Goal: Task Accomplishment & Management: Manage account settings

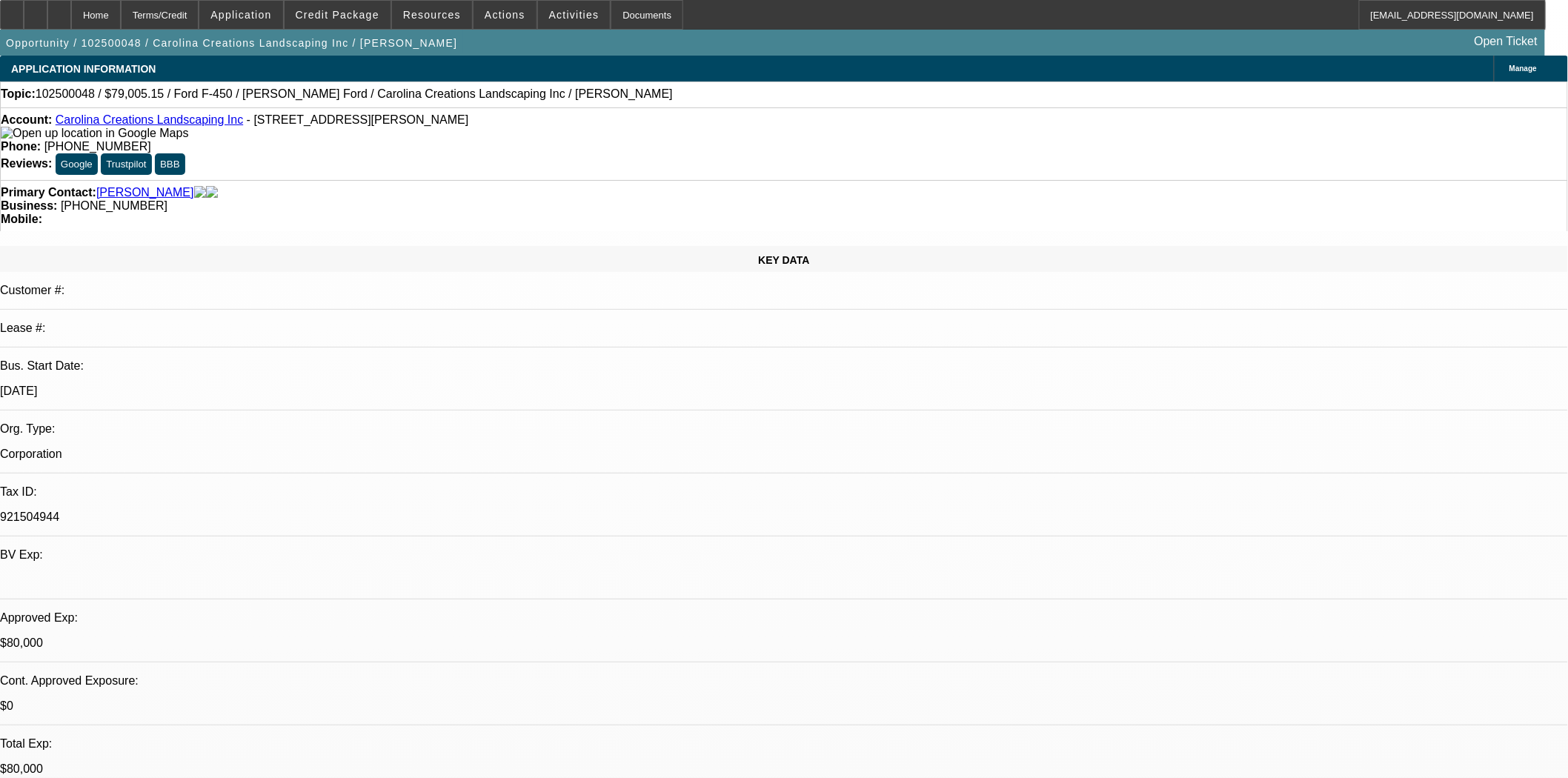
select select "0"
select select "0.1"
select select "4"
select select "0"
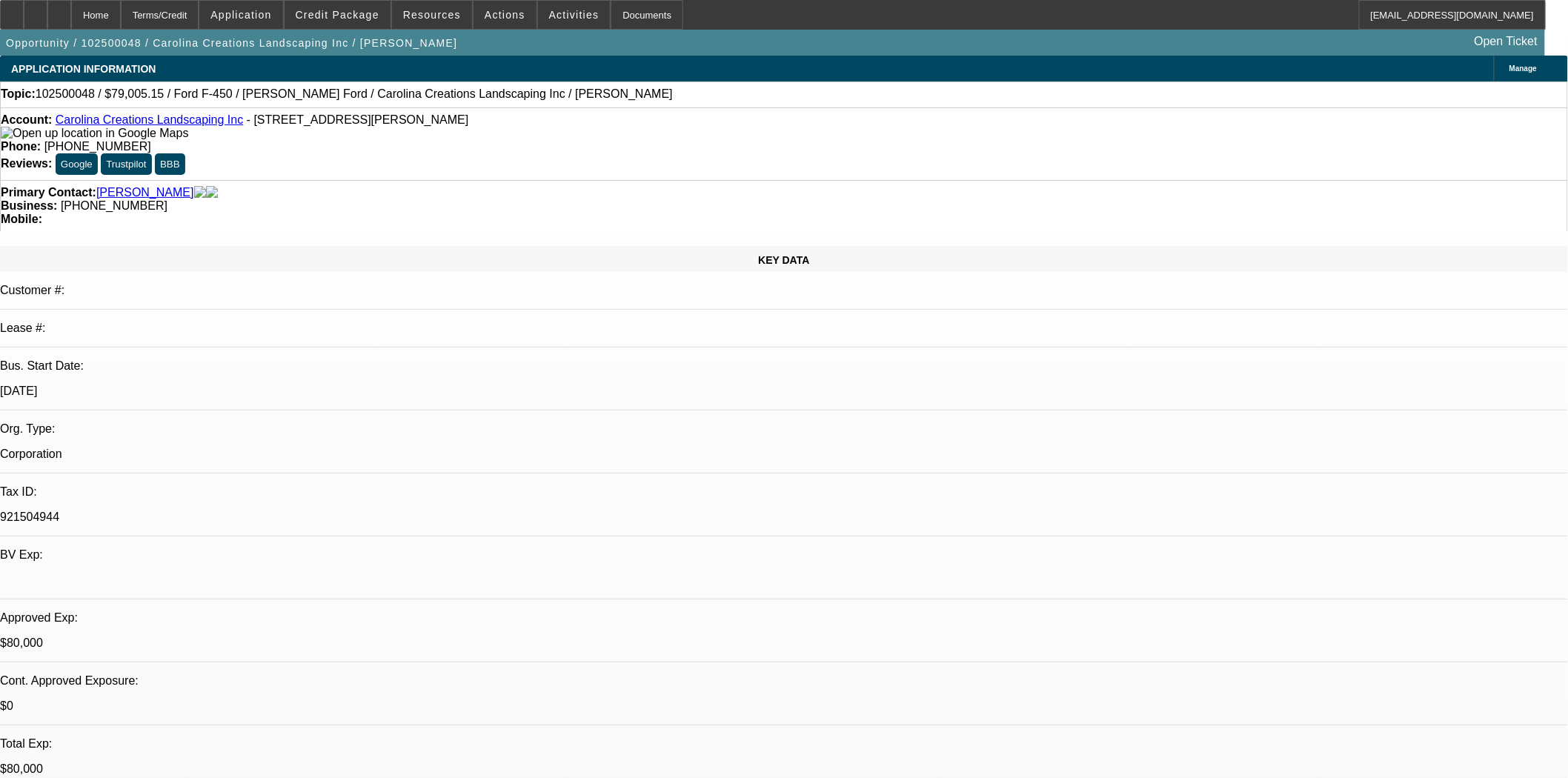
select select "0"
select select "0.1"
select select "4"
select select "0"
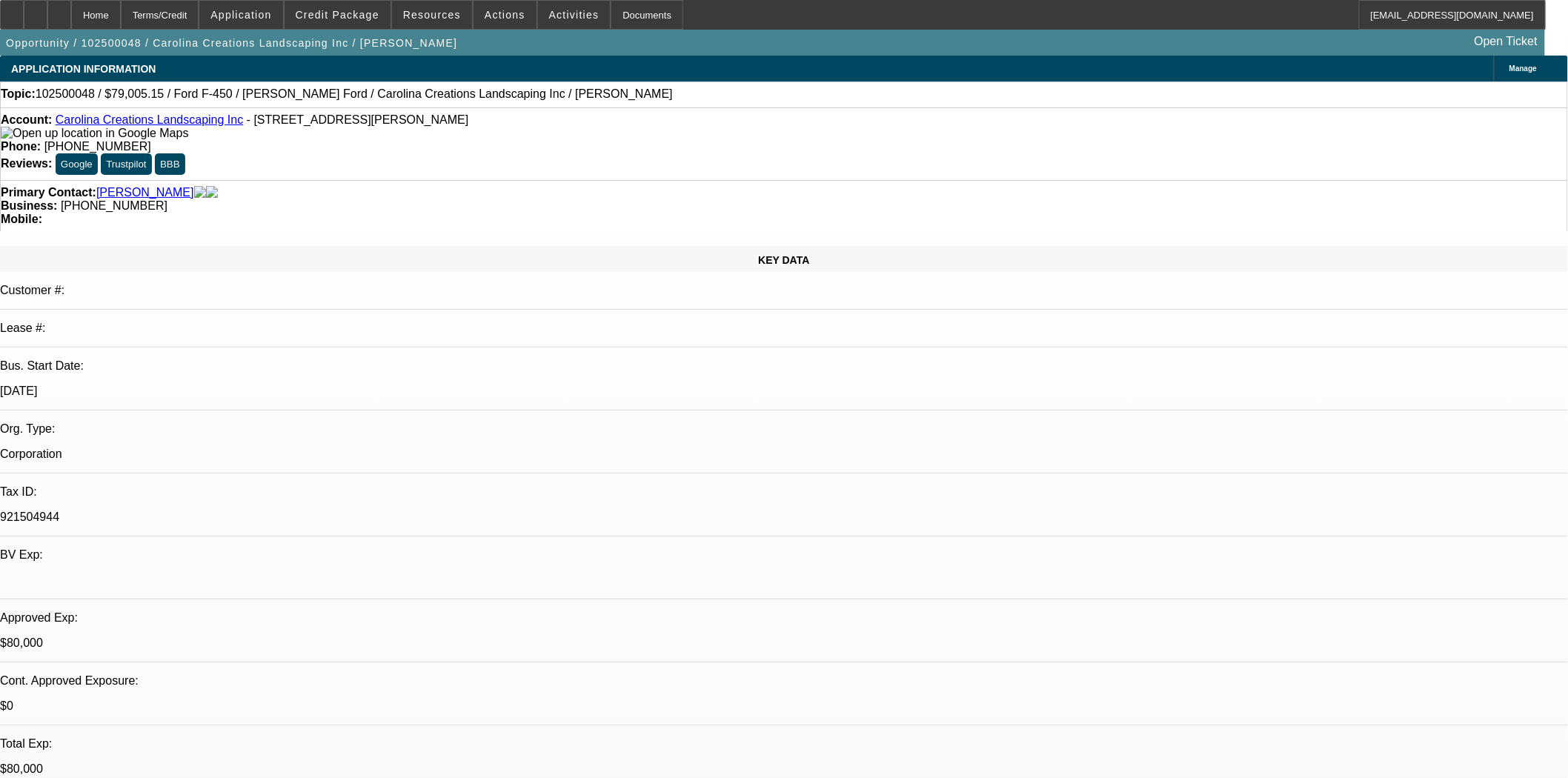
select select "0.1"
select select "4"
select select "0"
select select "2"
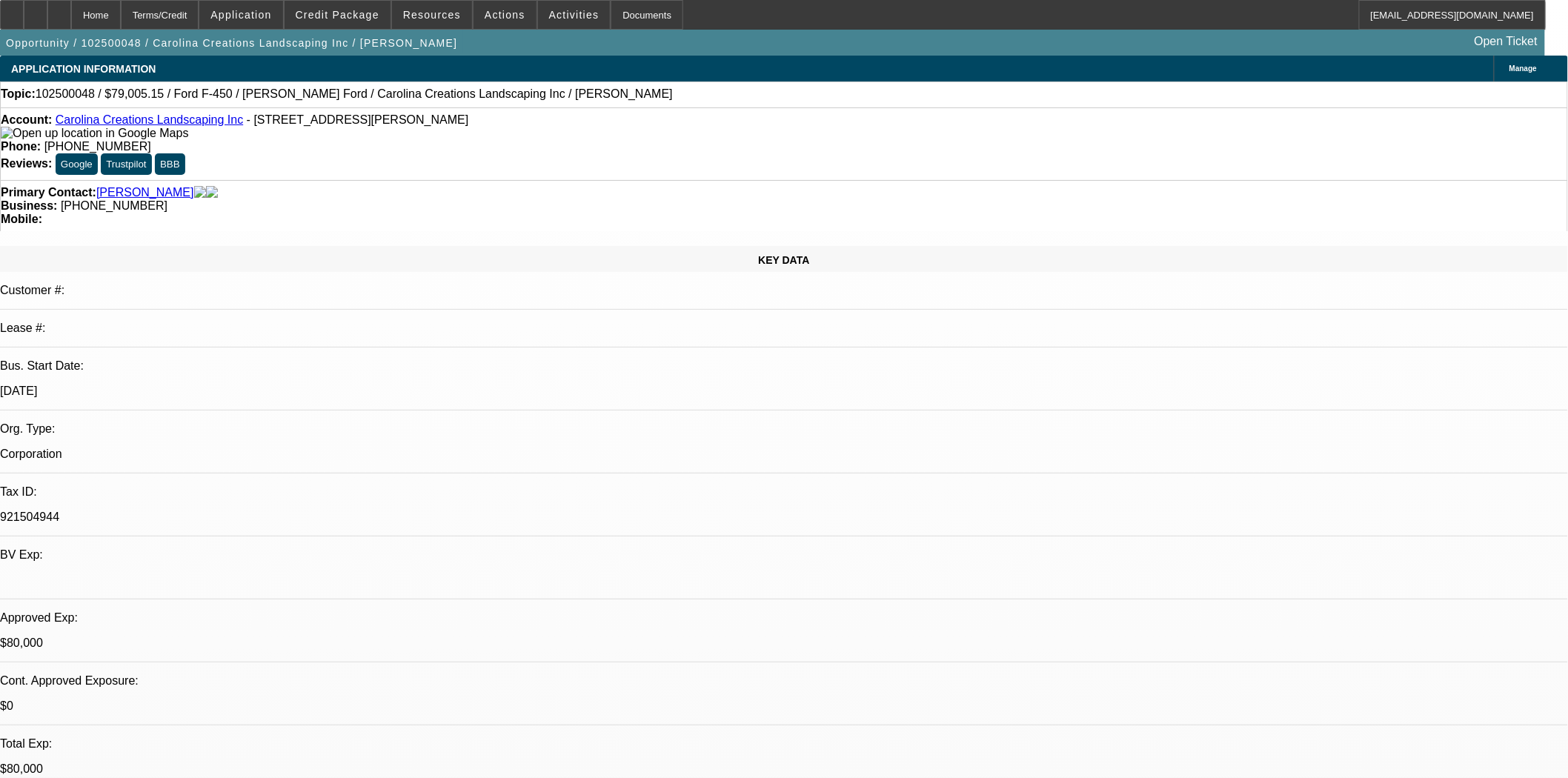
select select "0.1"
select select "4"
click at [24, 6] on div at bounding box center [12, 15] width 24 height 29
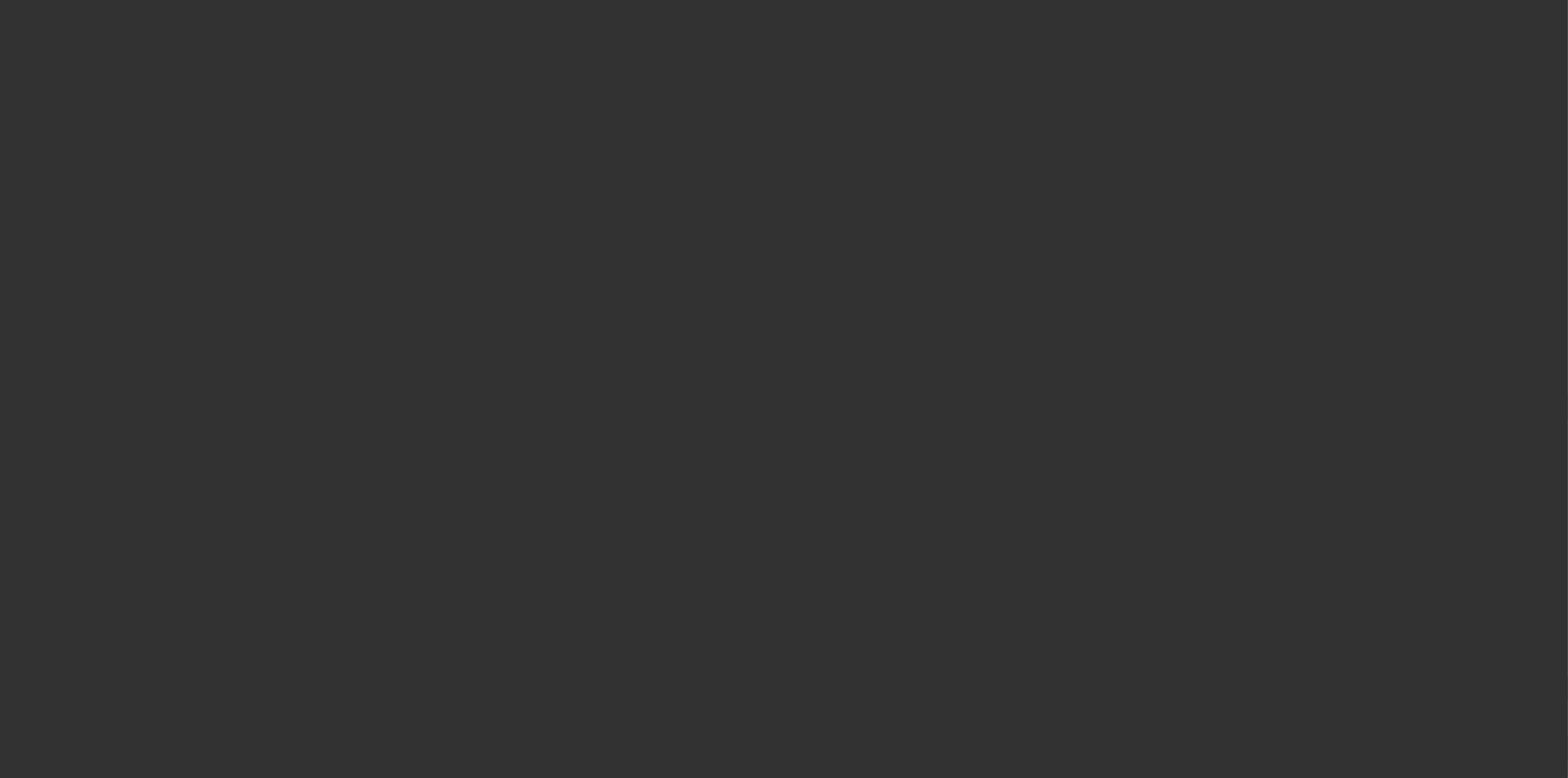
select select "4"
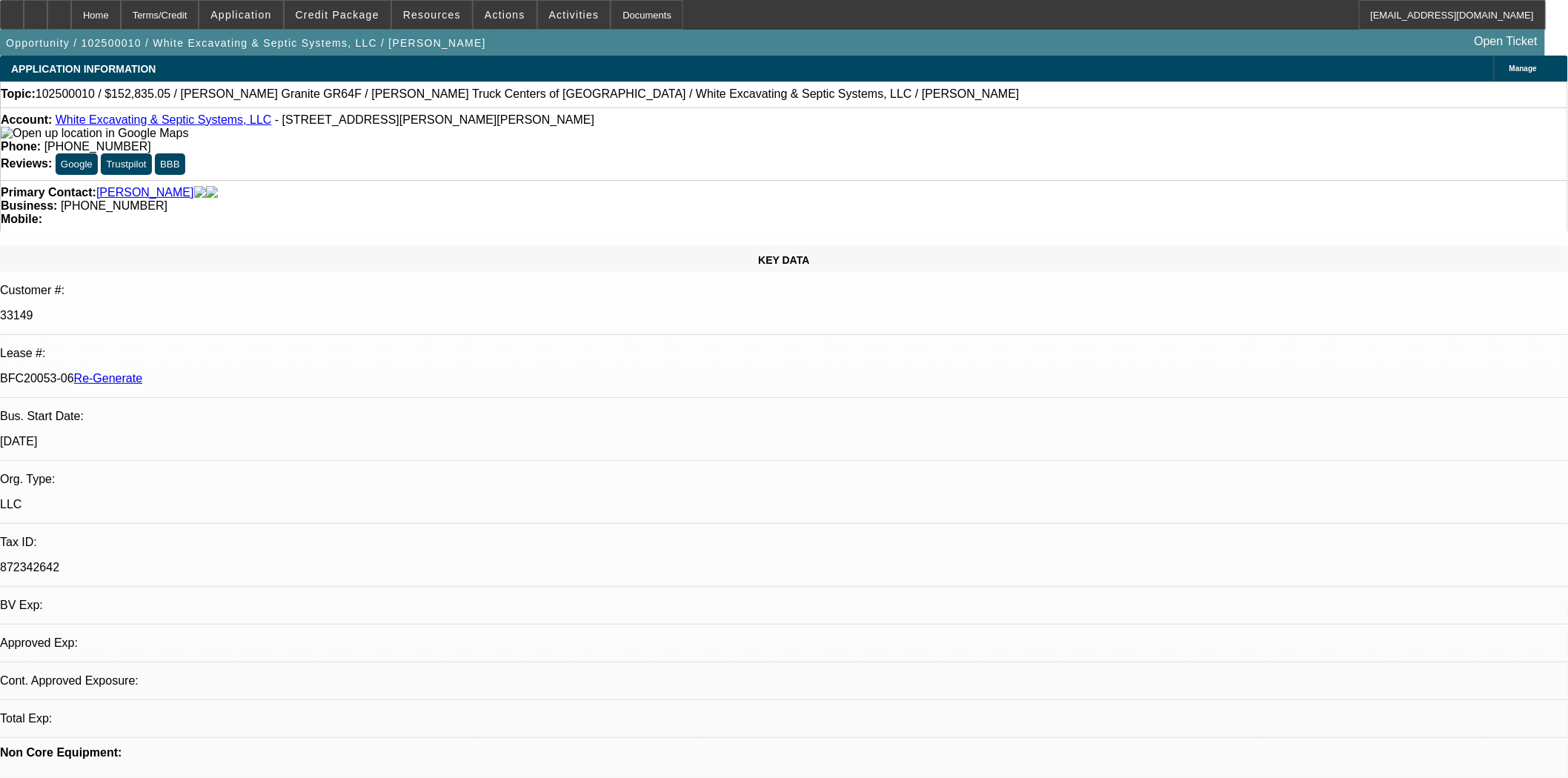
select select "0"
select select "6"
click at [481, 2] on span at bounding box center [505, 15] width 63 height 35
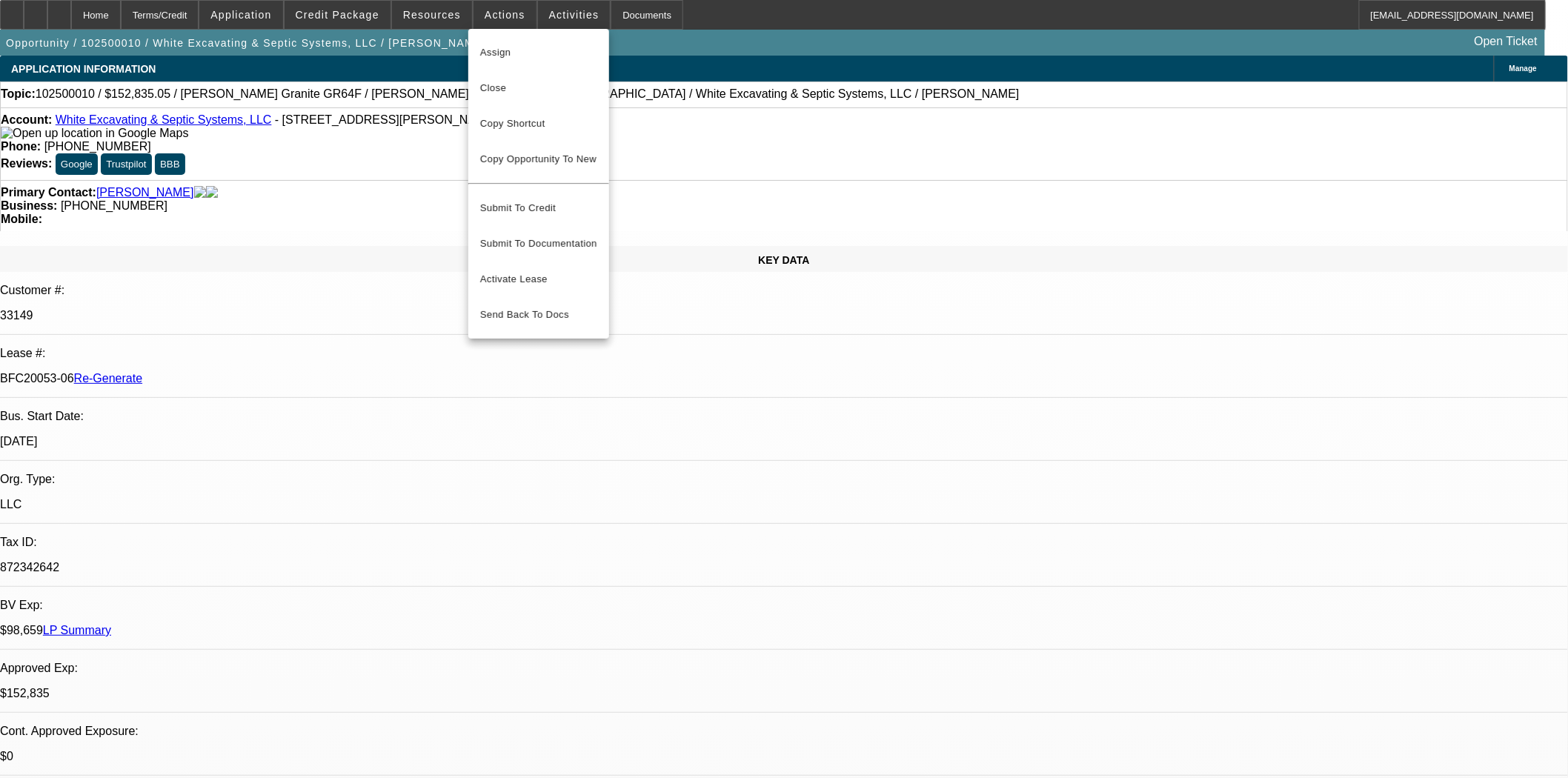
click at [434, 17] on div at bounding box center [784, 389] width 1568 height 778
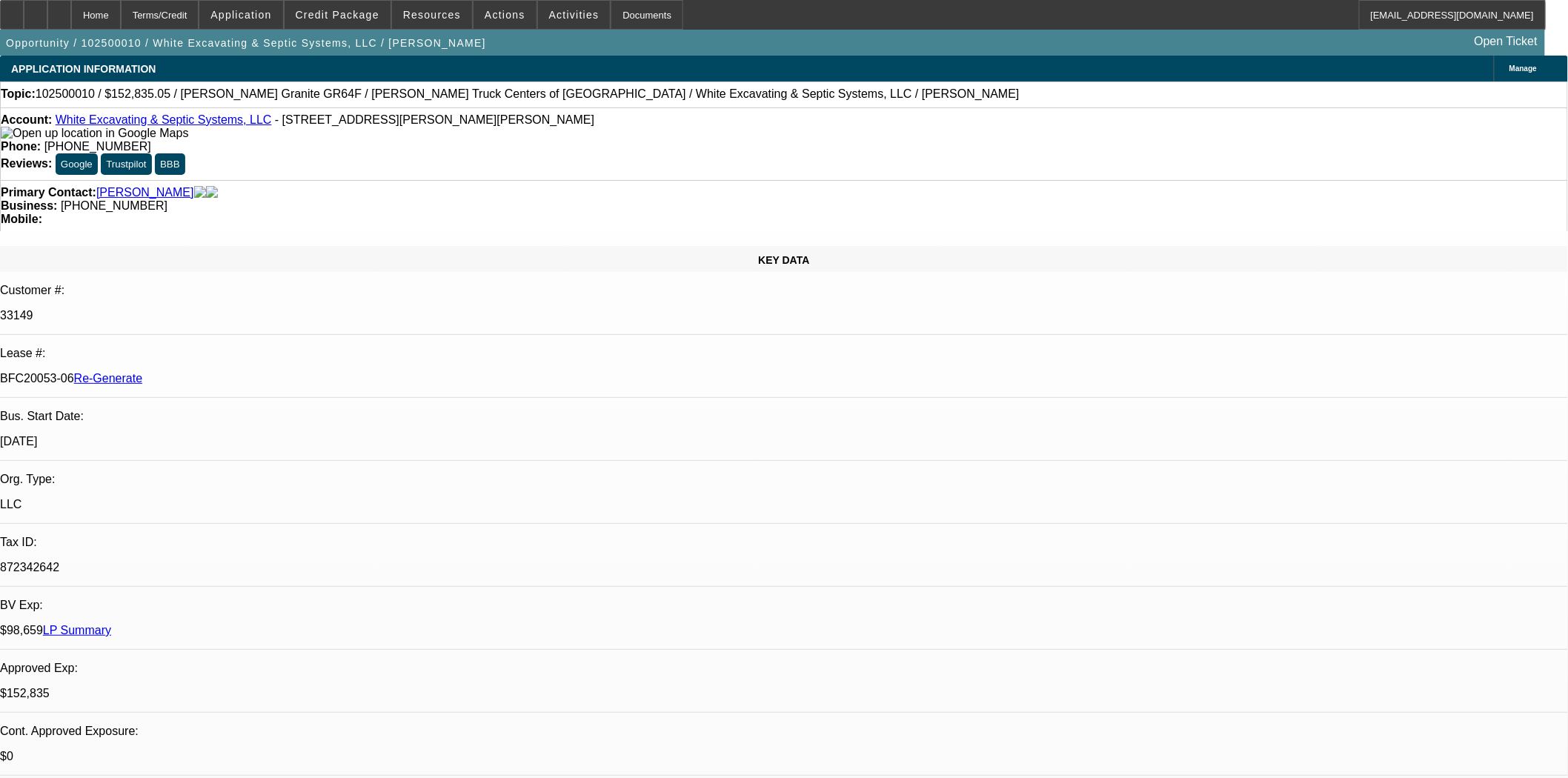
click at [434, 17] on span "Resources" at bounding box center [431, 15] width 58 height 12
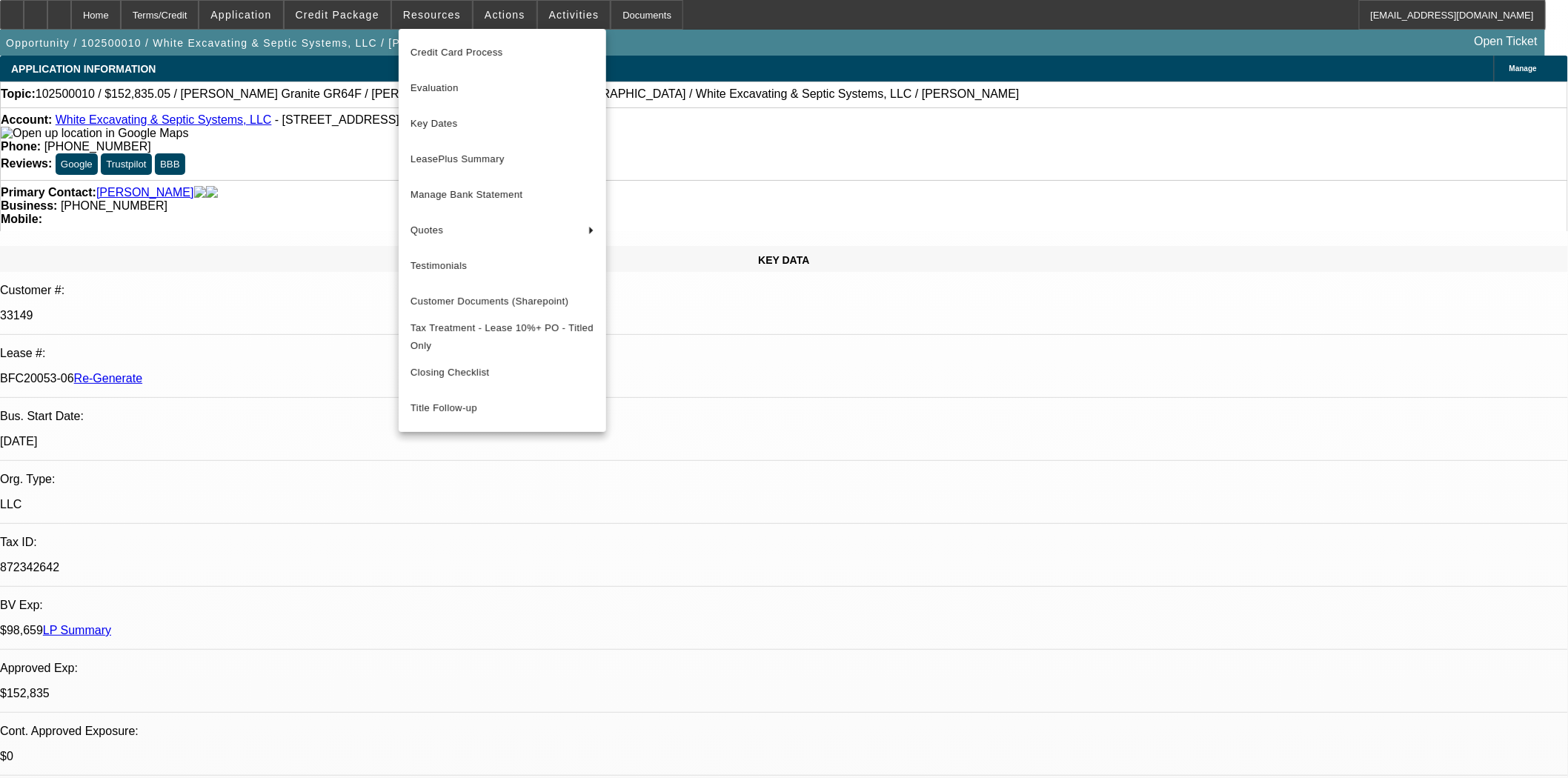
click at [435, 24] on div at bounding box center [784, 389] width 1568 height 778
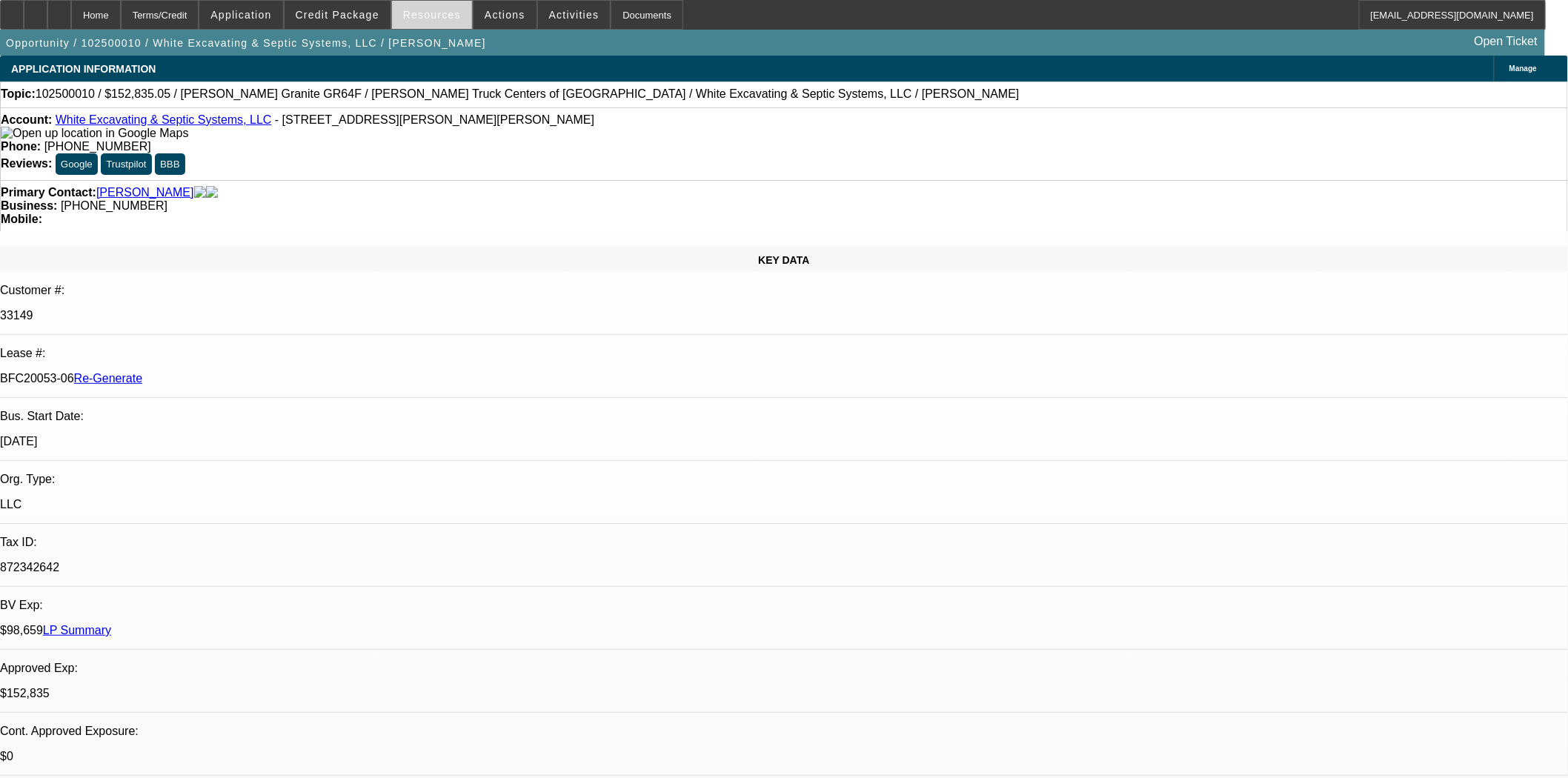
click at [433, 18] on span "Resources" at bounding box center [431, 15] width 58 height 12
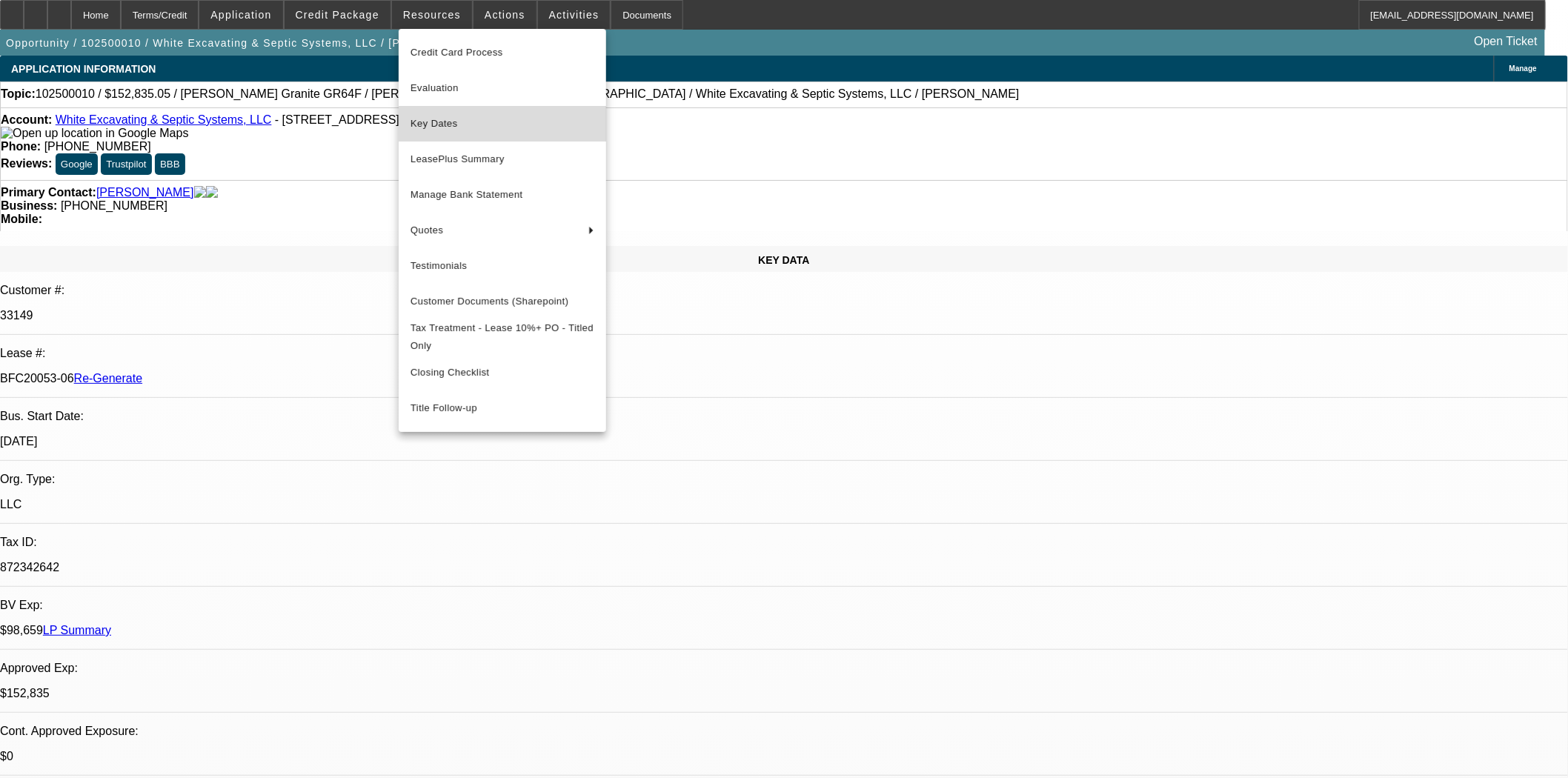
click at [457, 120] on span "Key Dates" at bounding box center [502, 123] width 184 height 18
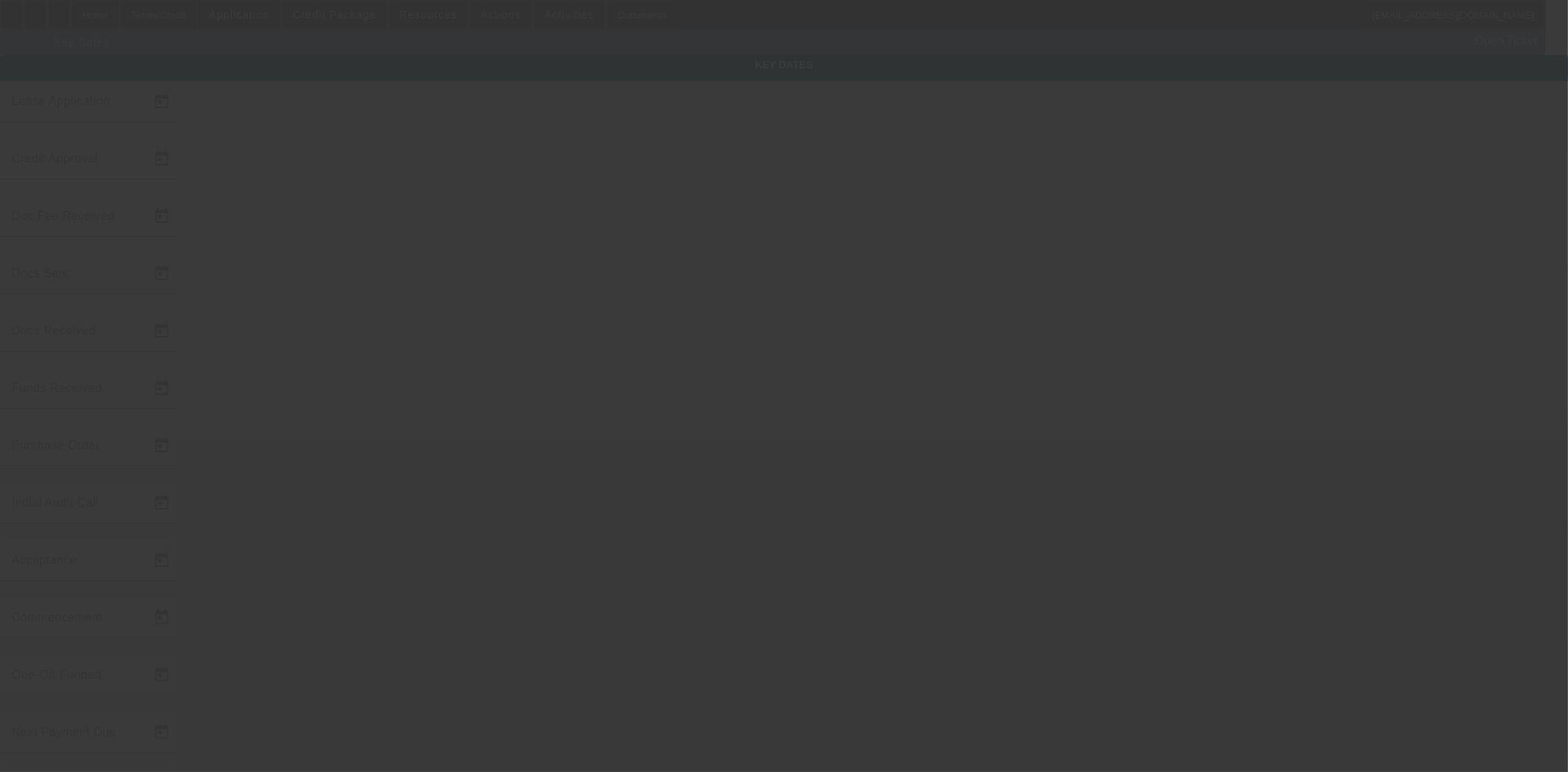
type input "10/1/2025"
type input "10/6/2025"
type input "10/7/2025"
type input "10/6/2025"
type input "10/7/2025"
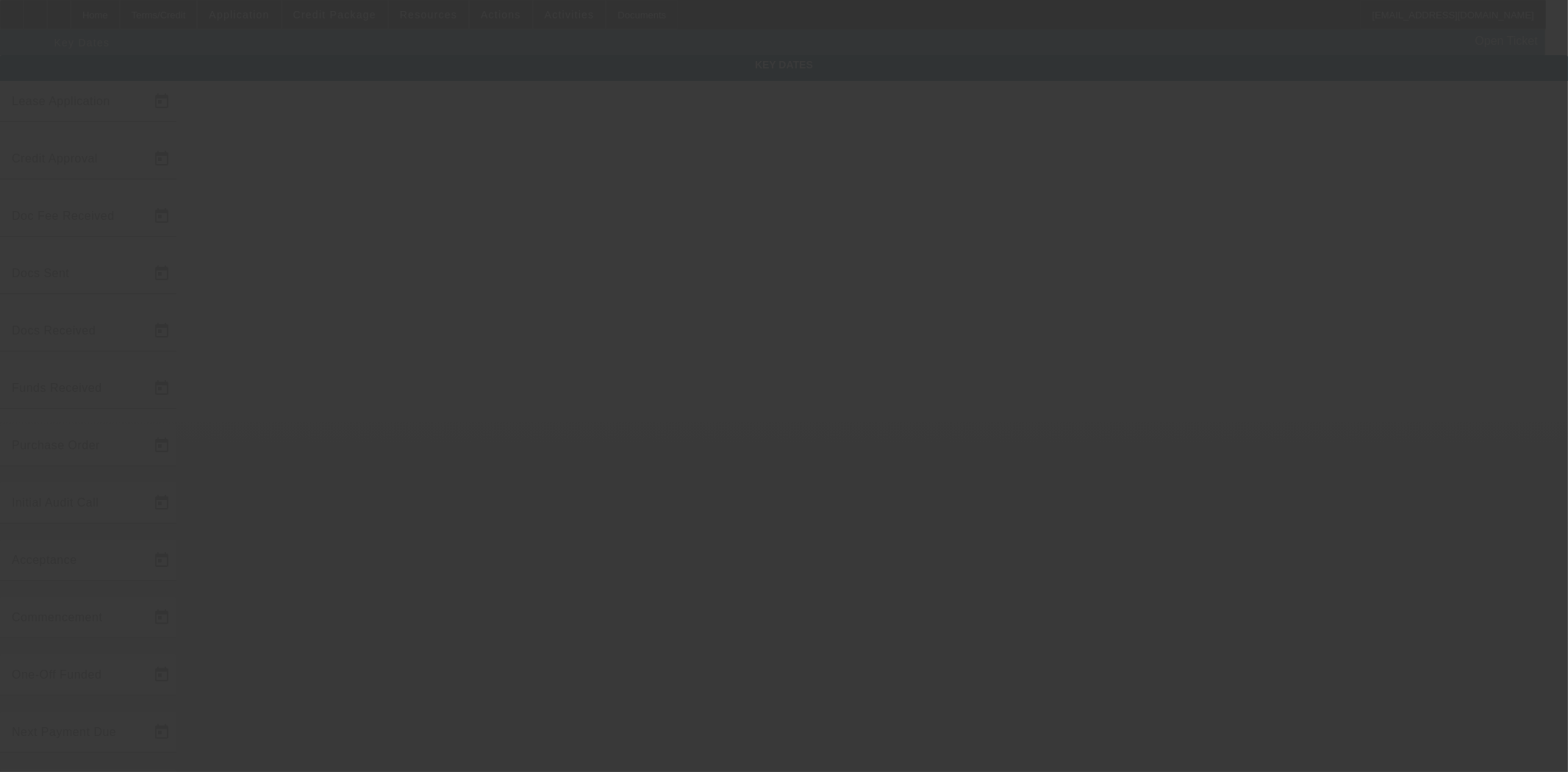
type input "10/7/2025"
type input "11/1/2025"
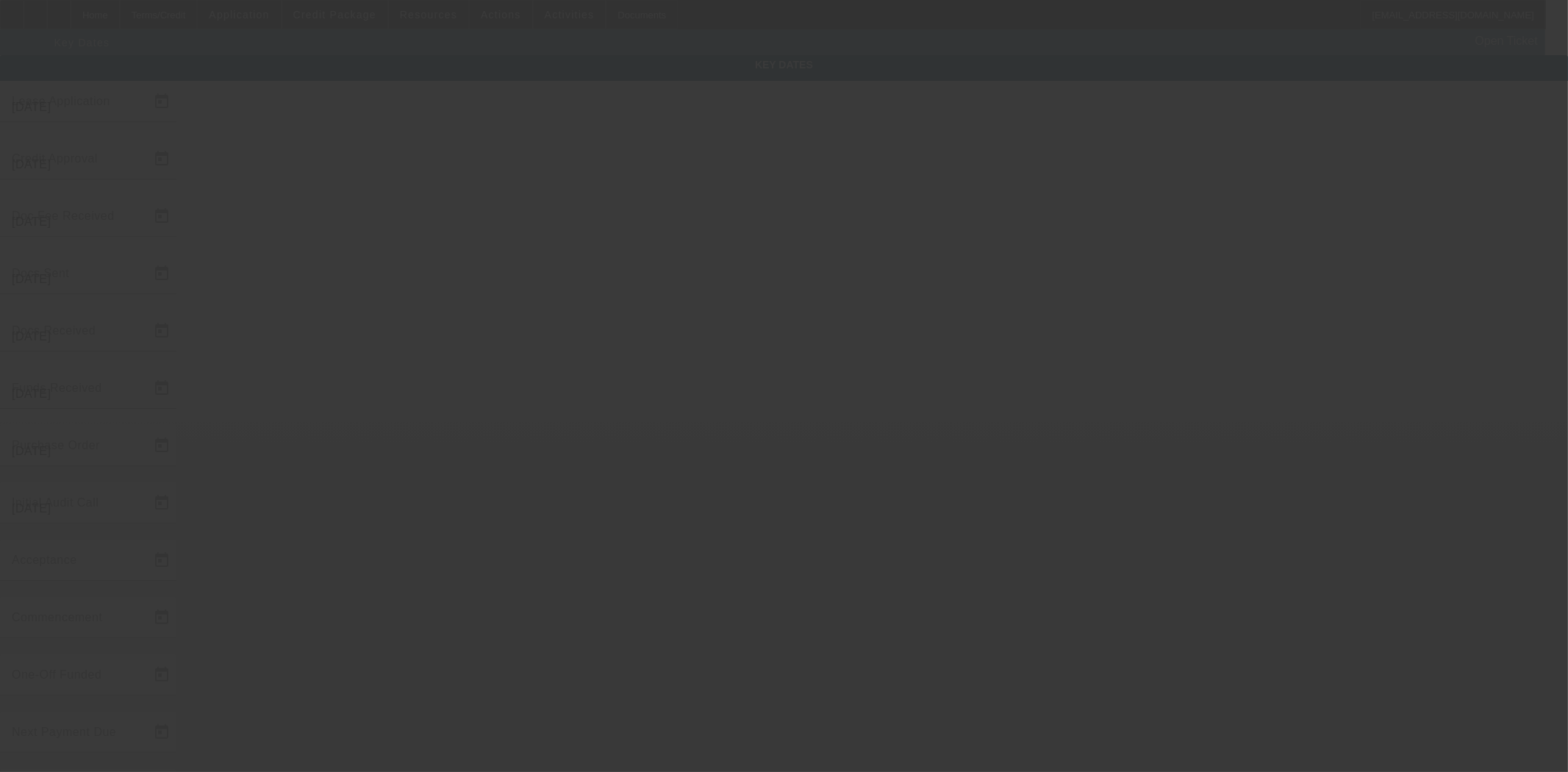
type input "12/1/2025"
type input "10/10/2025"
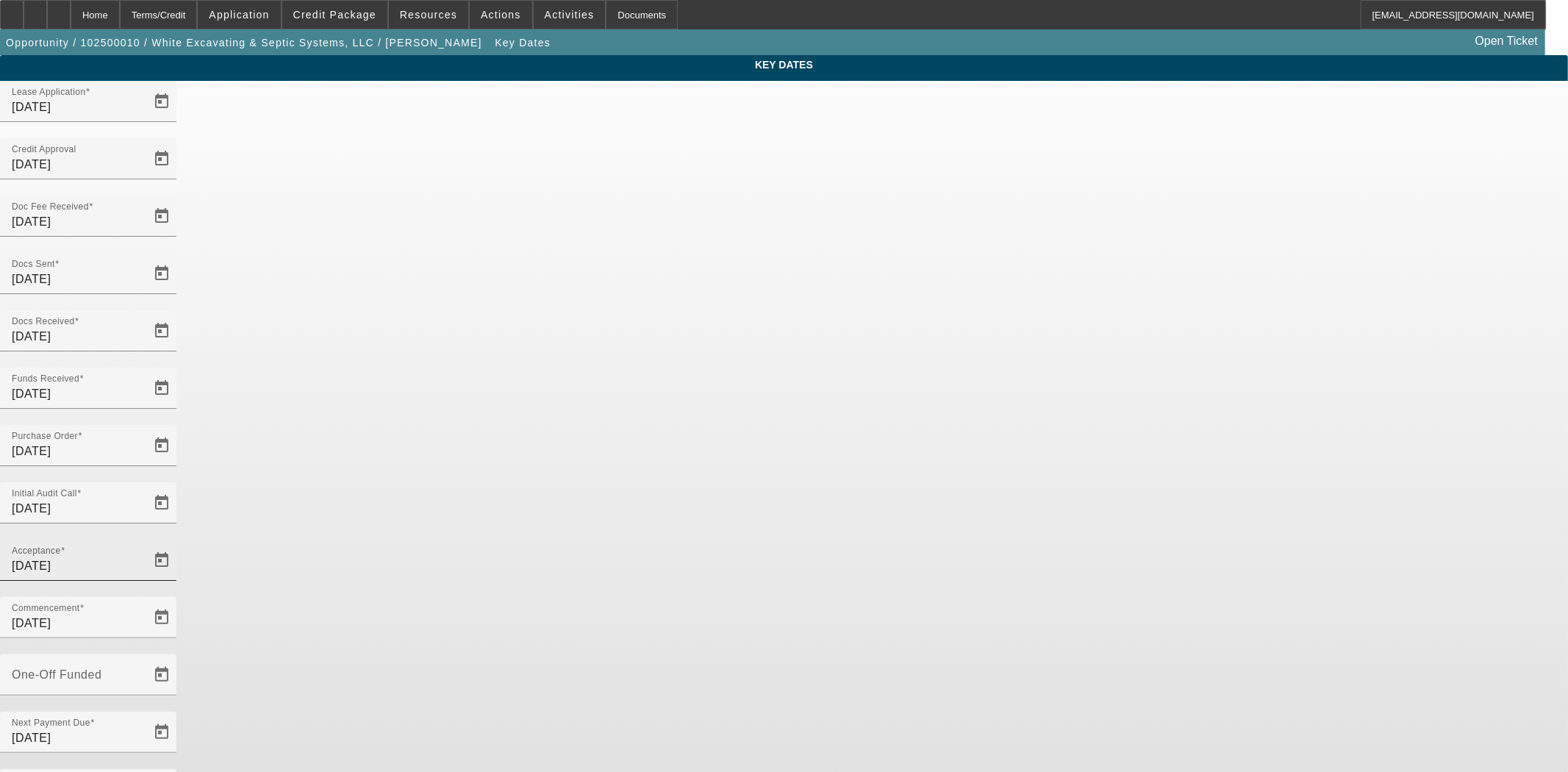
drag, startPoint x: 907, startPoint y: 358, endPoint x: 727, endPoint y: 350, distance: 180.2
click at [727, 540] on div "Acceptance 10/7/2025 Commencement 11/1/2025" at bounding box center [784, 597] width 1568 height 115
type input "10/15/2025"
type input "11/15/2025"
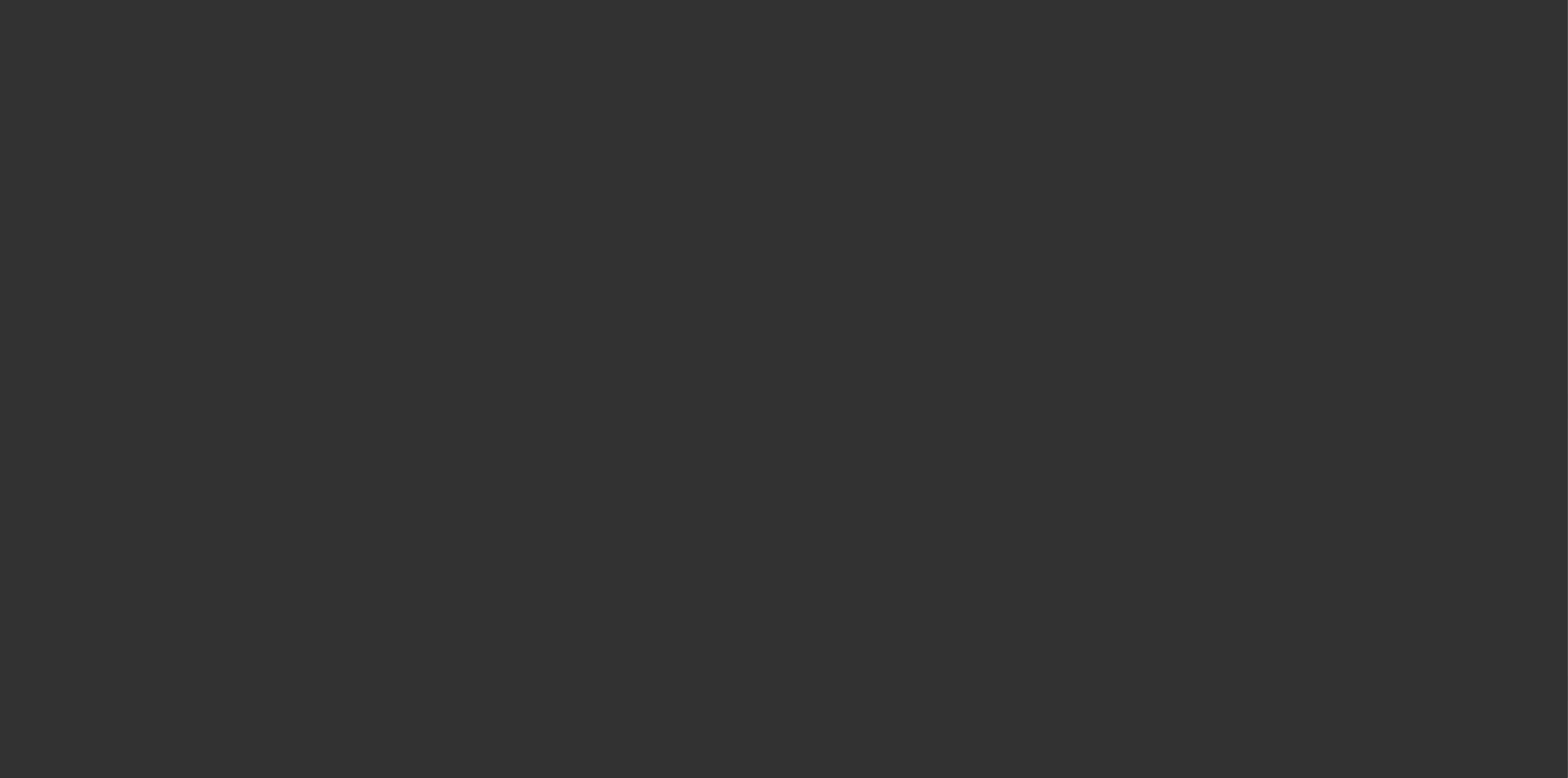
select select "4"
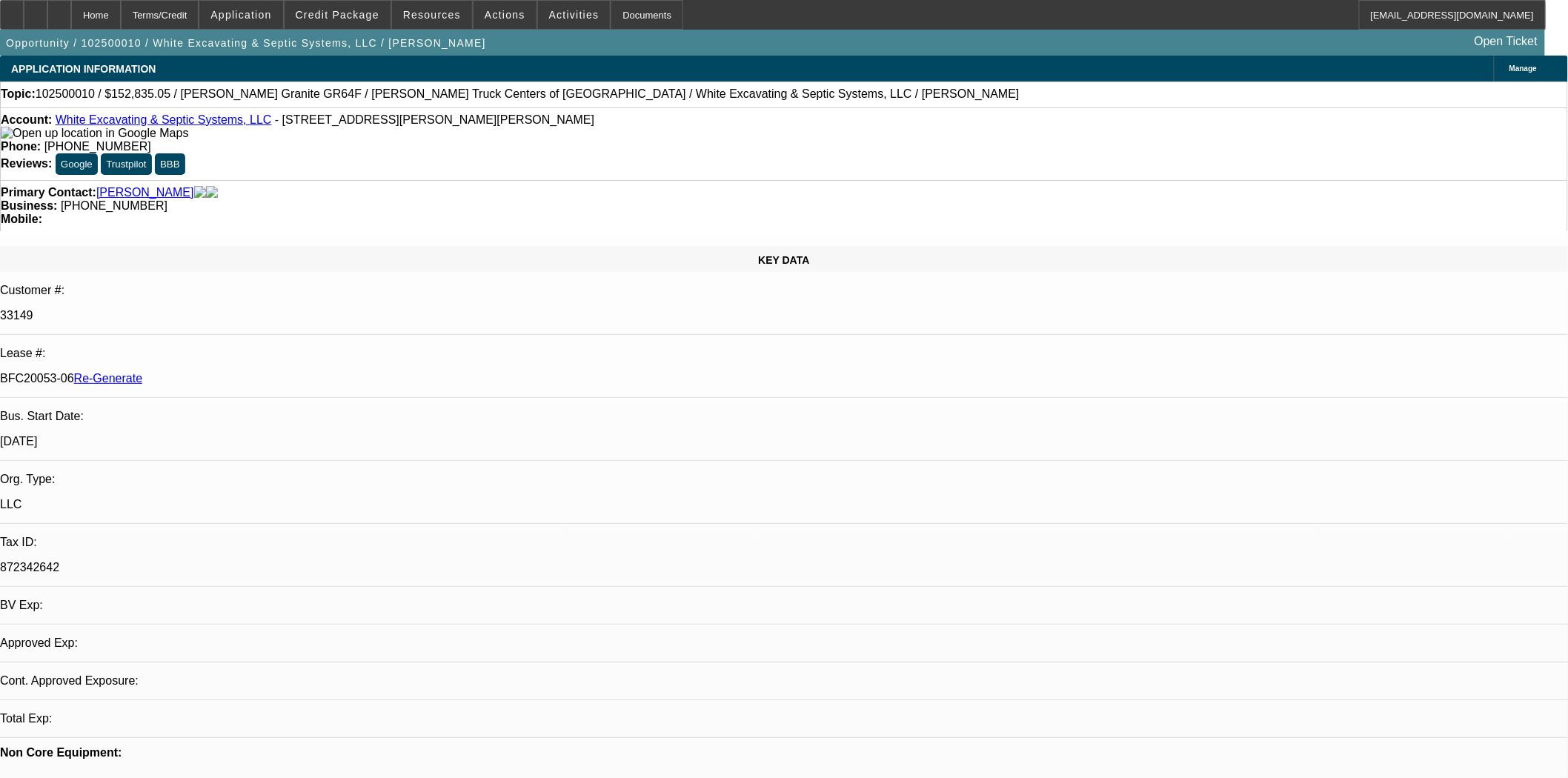
select select "0"
select select "6"
click at [623, 4] on div "Documents" at bounding box center [647, 15] width 72 height 29
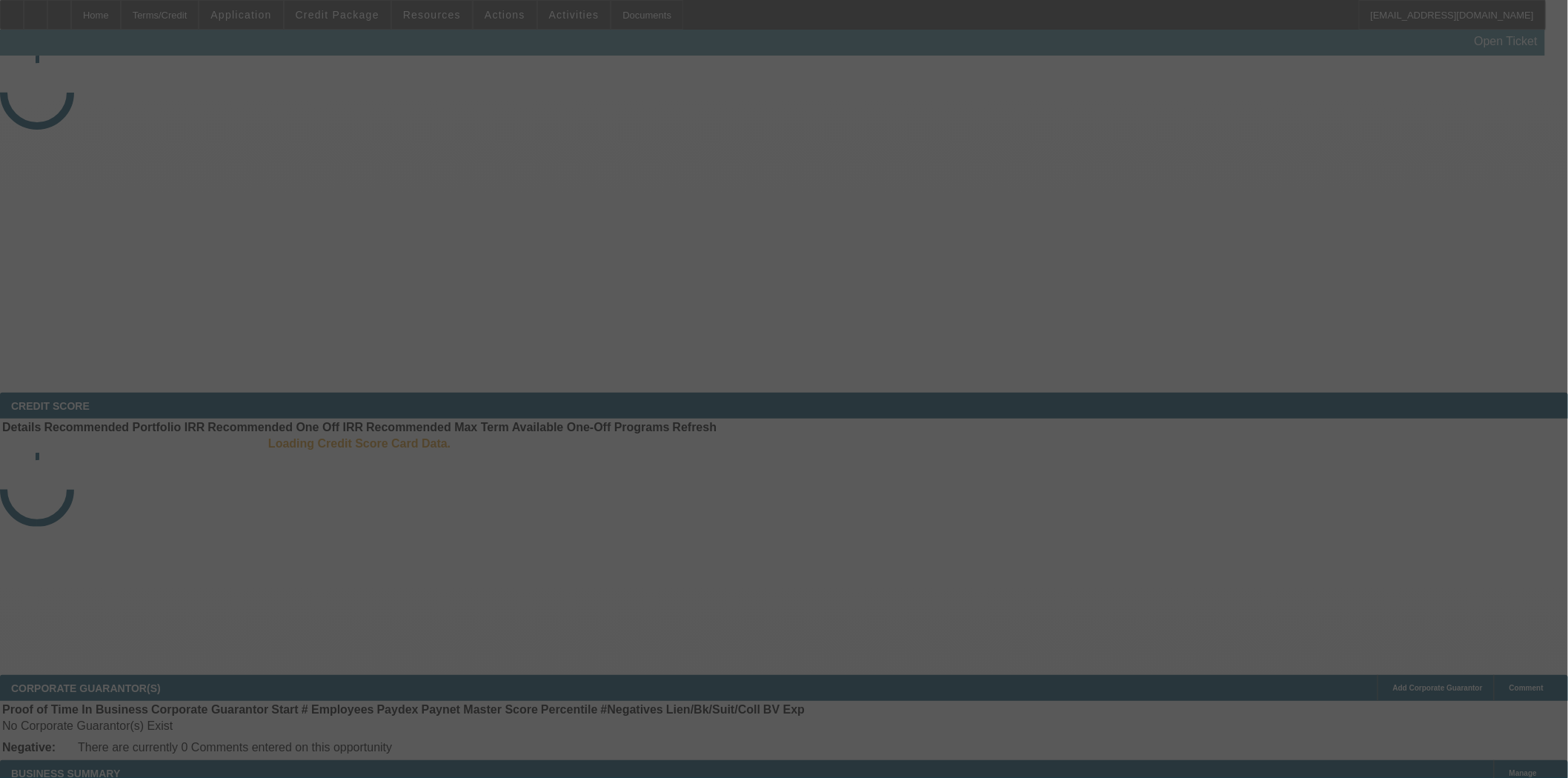
select select "3"
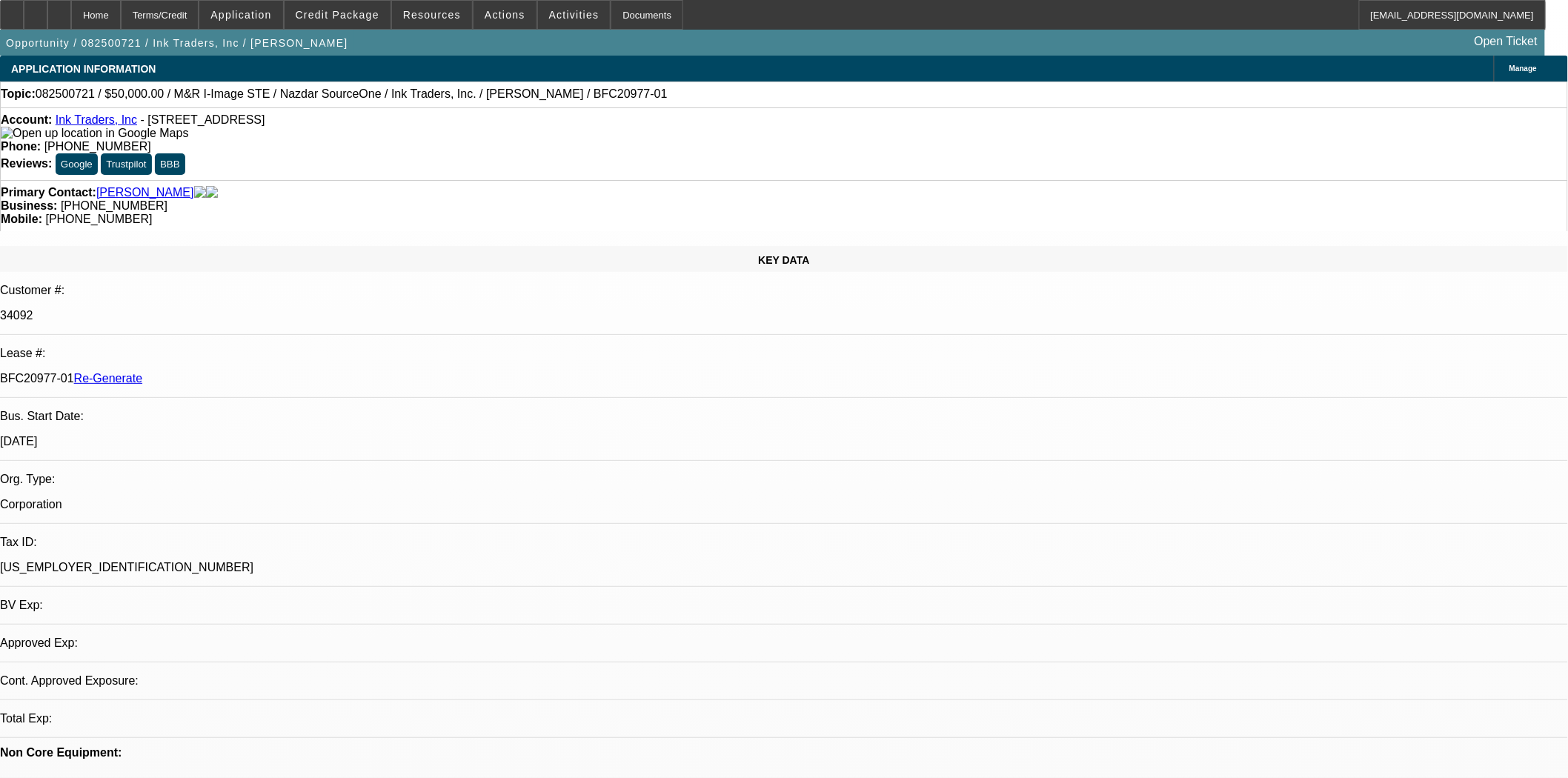
select select "0"
select select "2"
select select "0.1"
select select "4"
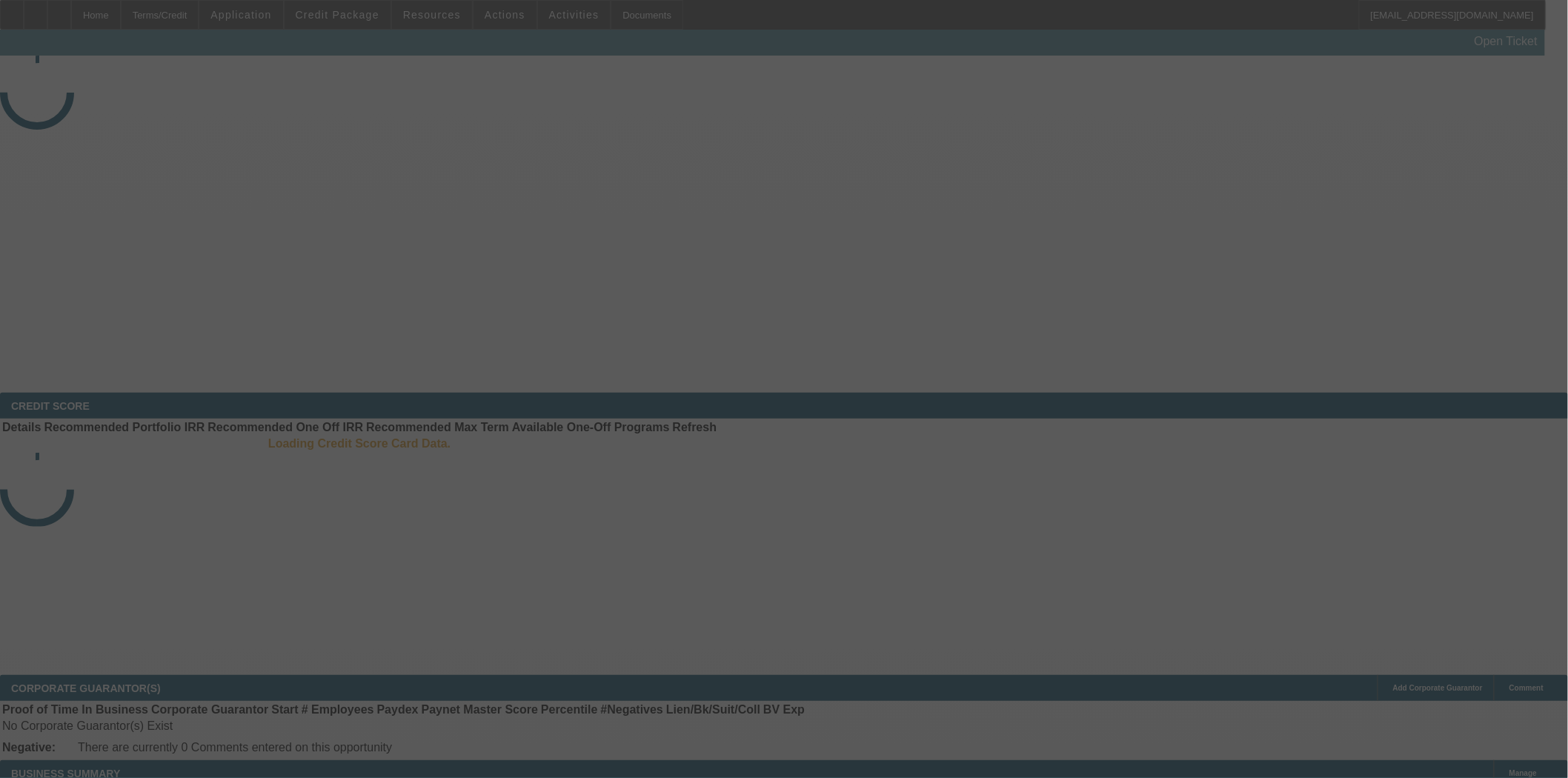
select select "3"
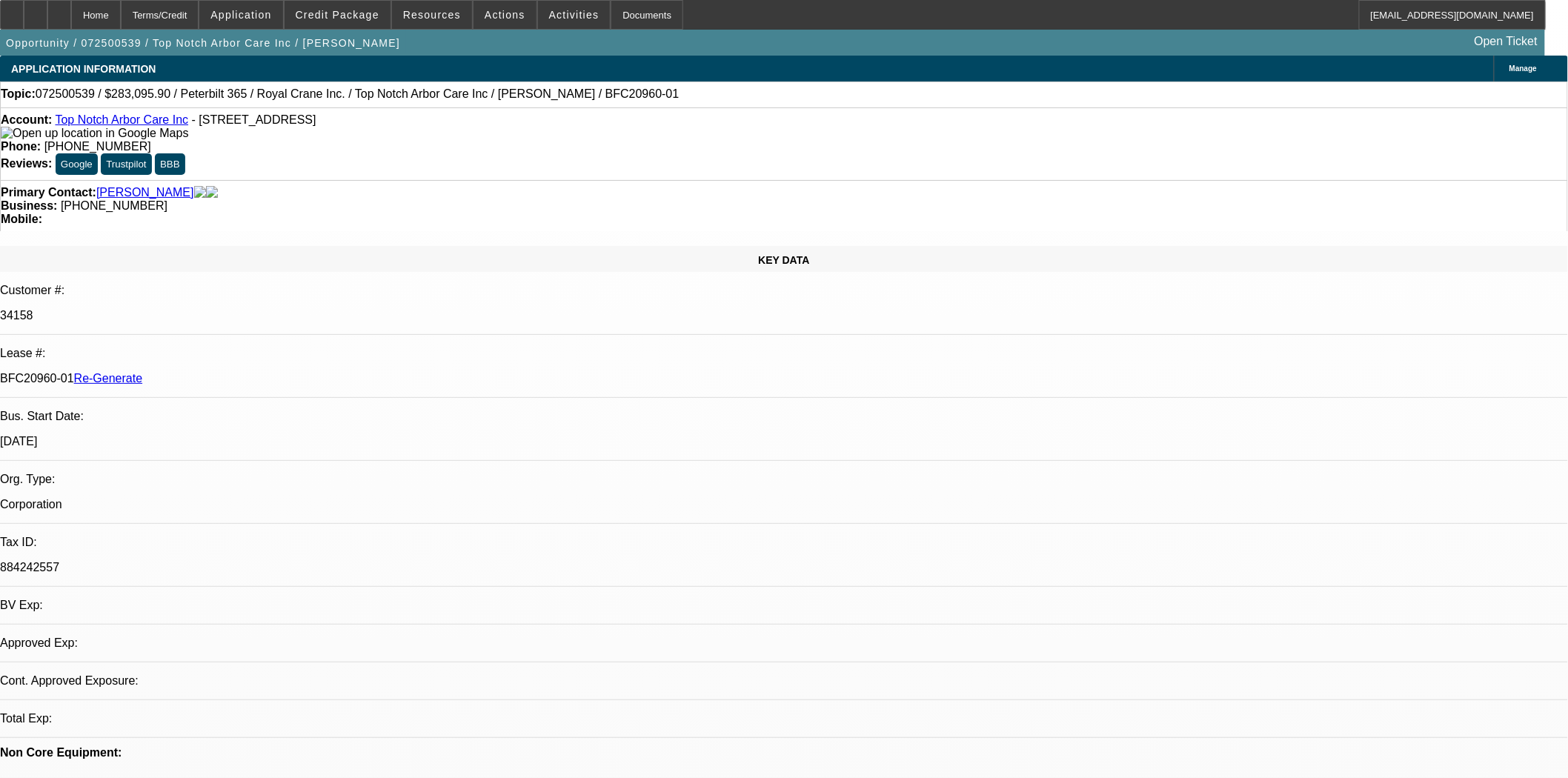
select select "0"
select select "2"
select select "0"
select select "6"
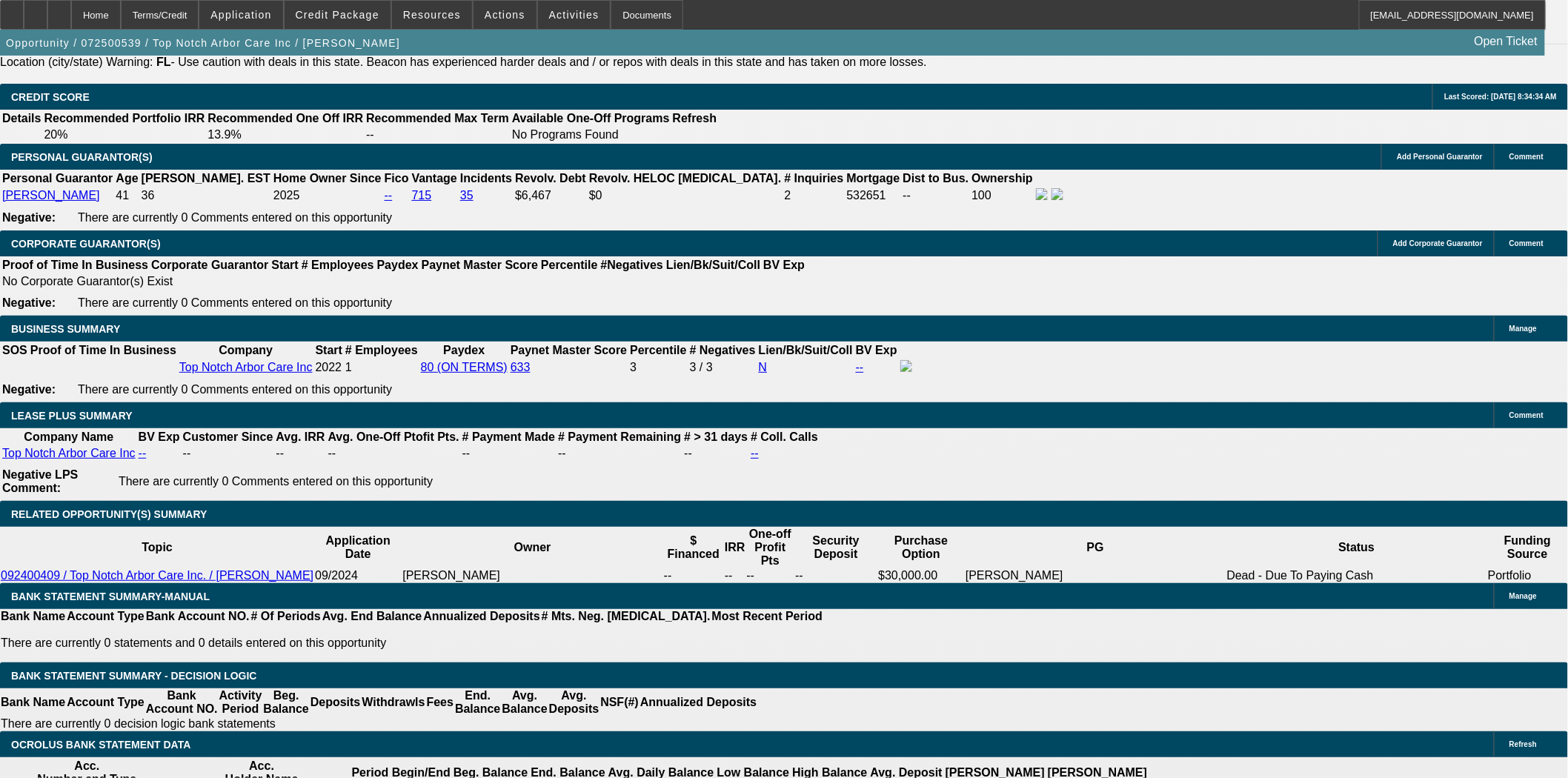
scroll to position [2223, 0]
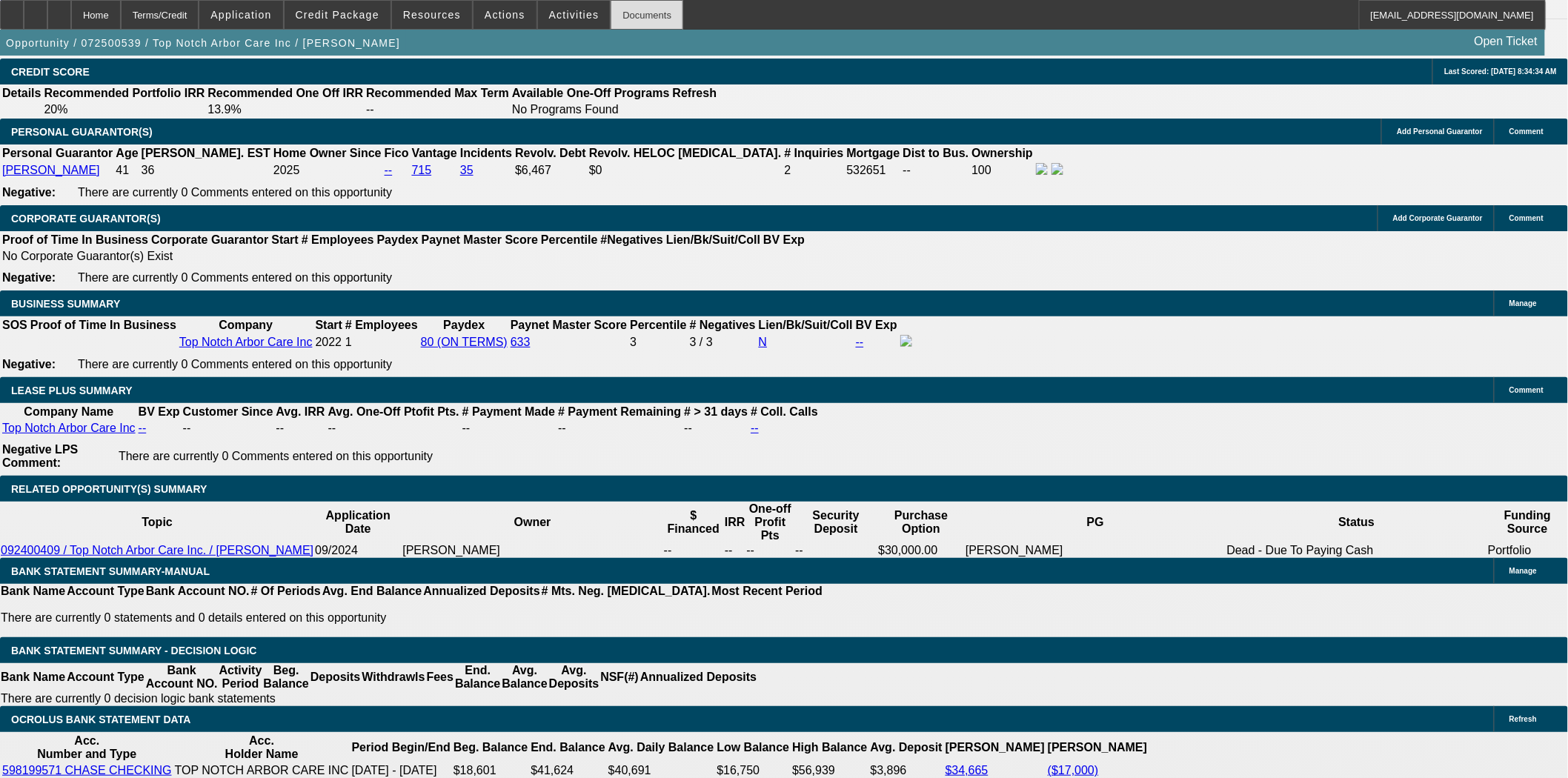
click at [635, 17] on div "Documents" at bounding box center [647, 15] width 72 height 29
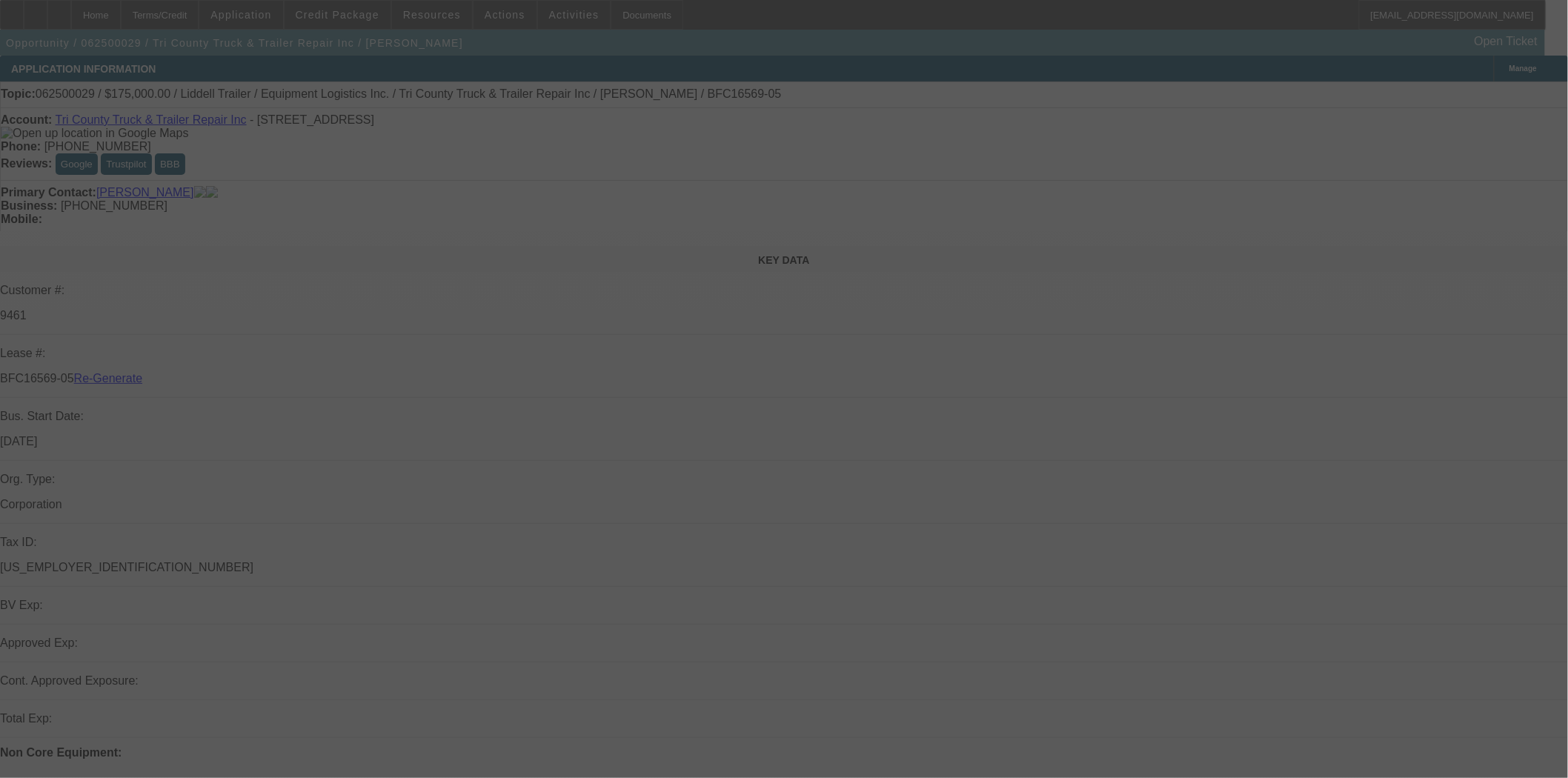
select select "4"
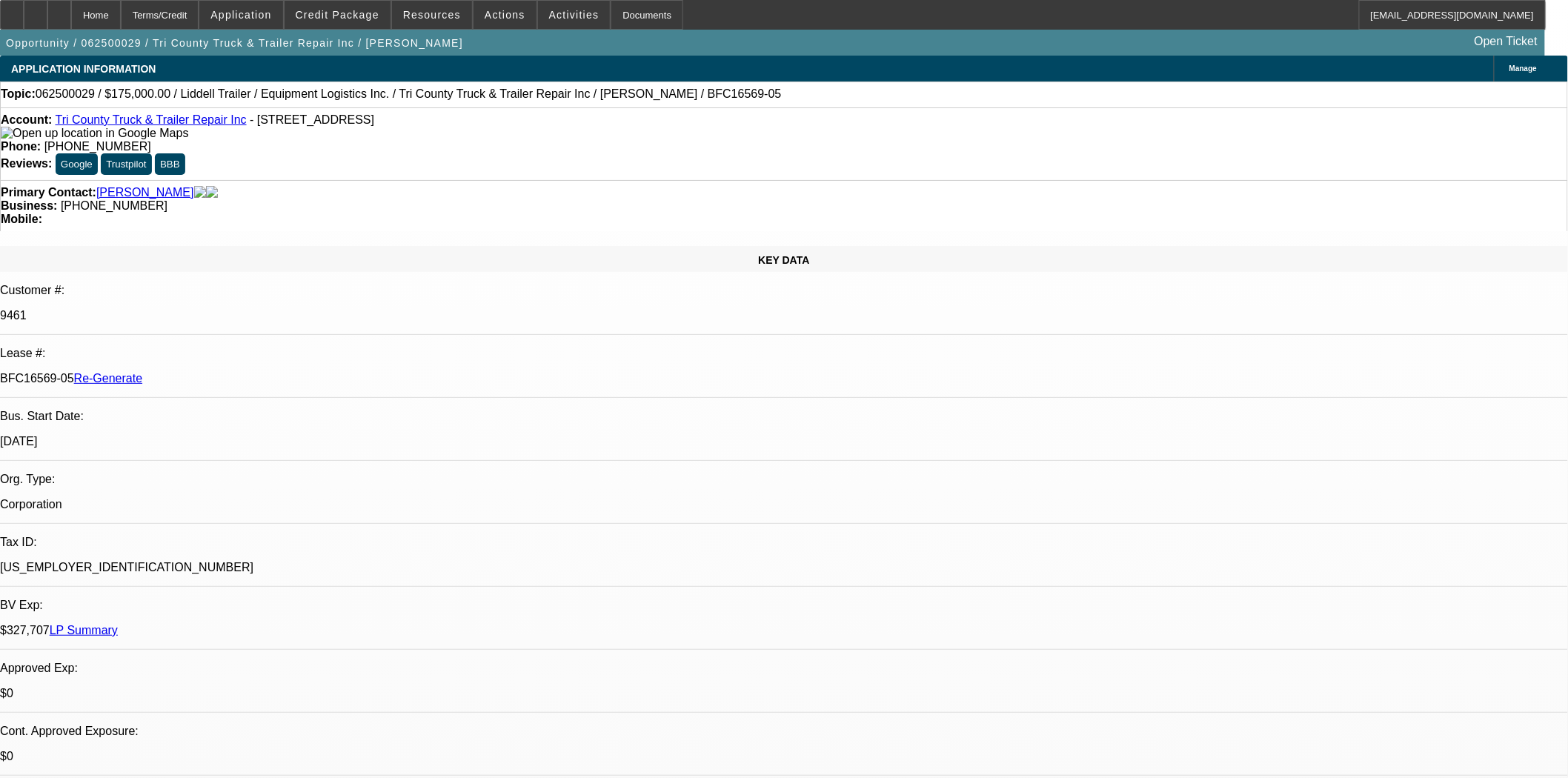
select select "0"
select select "6"
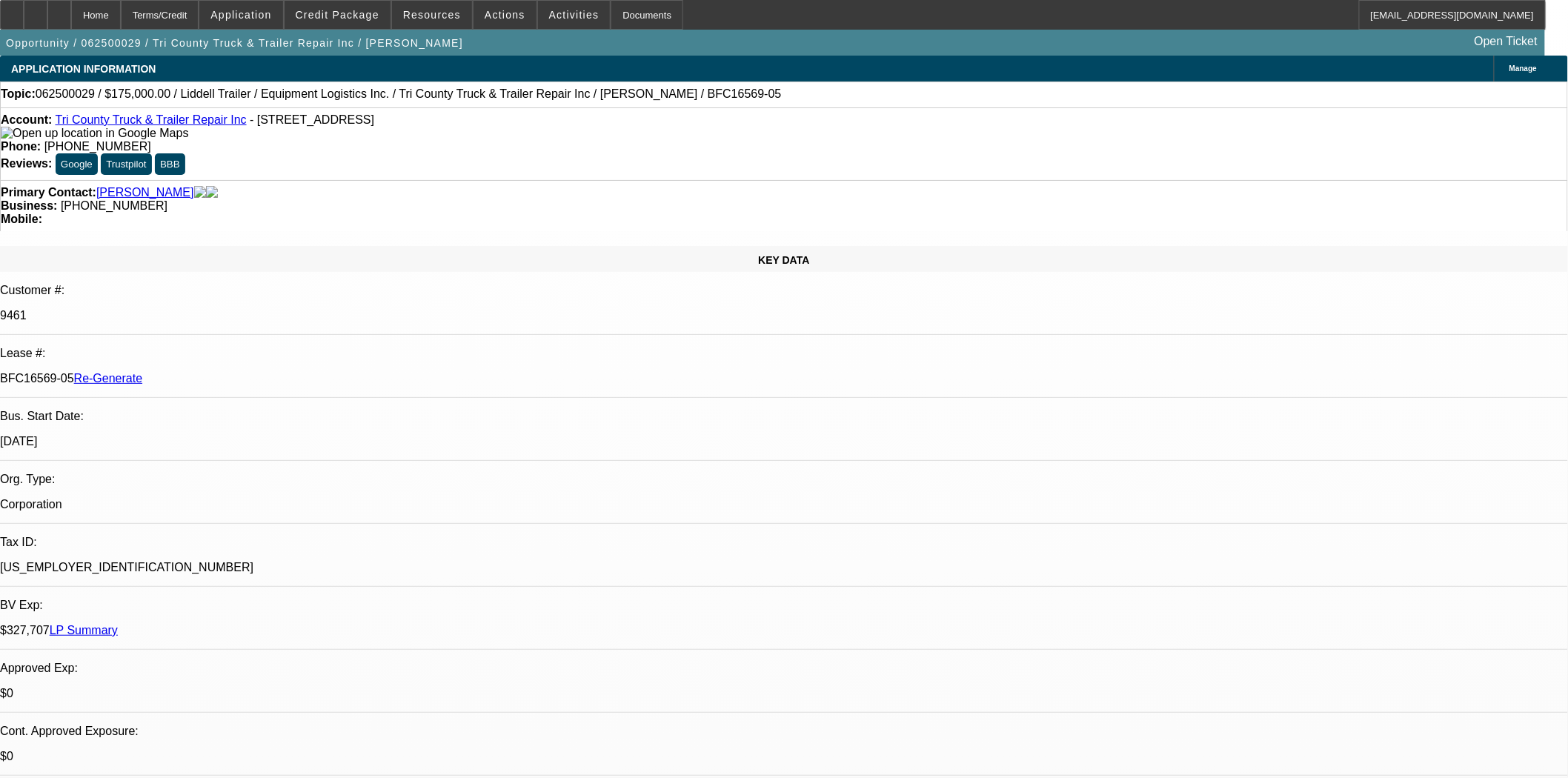
click at [477, 16] on span at bounding box center [505, 15] width 63 height 35
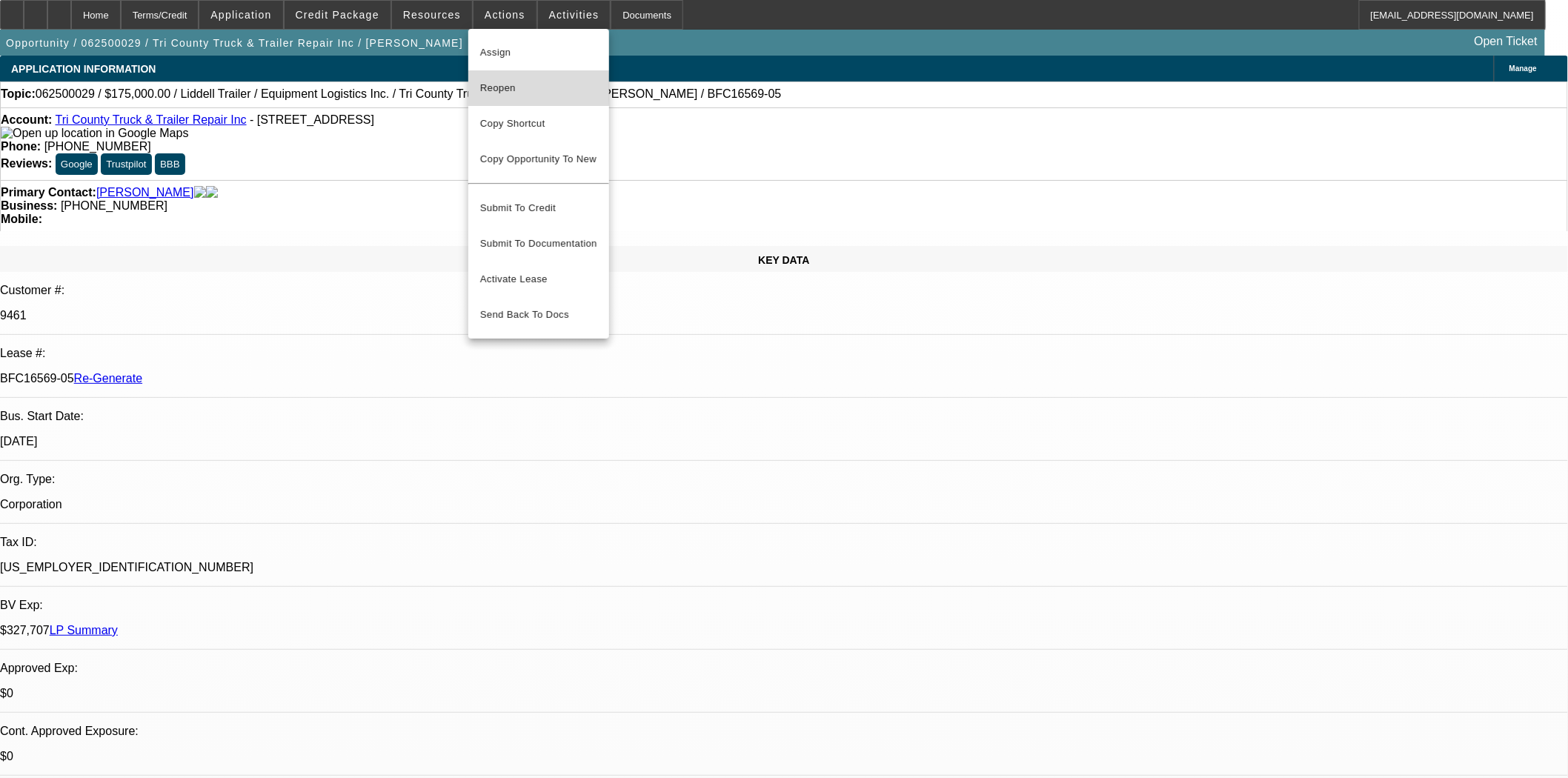
click at [497, 89] on span "Reopen" at bounding box center [538, 88] width 117 height 18
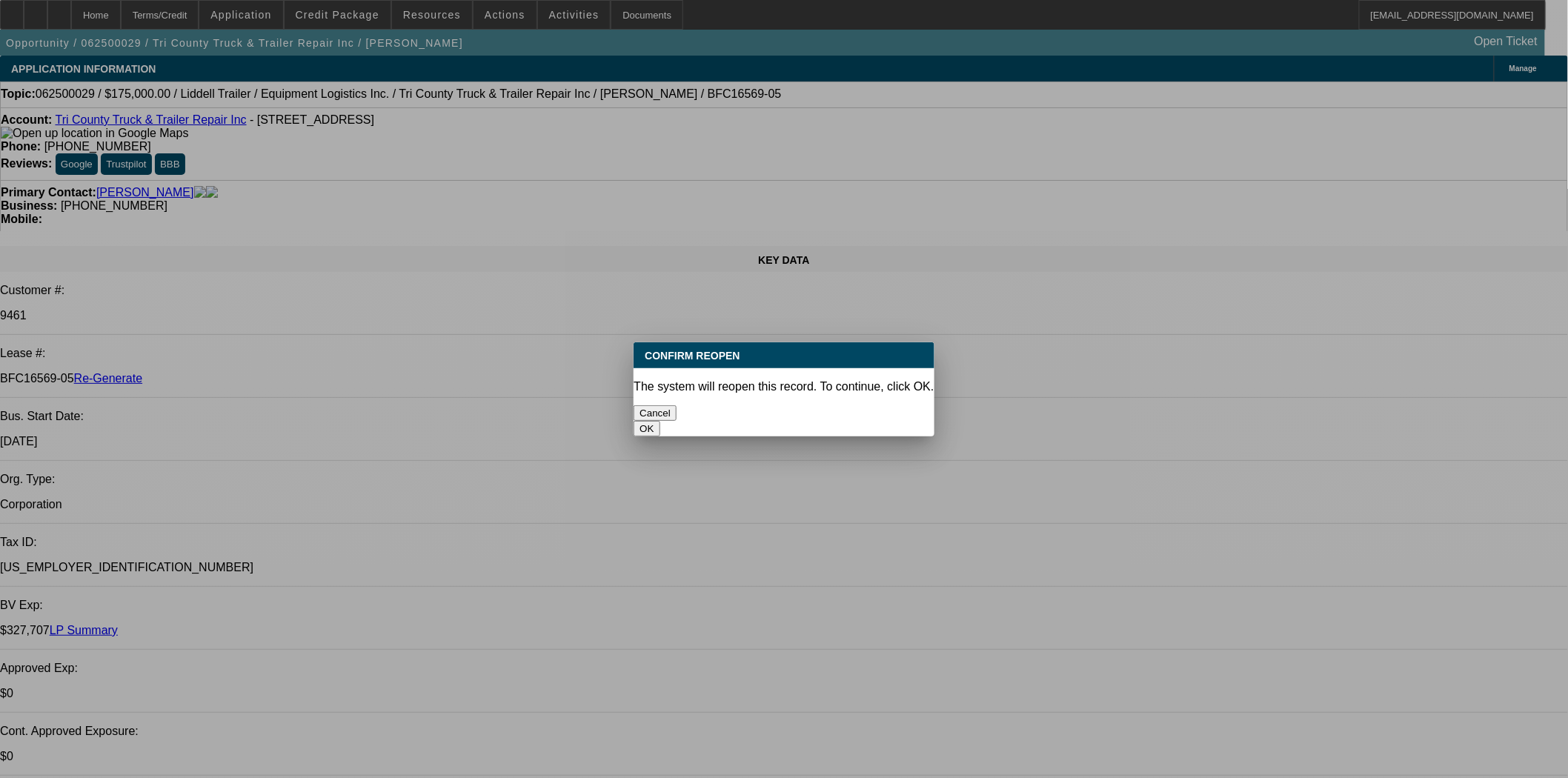
click at [659, 421] on button "OK" at bounding box center [647, 428] width 26 height 15
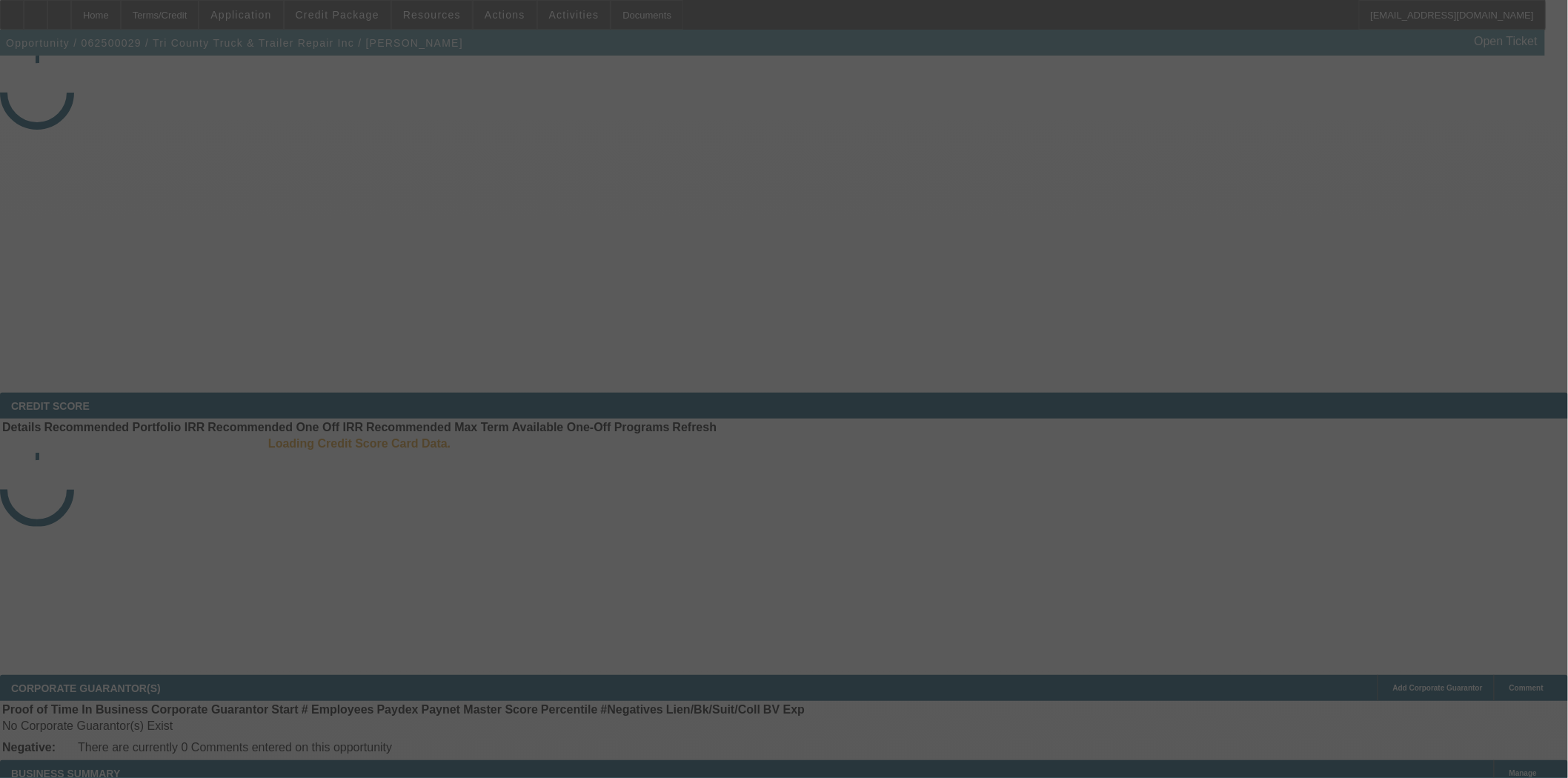
select select "4"
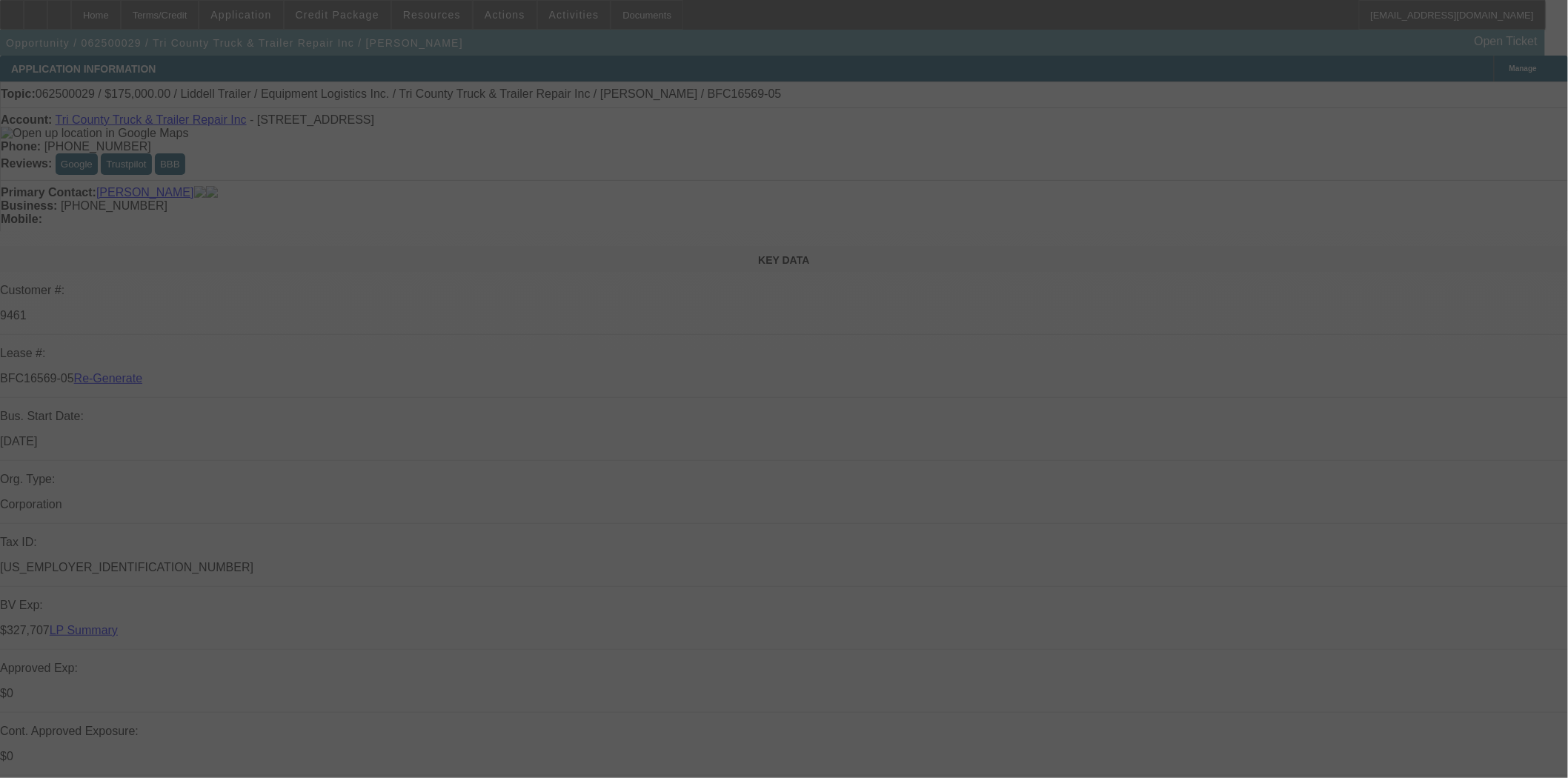
select select "0"
select select "6"
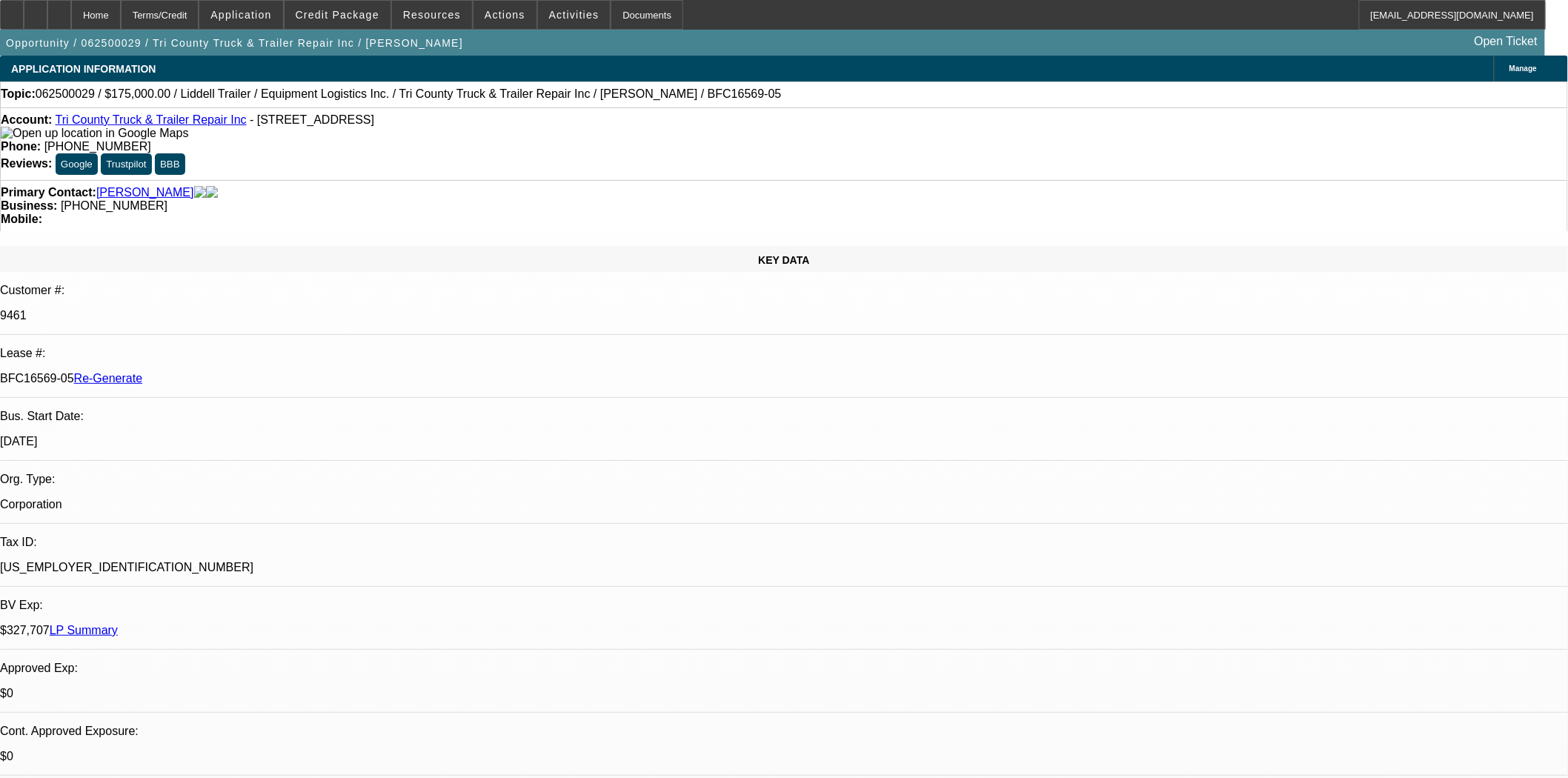
click at [624, 15] on div "Documents" at bounding box center [647, 15] width 72 height 29
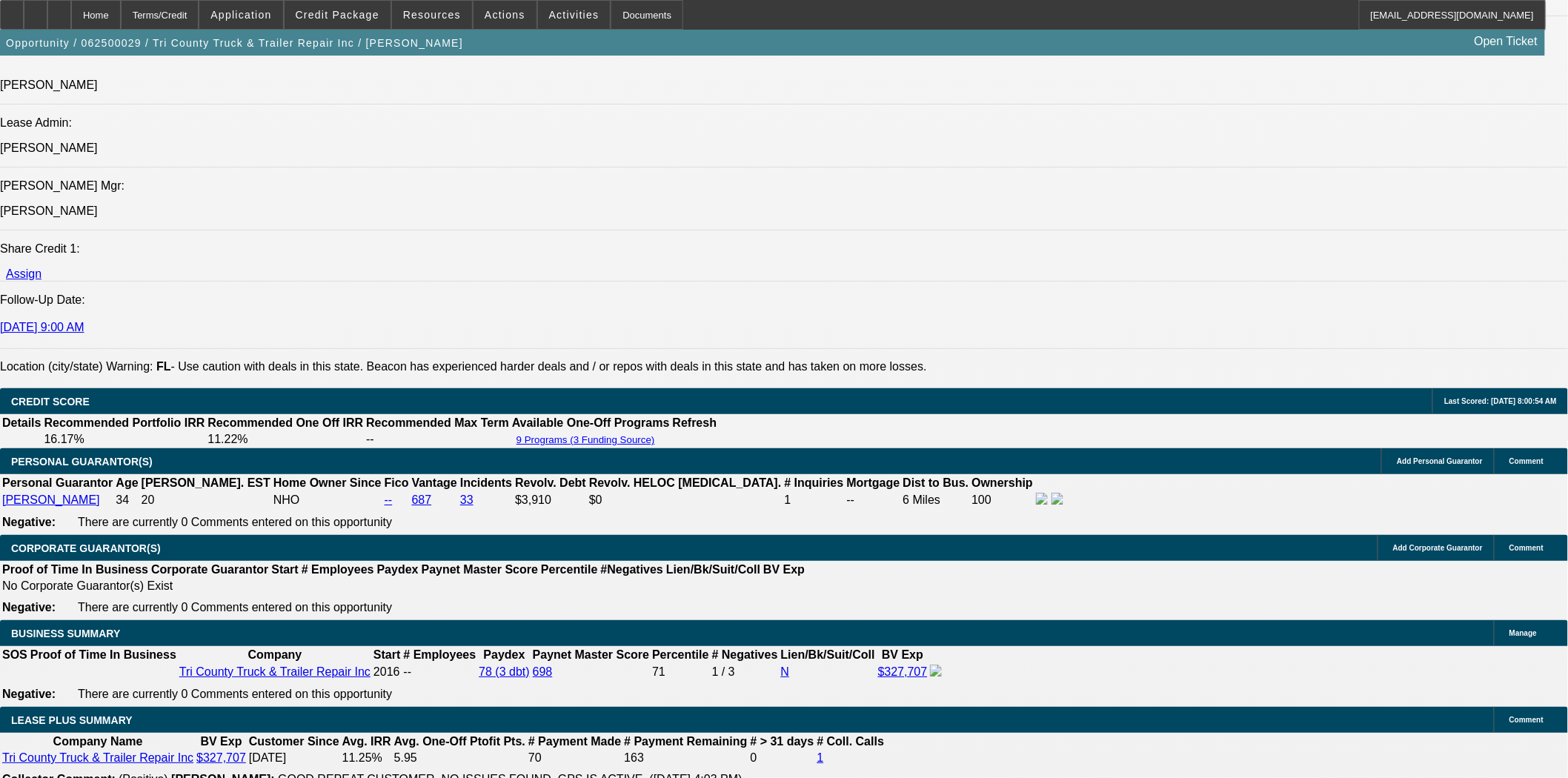
scroll to position [2388, 0]
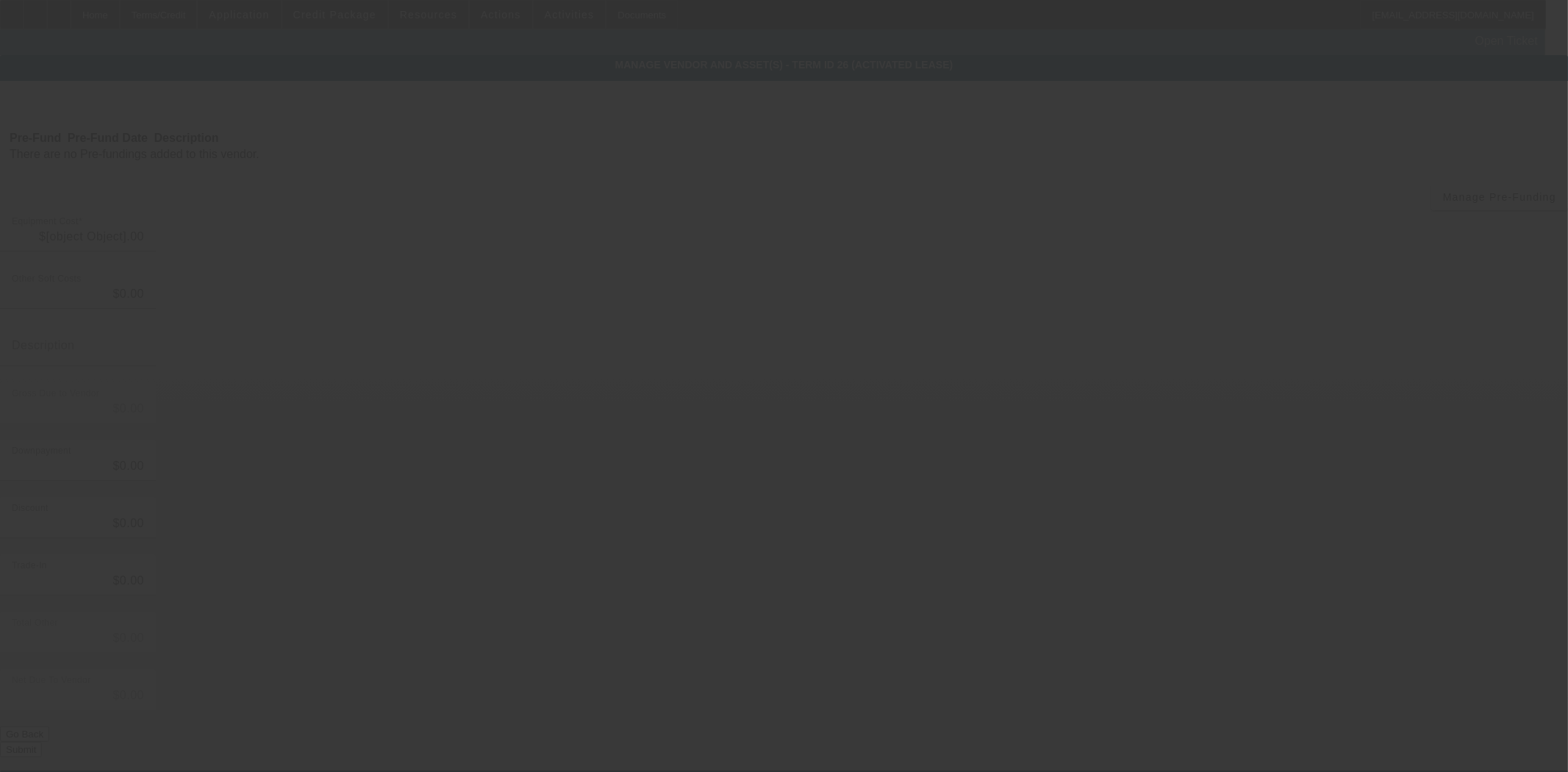
type input "$220,000.00"
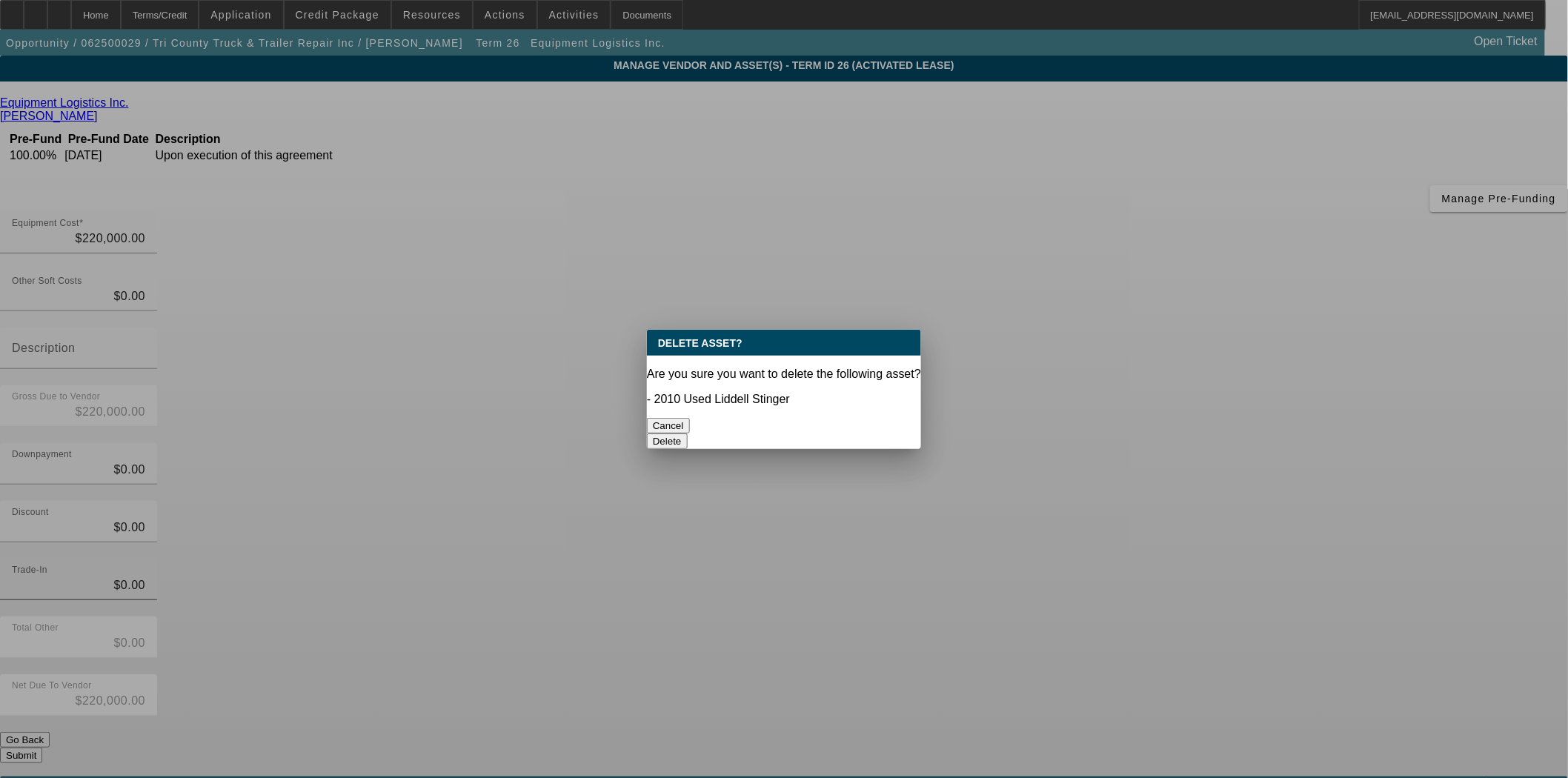
click at [688, 434] on button "Delete" at bounding box center [667, 441] width 41 height 15
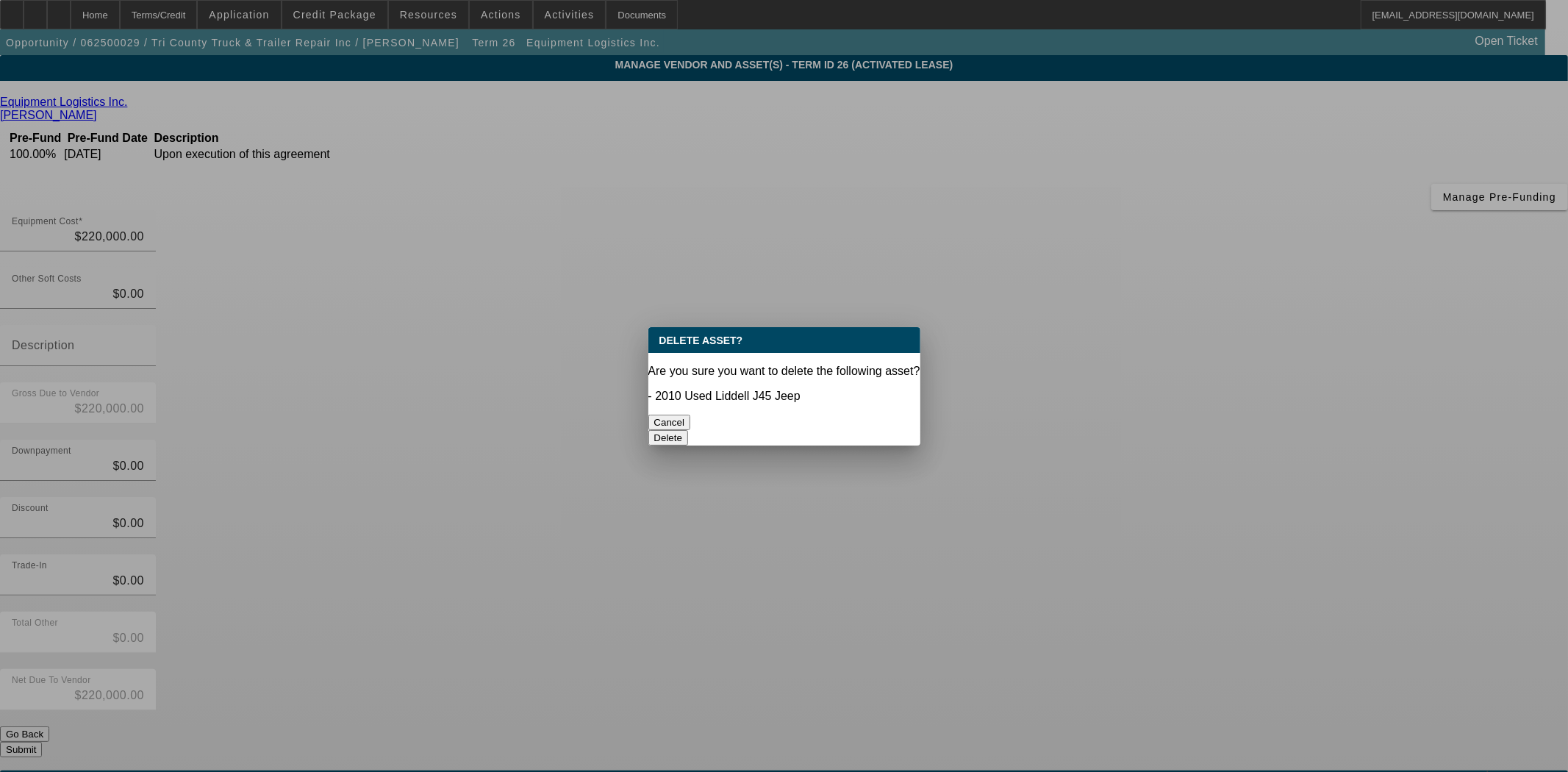
click at [688, 430] on button "Delete" at bounding box center [669, 438] width 40 height 15
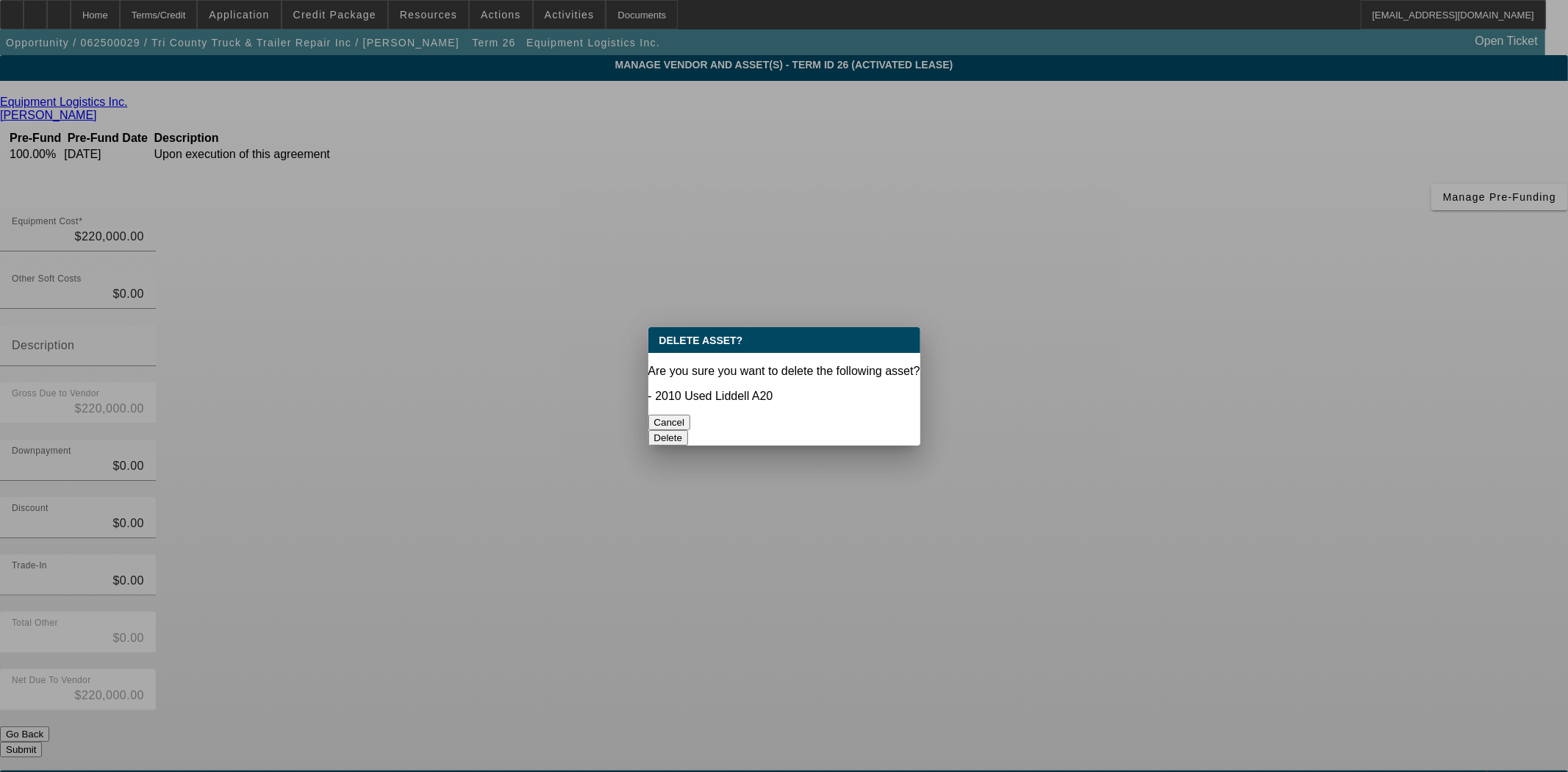
click at [688, 430] on button "Delete" at bounding box center [669, 438] width 40 height 15
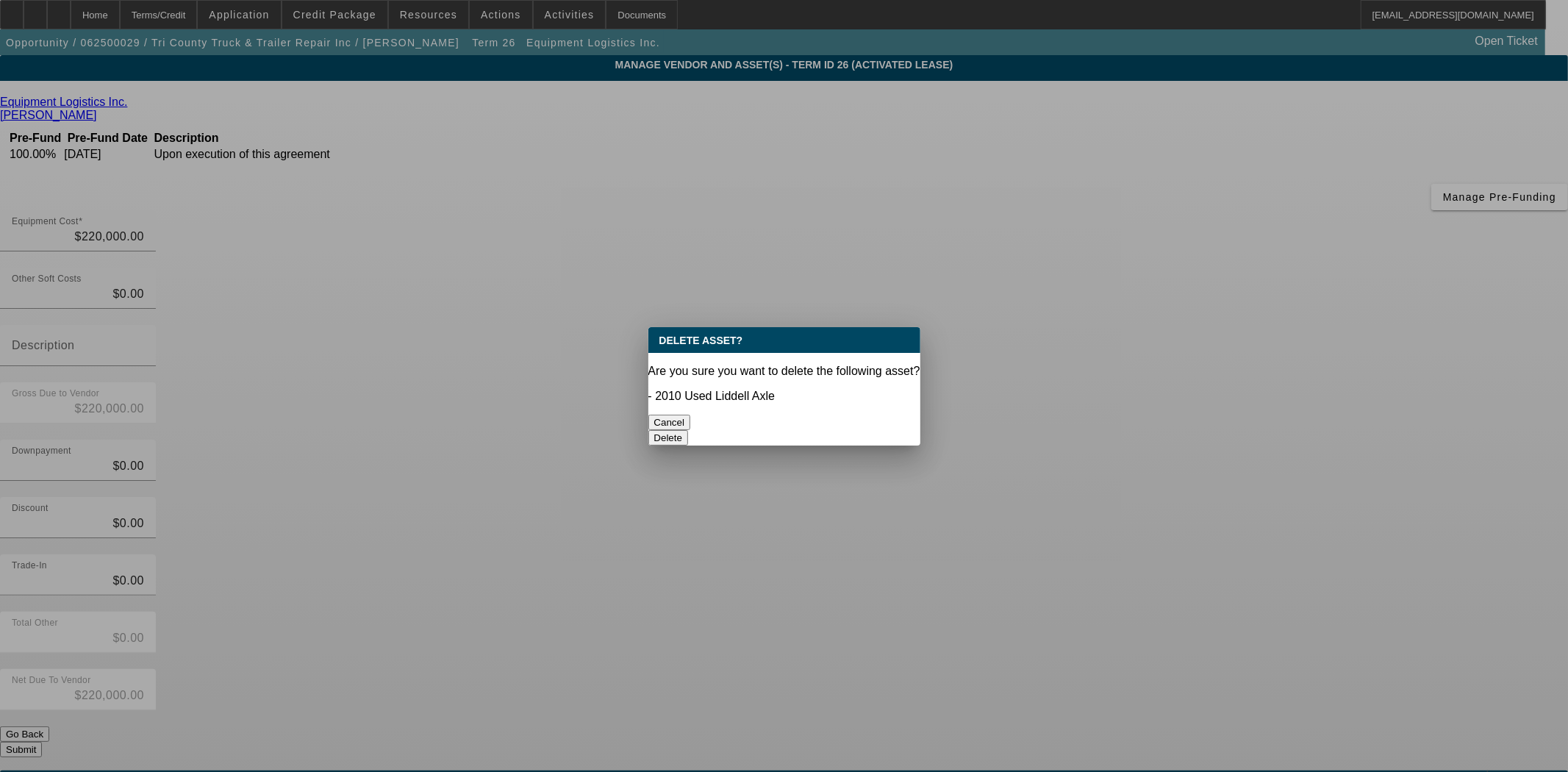
click at [688, 430] on button "Delete" at bounding box center [669, 438] width 40 height 15
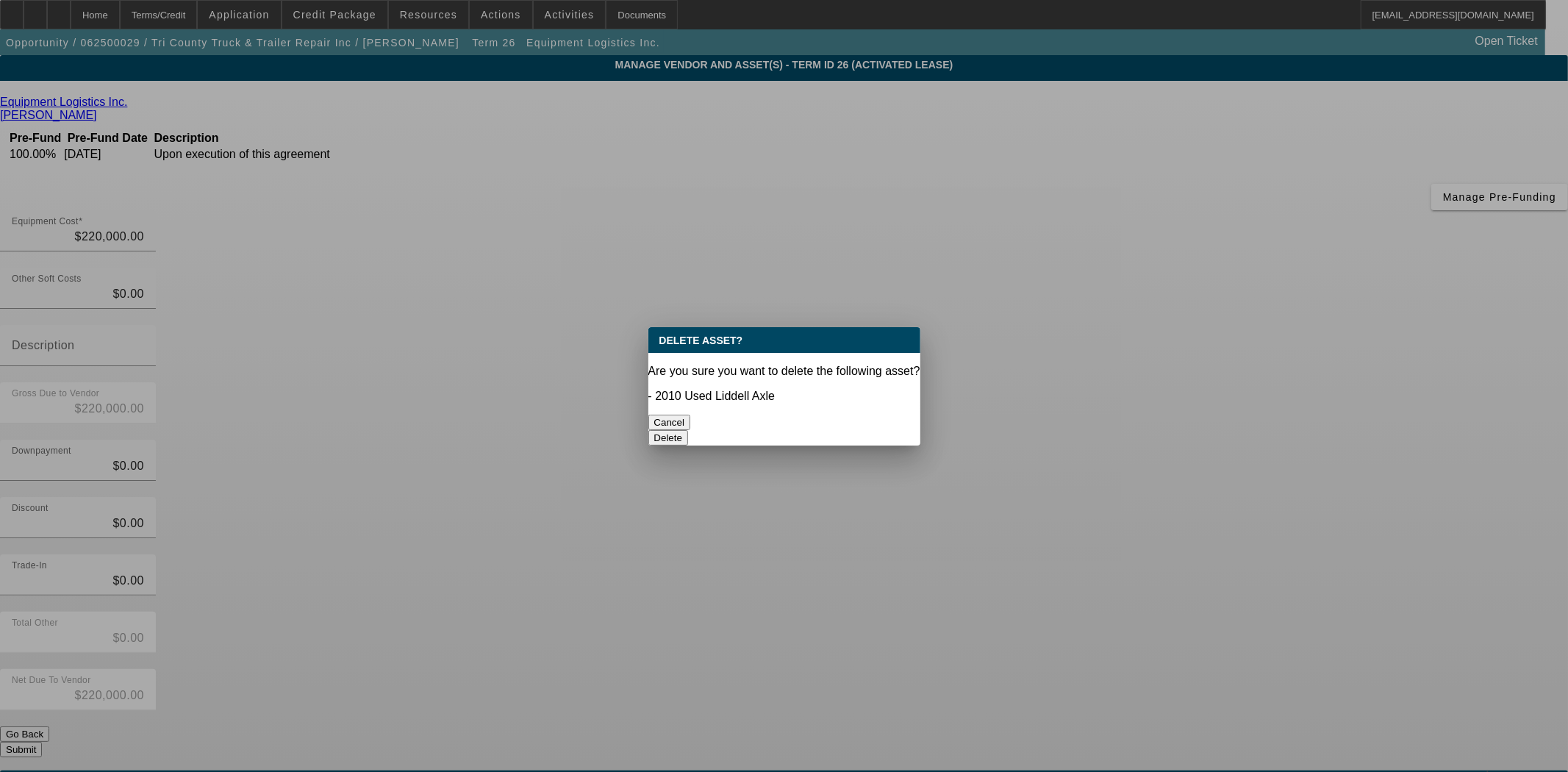
click at [824, 430] on div "Delete" at bounding box center [785, 438] width 272 height 15
click at [688, 430] on button "Delete" at bounding box center [669, 438] width 40 height 15
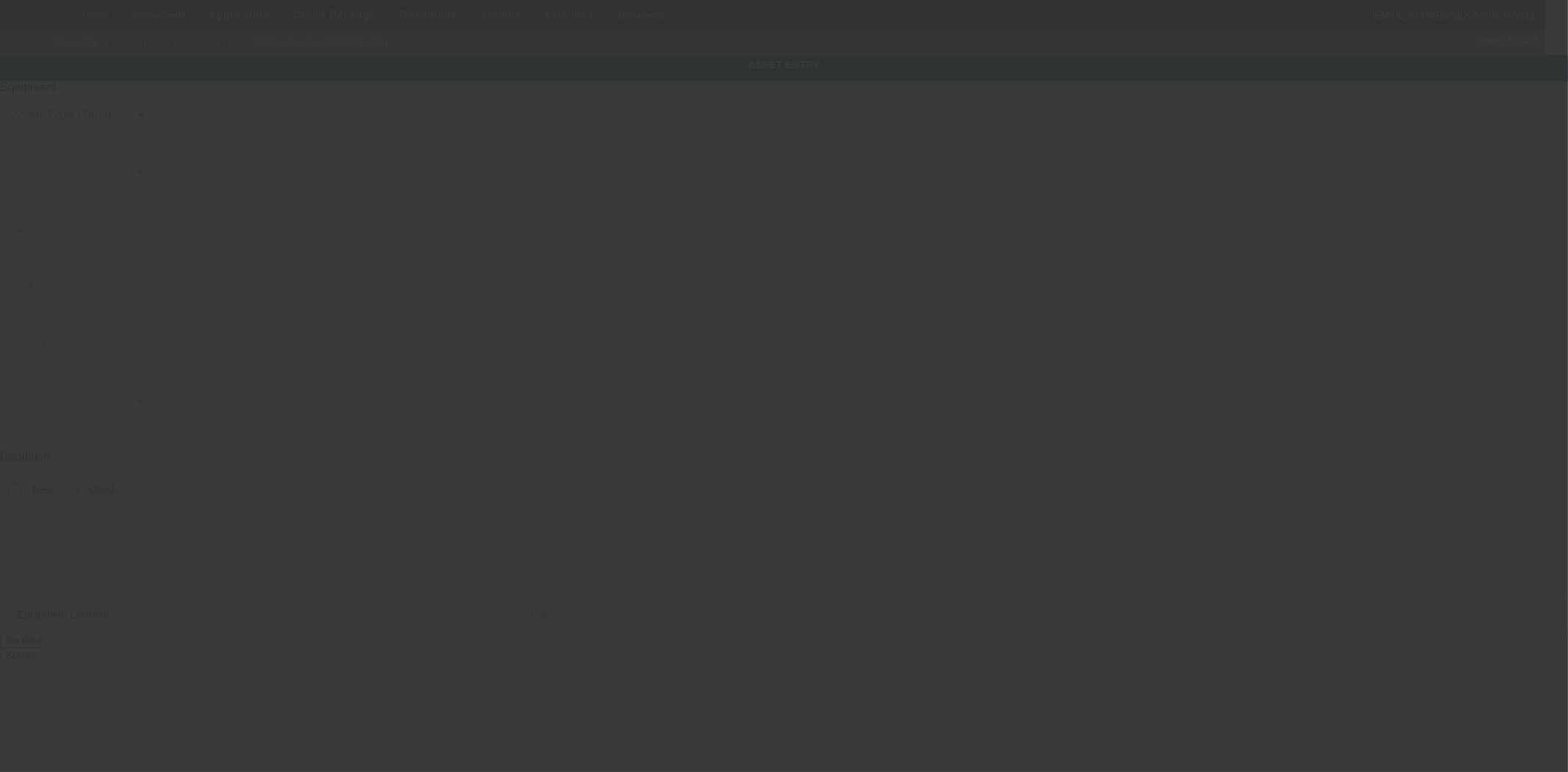
type input "1L9SL5739A1236987"
type input "Liddell"
type input "Trailer"
radio input "true"
type textarea "includes all options, accessories and attachments"
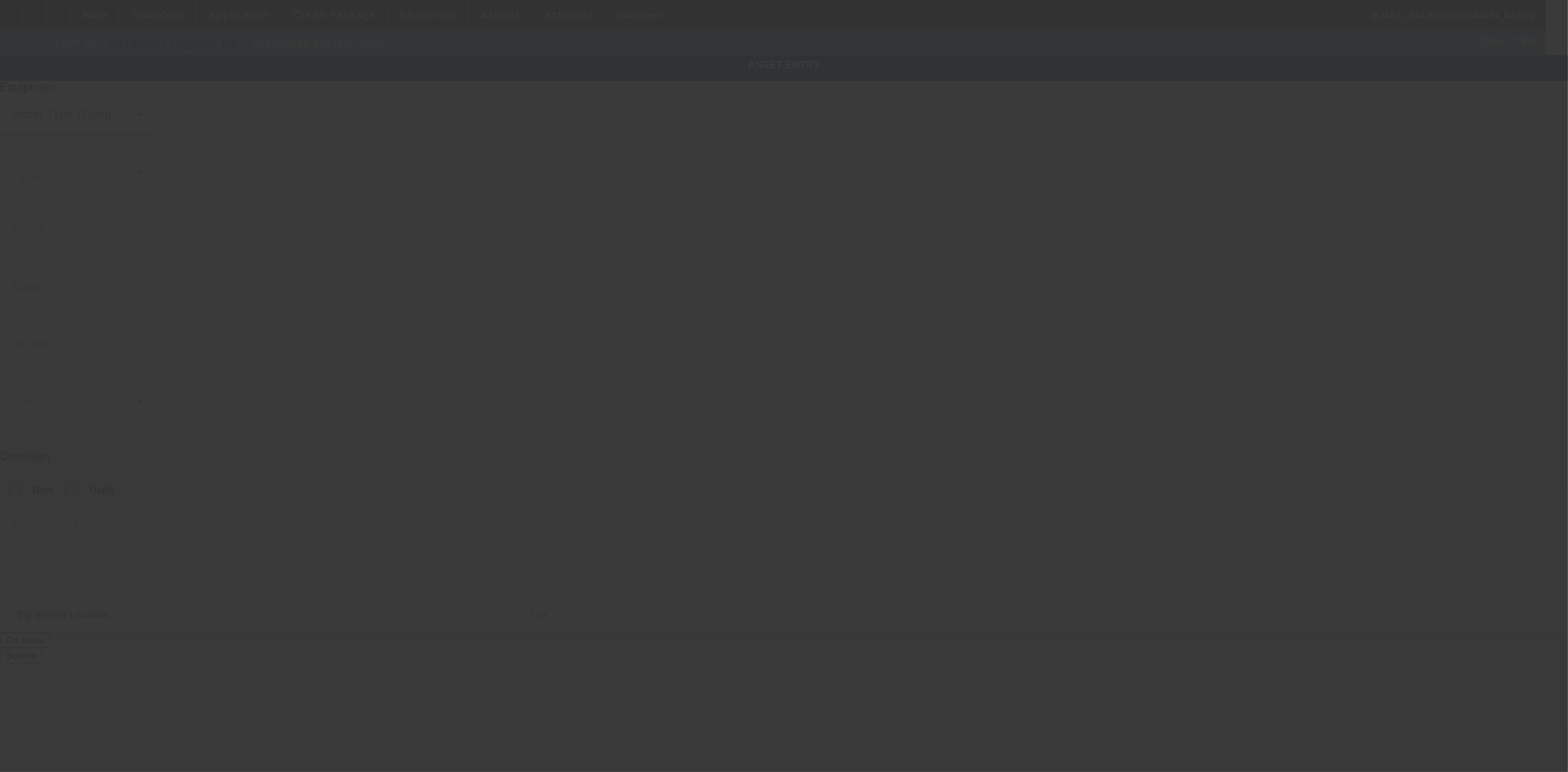
type input "8000 NW 74th St"
type input "Medley"
type input "33166"
type input "Miami-Dade"
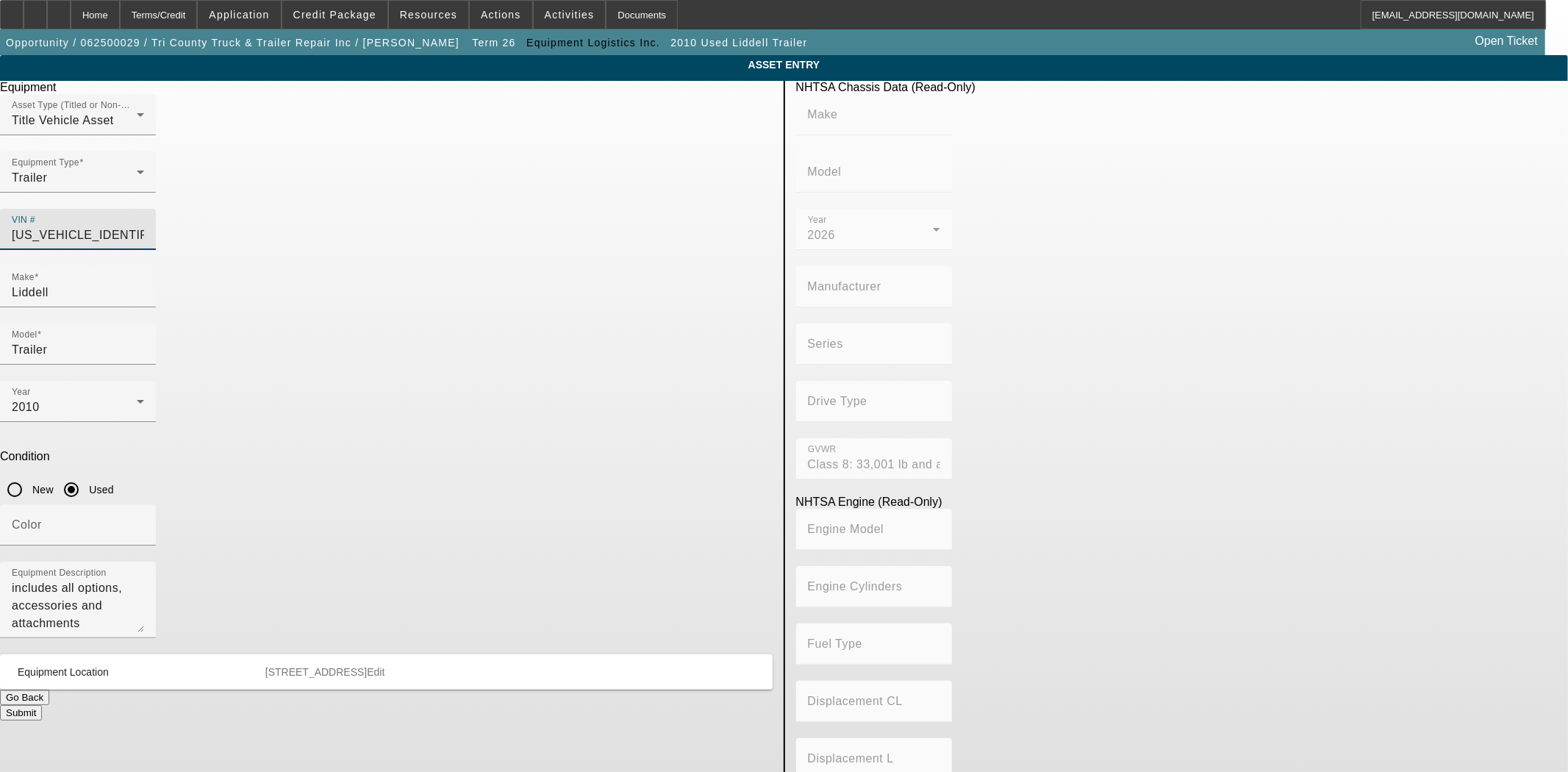
drag, startPoint x: 710, startPoint y: 203, endPoint x: 309, endPoint y: 203, distance: 401.0
click at [309, 203] on app-asset-collateral-manage "ASSET ENTRY Delete asset Equipment Asset Type (Titled or Non-Titled) Title Vehi…" at bounding box center [784, 462] width 1568 height 816
type input "1"
type input "13NE57307T35A6026"
type input "FONTAINE TRAILER CO."
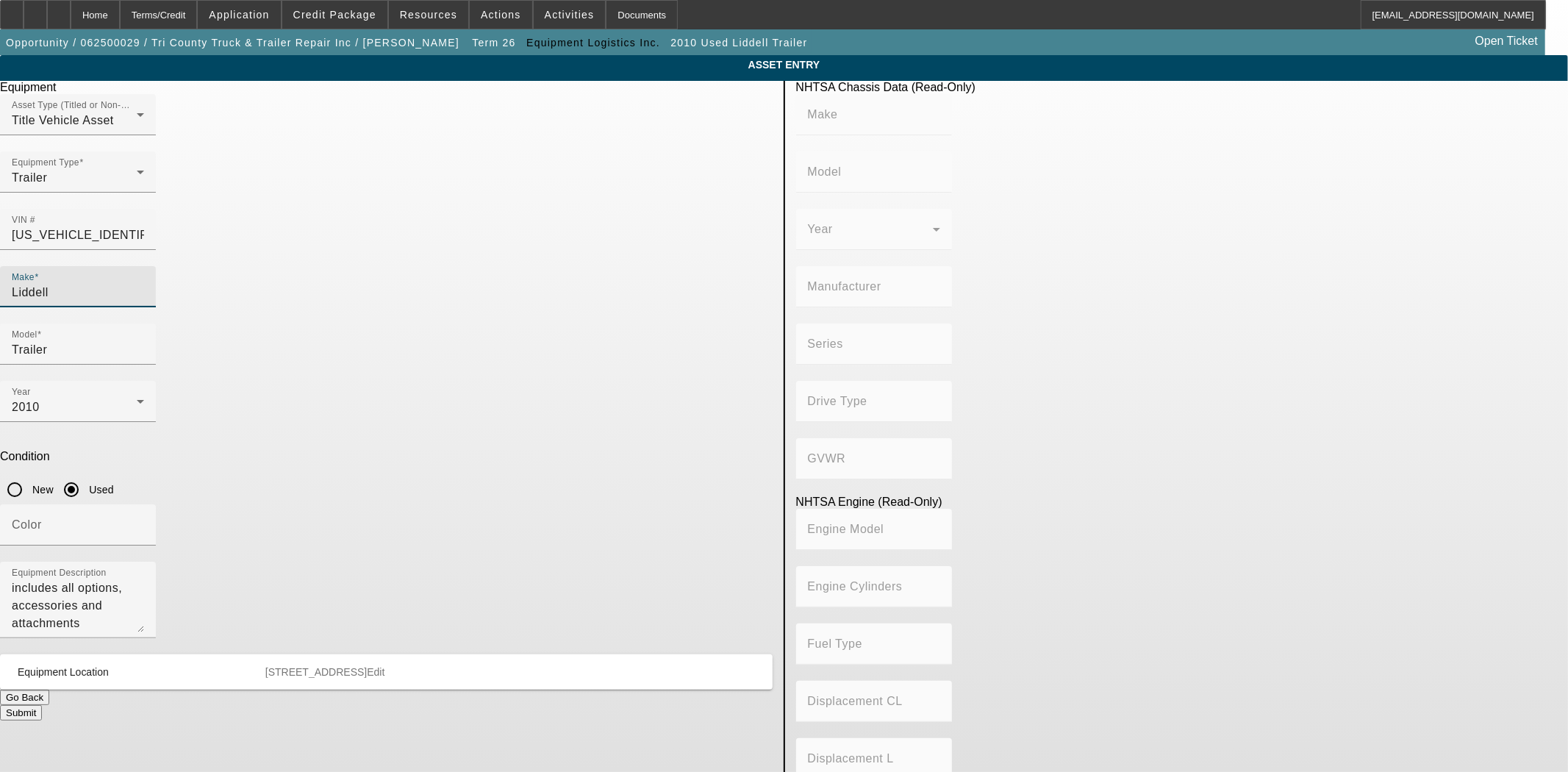
type input "Fontaine Trailer Co."
type input "FONTAINE COMMERCIAL TRAILER INC."
type input "Not Applicable"
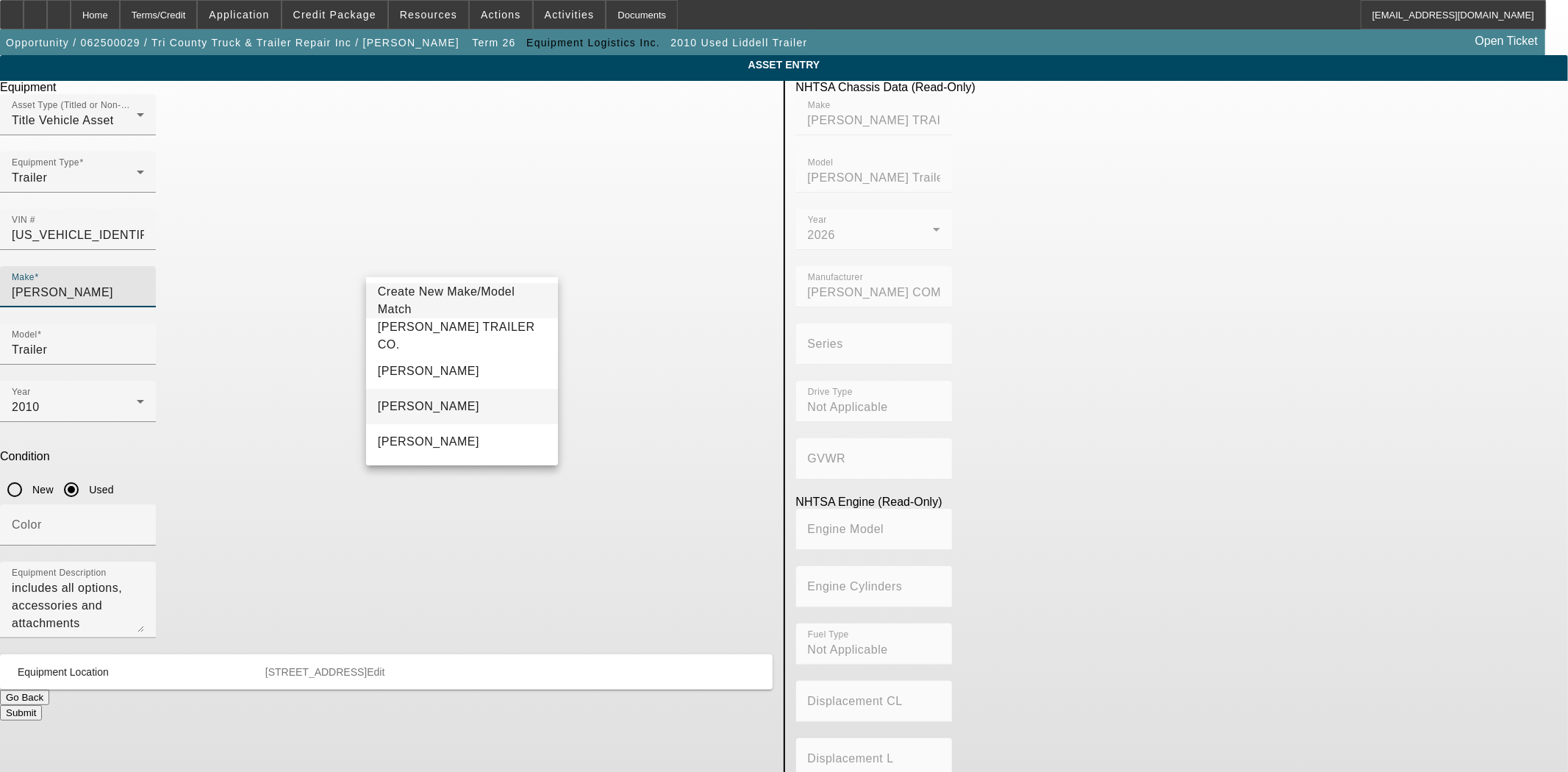
type input "Fontaine"
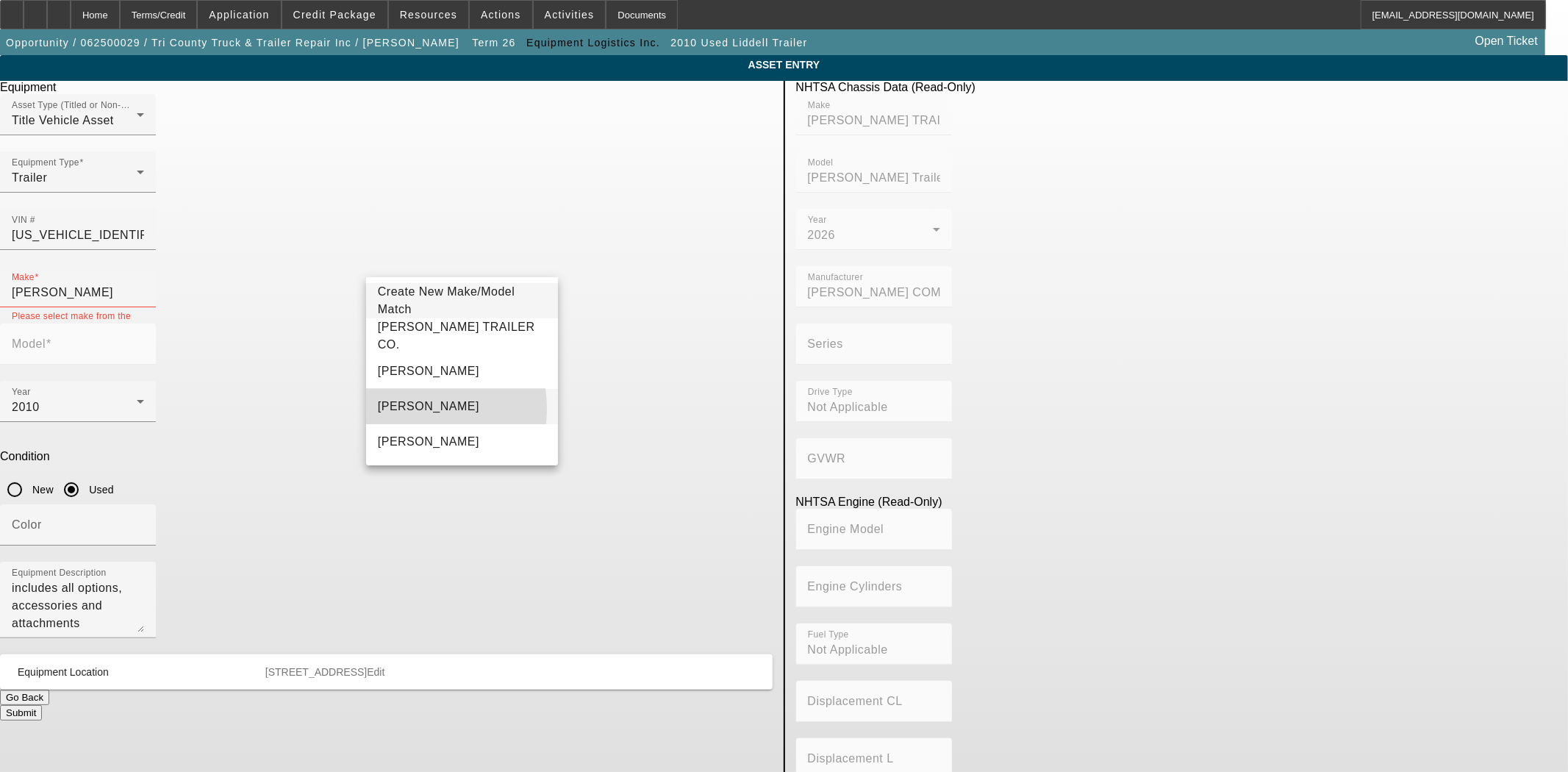
click at [407, 409] on span "Fontaine" at bounding box center [428, 406] width 102 height 12
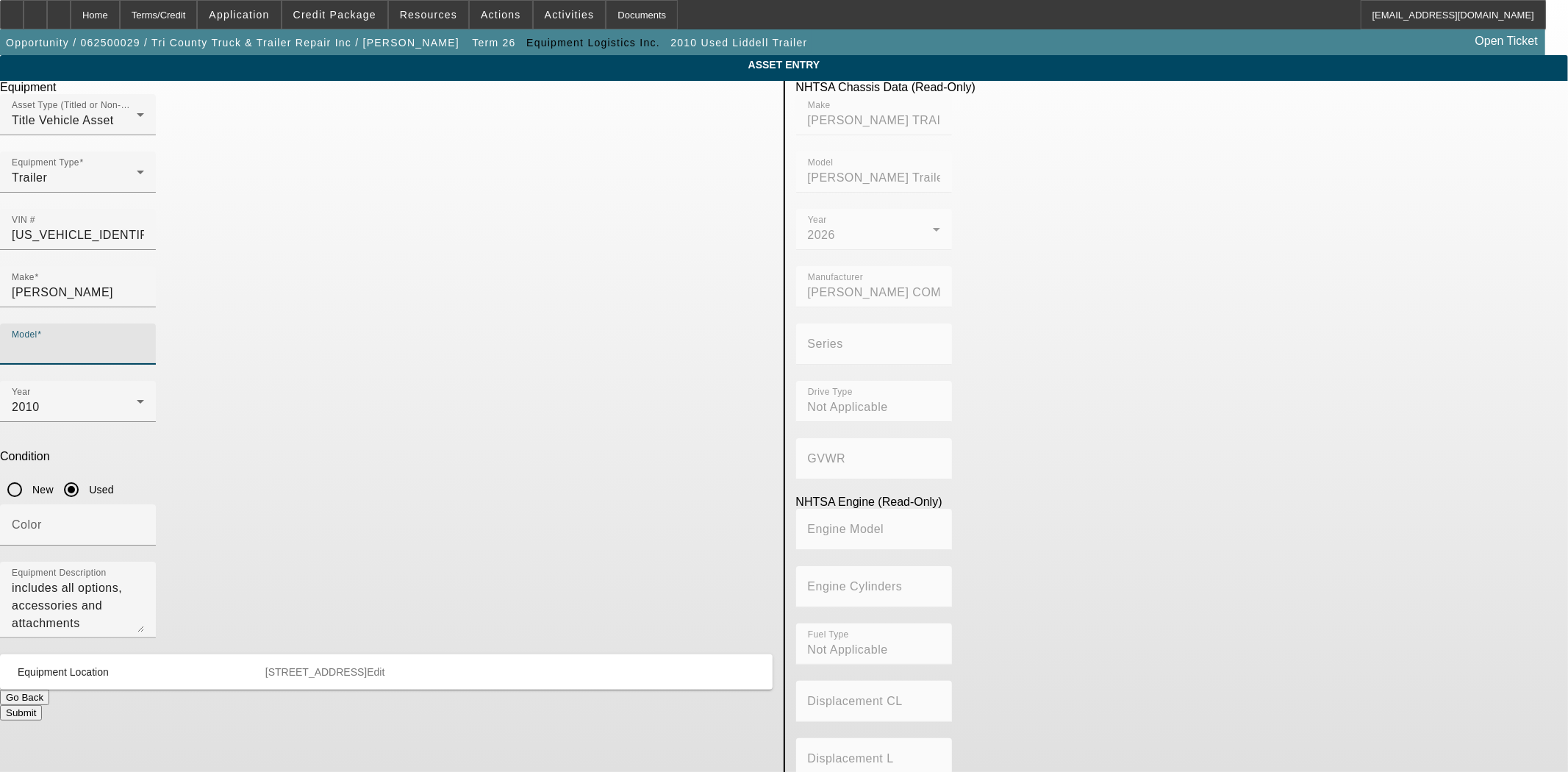
click at [144, 341] on input "Model" at bounding box center [77, 349] width 132 height 18
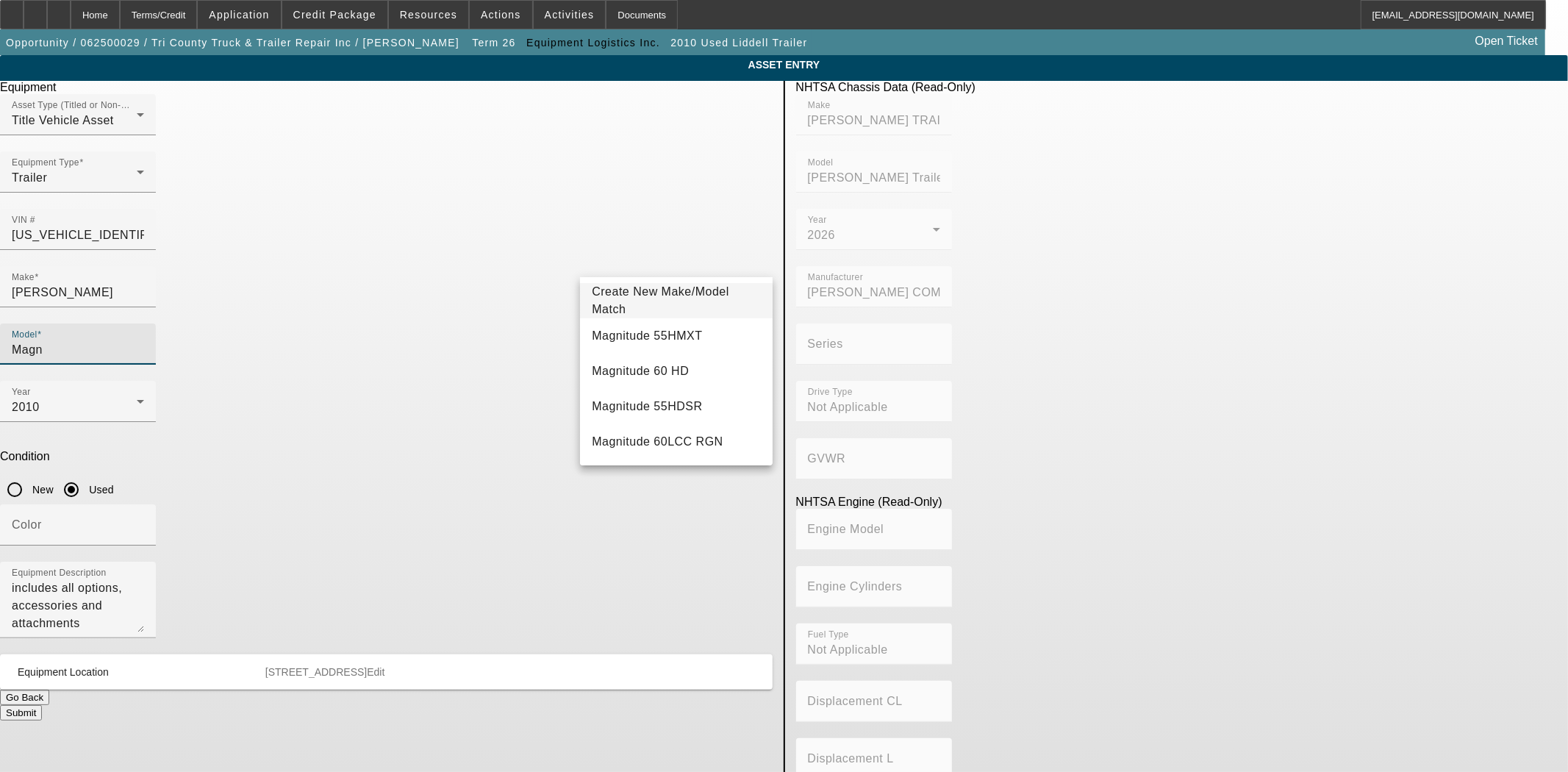
type input "Magn"
click at [646, 296] on span "Create New Make/Model Match" at bounding box center [660, 300] width 138 height 30
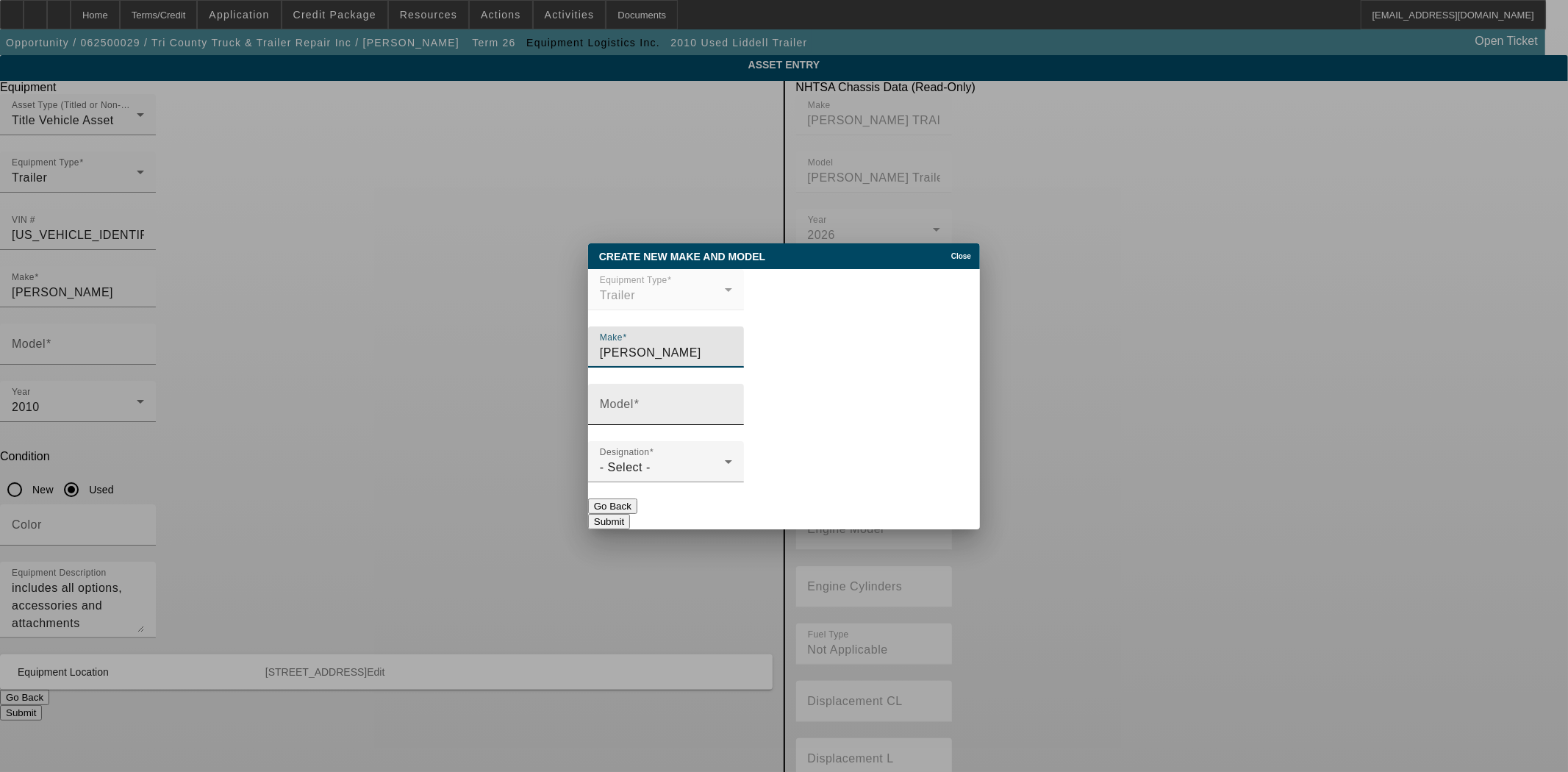
click at [669, 412] on input "Model" at bounding box center [666, 410] width 132 height 18
type input "Magnitude"
click at [659, 469] on div "- Select -" at bounding box center [663, 467] width 125 height 18
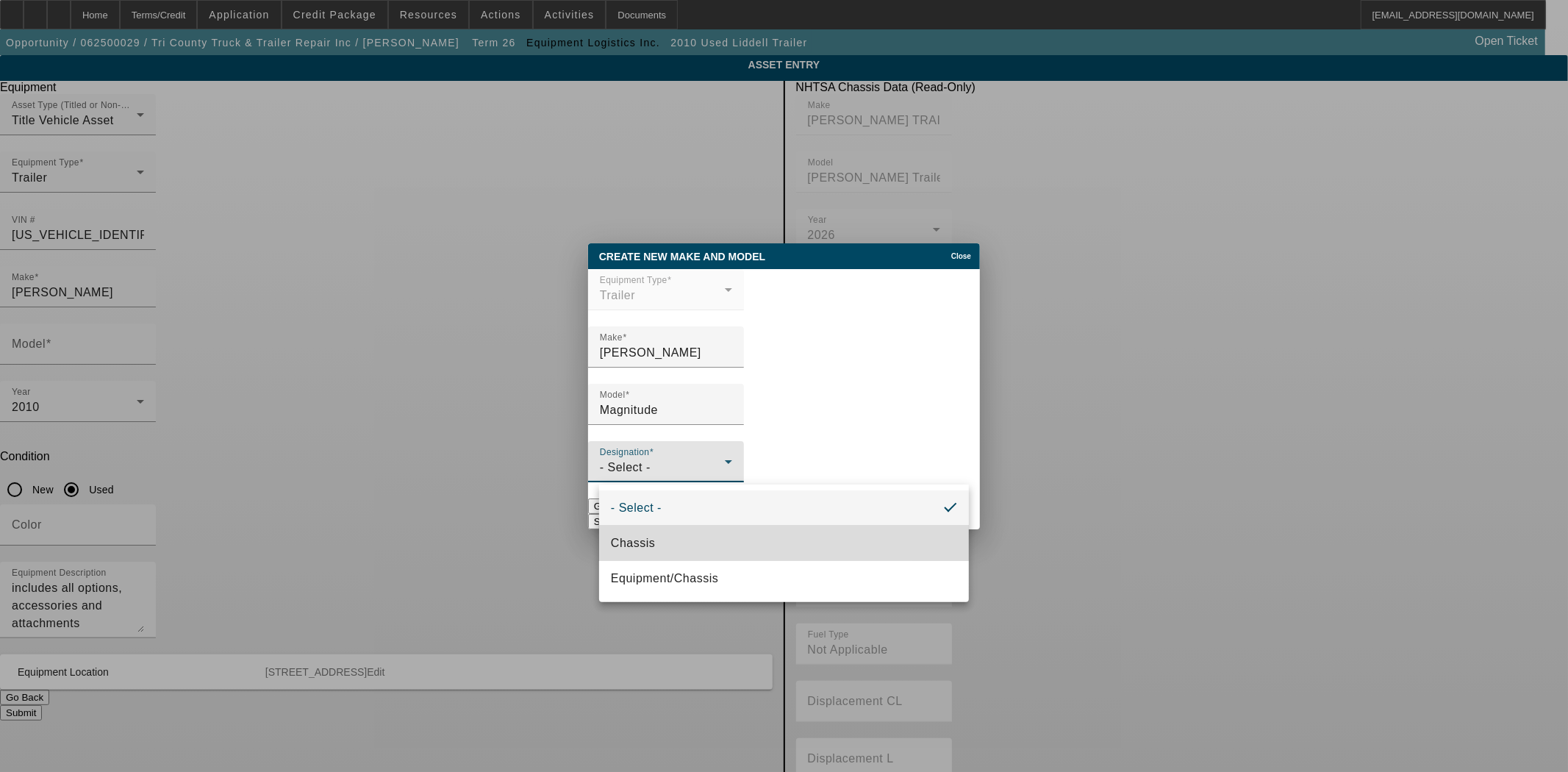
click at [660, 543] on mat-option "Chassis" at bounding box center [784, 543] width 370 height 35
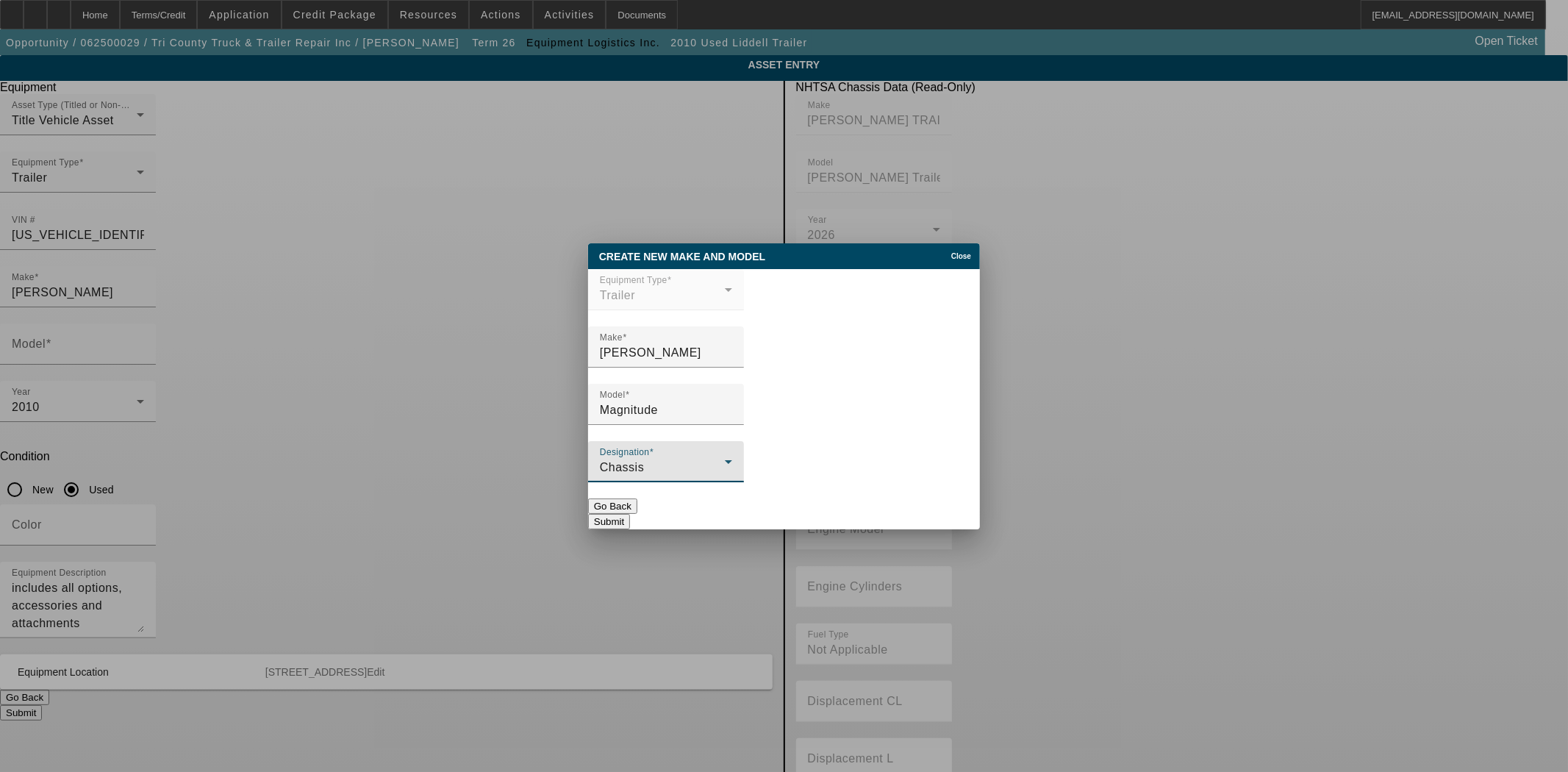
click at [630, 514] on button "Submit" at bounding box center [609, 521] width 42 height 15
type input "Magnitude"
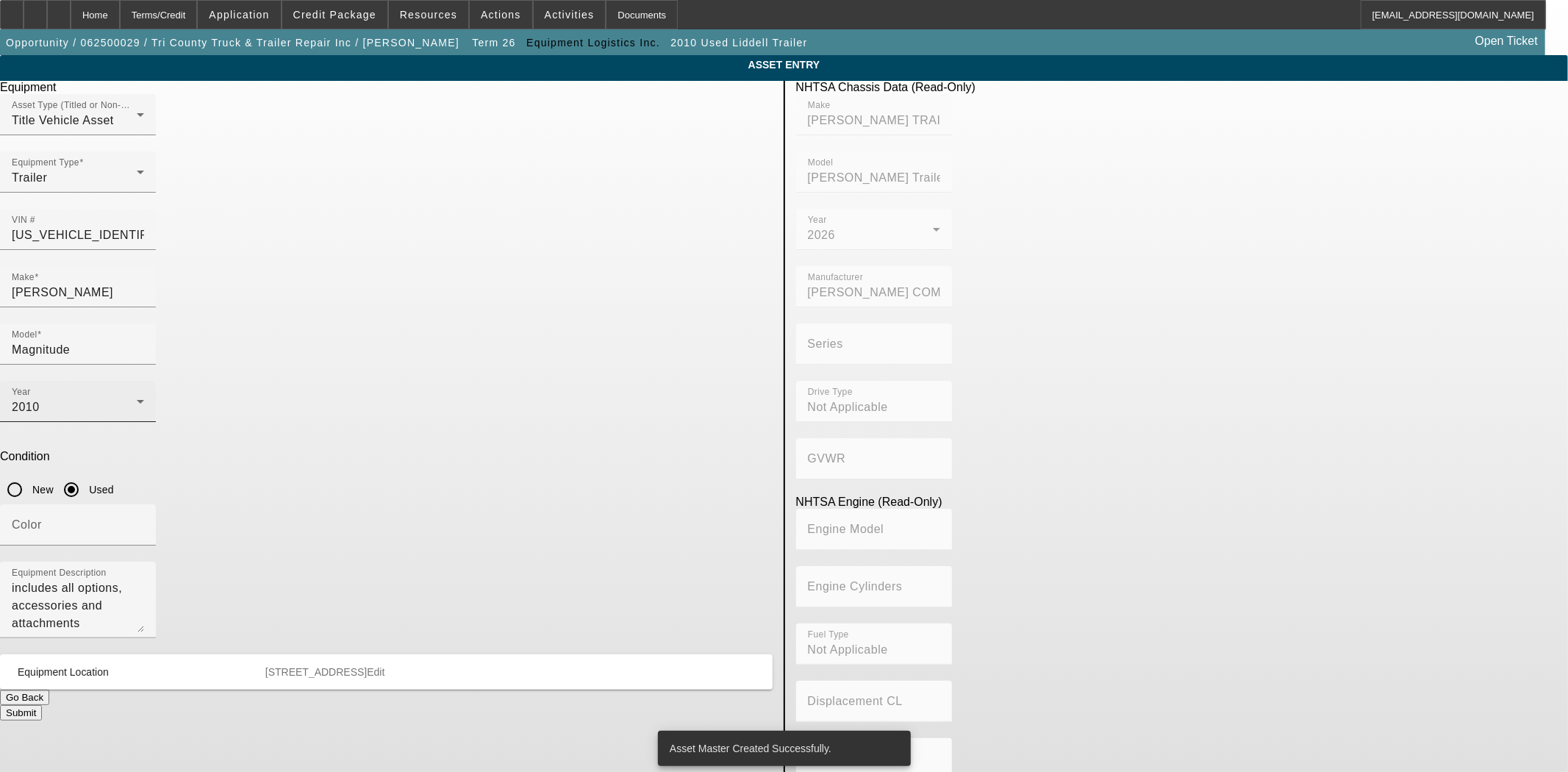
click at [137, 398] on div "2010" at bounding box center [74, 407] width 125 height 18
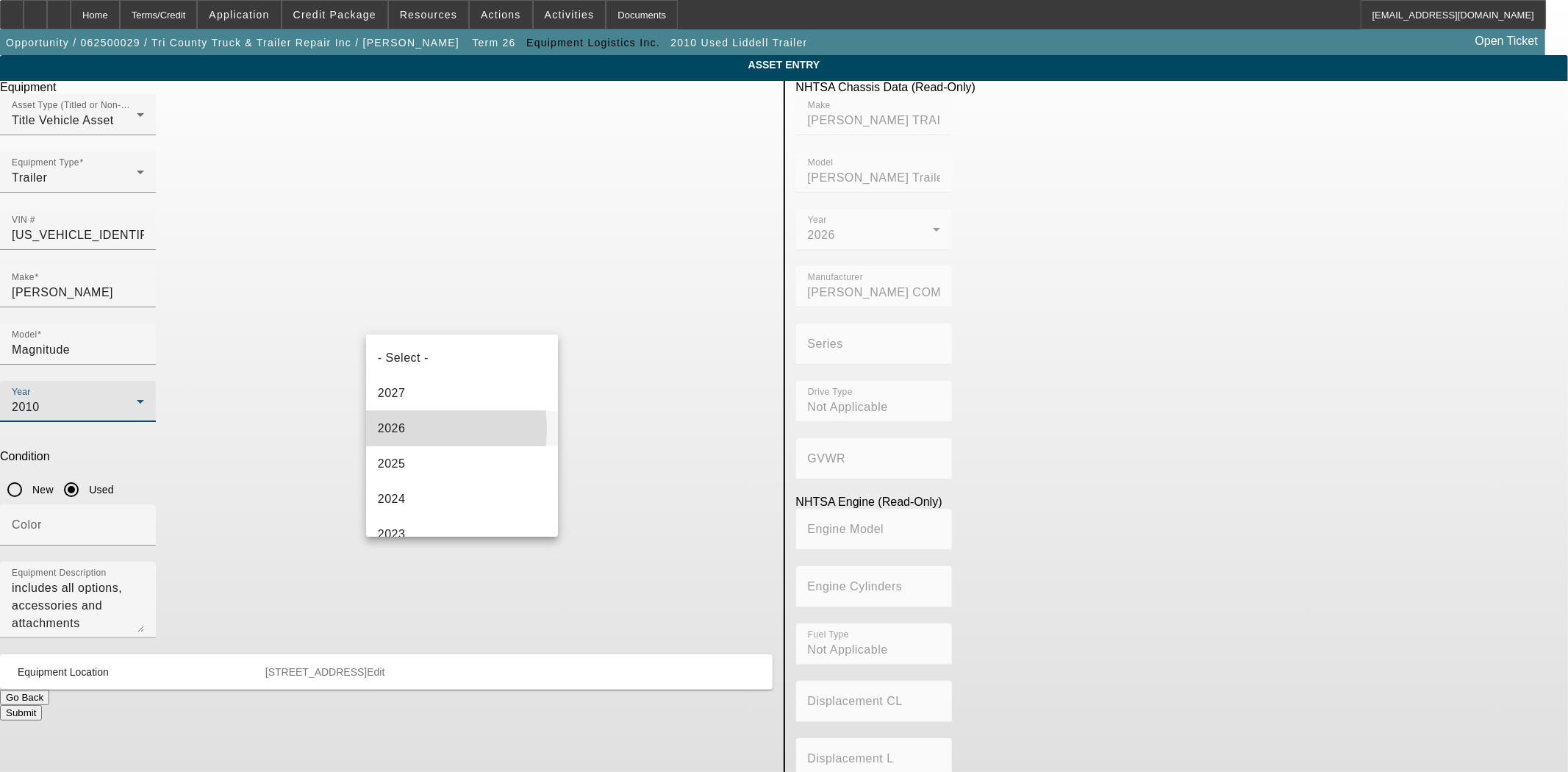
click at [405, 430] on span "2026" at bounding box center [391, 428] width 28 height 18
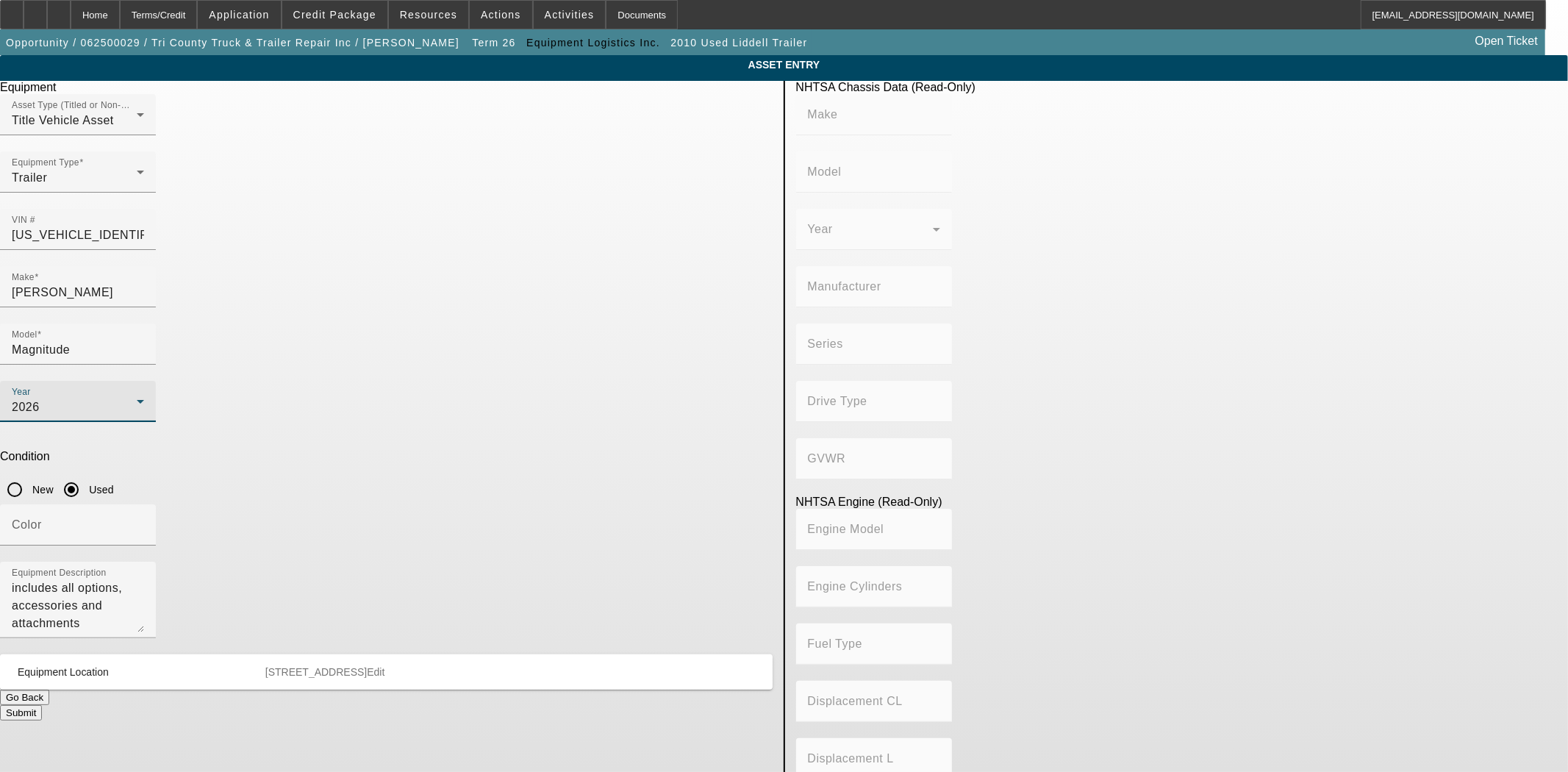
type input "FONTAINE TRAILER CO."
type input "Fontaine Trailer Co."
type input "FONTAINE COMMERCIAL TRAILER INC."
type input "Not Applicable"
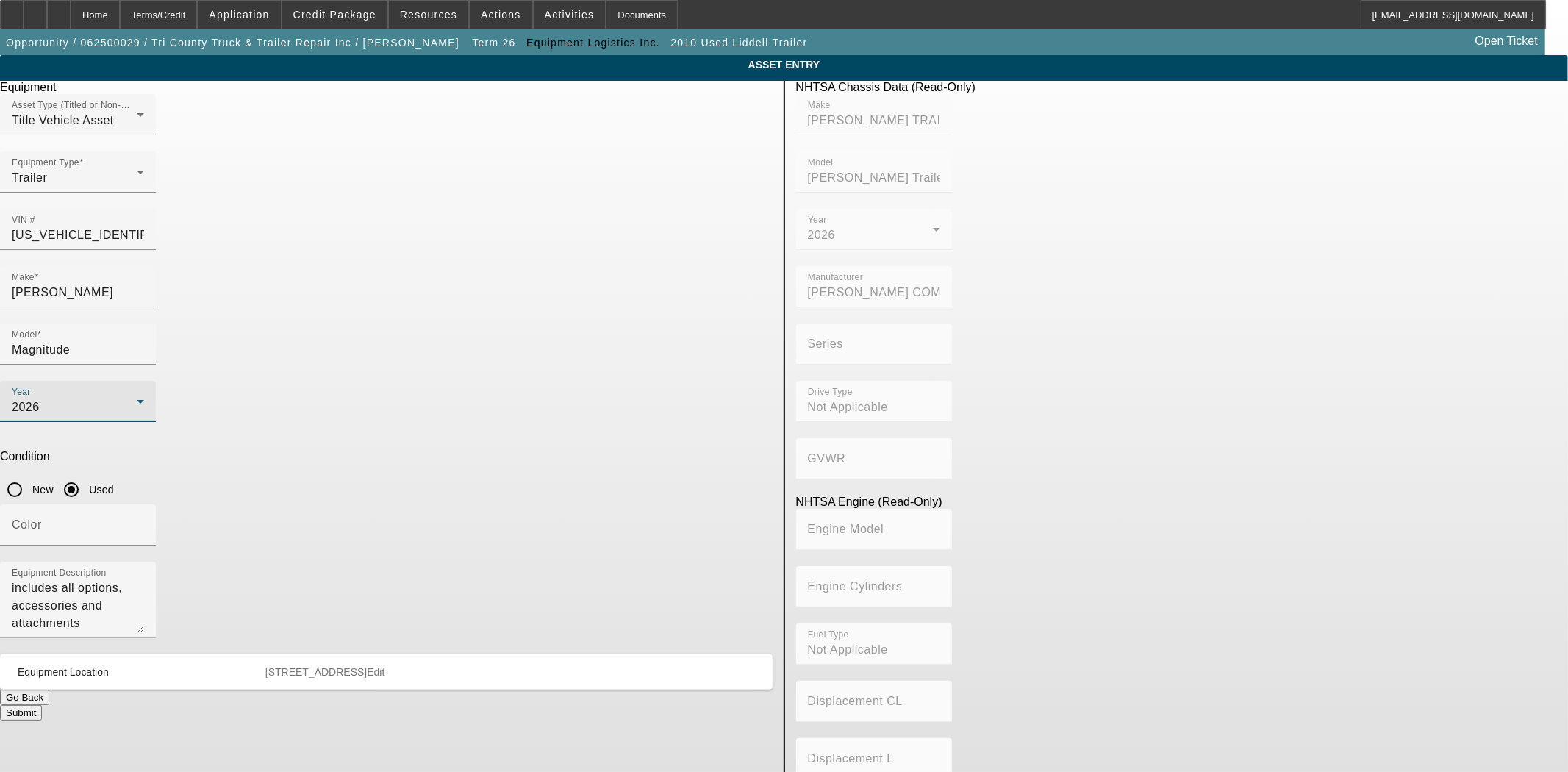
click at [42, 706] on button "Submit" at bounding box center [21, 713] width 42 height 15
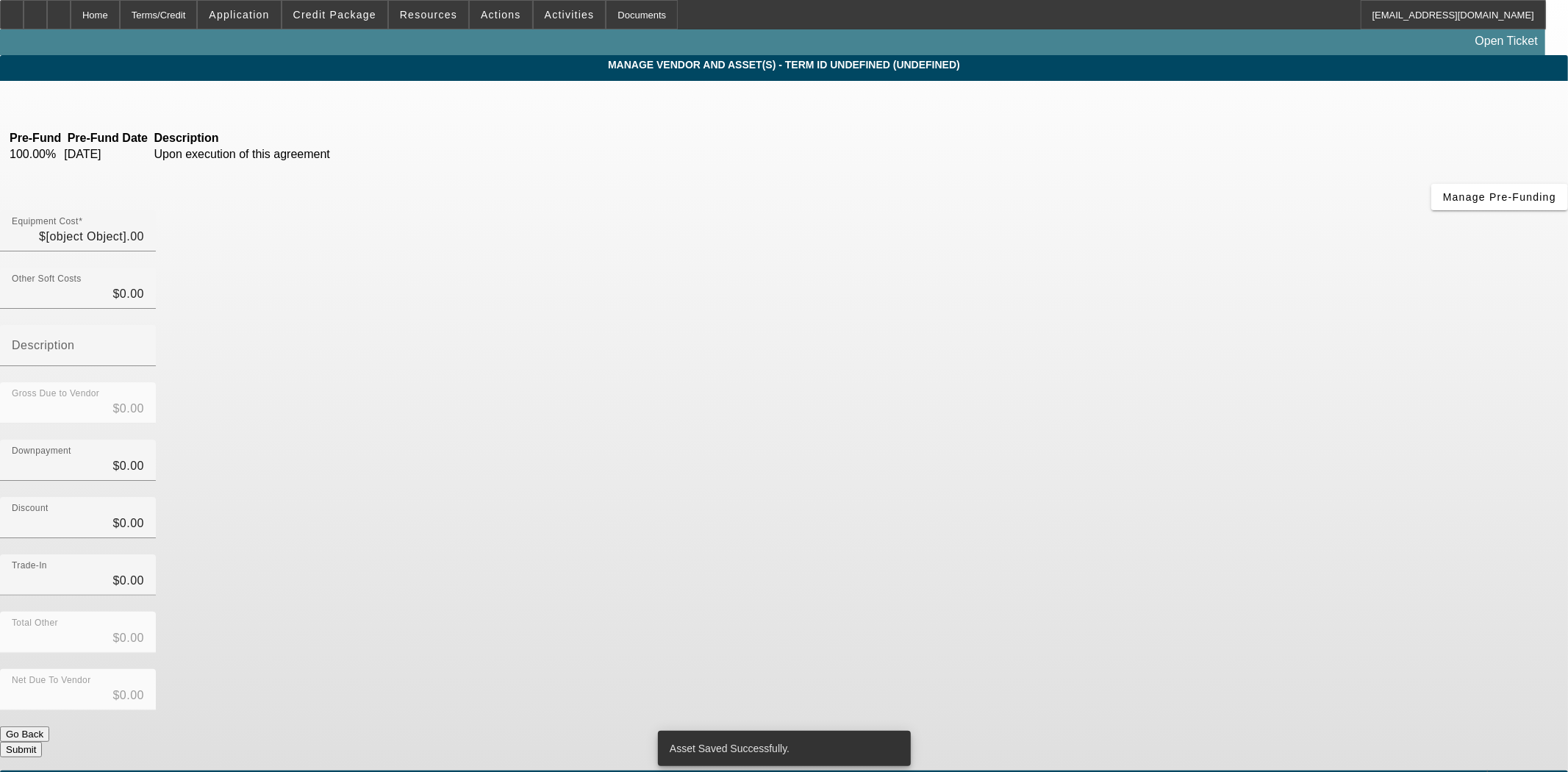
type input "$220,000.00"
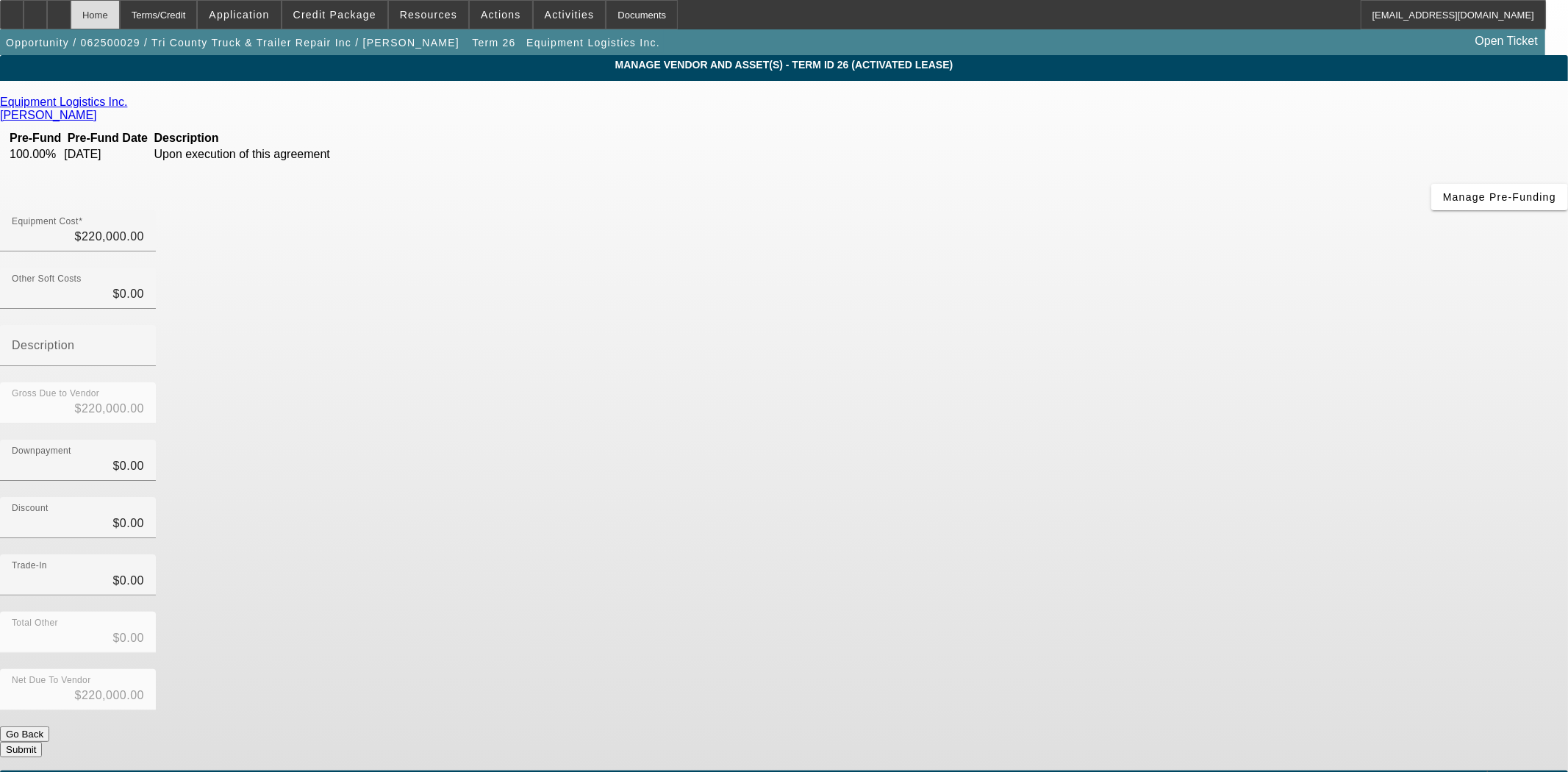
click at [120, 10] on div "Home" at bounding box center [95, 15] width 49 height 29
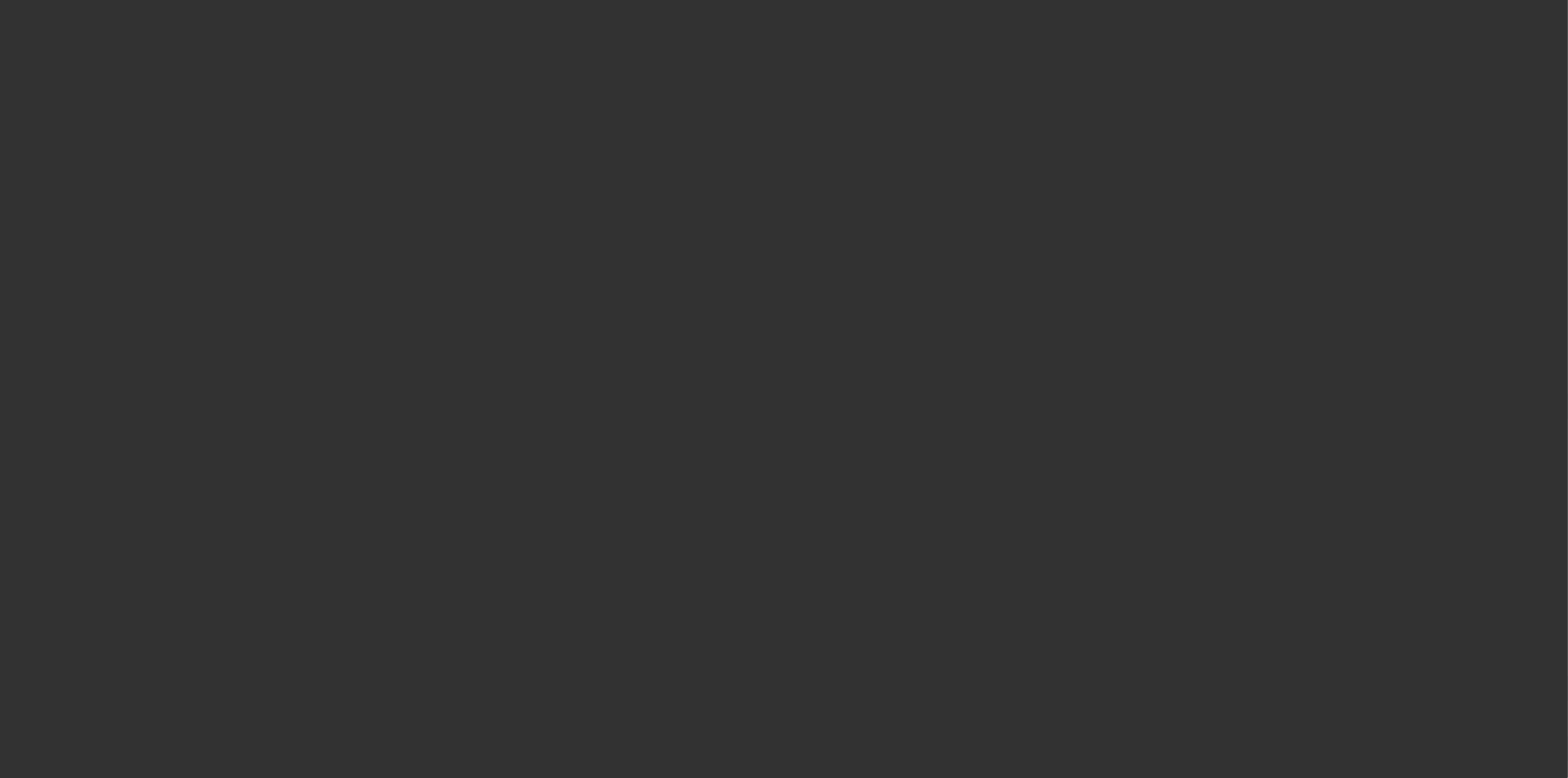
select select "4"
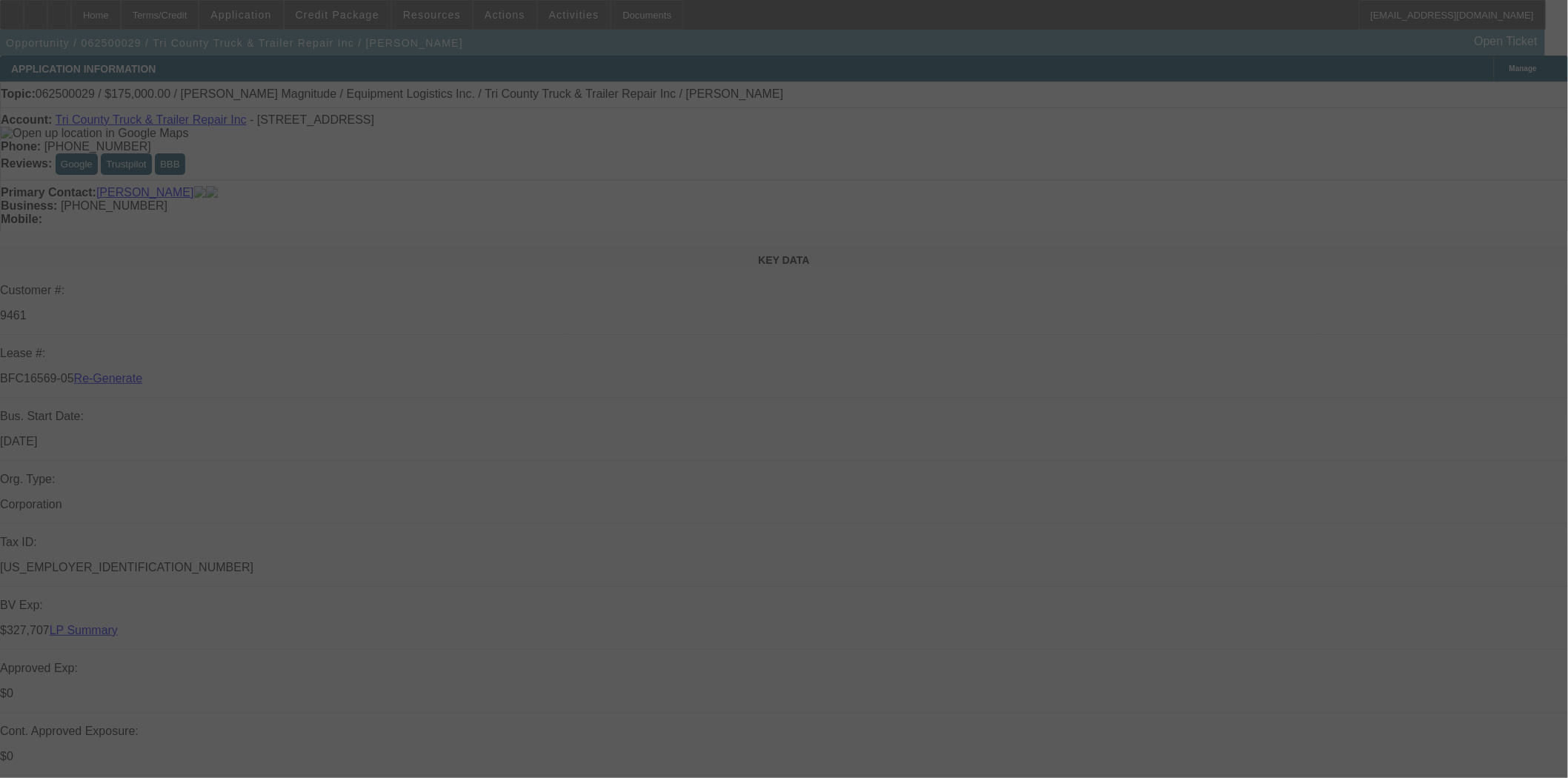
select select "0"
select select "6"
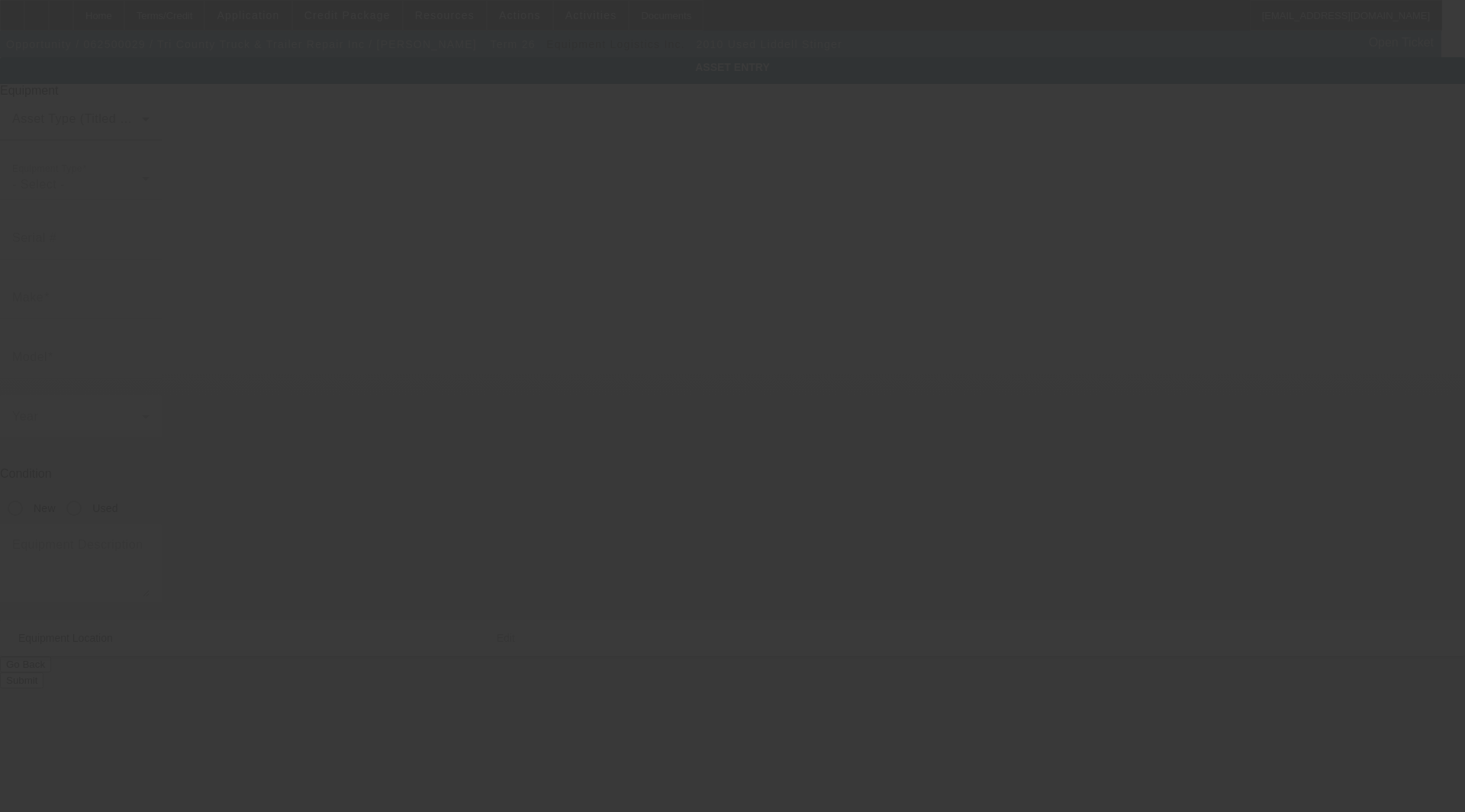
type input "[US_VEHICLE_IDENTIFICATION_NUMBER]"
type input "Liddell"
type input "Stinger"
radio input "true"
type textarea "Axle Nitrogen/Hydraulic"
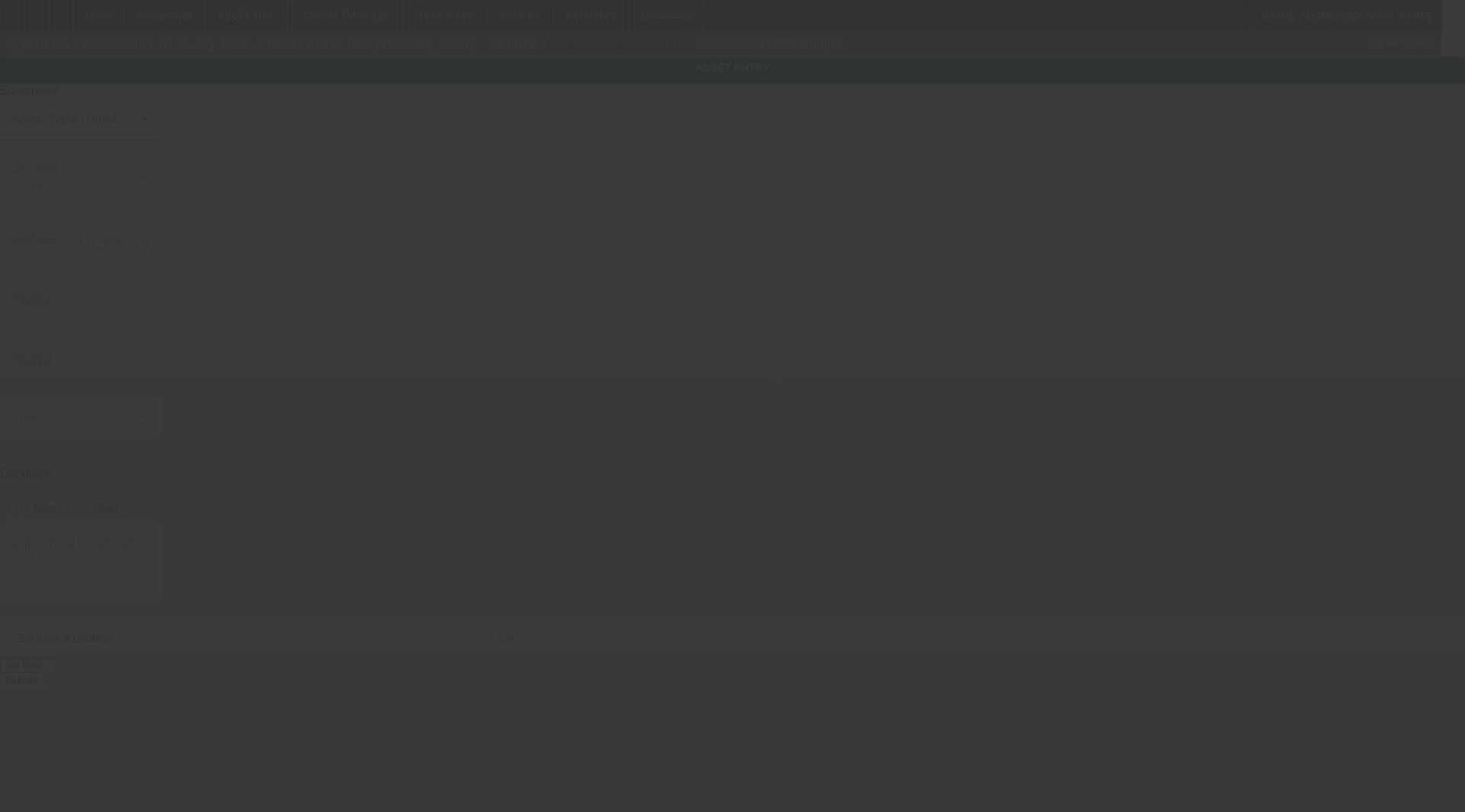
type input "[STREET_ADDRESS]"
type input "Medley"
type input "33166"
type input "Miami-Dade"
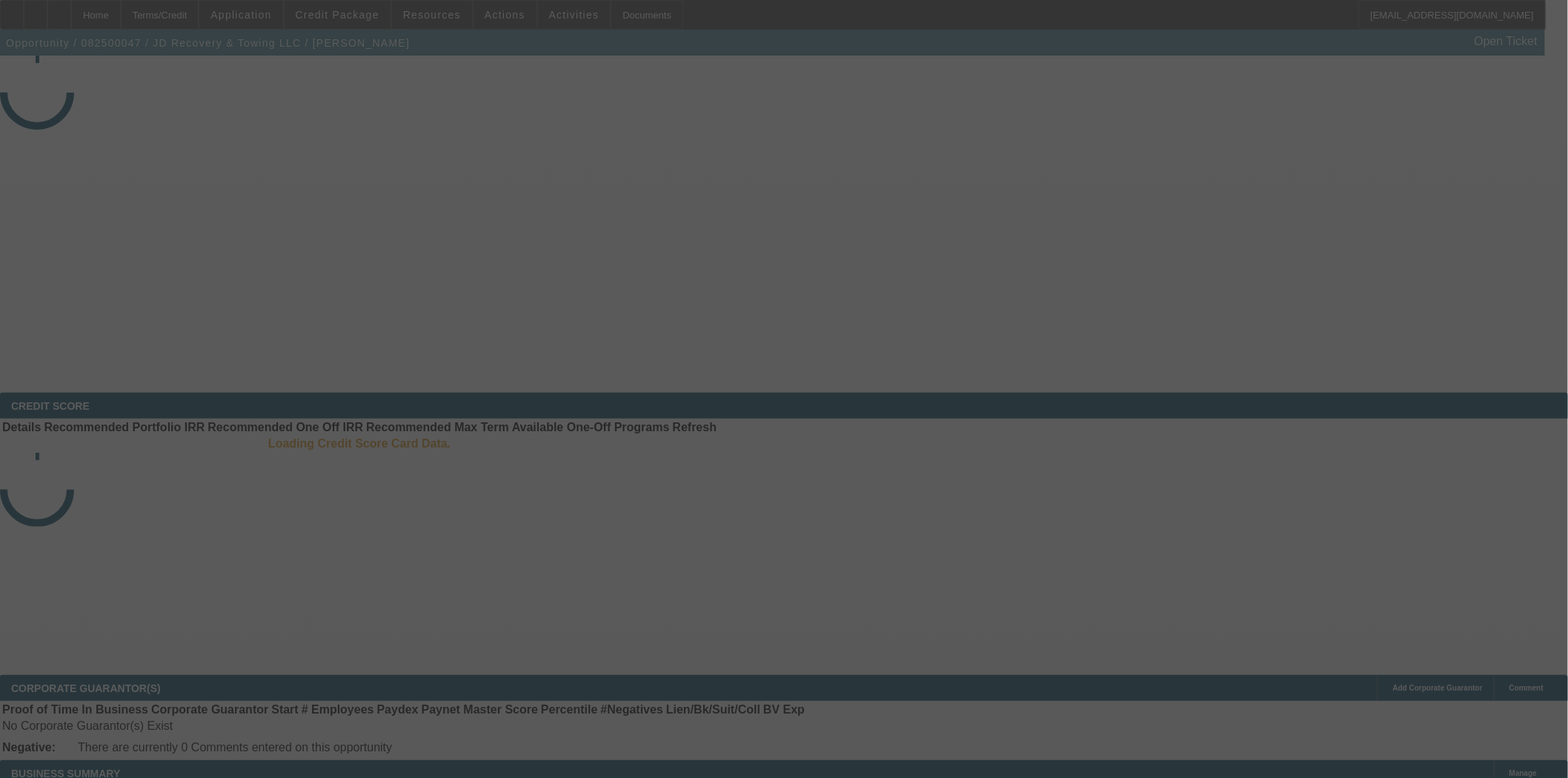
select select "3"
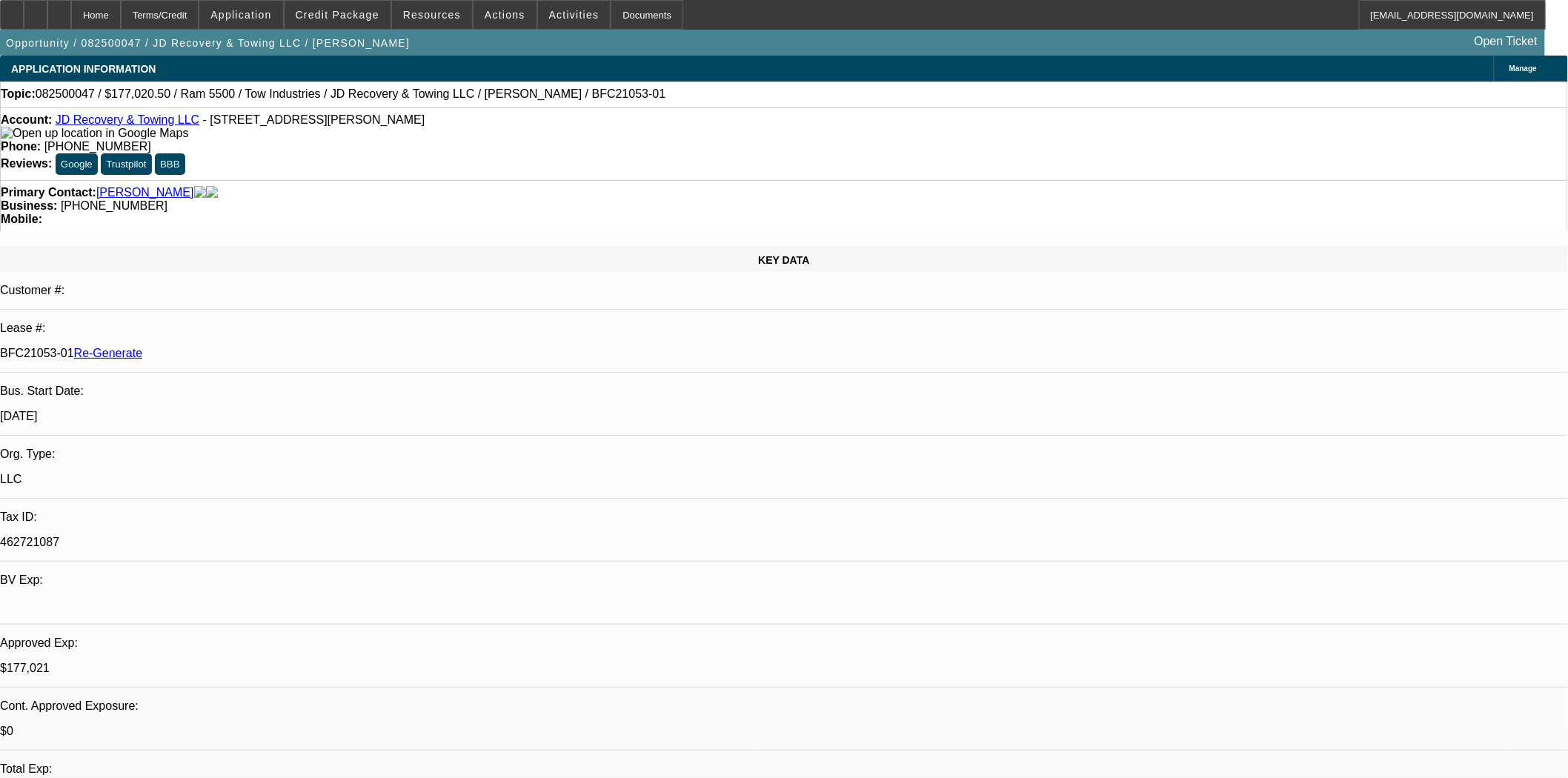
select select "0"
select select "0.1"
select select "1"
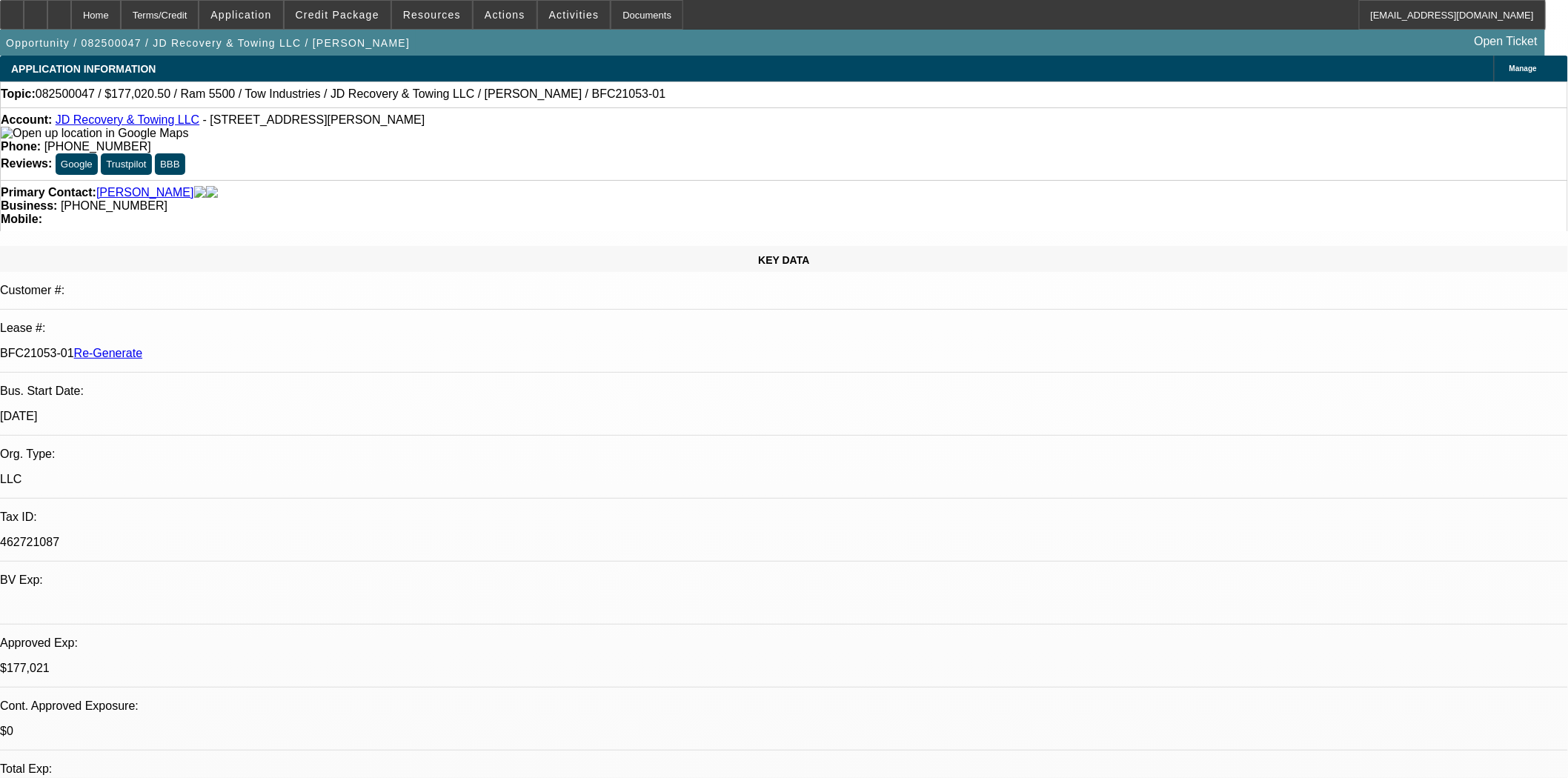
select select "5"
click at [374, 10] on span "Credit Package" at bounding box center [337, 15] width 84 height 12
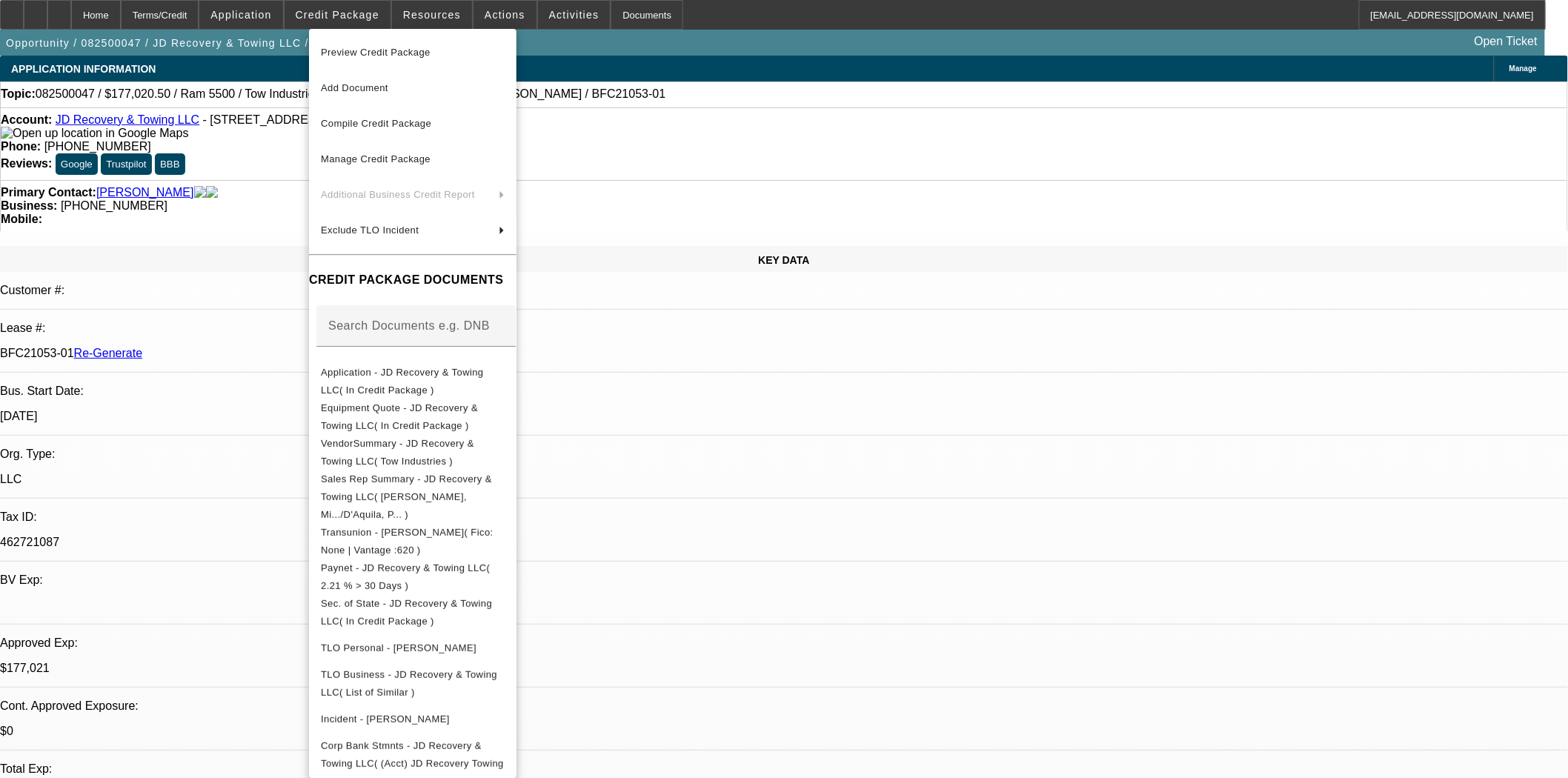
click at [380, 46] on span "Preview Credit Package" at bounding box center [413, 52] width 184 height 18
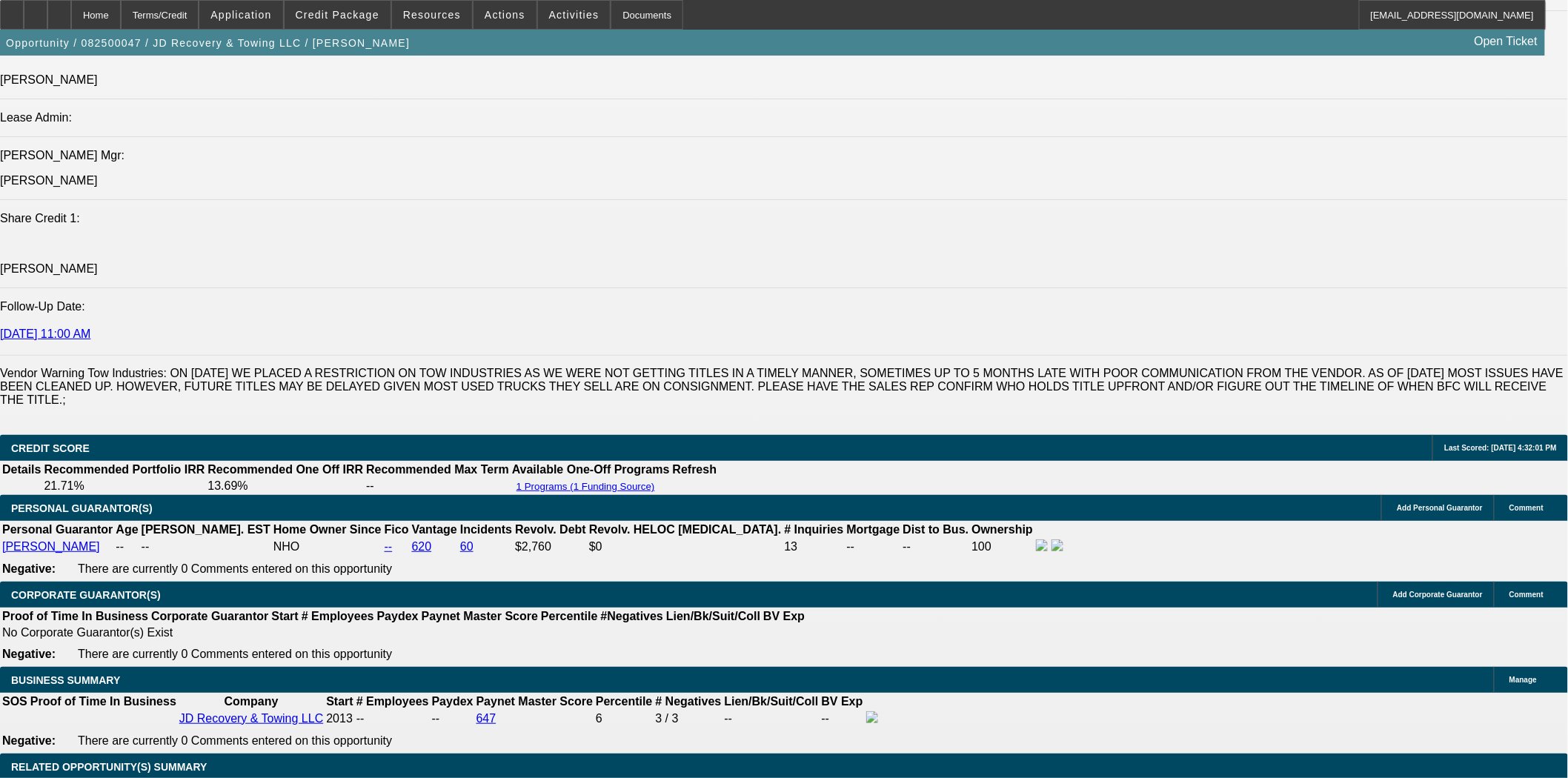
scroll to position [1976, 0]
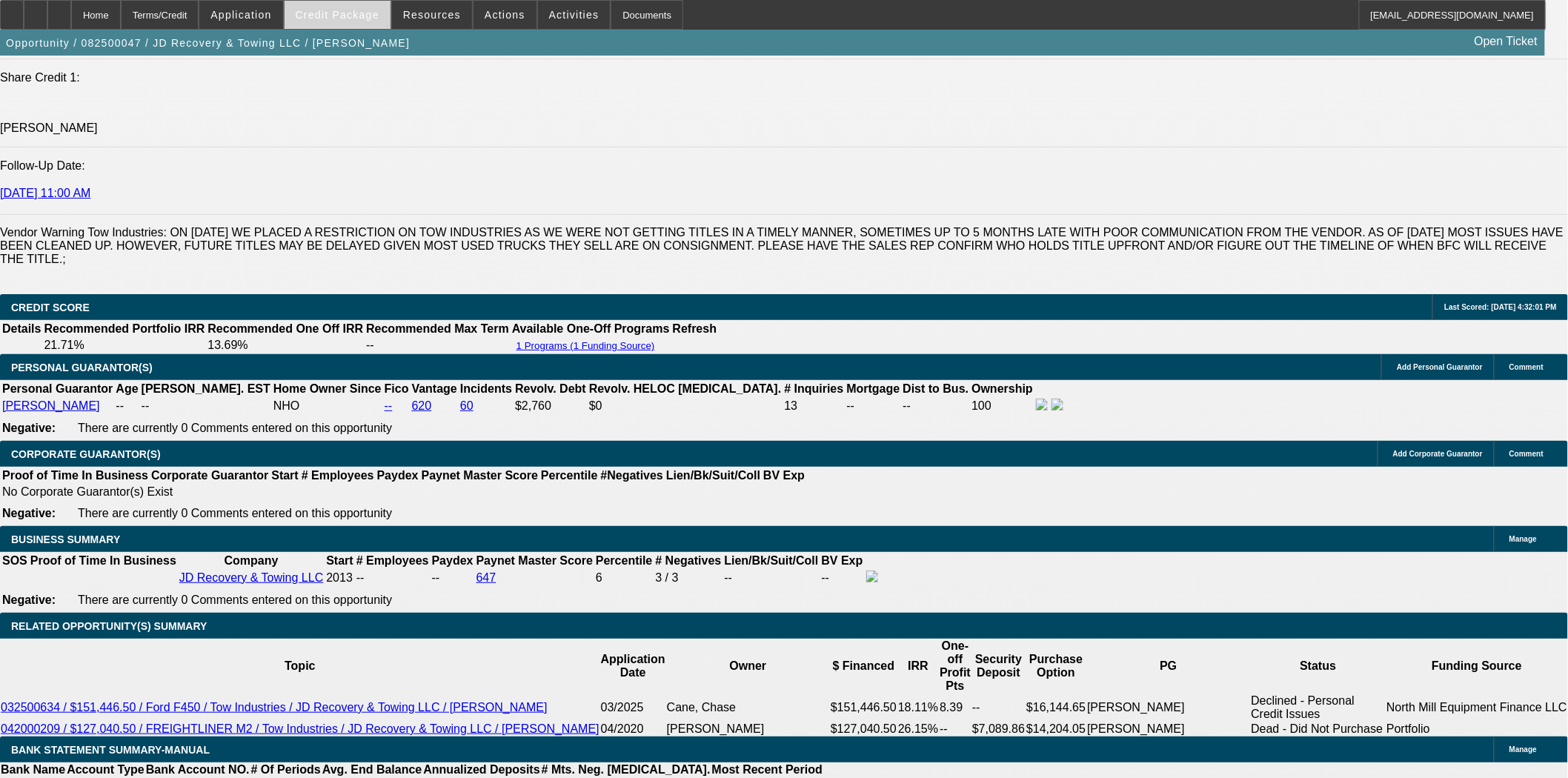
click at [360, 13] on span "Credit Package" at bounding box center [337, 15] width 84 height 12
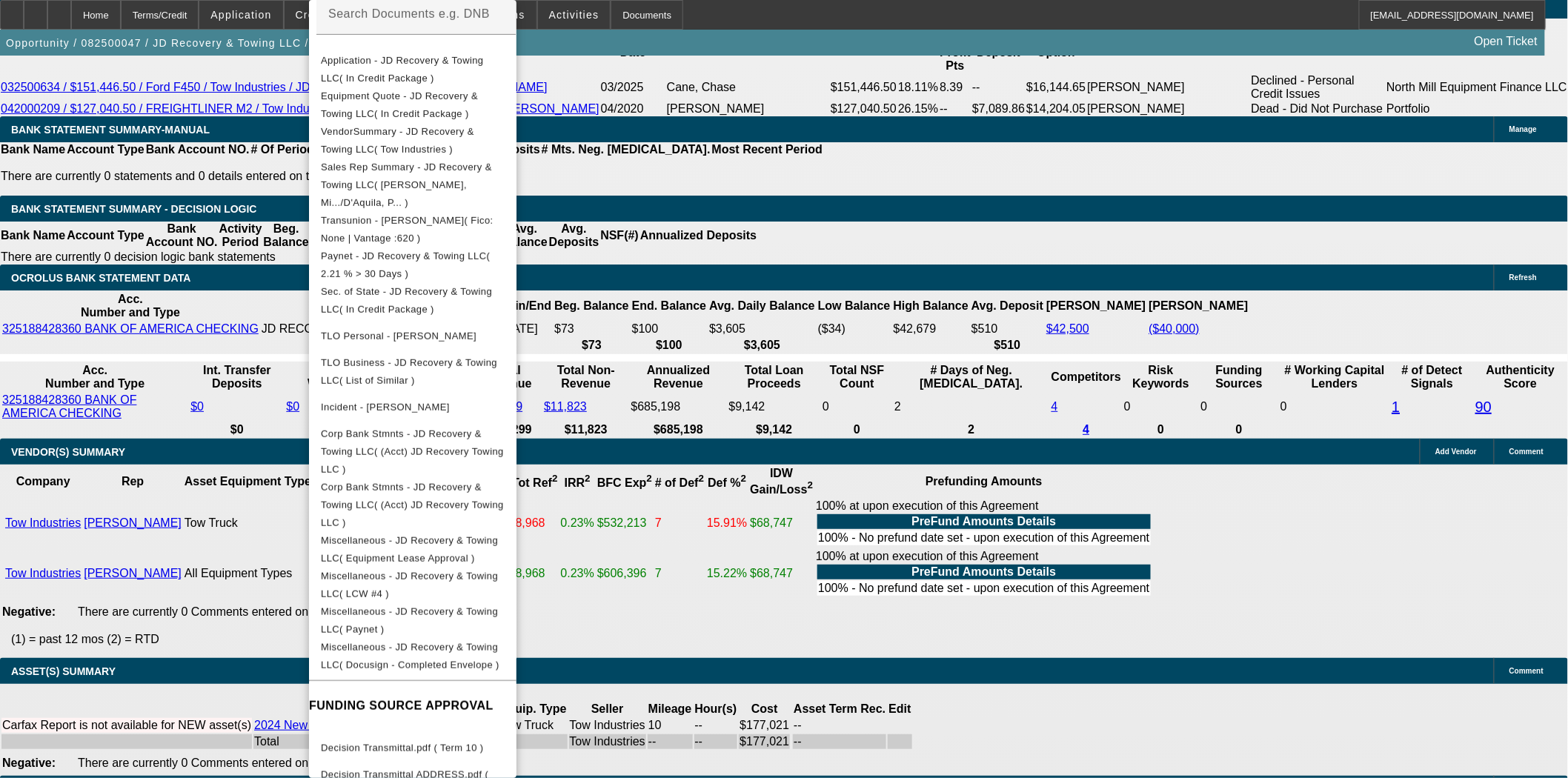
scroll to position [2634, 0]
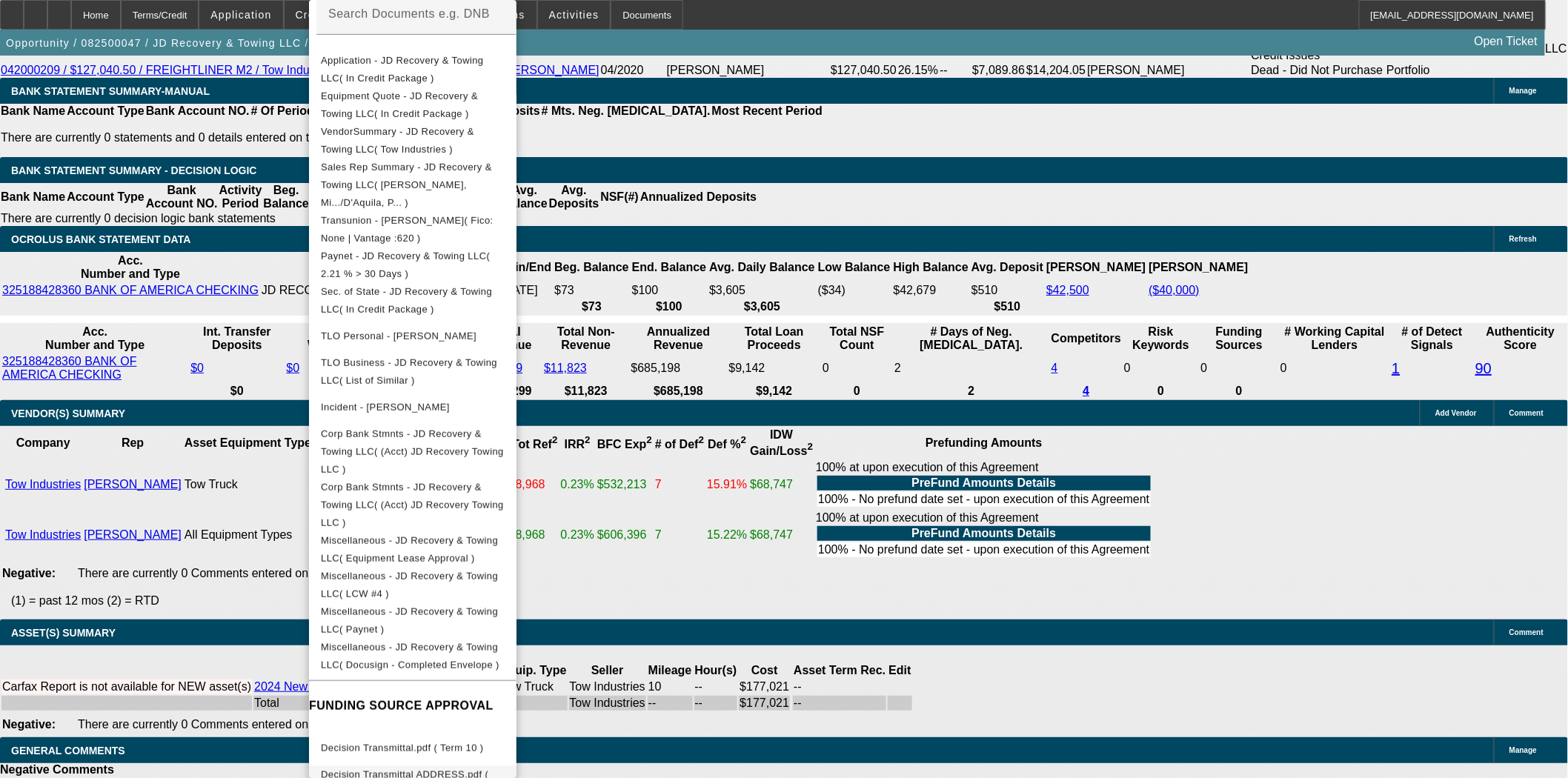
click at [488, 770] on span "Decision Transmittal ADDRESS.pdf ( Term 11 )" at bounding box center [404, 784] width 167 height 29
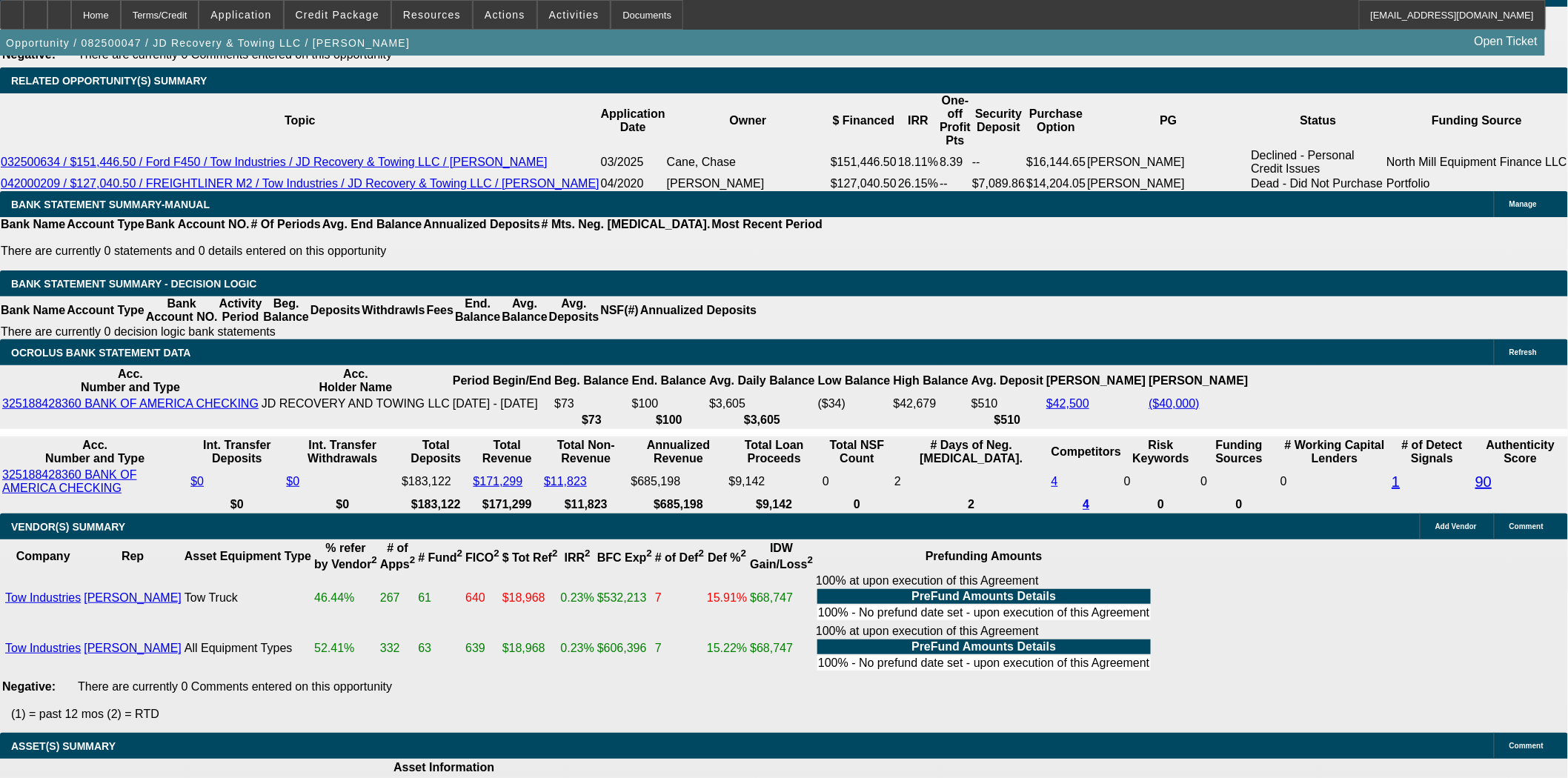
scroll to position [2305, 0]
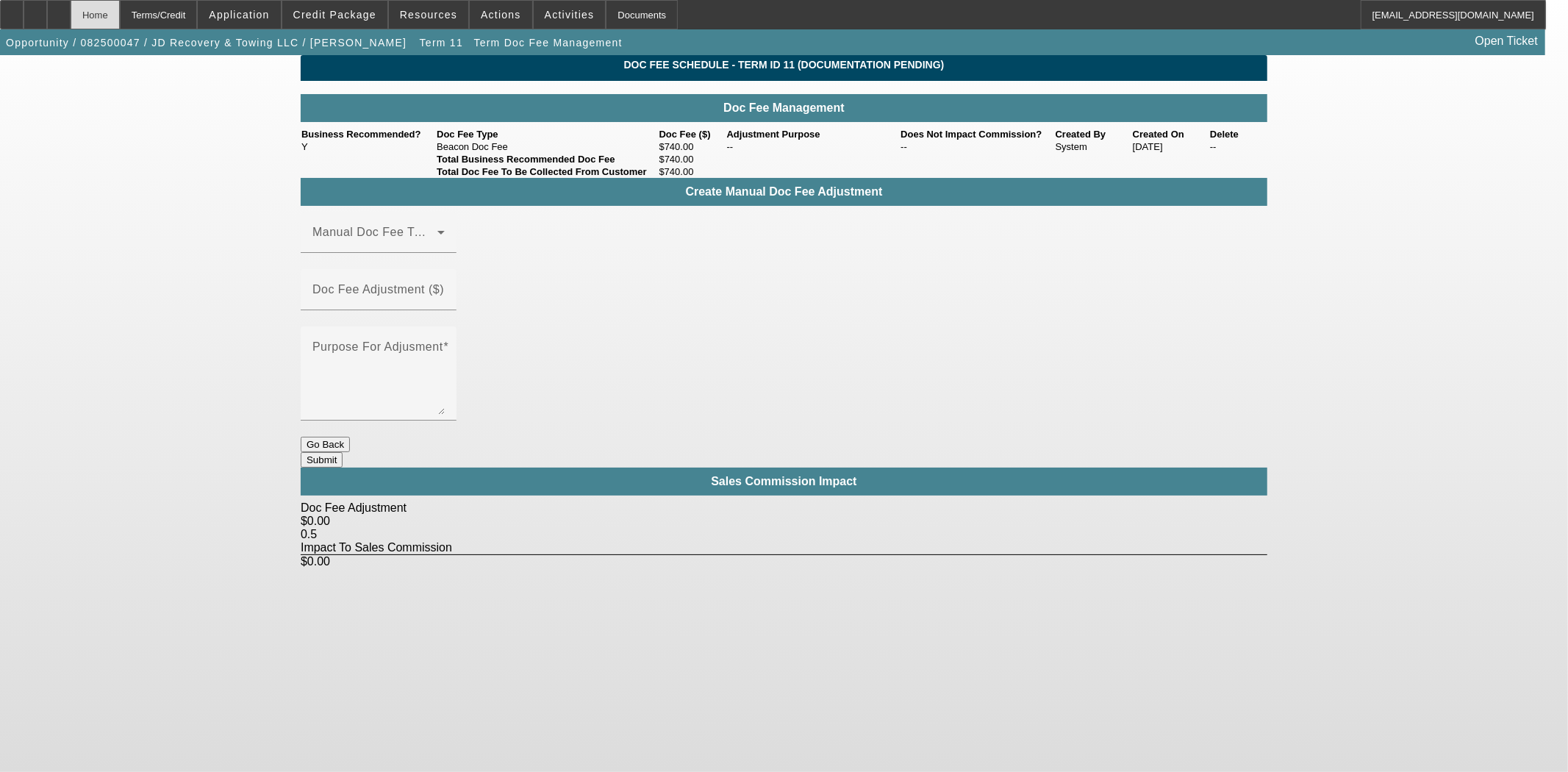
click at [120, 15] on div "Home" at bounding box center [95, 15] width 49 height 29
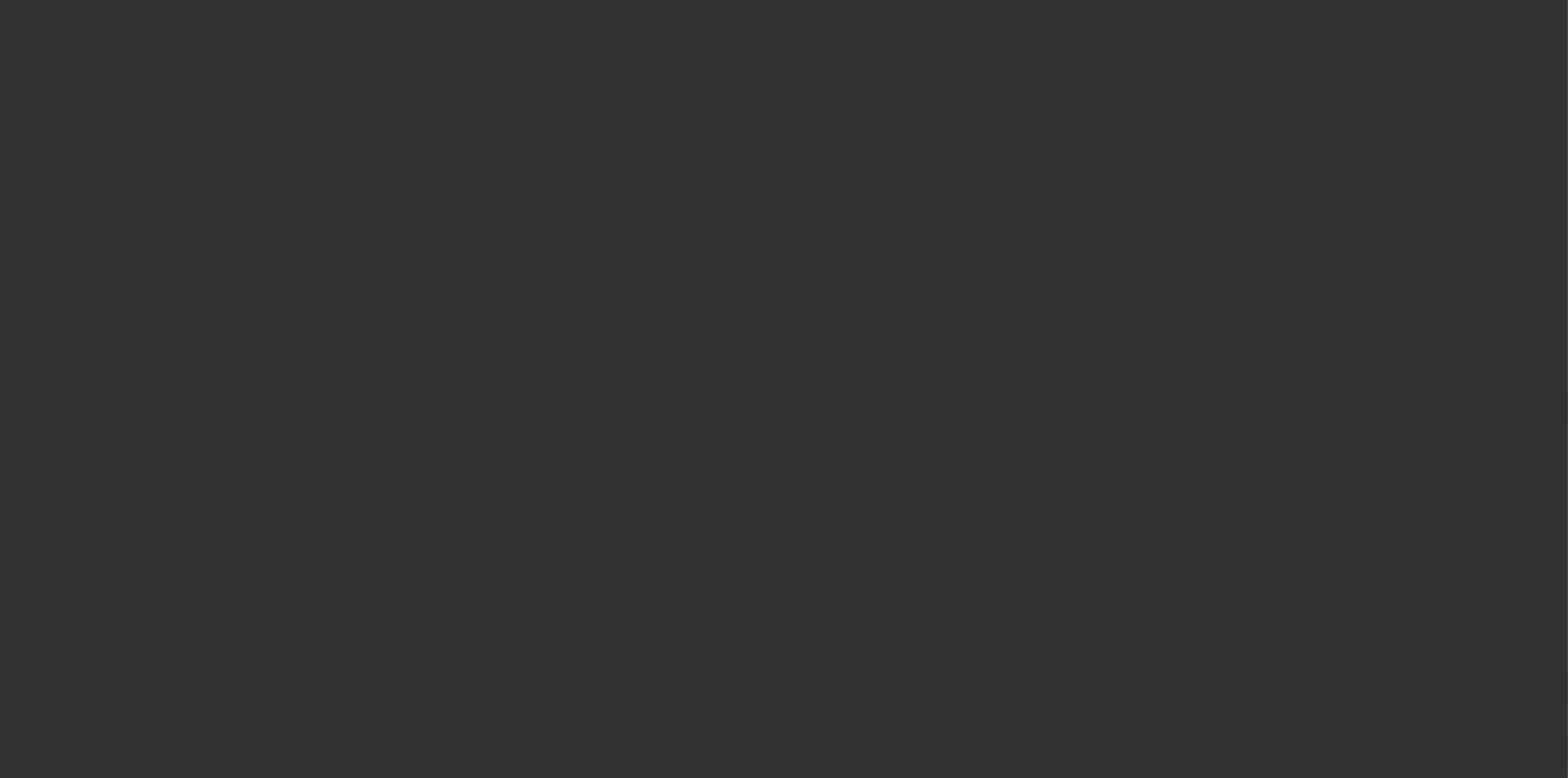
select select "3"
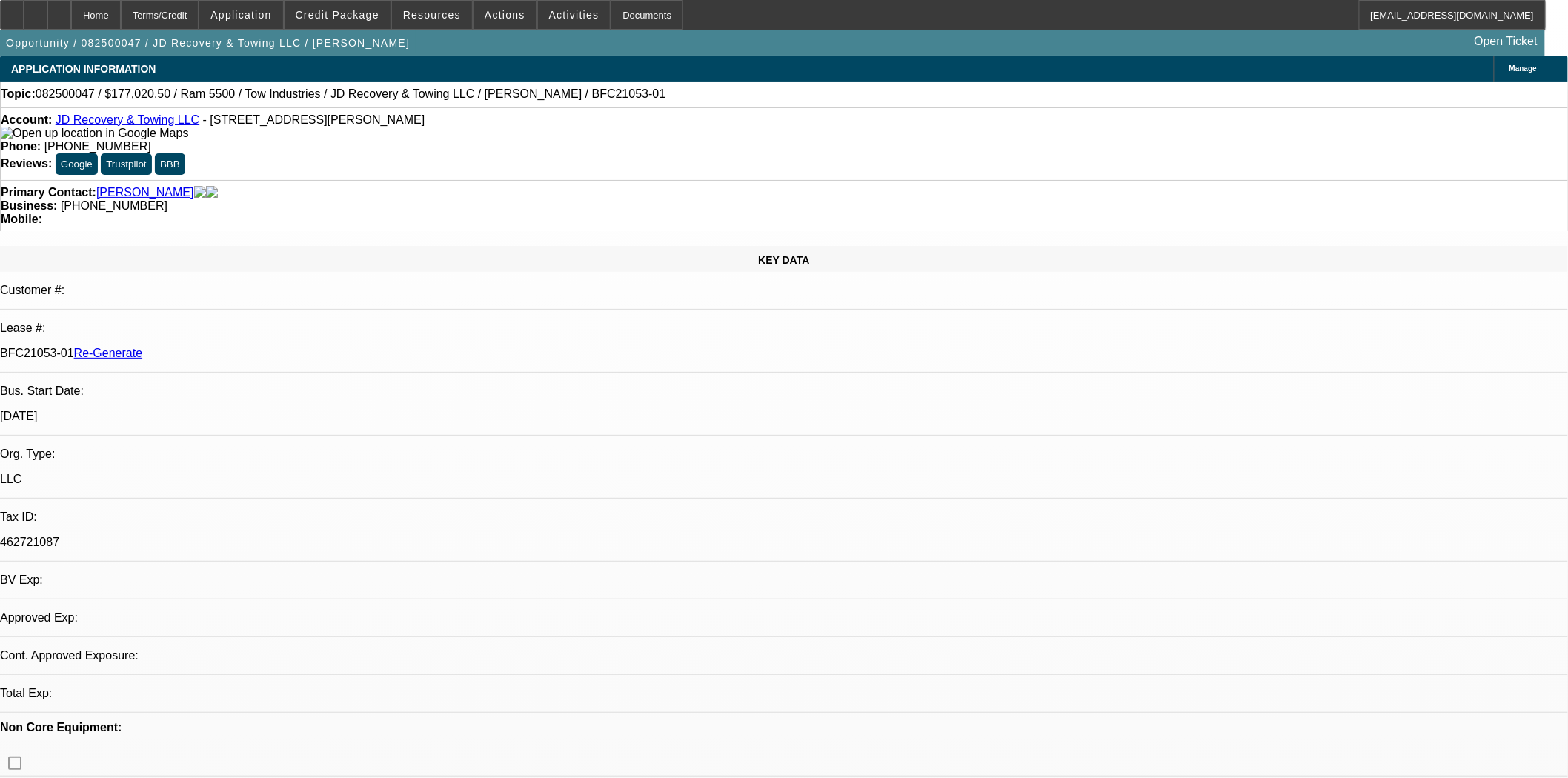
select select "0"
select select "0.1"
select select "5"
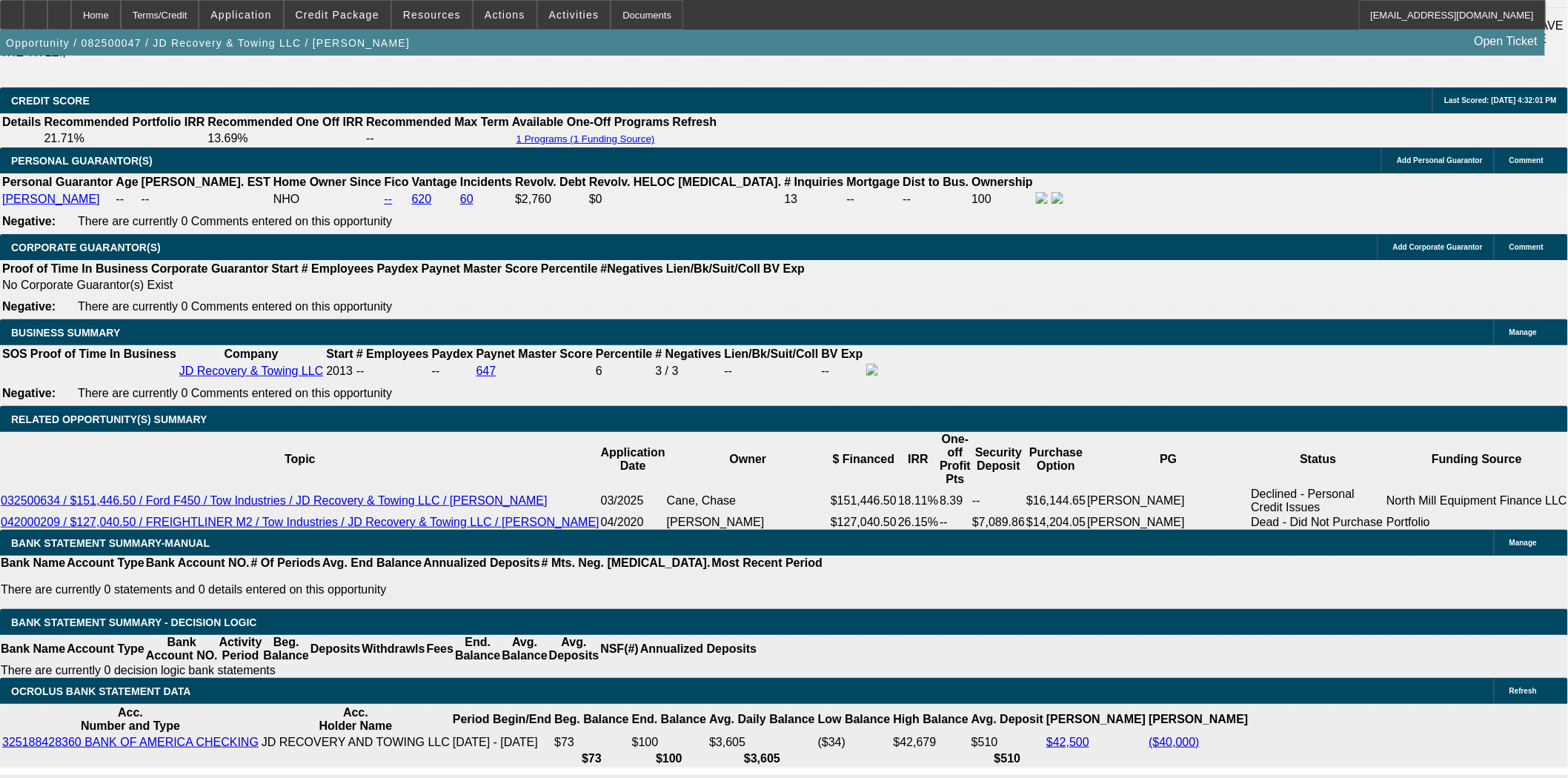
scroll to position [2305, 0]
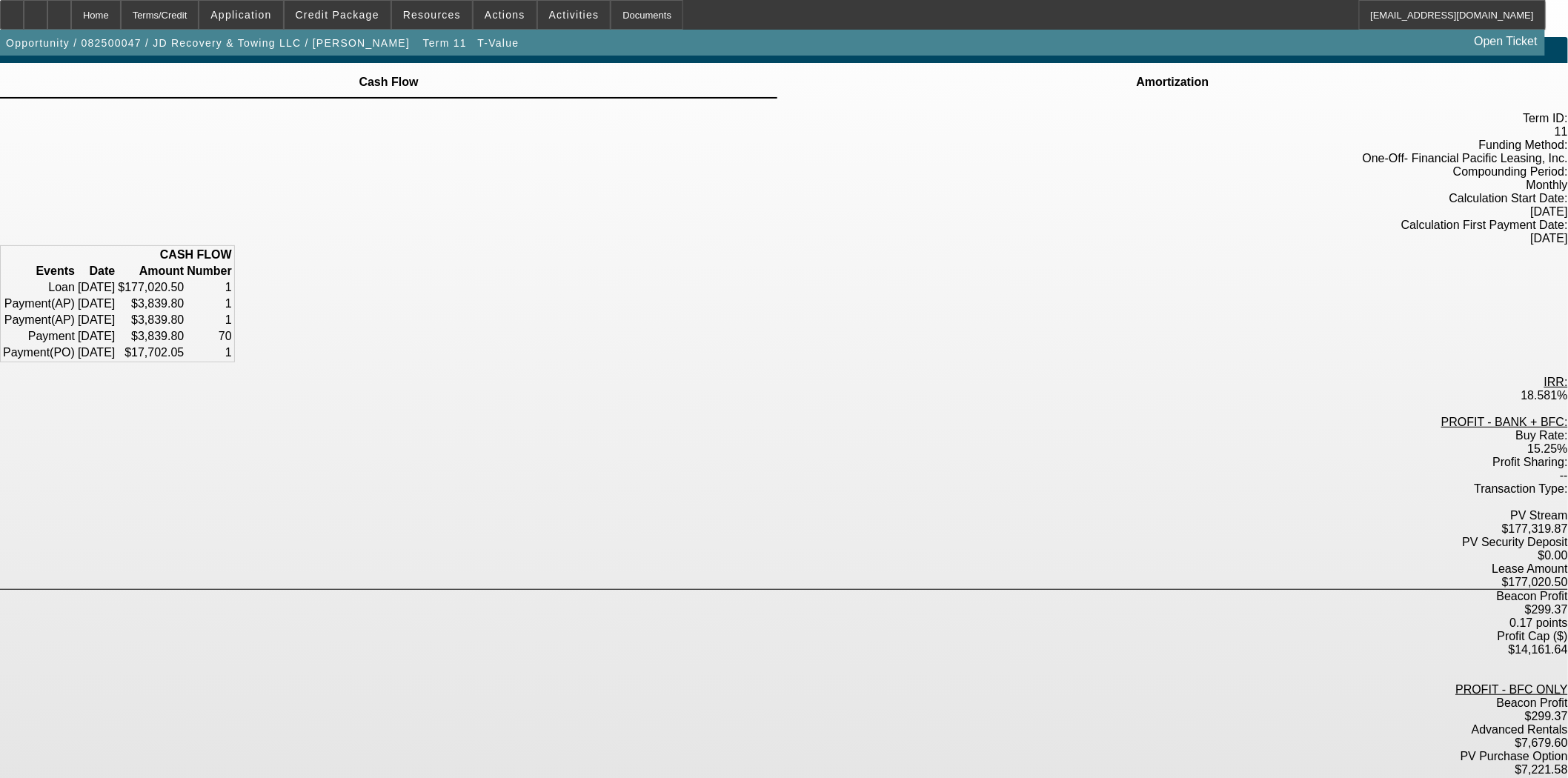
scroll to position [37, 0]
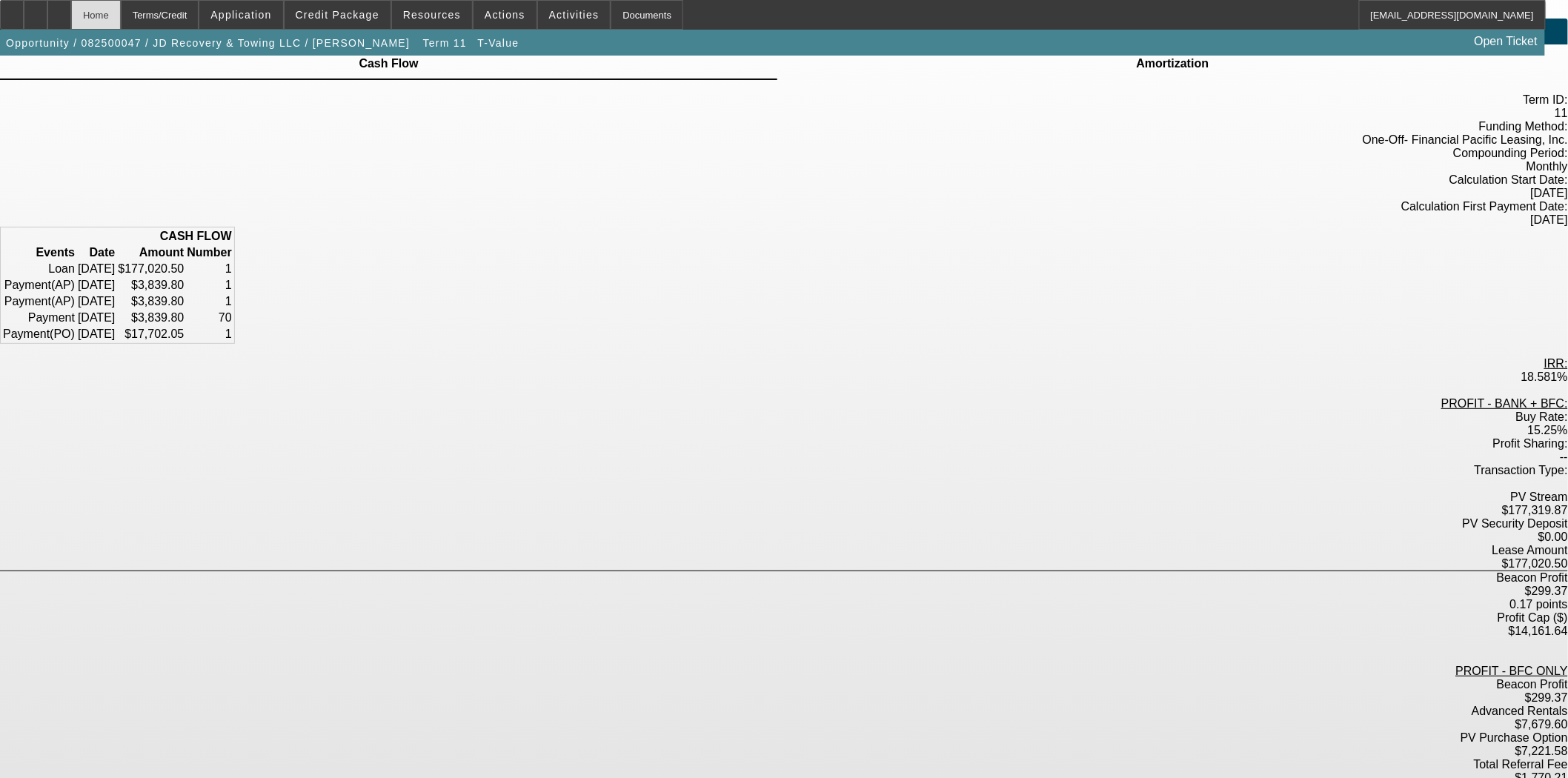
click at [121, 25] on div "Home" at bounding box center [95, 15] width 49 height 29
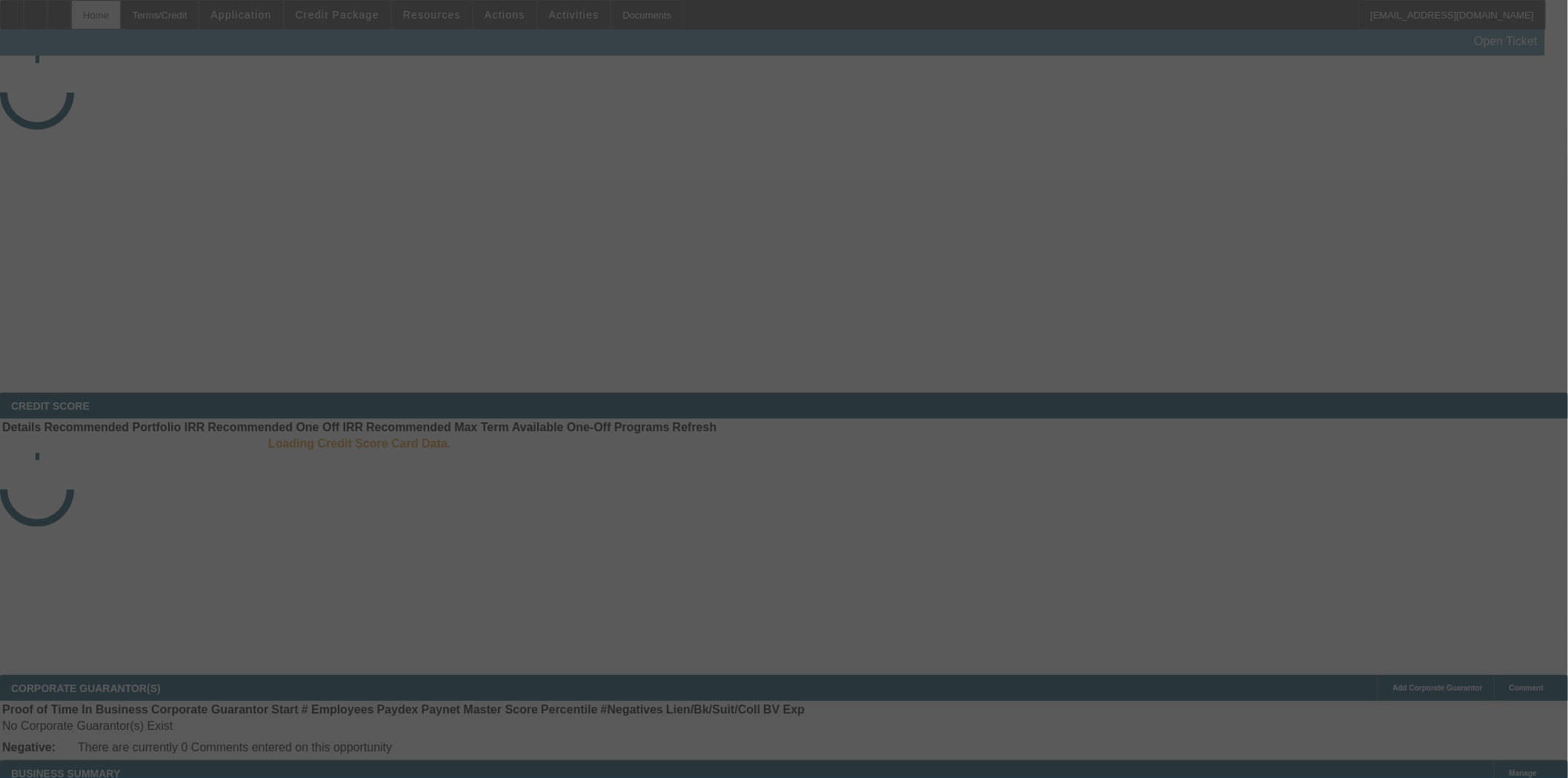
select select "3"
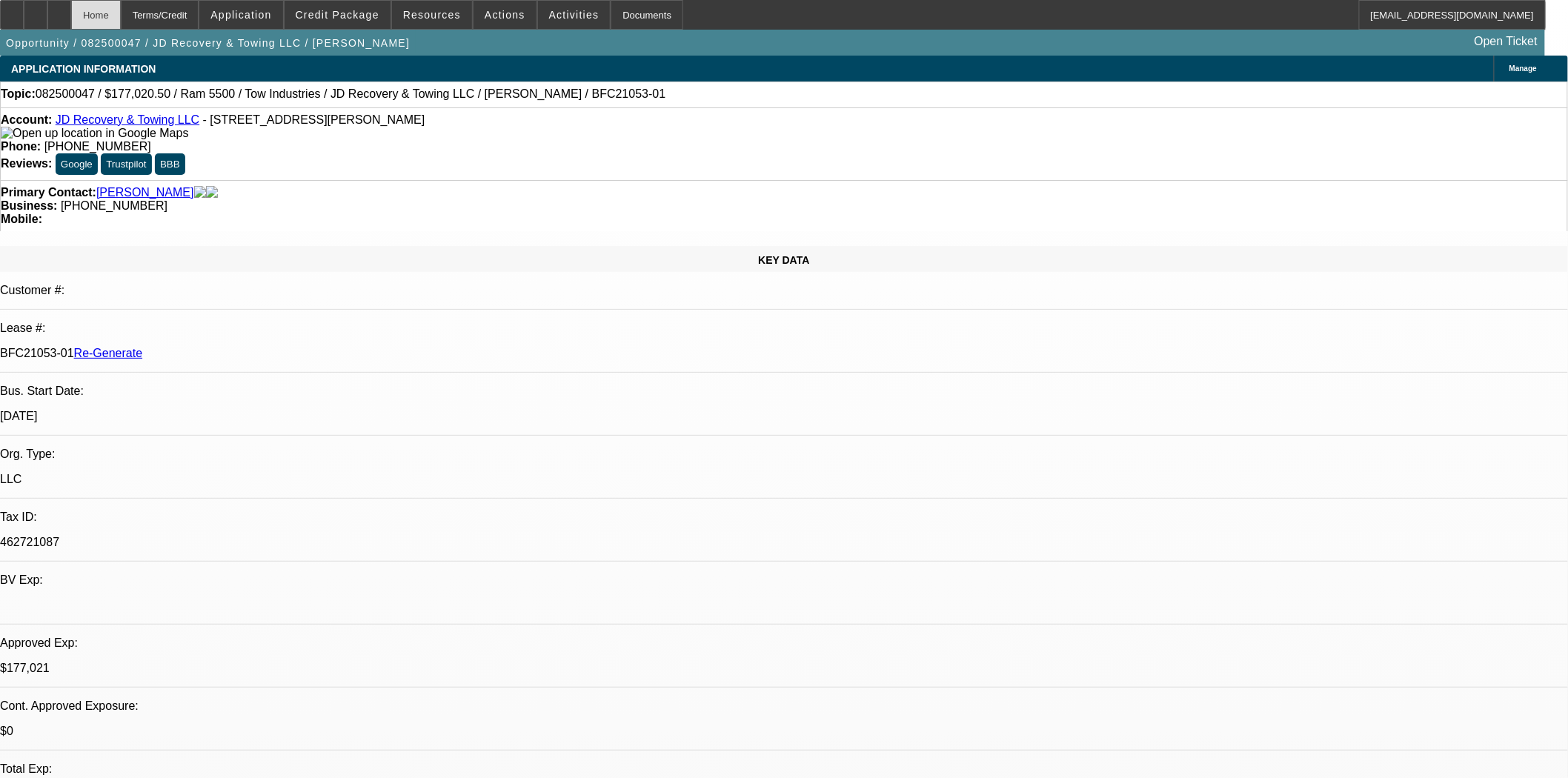
select select "0"
select select "0.1"
select select "5"
click at [495, 21] on span at bounding box center [505, 15] width 63 height 35
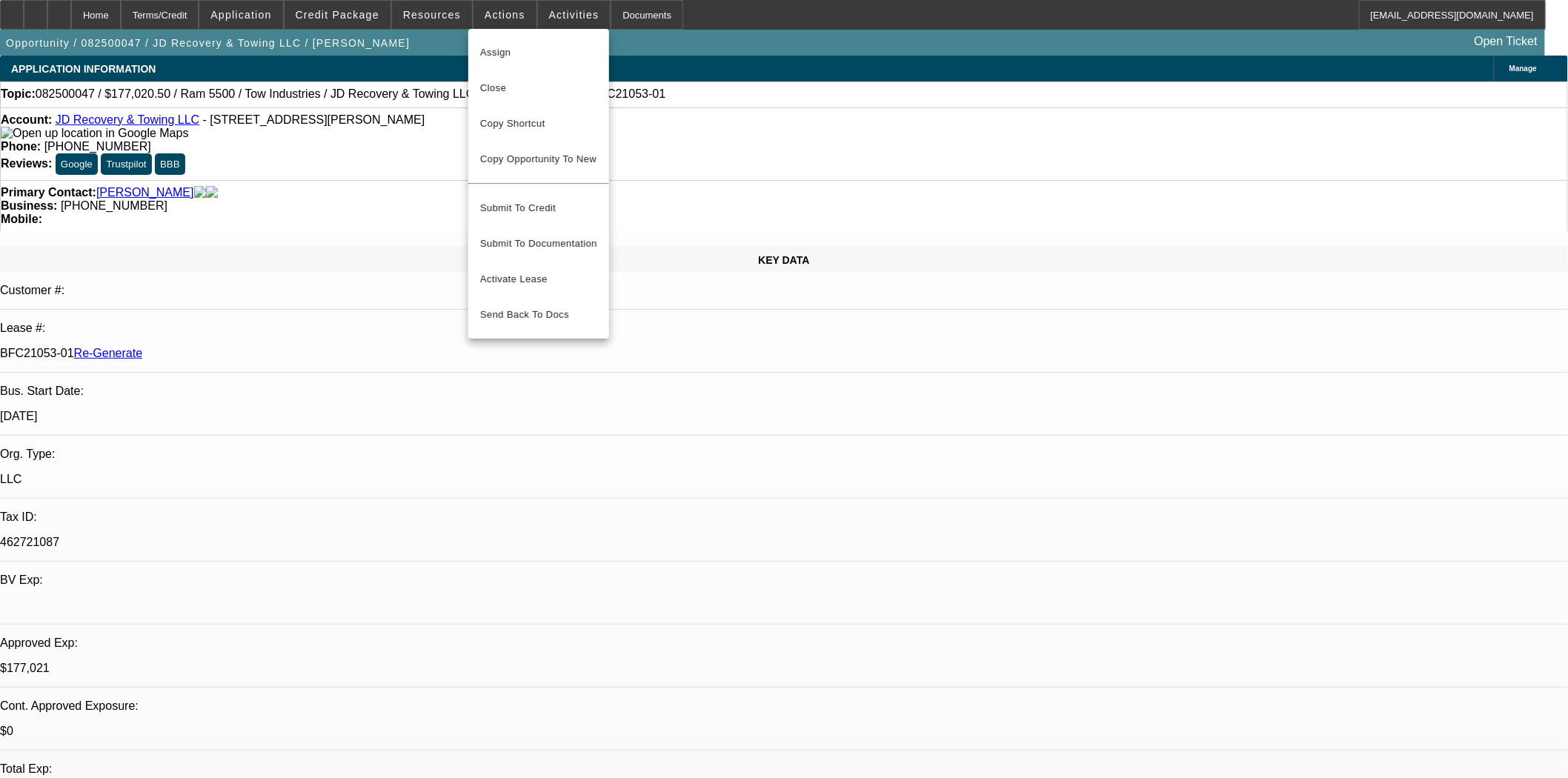
click at [498, 44] on span "Assign" at bounding box center [538, 52] width 117 height 18
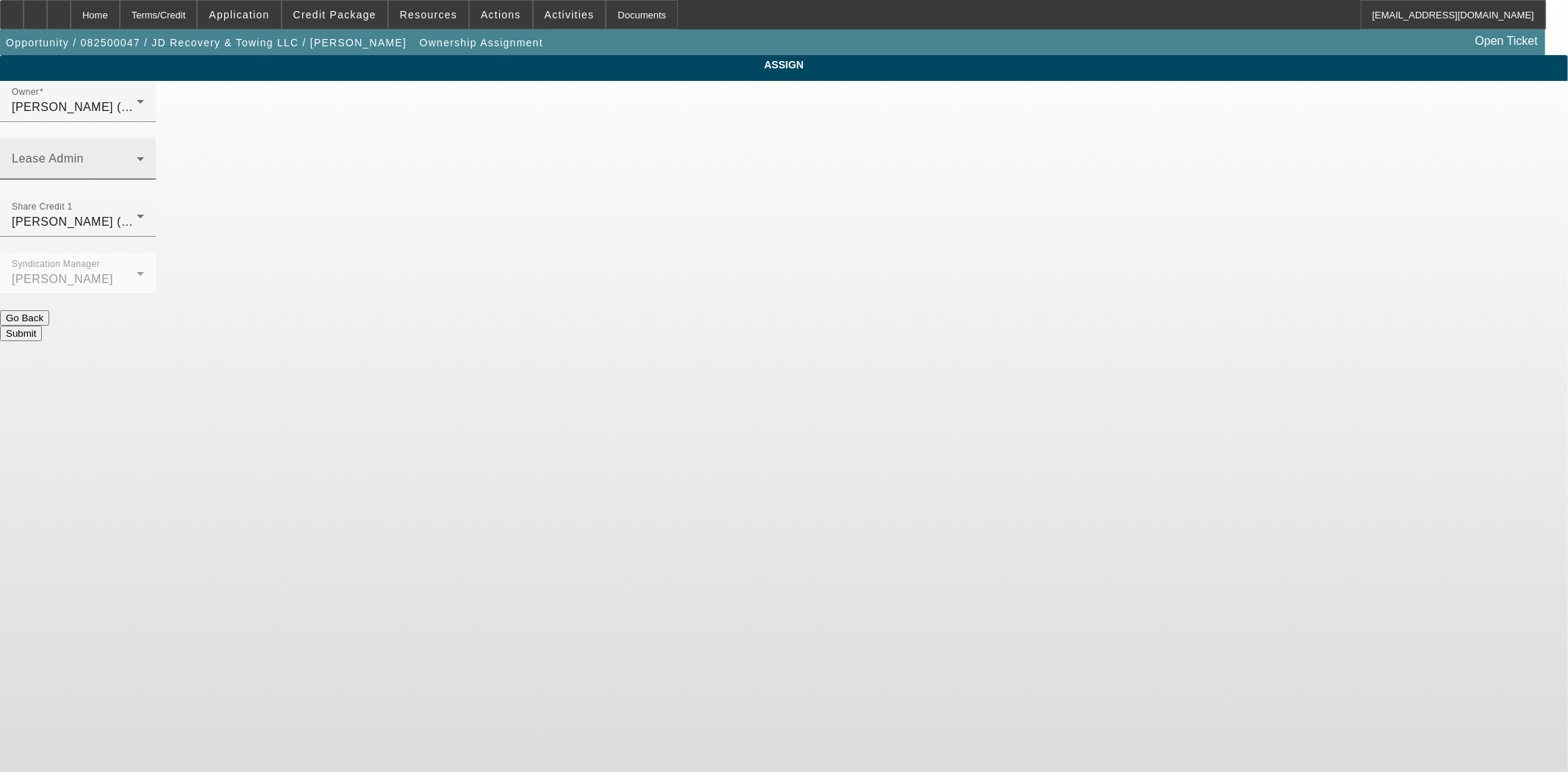
click at [144, 138] on div "Lease Admin" at bounding box center [77, 159] width 132 height 41
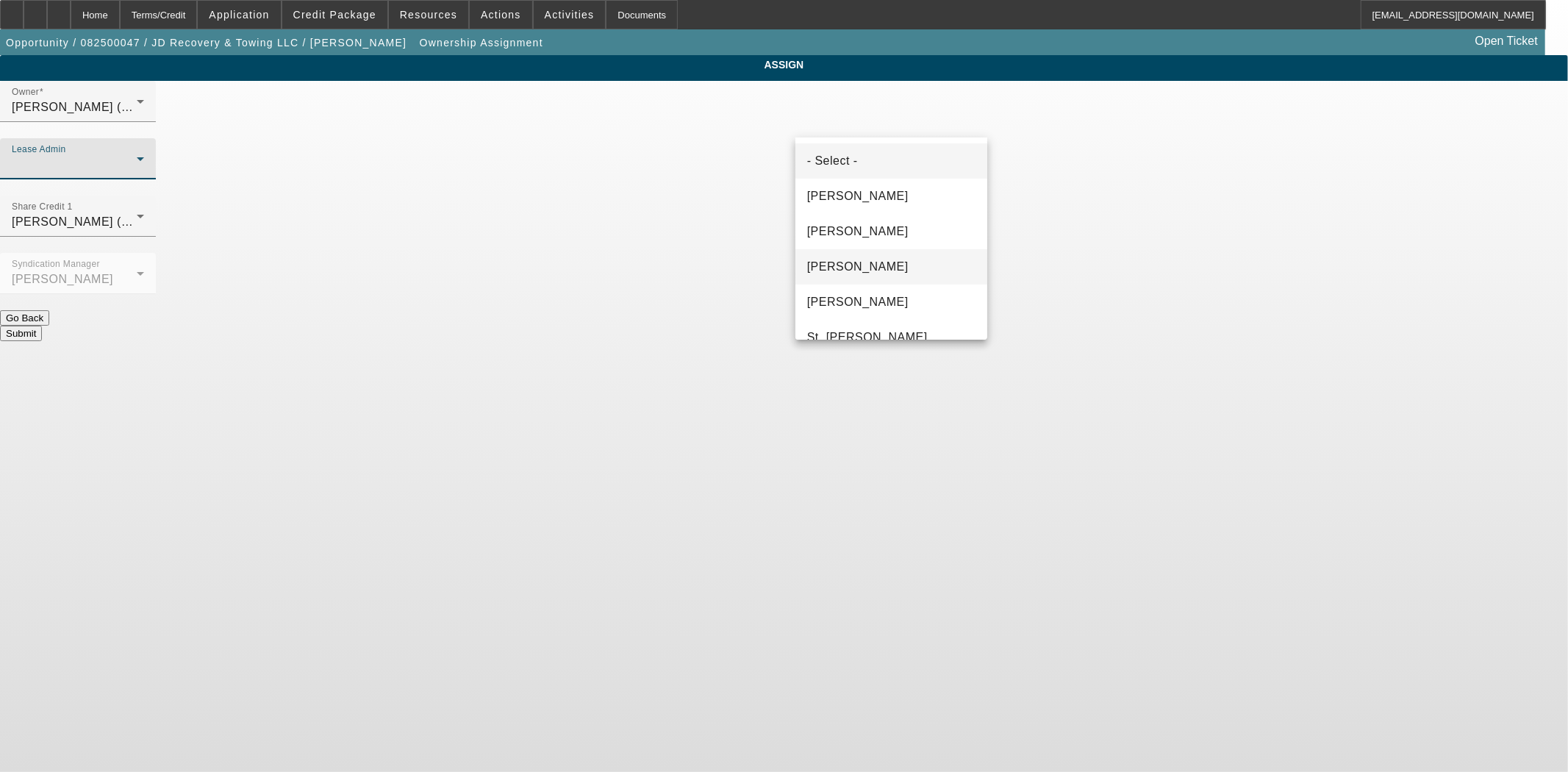
click at [862, 268] on span "[PERSON_NAME]" at bounding box center [857, 267] width 102 height 18
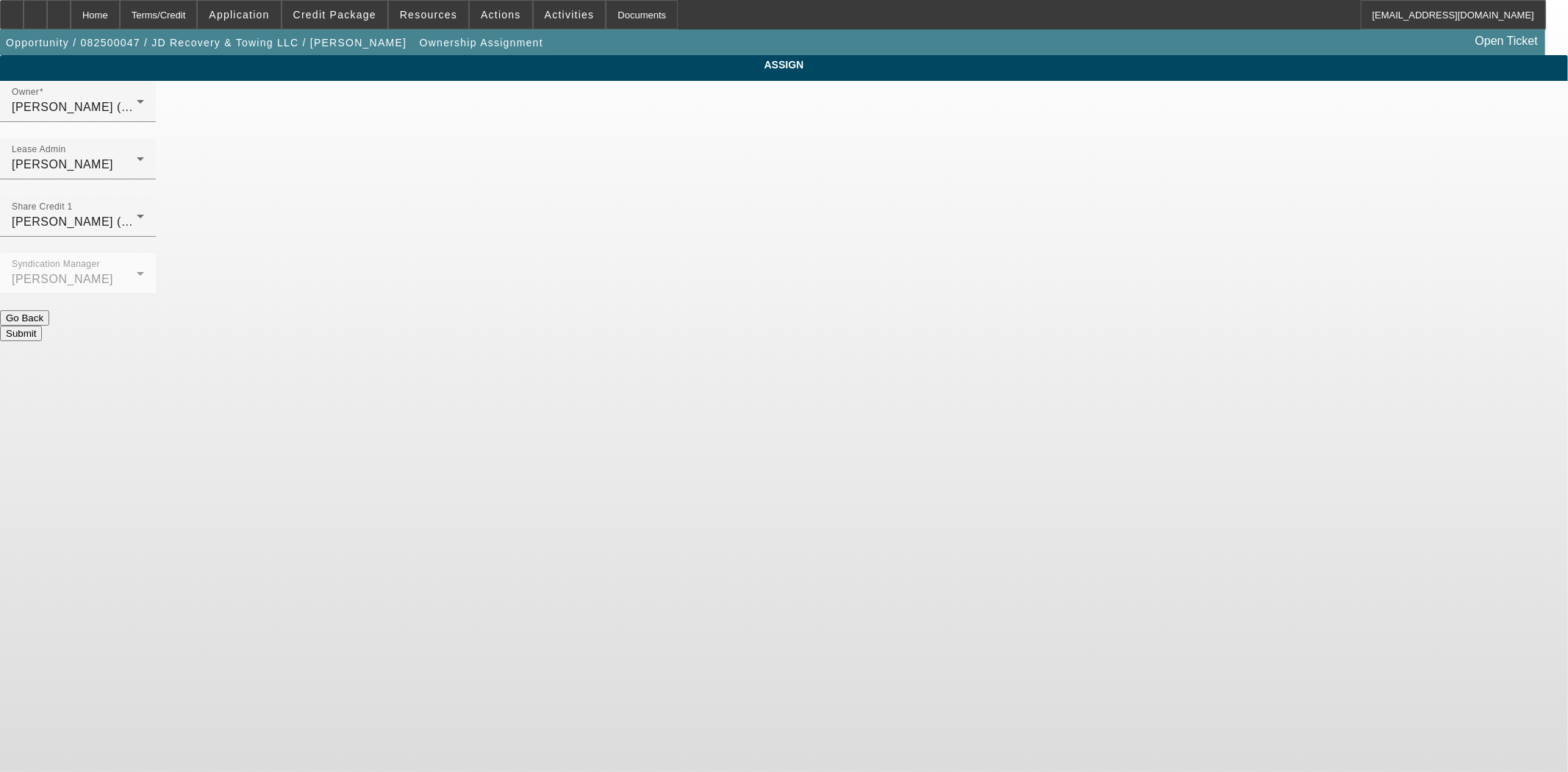
click at [42, 326] on button "Submit" at bounding box center [21, 333] width 42 height 15
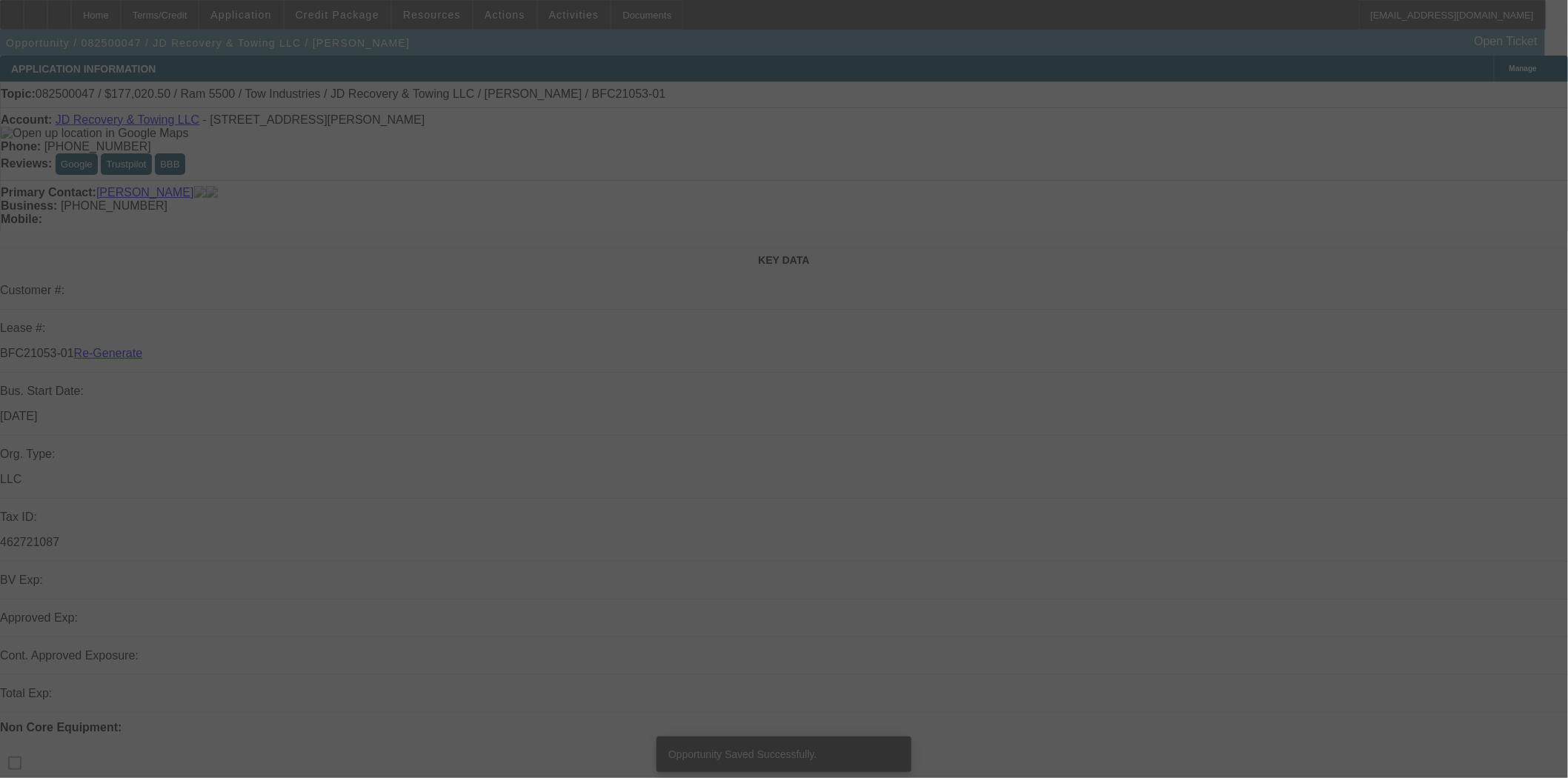
select select "3"
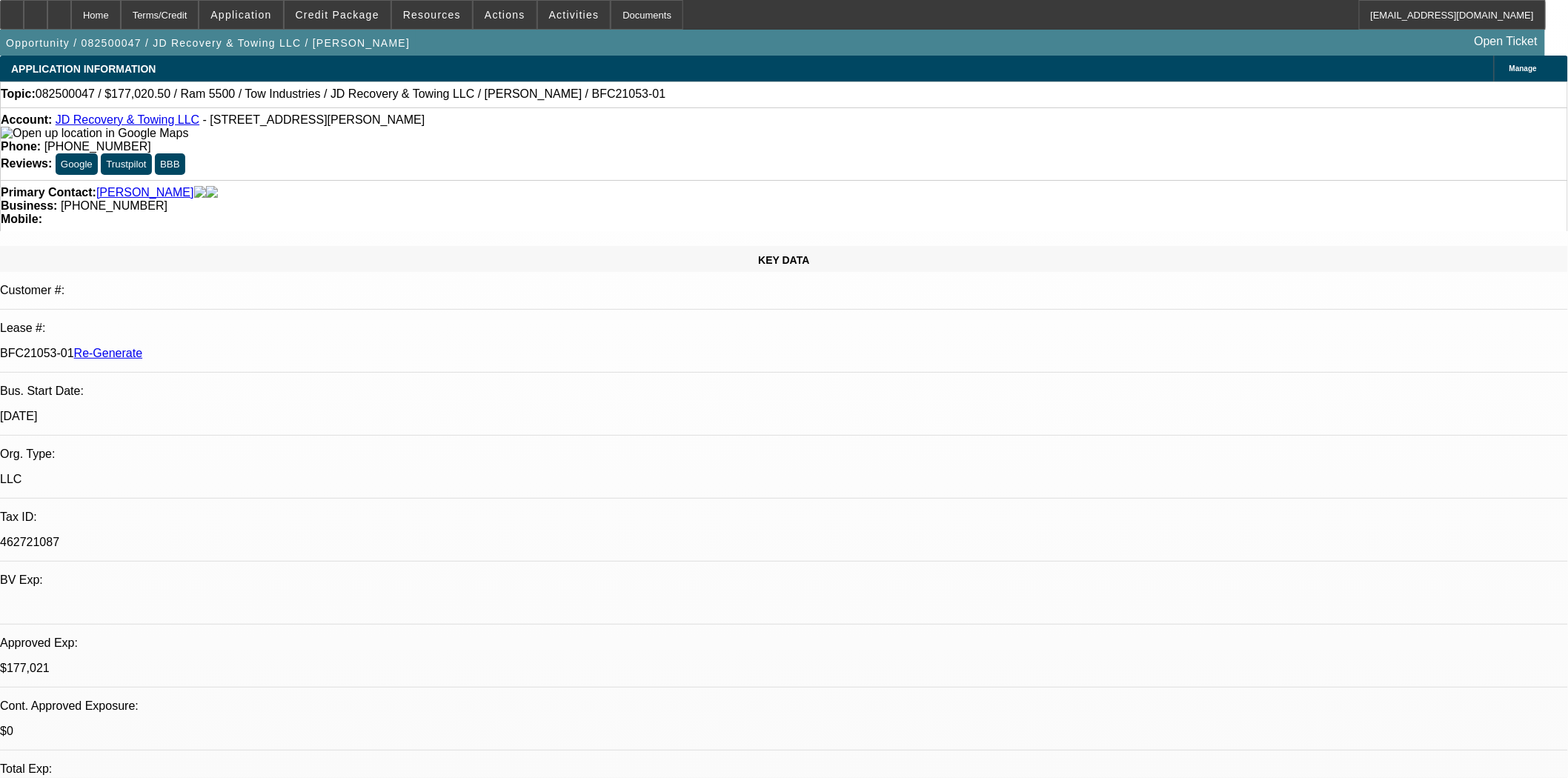
select select "0"
select select "0.1"
select select "5"
click at [643, 12] on div "Documents" at bounding box center [647, 15] width 72 height 29
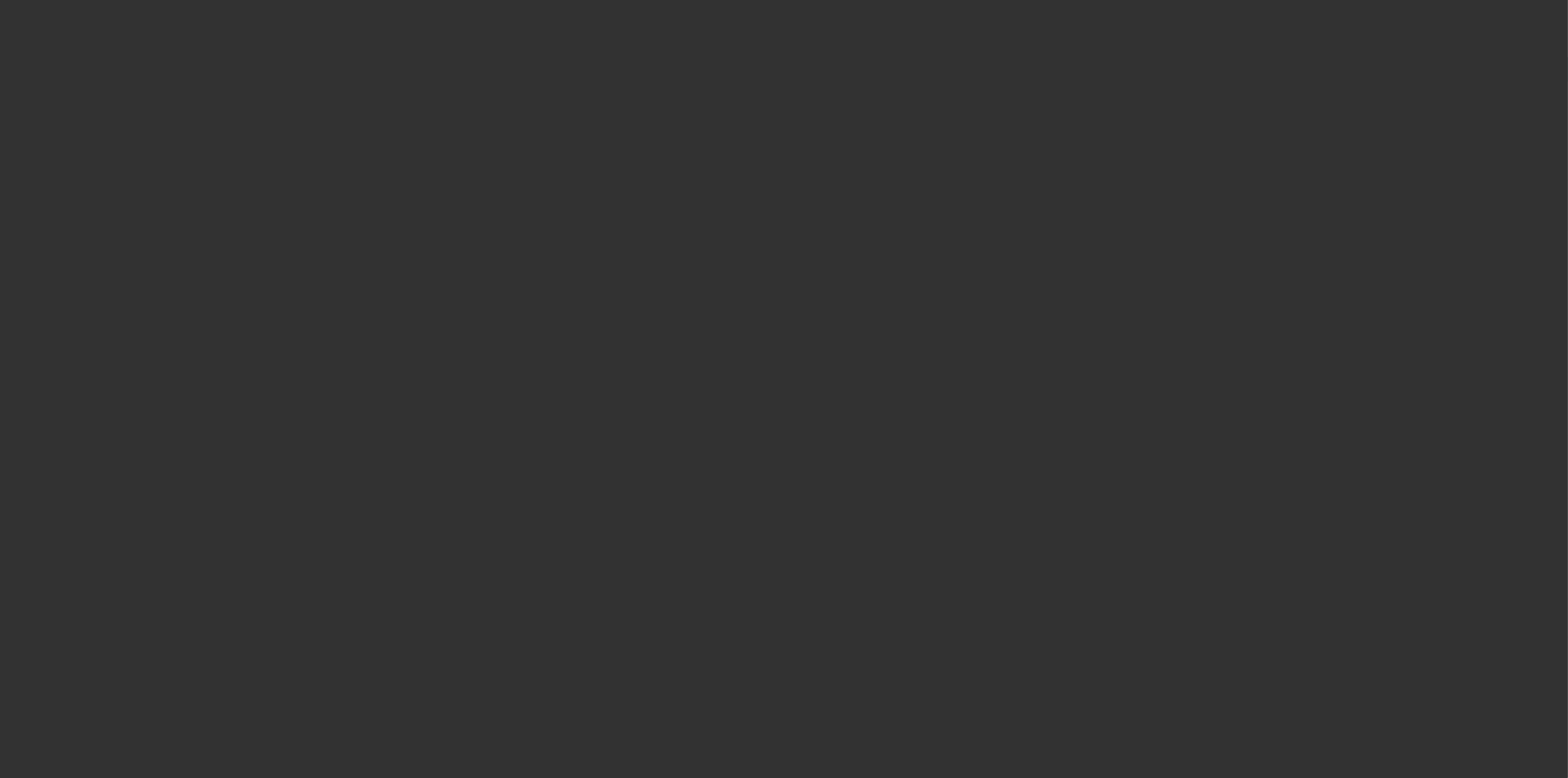
select select "3"
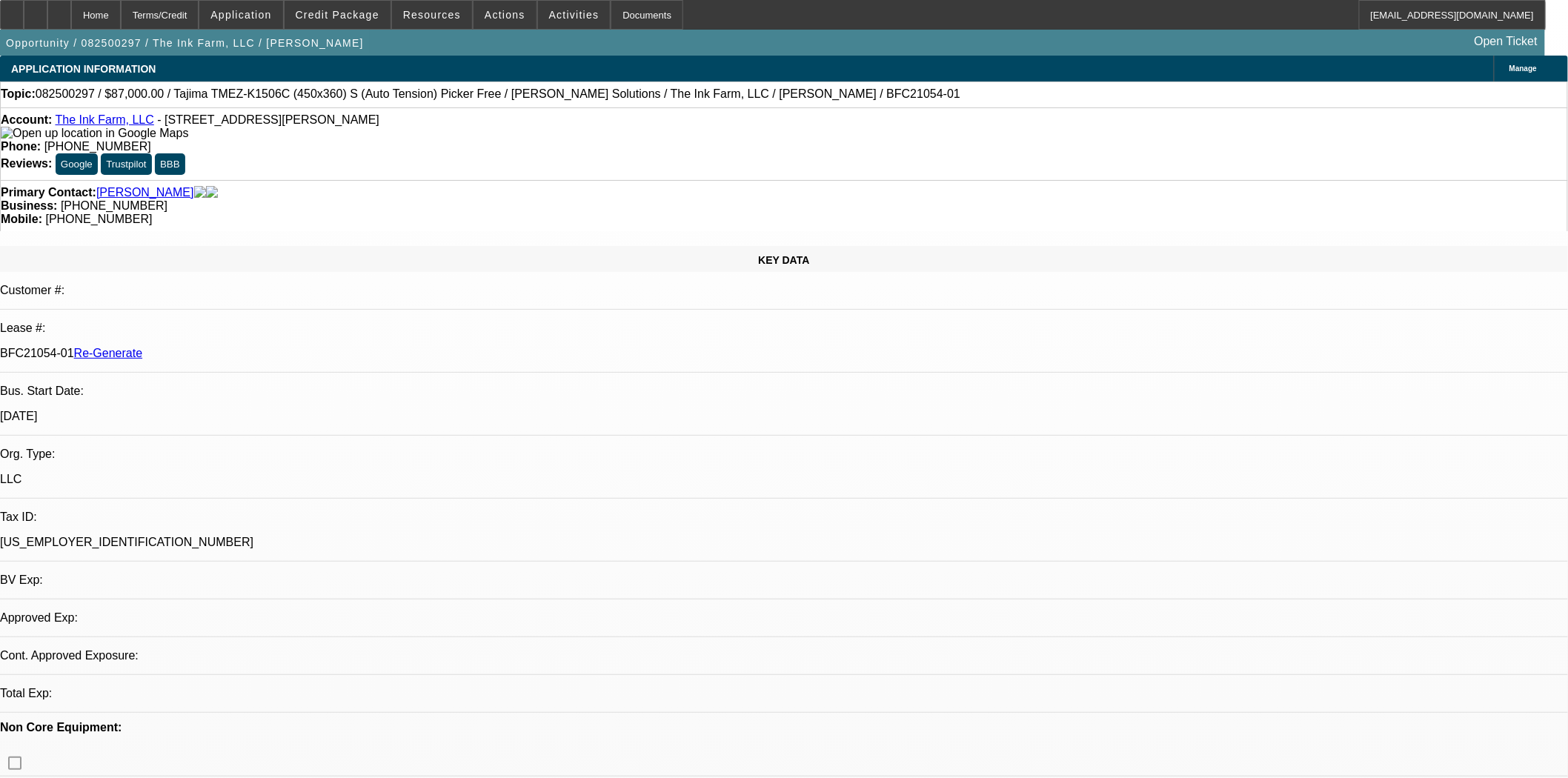
select select "0"
select select "2"
select select "0.1"
select select "4"
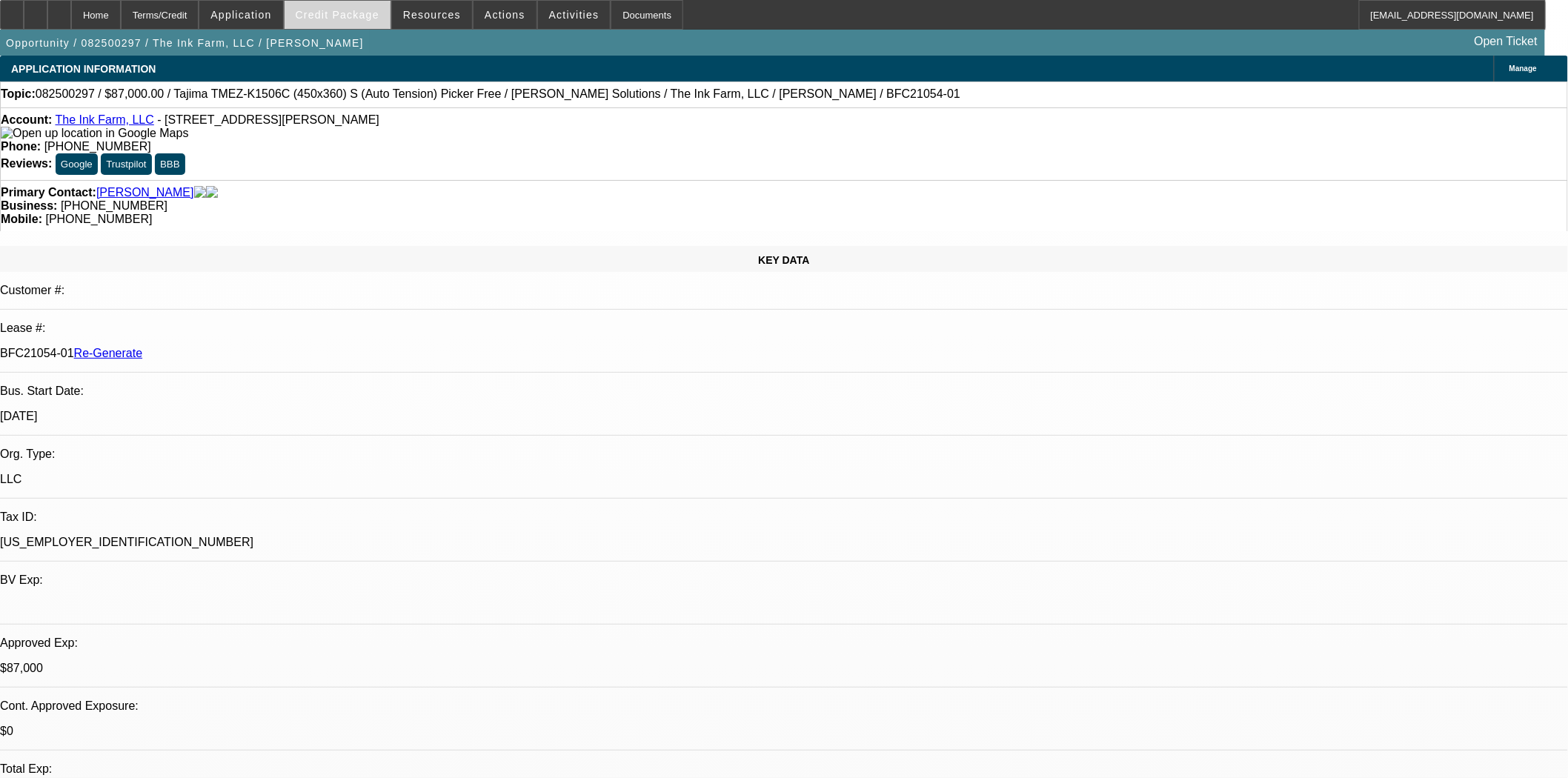
click at [390, 15] on span at bounding box center [337, 15] width 106 height 35
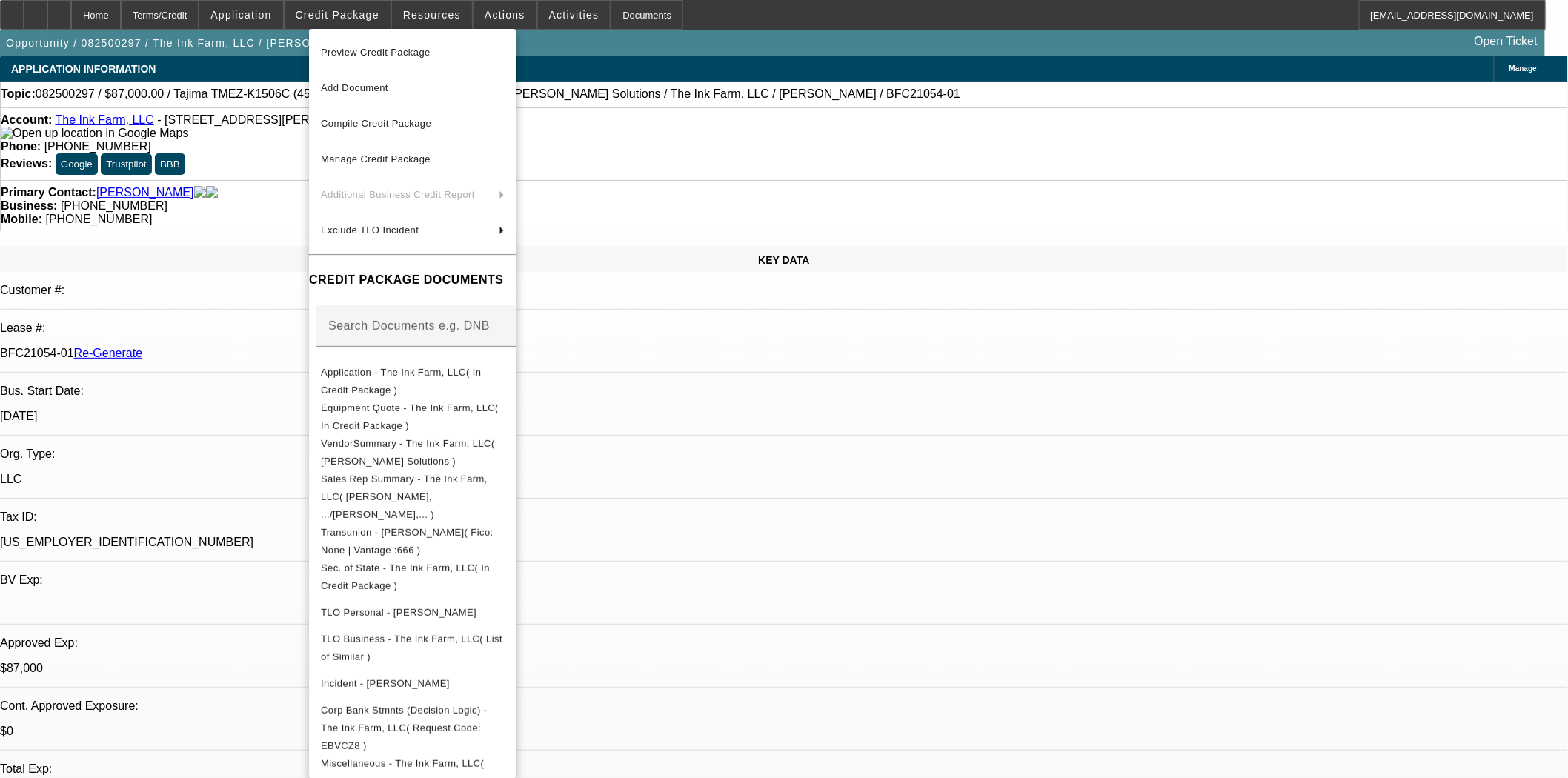
click at [388, 52] on span "Preview Credit Package" at bounding box center [376, 52] width 109 height 11
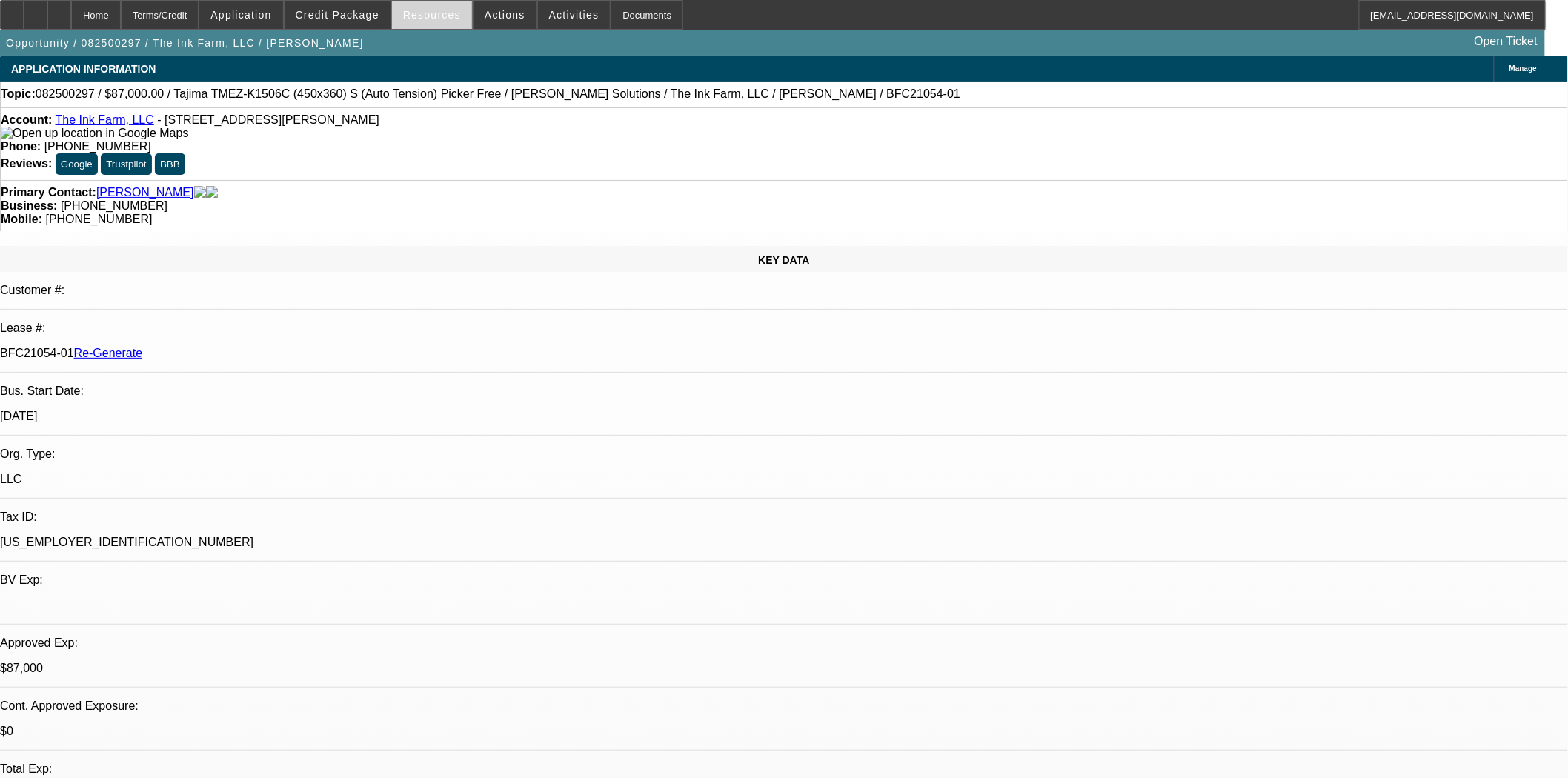
click at [441, 5] on span at bounding box center [432, 15] width 80 height 35
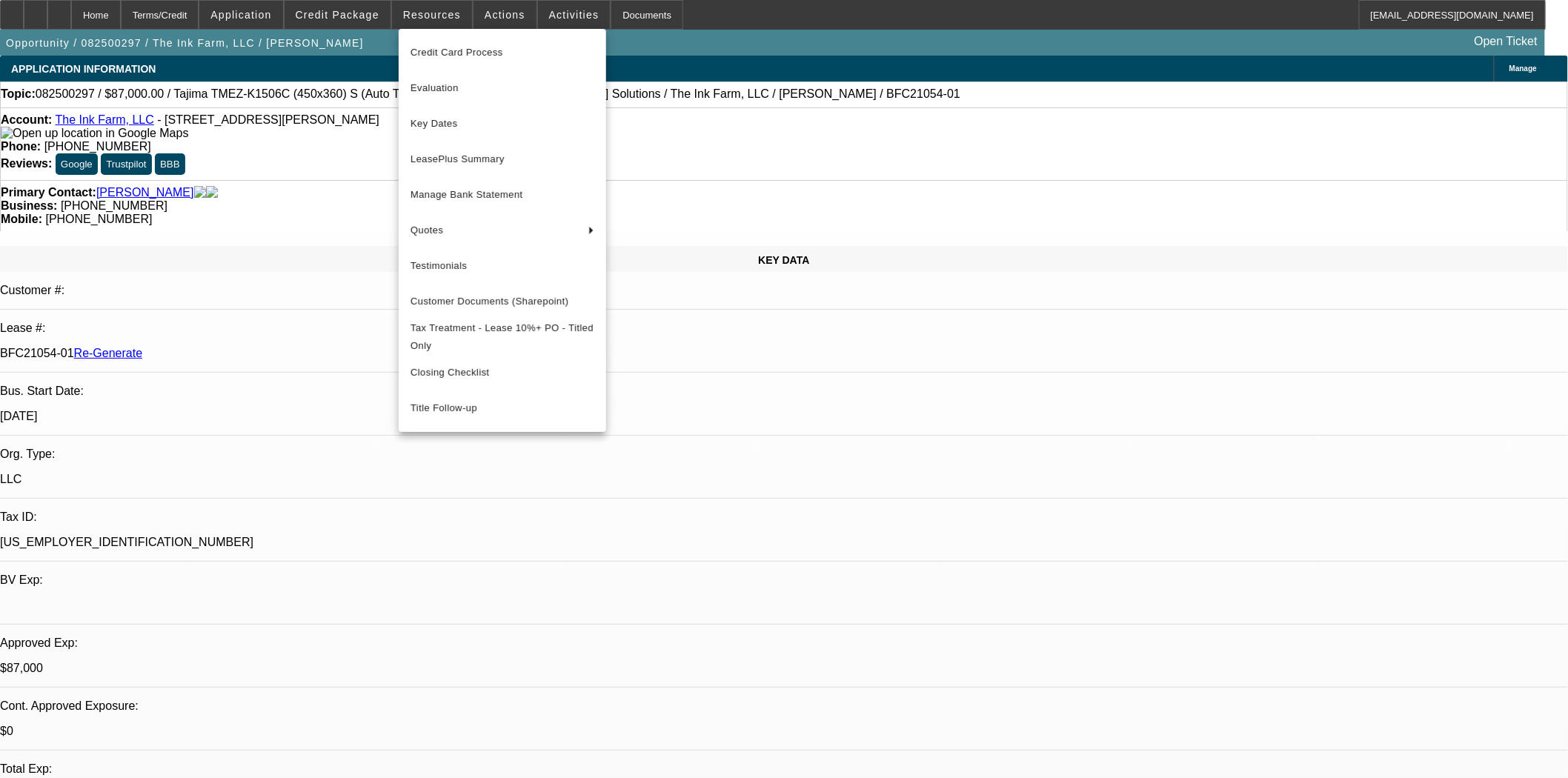
click at [490, 19] on div at bounding box center [784, 389] width 1568 height 778
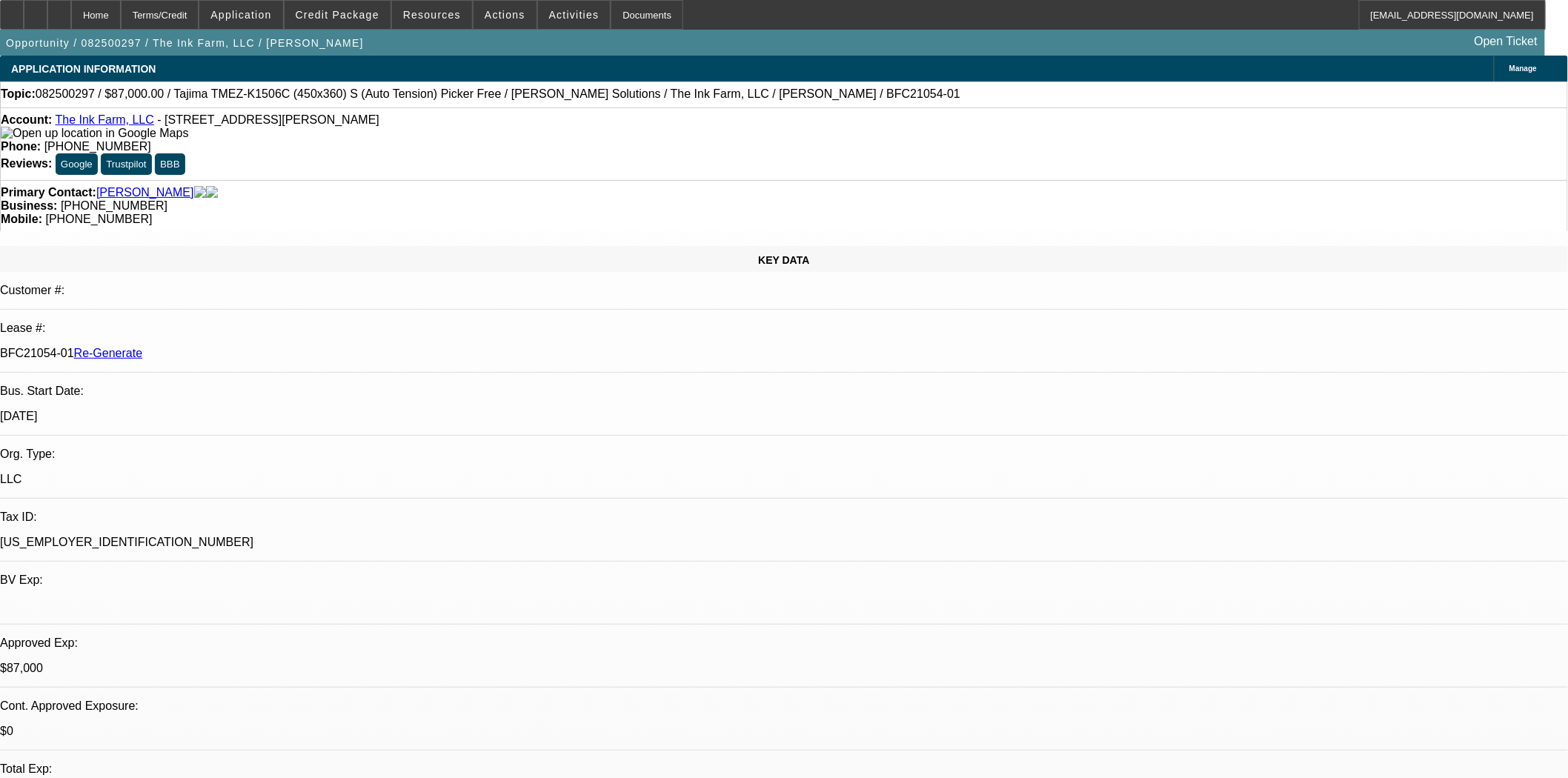
click at [490, 19] on span "Actions" at bounding box center [504, 15] width 41 height 12
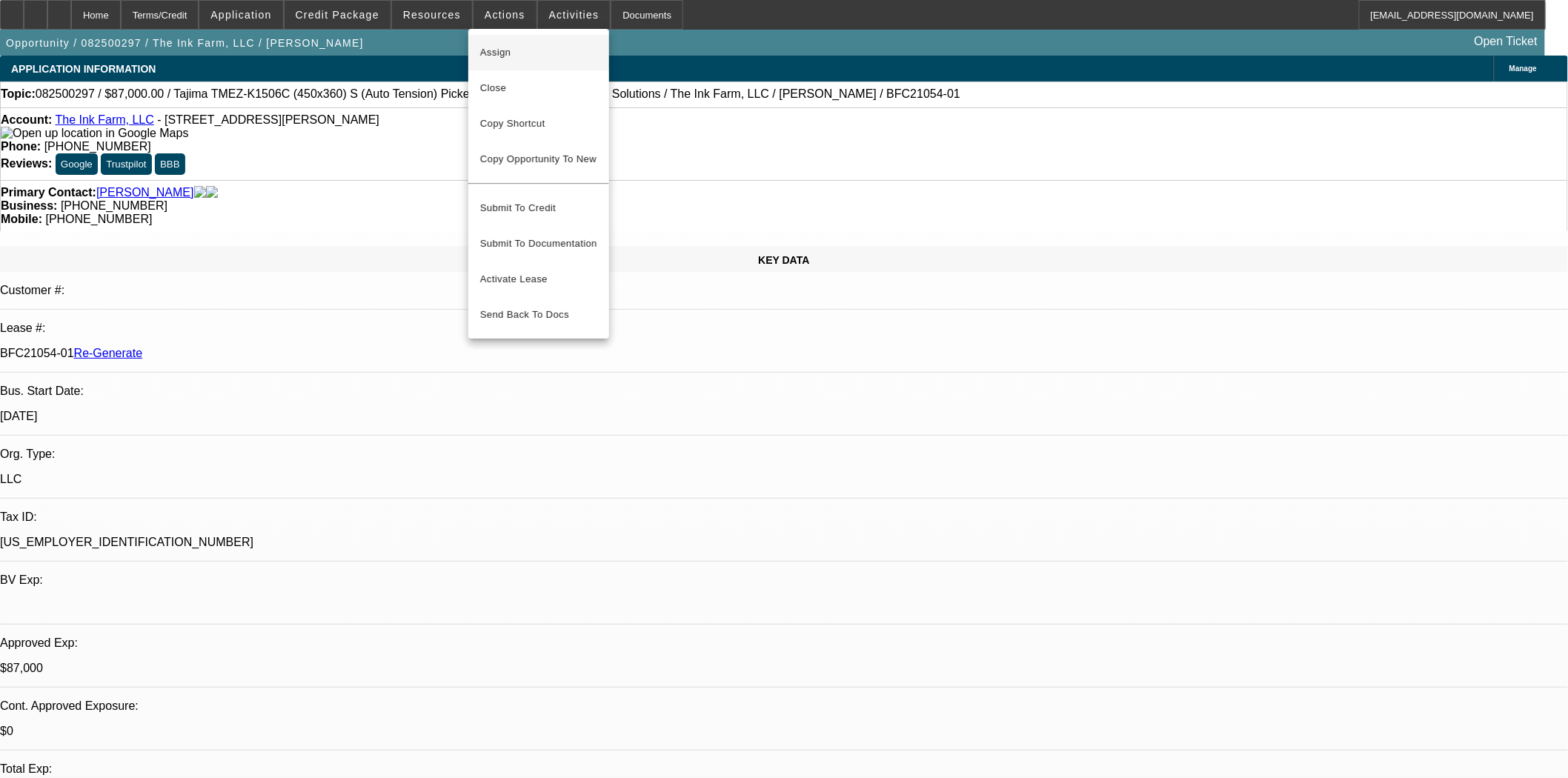
click at [506, 59] on span "Assign" at bounding box center [538, 52] width 117 height 18
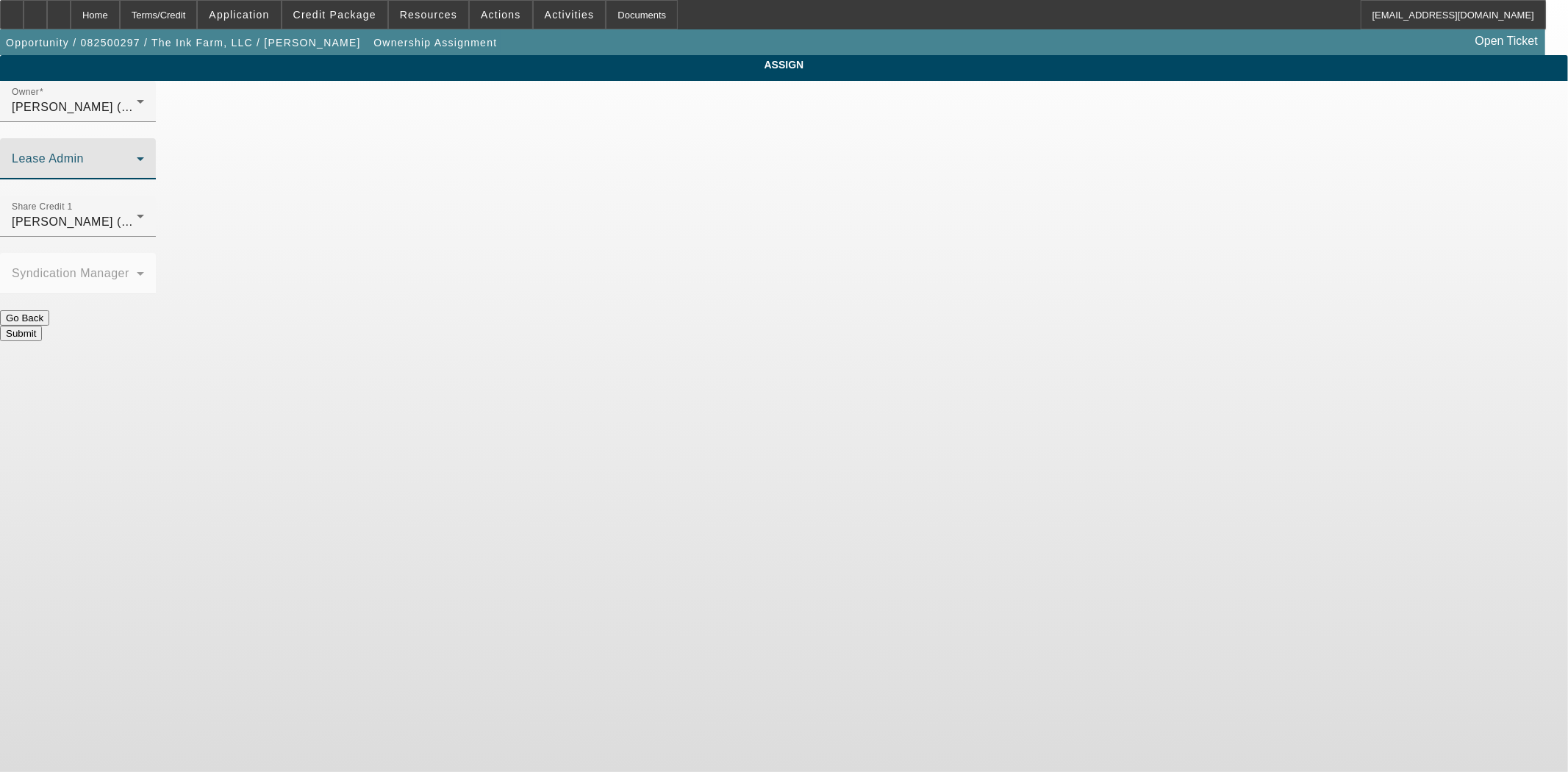
click at [137, 156] on span at bounding box center [74, 164] width 125 height 18
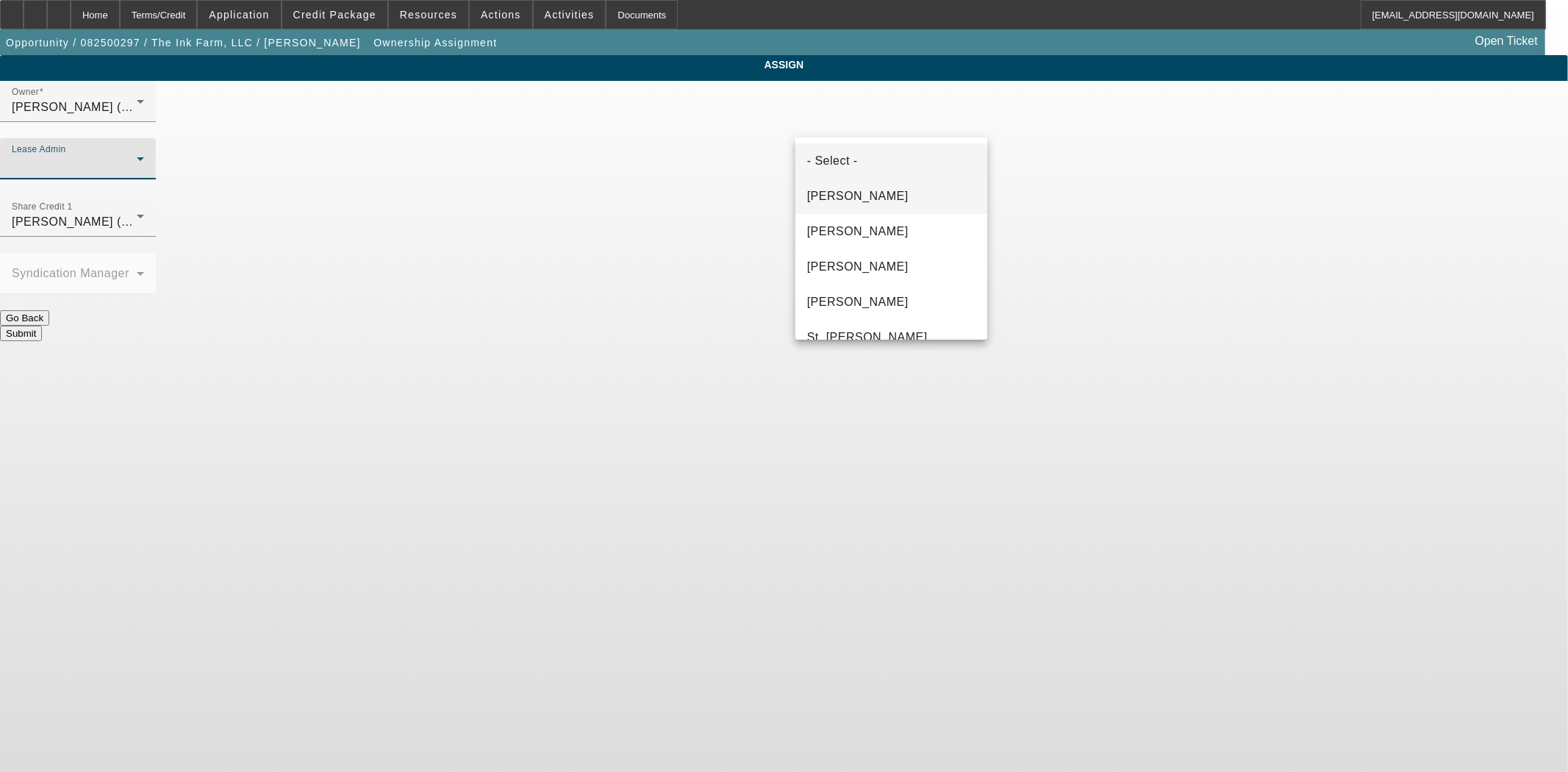
click at [834, 194] on span "[PERSON_NAME]" at bounding box center [857, 196] width 102 height 18
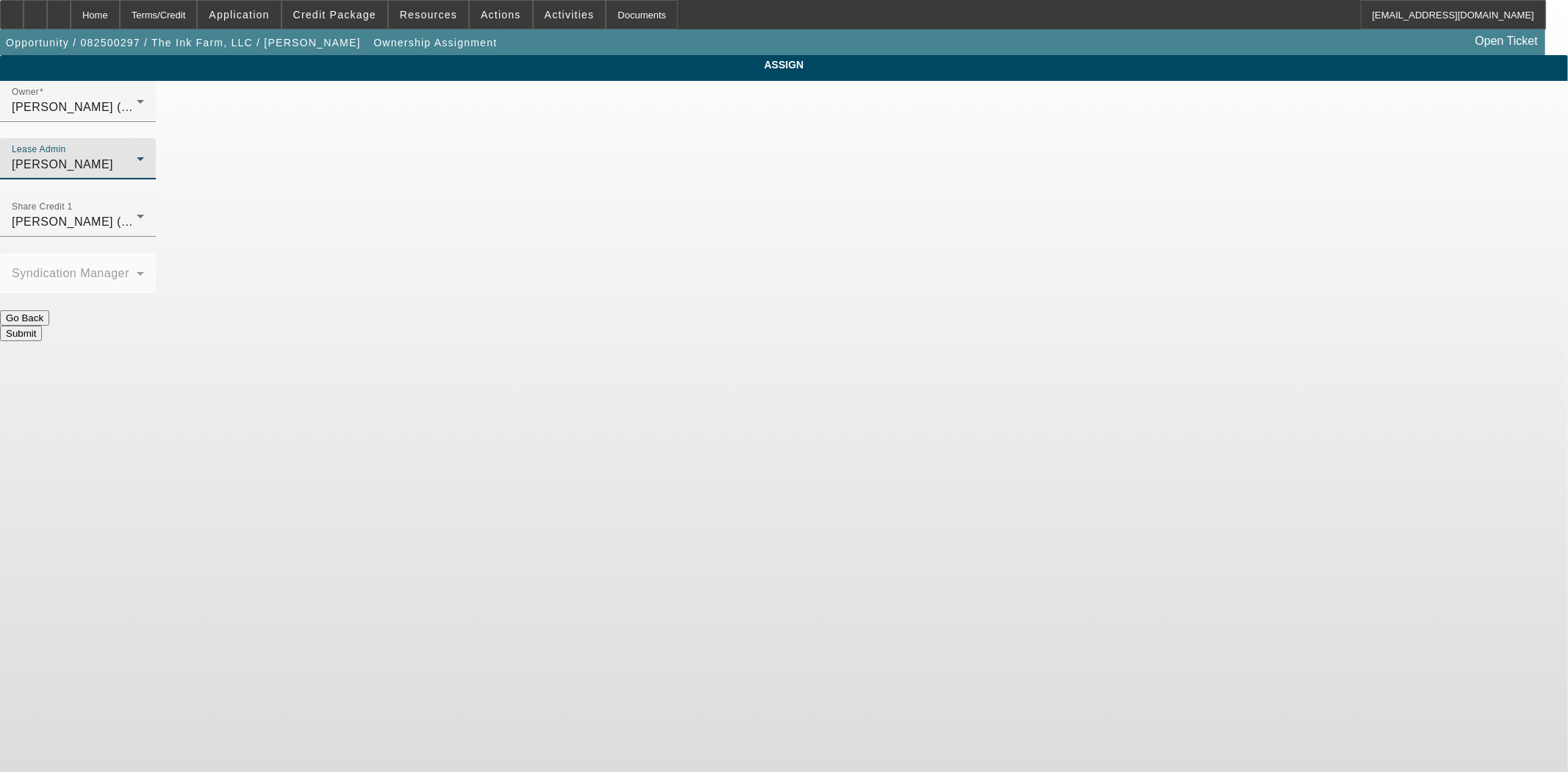
click at [42, 326] on button "Submit" at bounding box center [21, 333] width 42 height 15
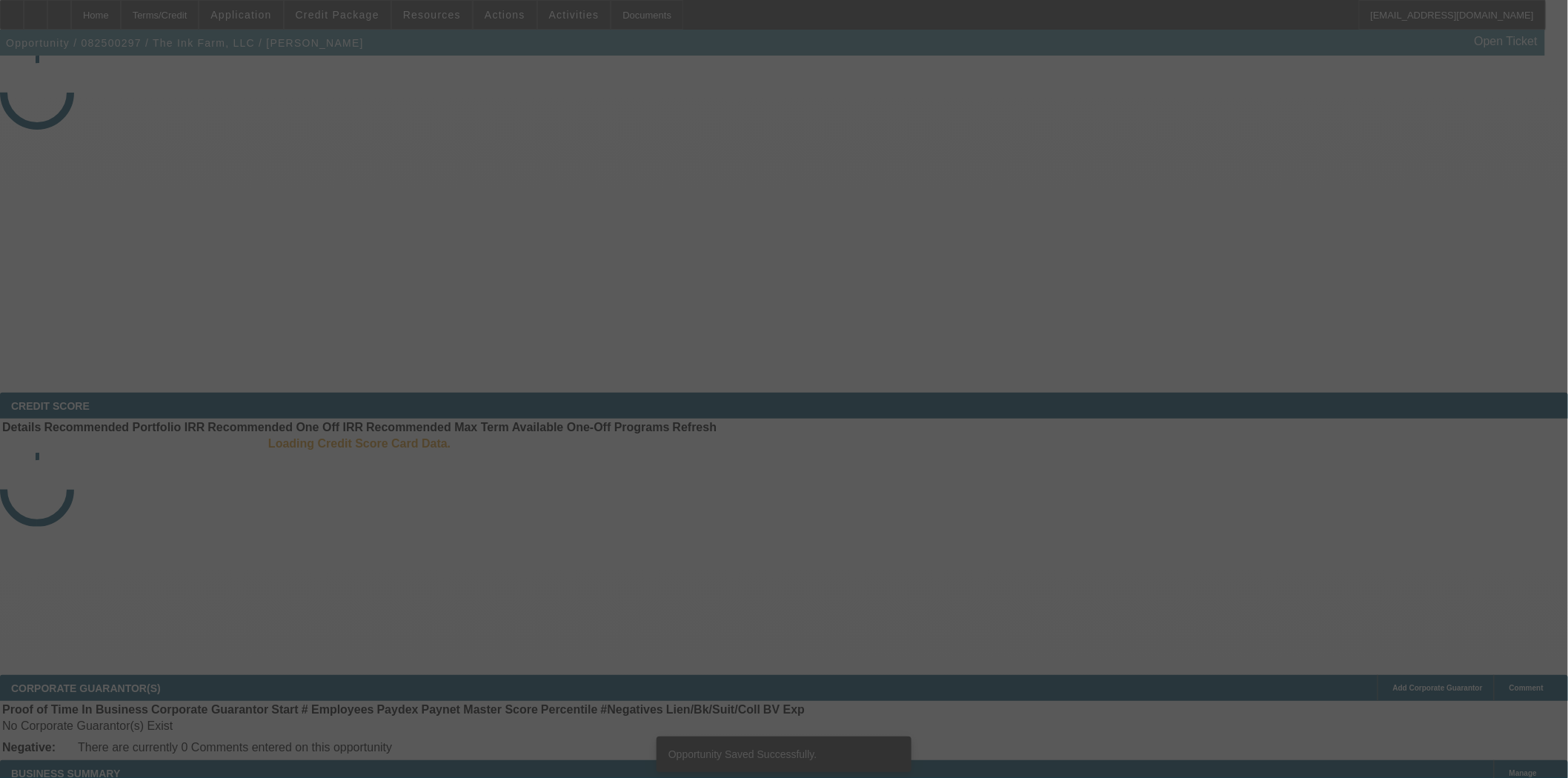
select select "3"
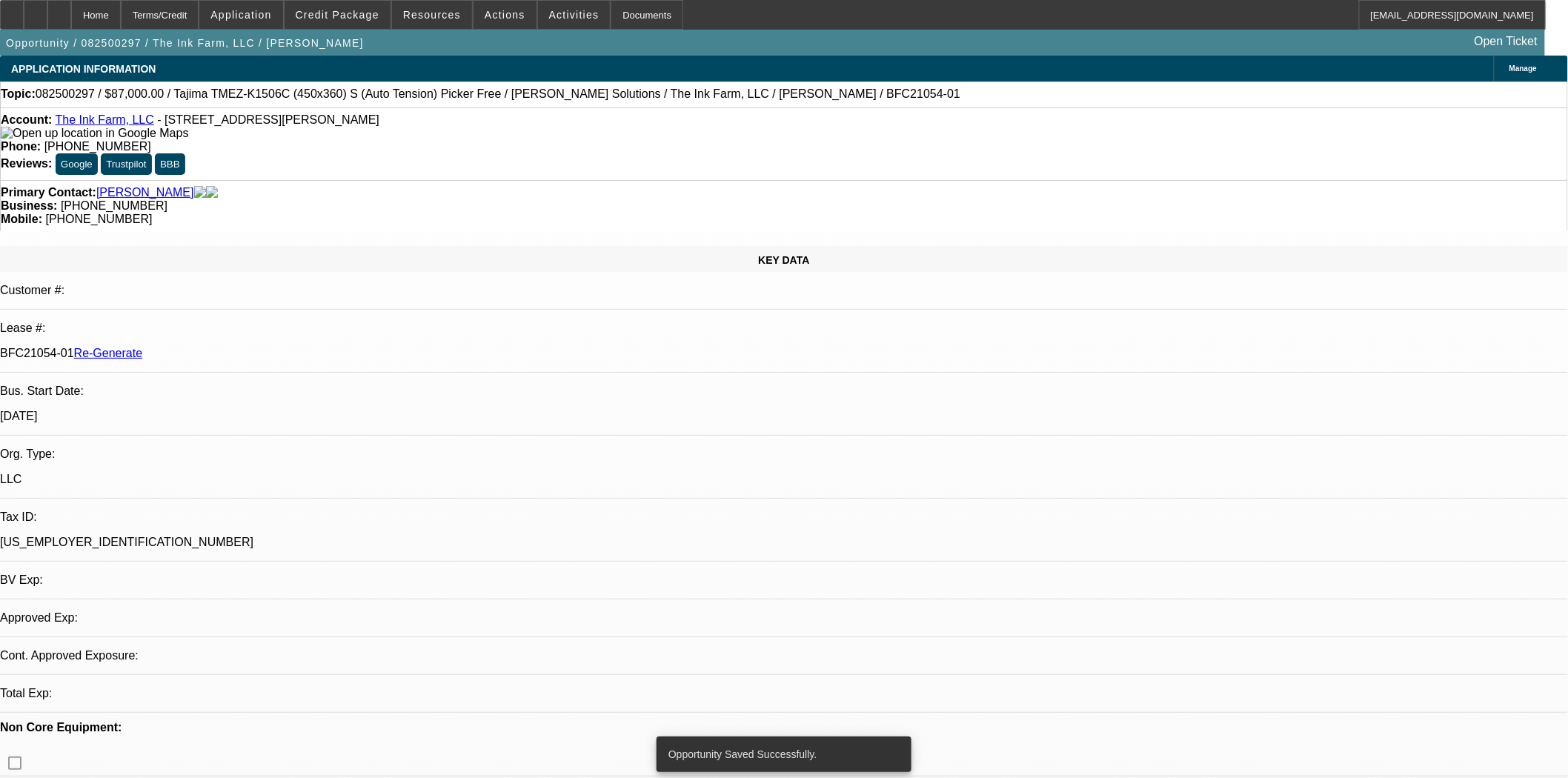
select select "0"
select select "2"
select select "0.1"
select select "4"
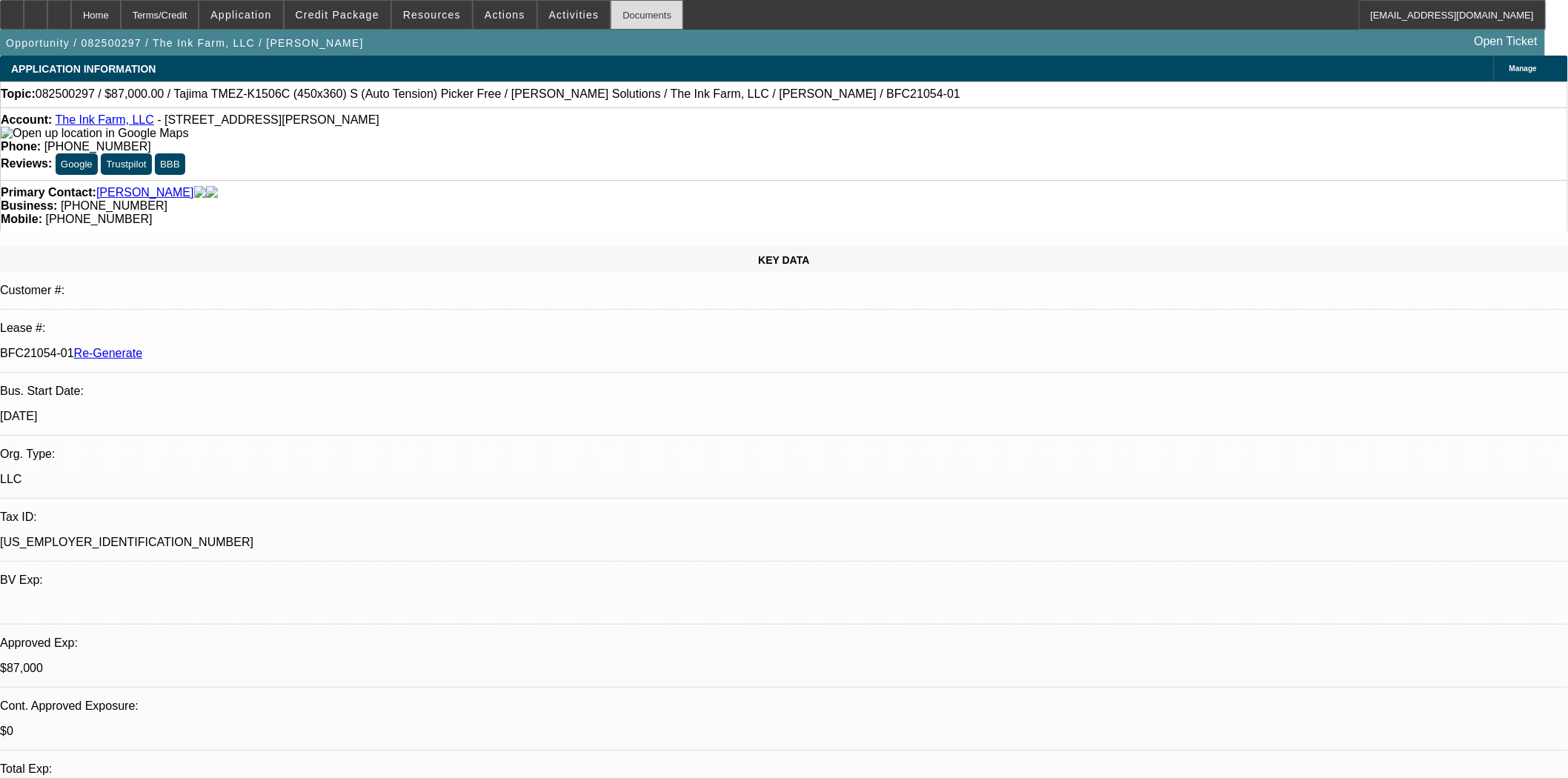
click at [621, 18] on div "Documents" at bounding box center [647, 15] width 72 height 29
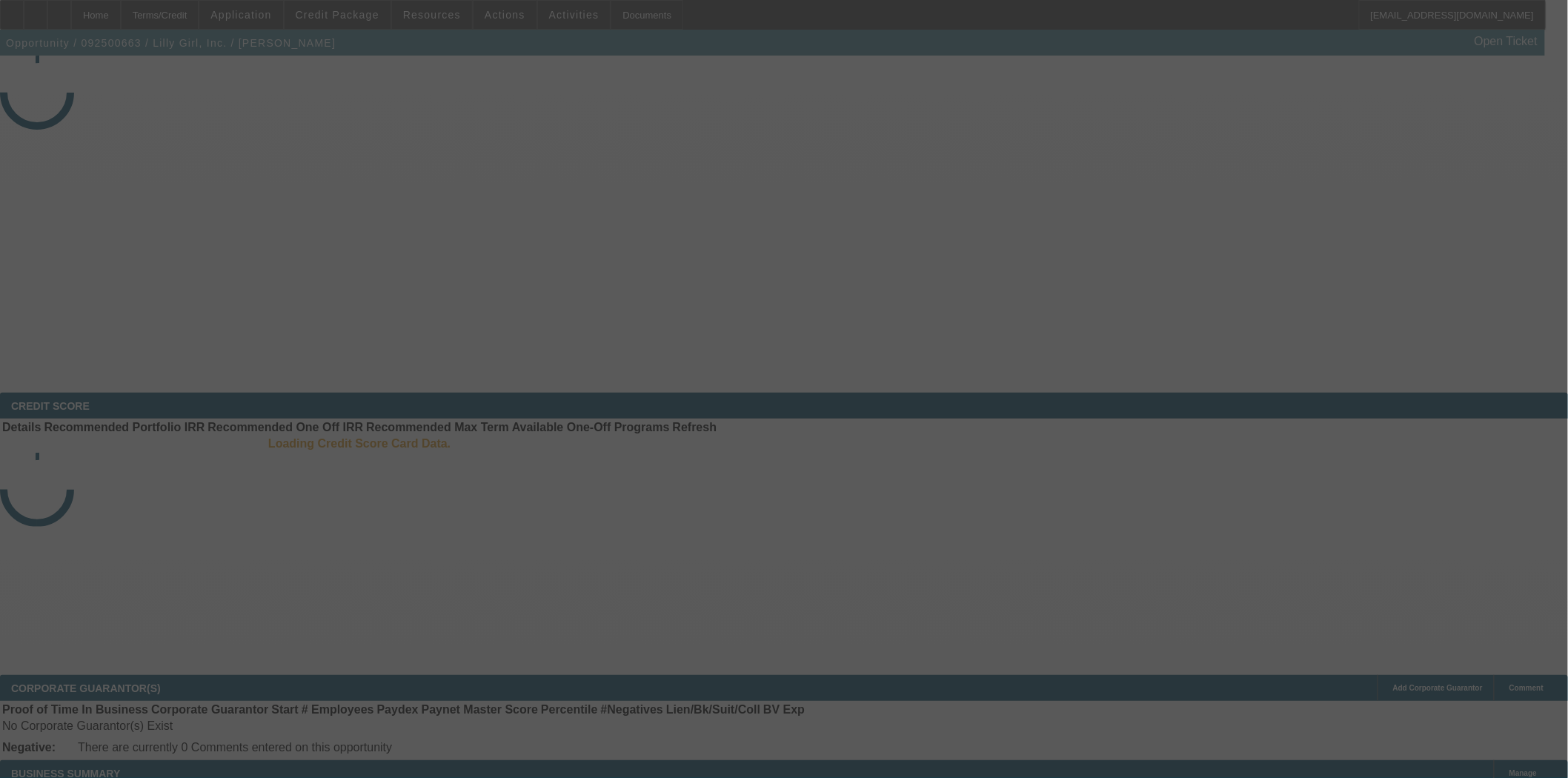
select select "3"
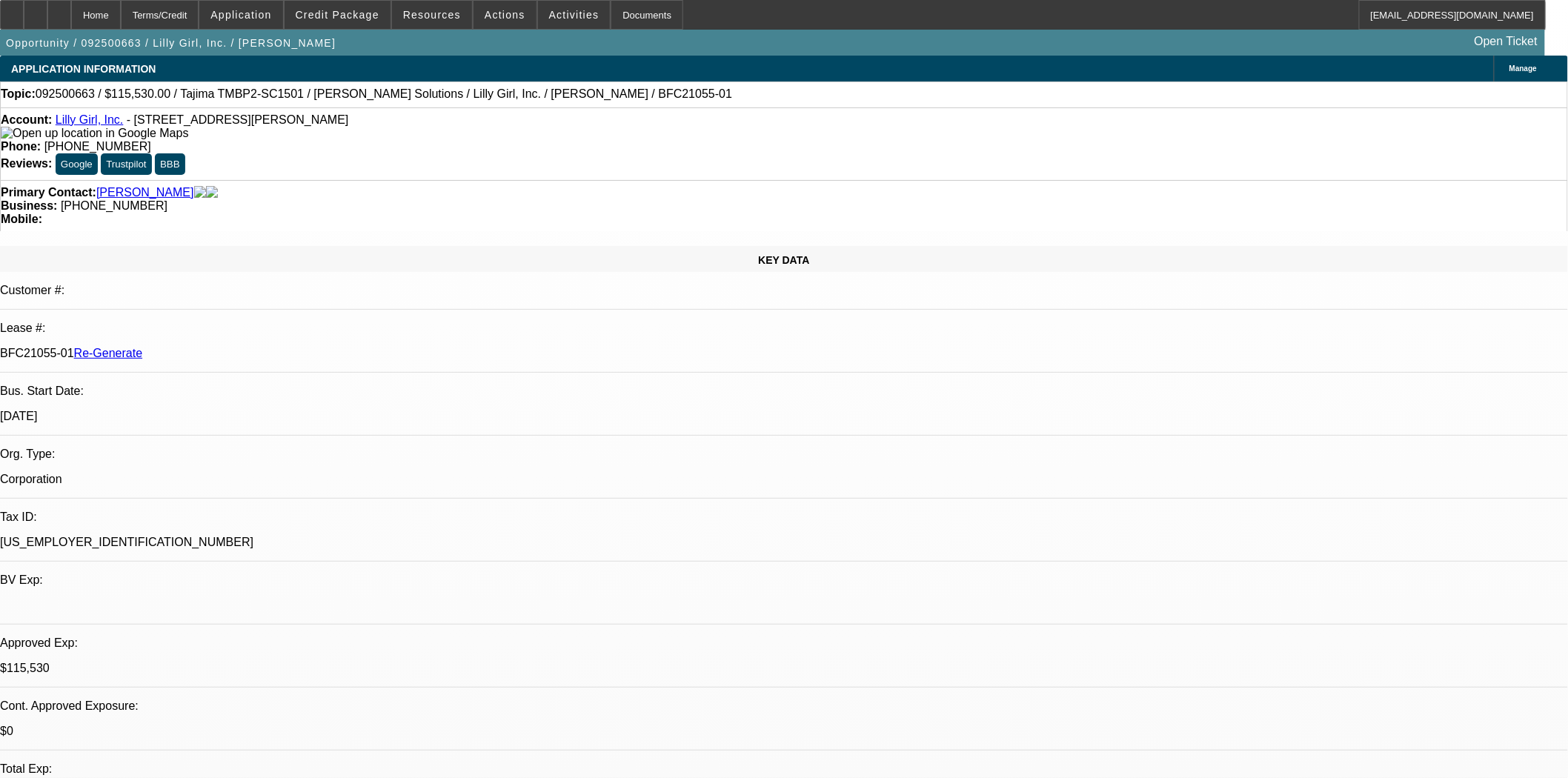
select select "0"
select select "2"
select select "0"
select select "6"
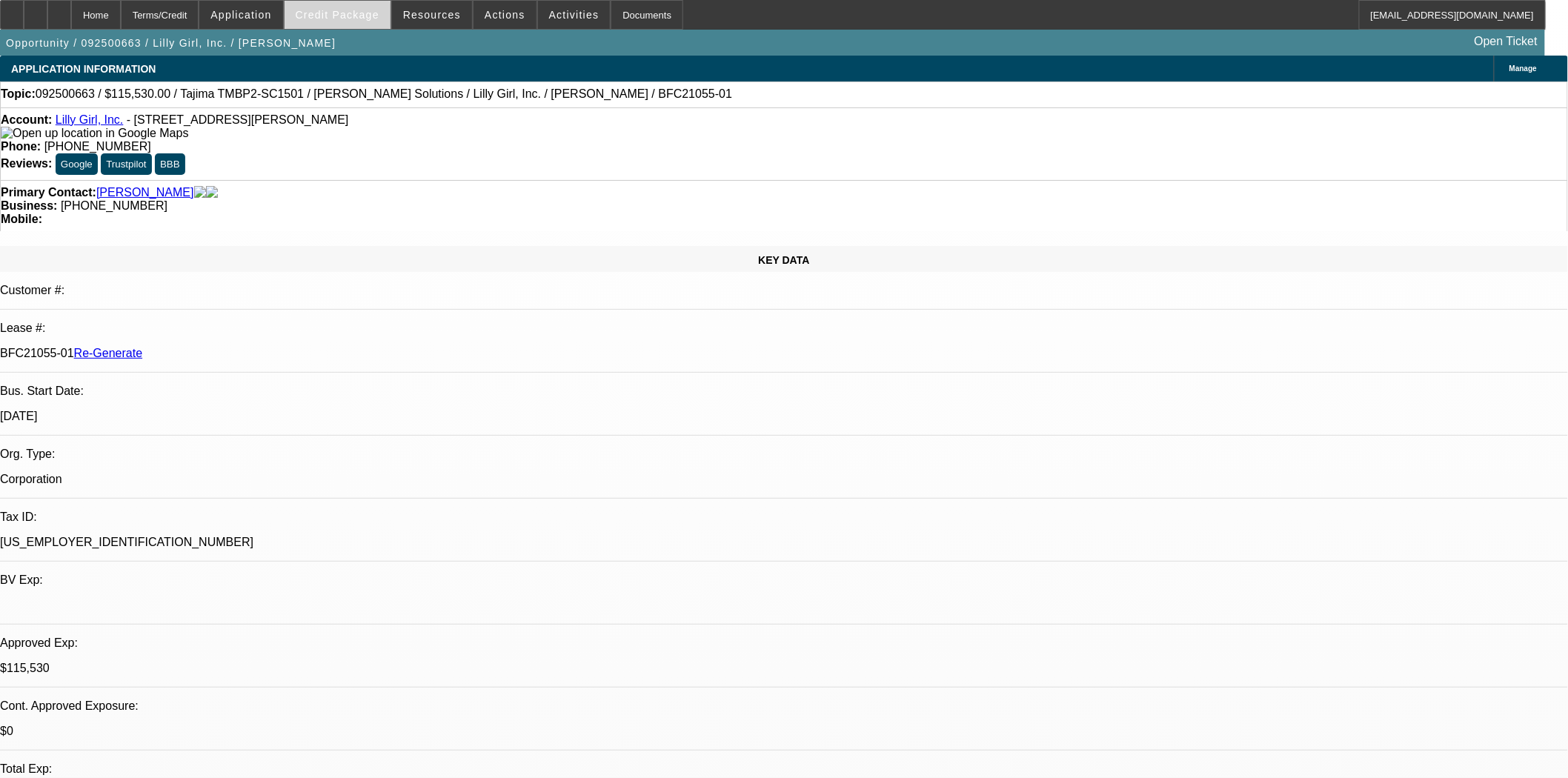
click at [360, 13] on span "Credit Package" at bounding box center [337, 15] width 84 height 12
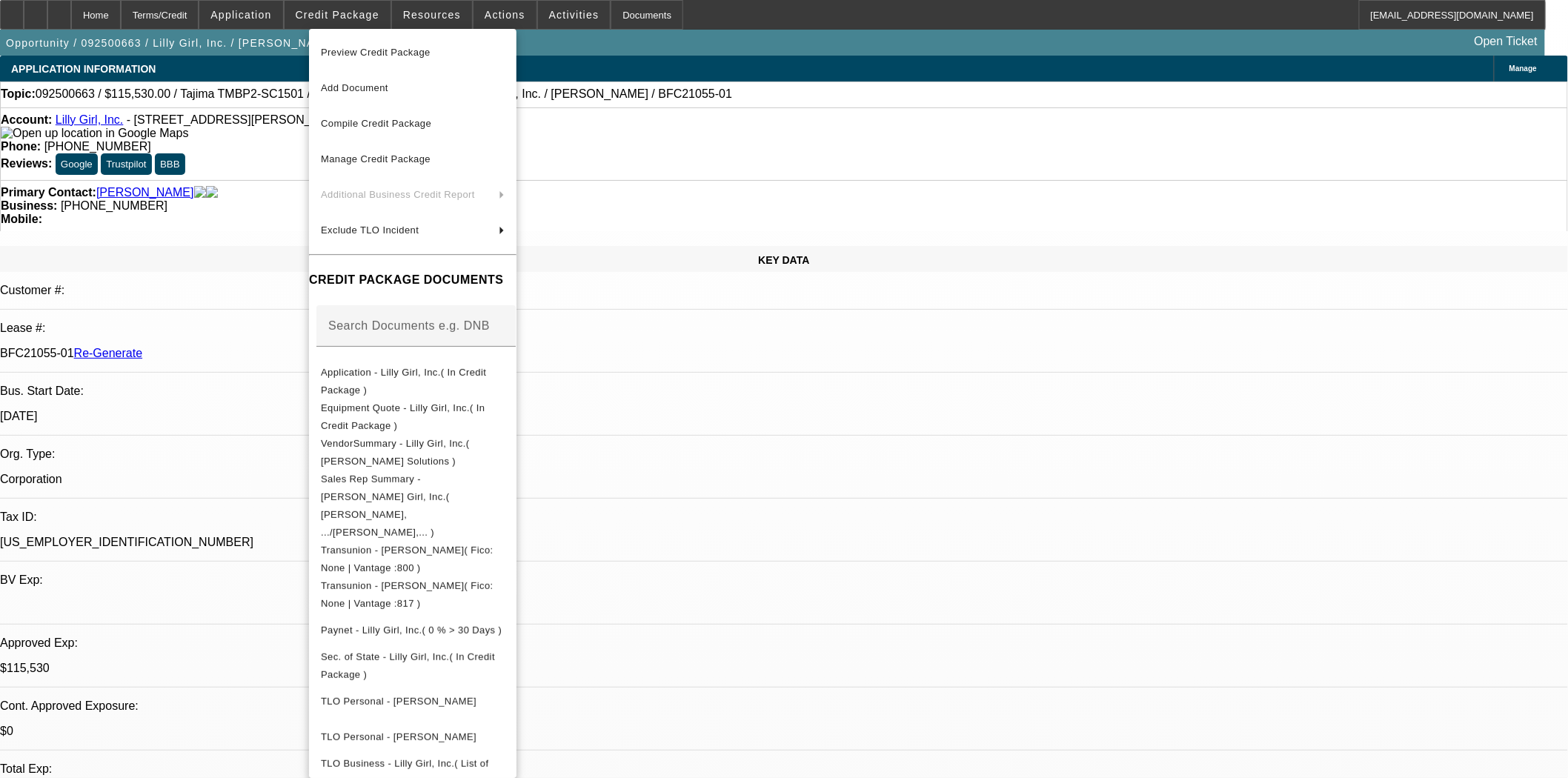
click at [361, 46] on span "Preview Credit Package" at bounding box center [413, 52] width 184 height 18
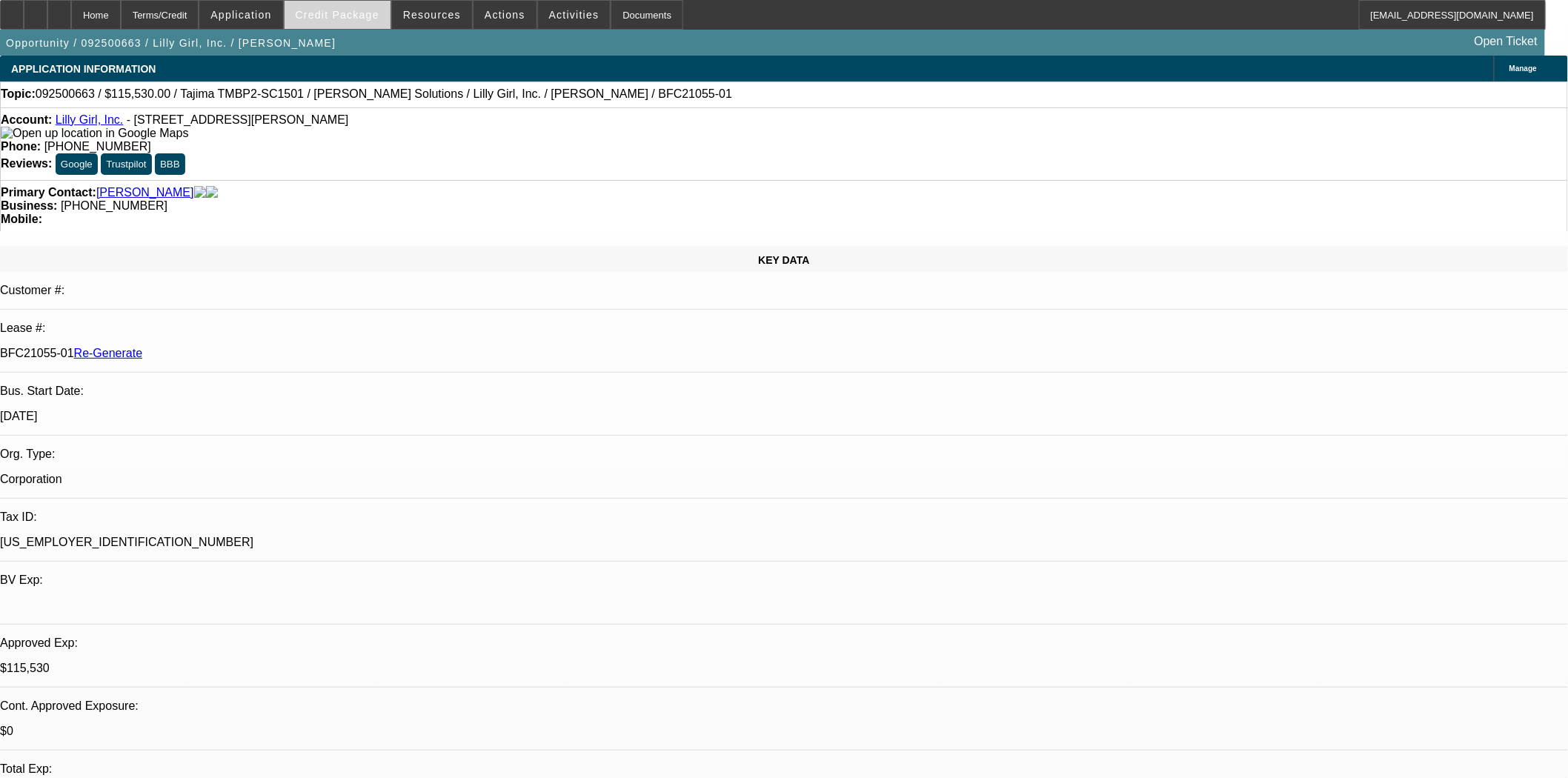
click at [353, 11] on span "Credit Package" at bounding box center [337, 15] width 84 height 12
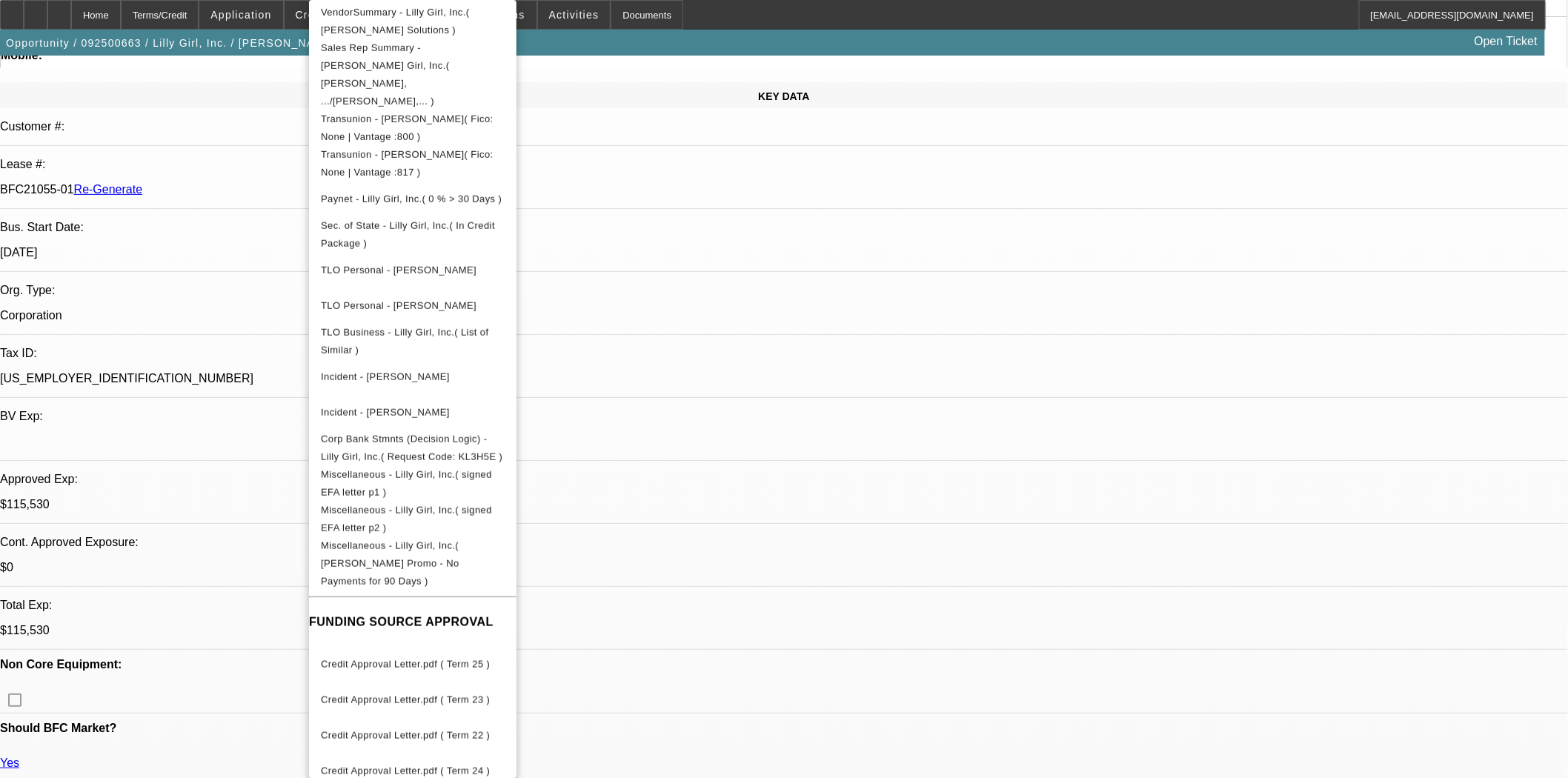
scroll to position [165, 0]
click at [444, 766] on span "Credit Approval Letter.pdf ( Term 24 )" at bounding box center [405, 771] width 169 height 11
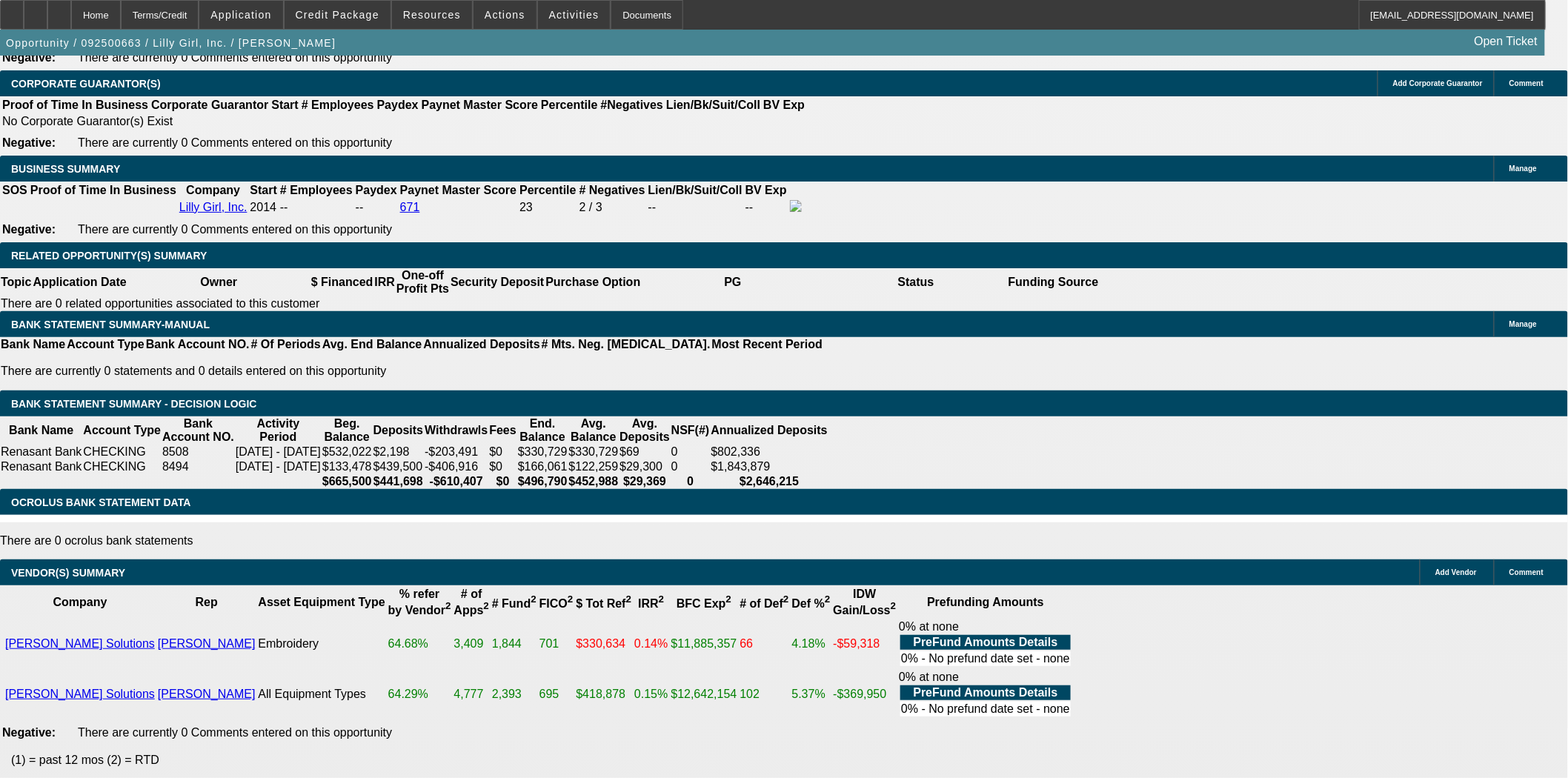
scroll to position [2388, 0]
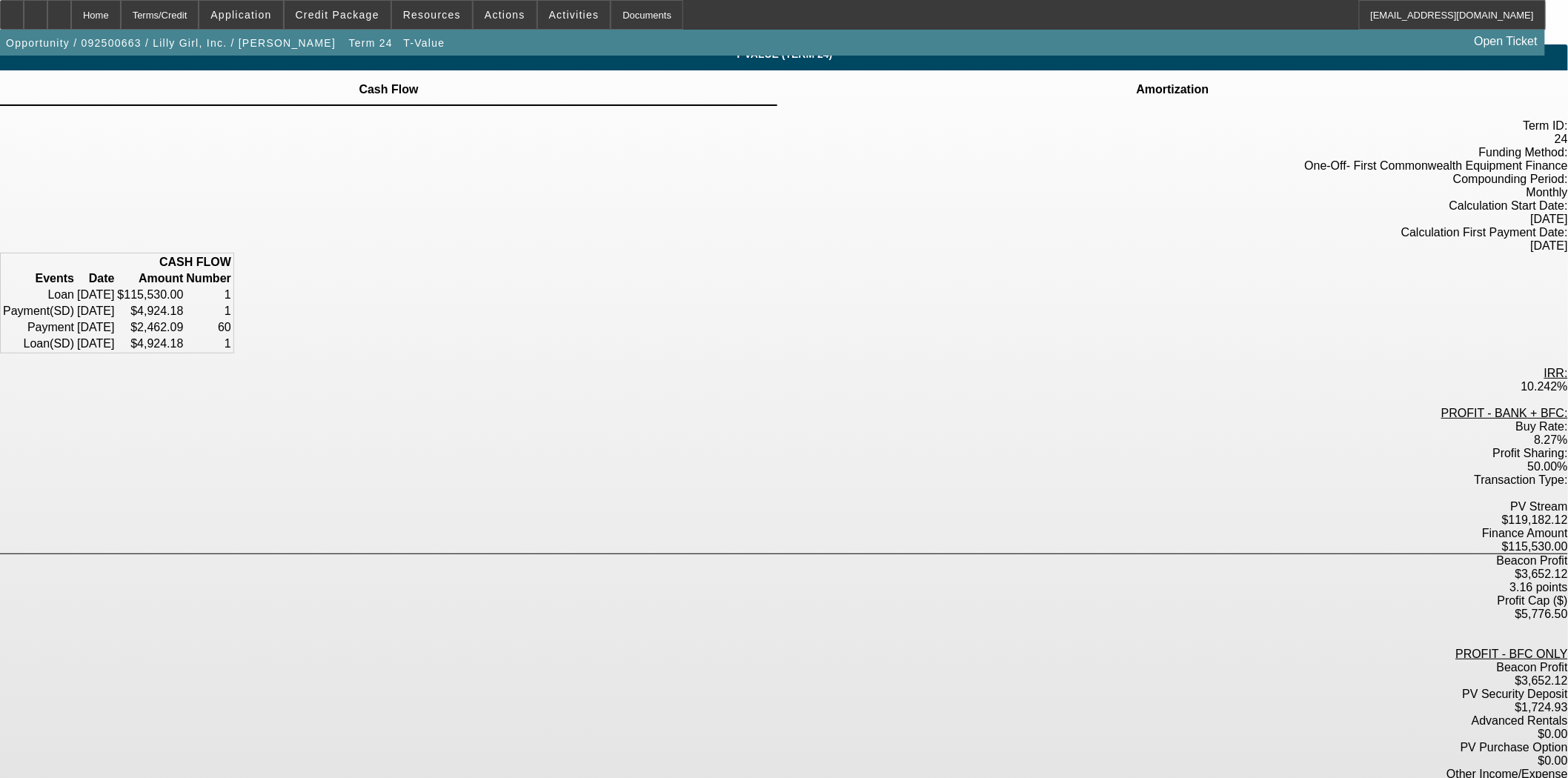
scroll to position [15, 0]
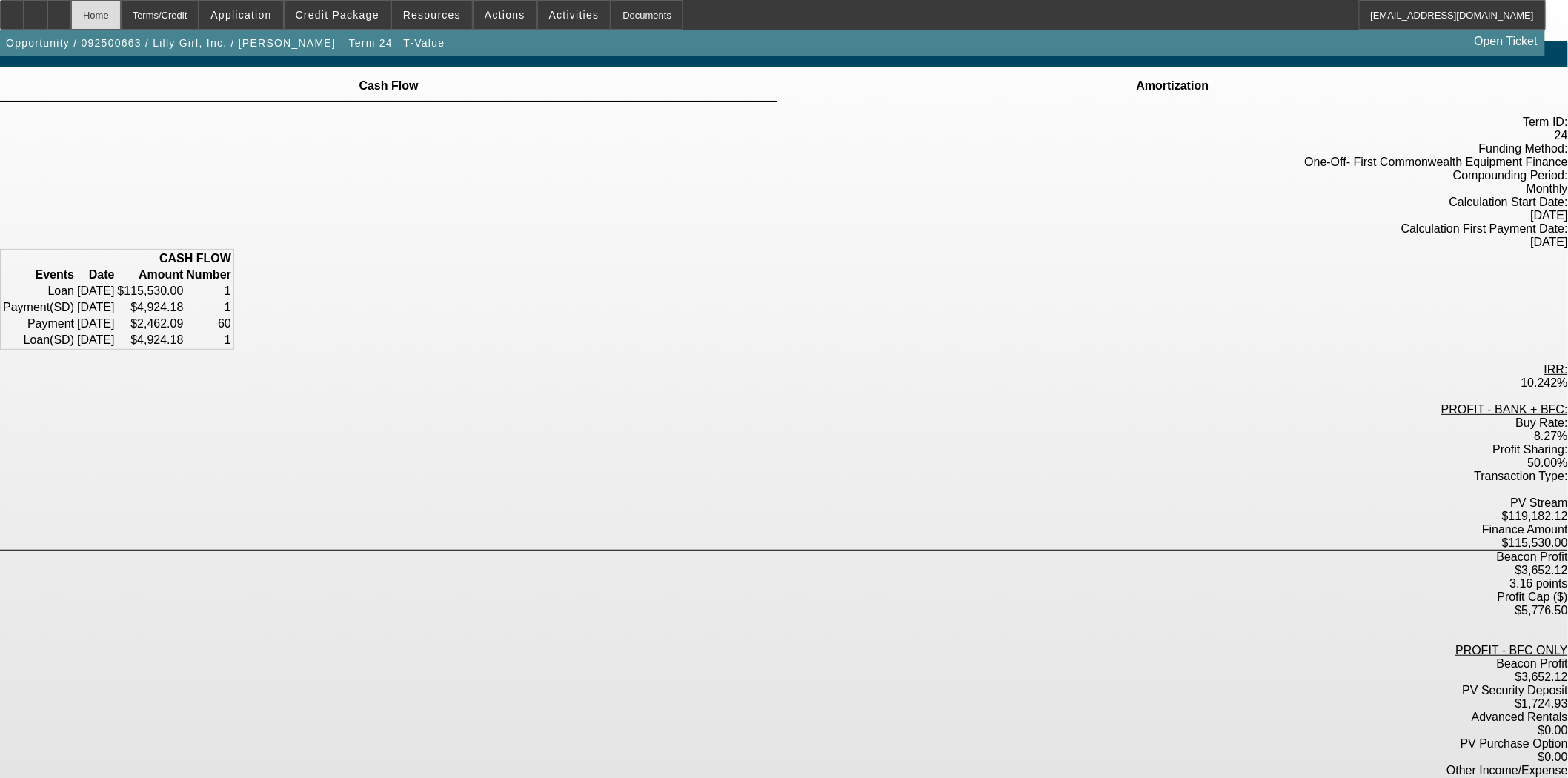
click at [121, 12] on div "Home" at bounding box center [95, 15] width 49 height 29
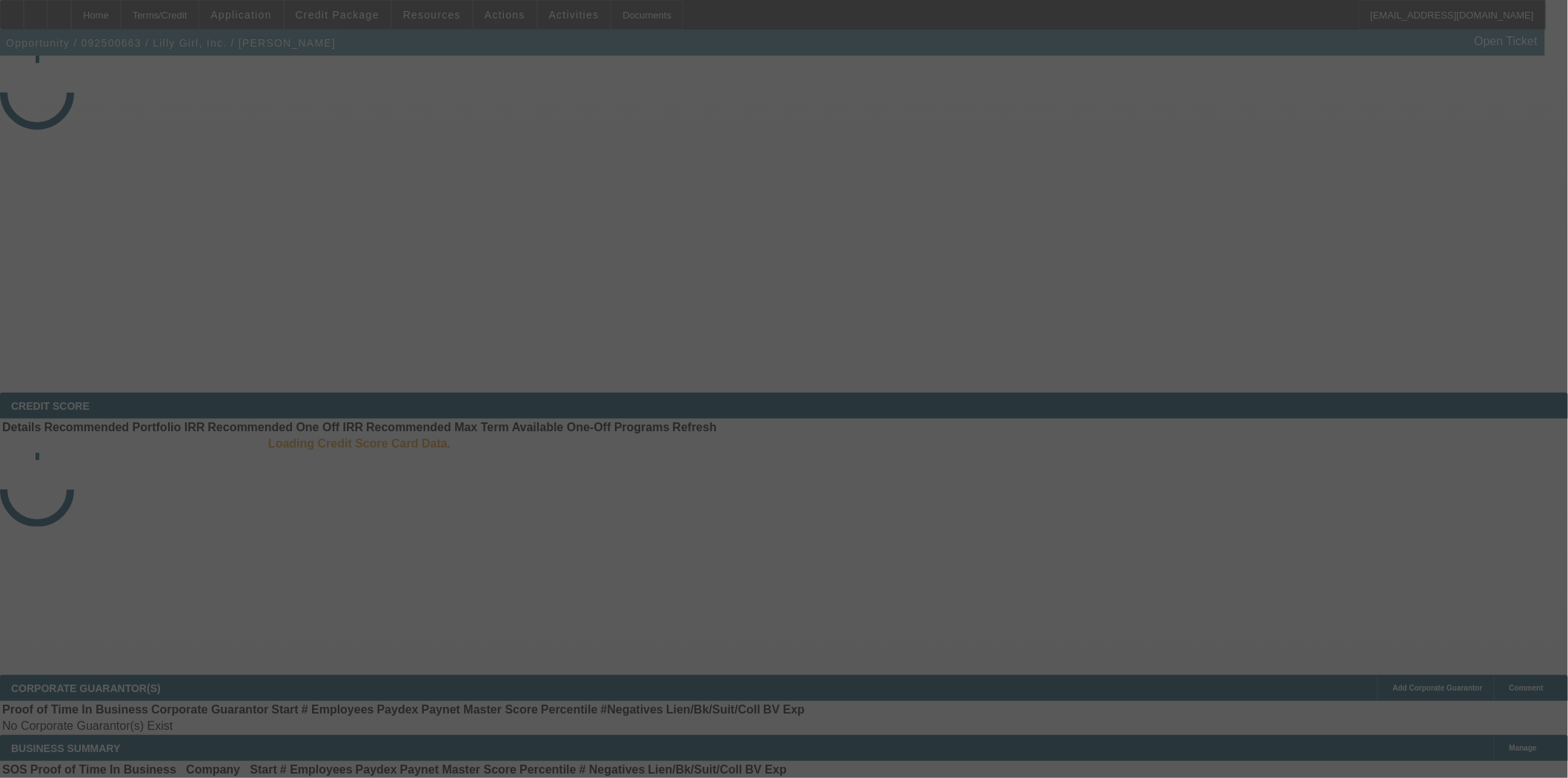
select select "3"
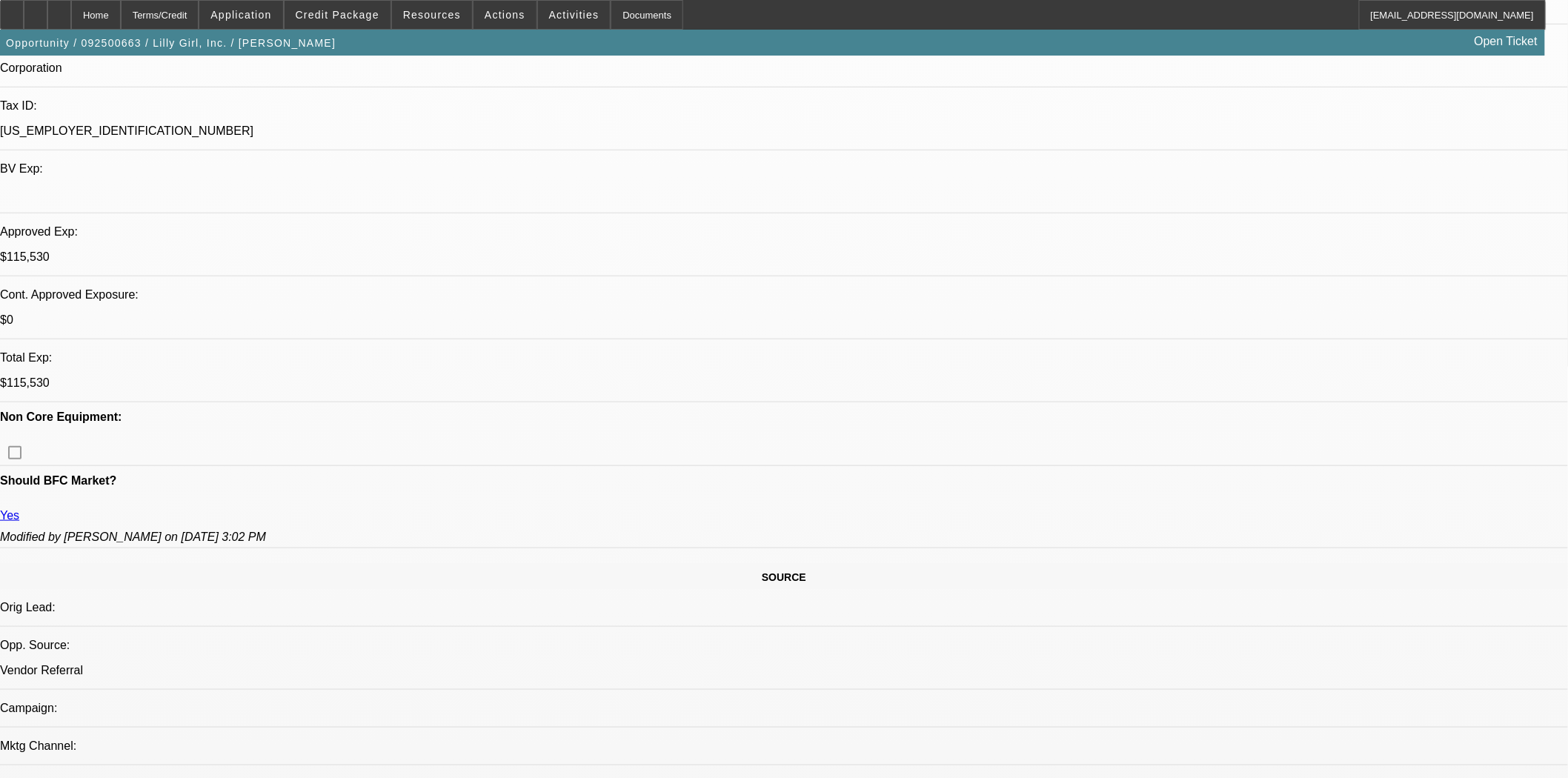
select select "0"
select select "2"
select select "0"
select select "6"
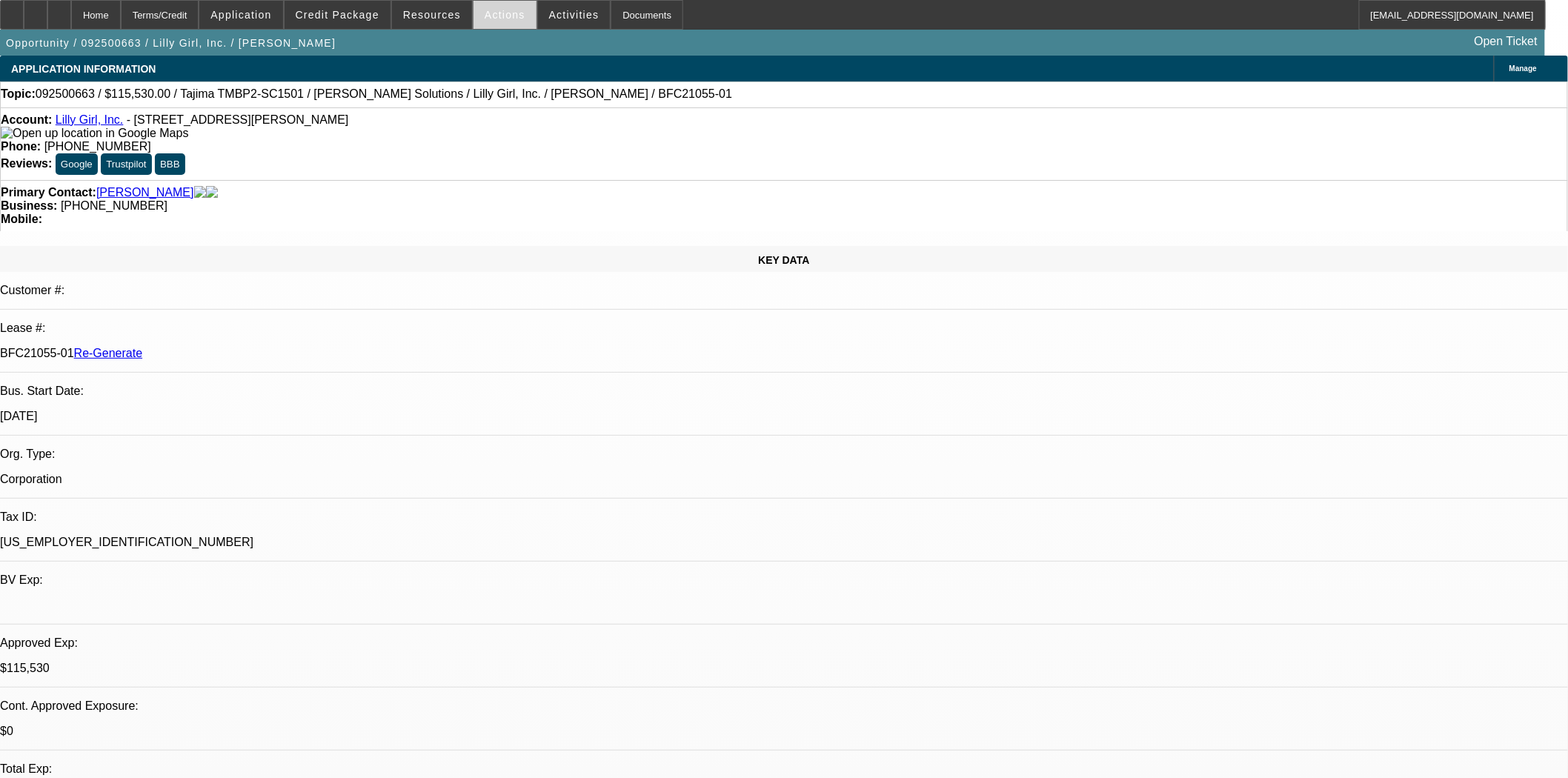
click at [499, 10] on span "Actions" at bounding box center [504, 15] width 41 height 12
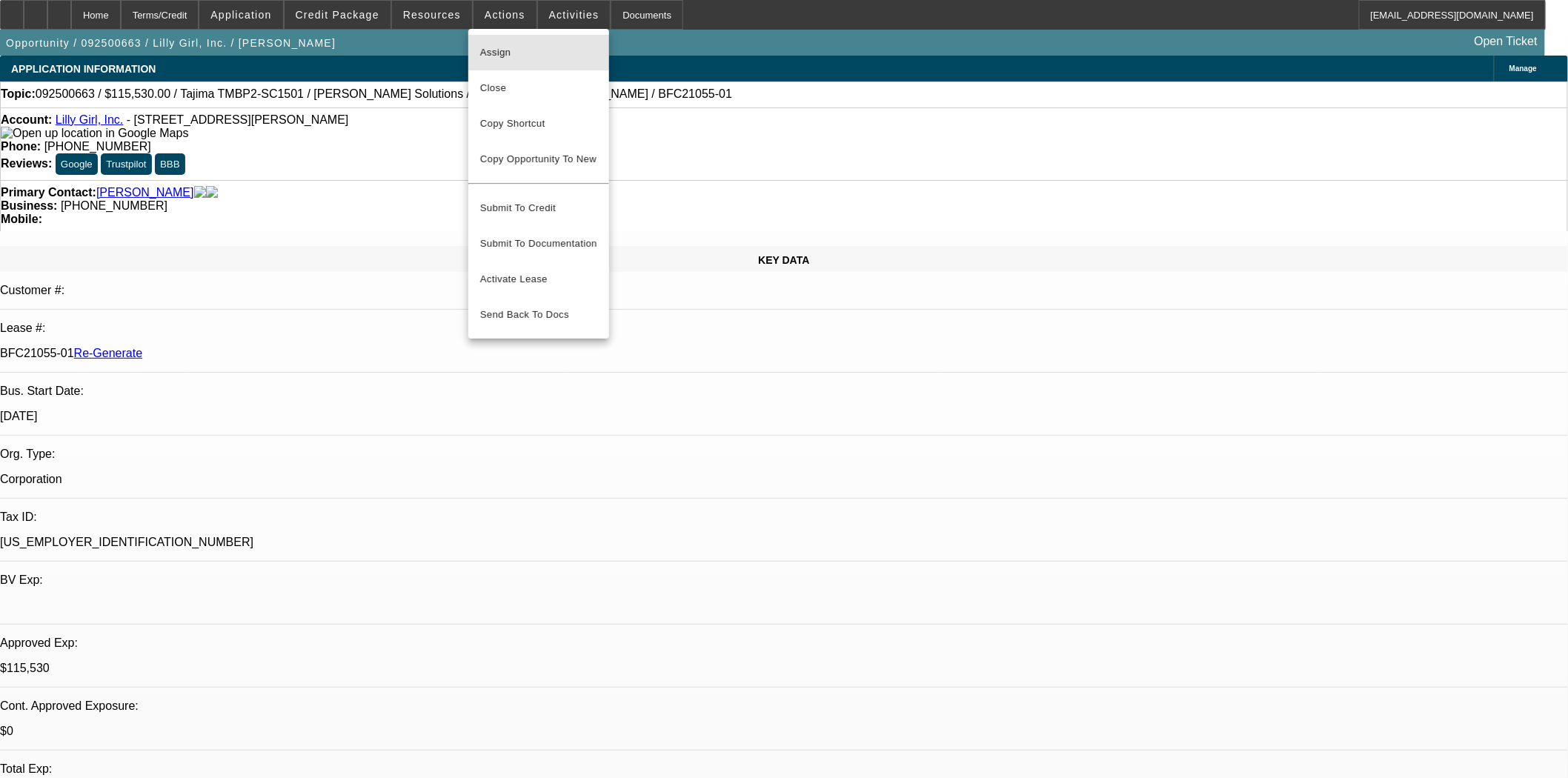
click at [504, 38] on button "Assign" at bounding box center [538, 52] width 141 height 35
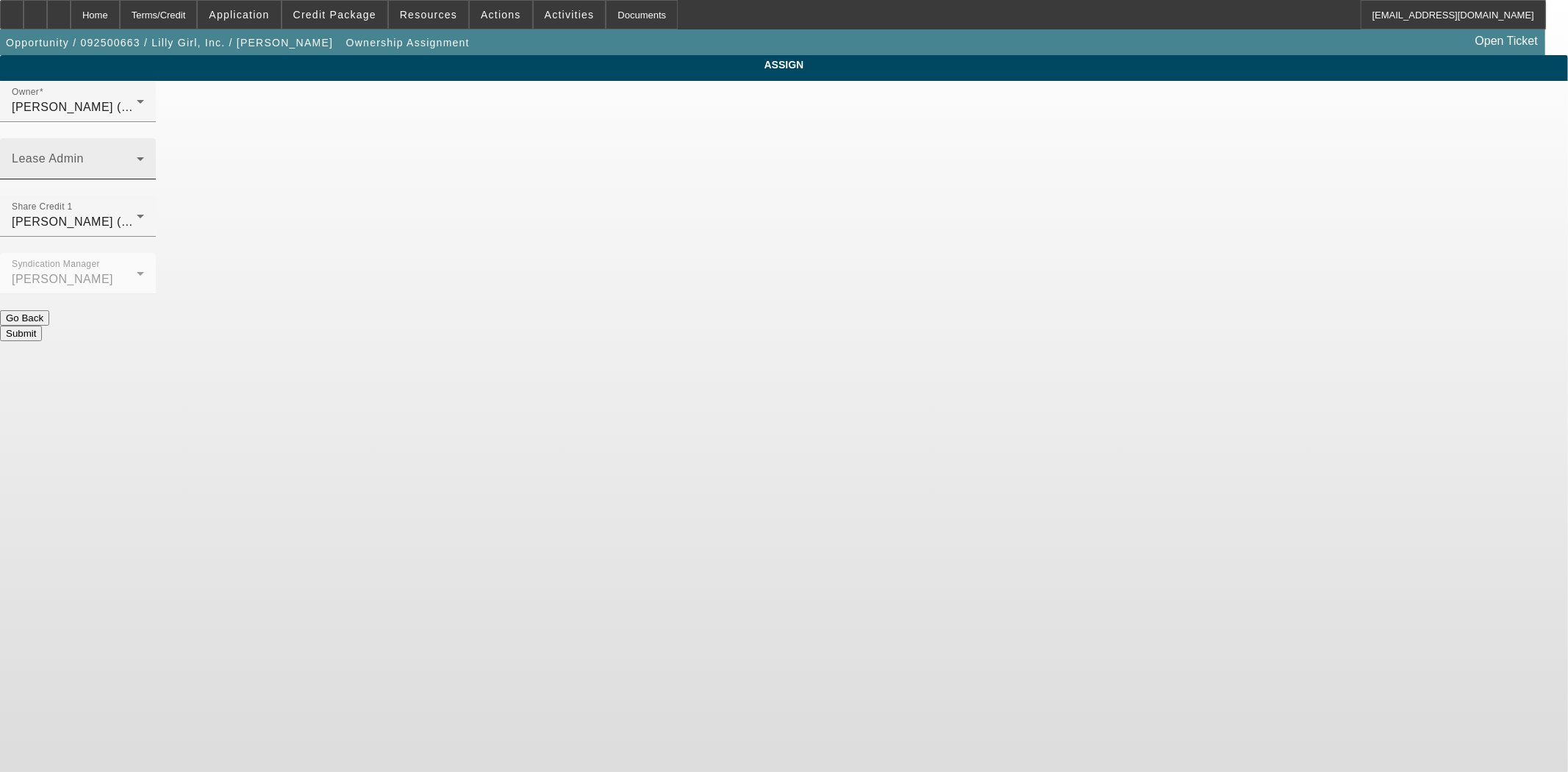
click at [144, 138] on div "Lease Admin" at bounding box center [77, 159] width 132 height 41
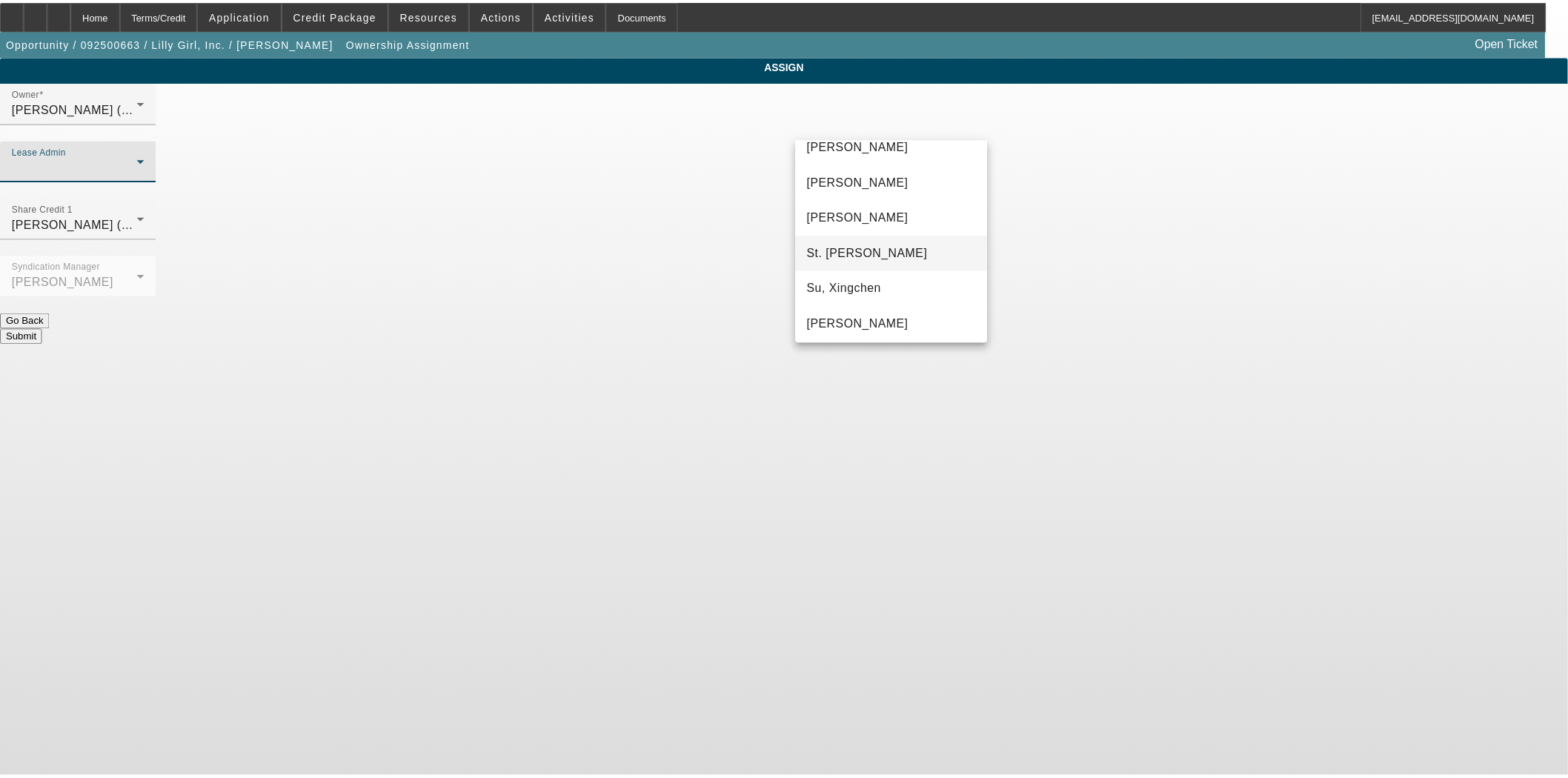
scroll to position [92, 0]
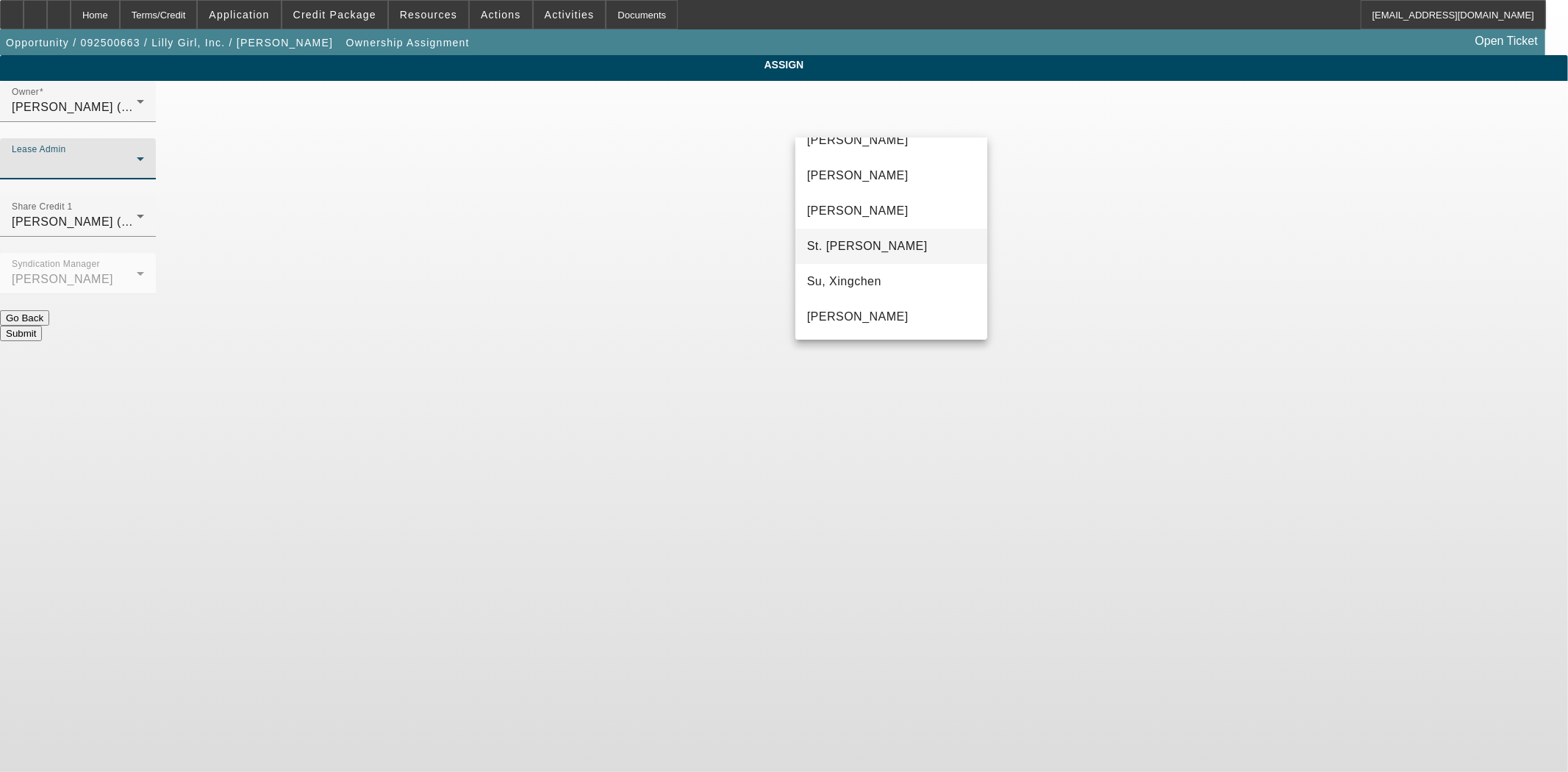
click at [845, 245] on span "St. Laurent, Kim" at bounding box center [867, 246] width 121 height 18
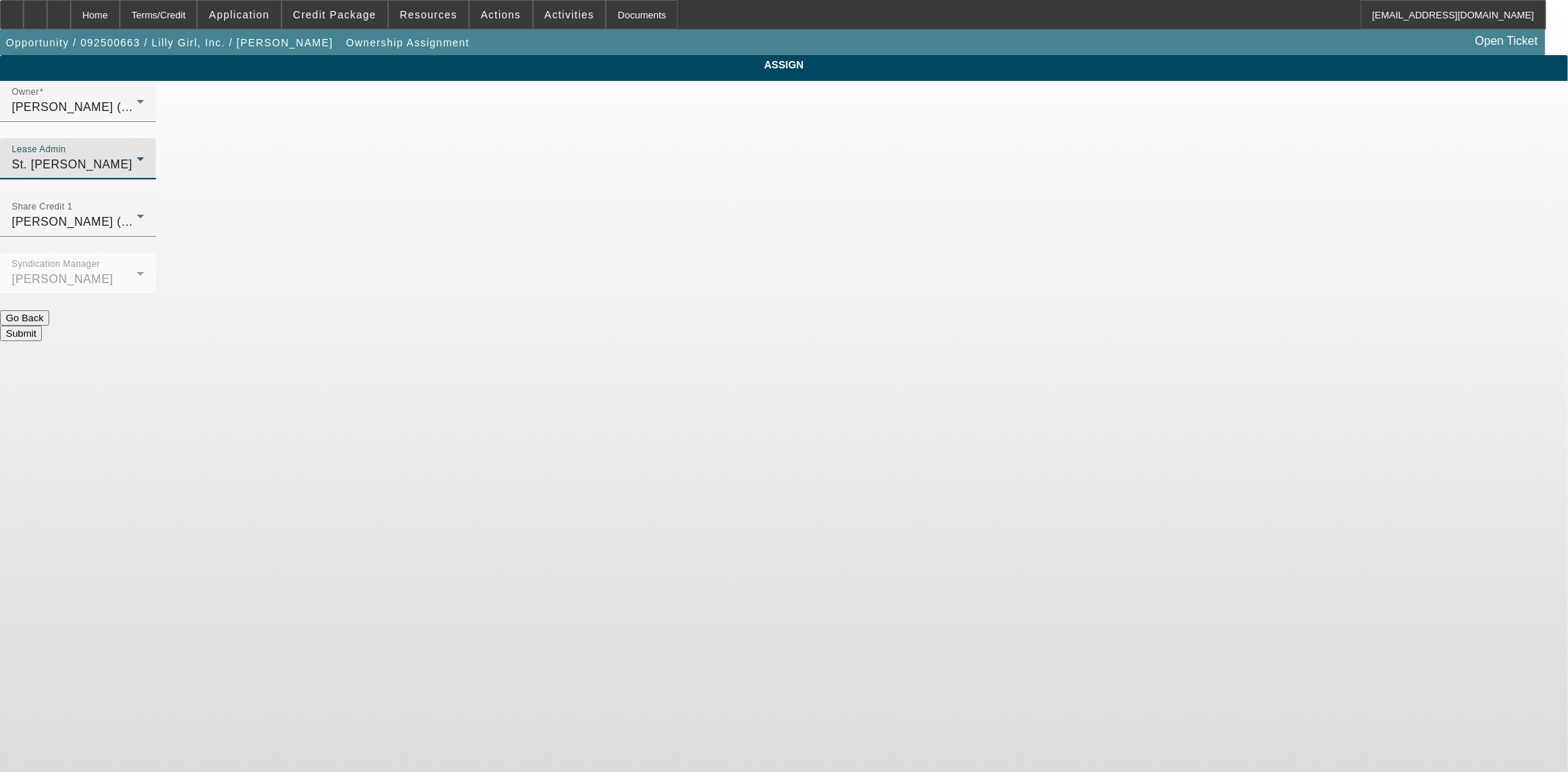
click at [42, 326] on button "Submit" at bounding box center [21, 333] width 42 height 15
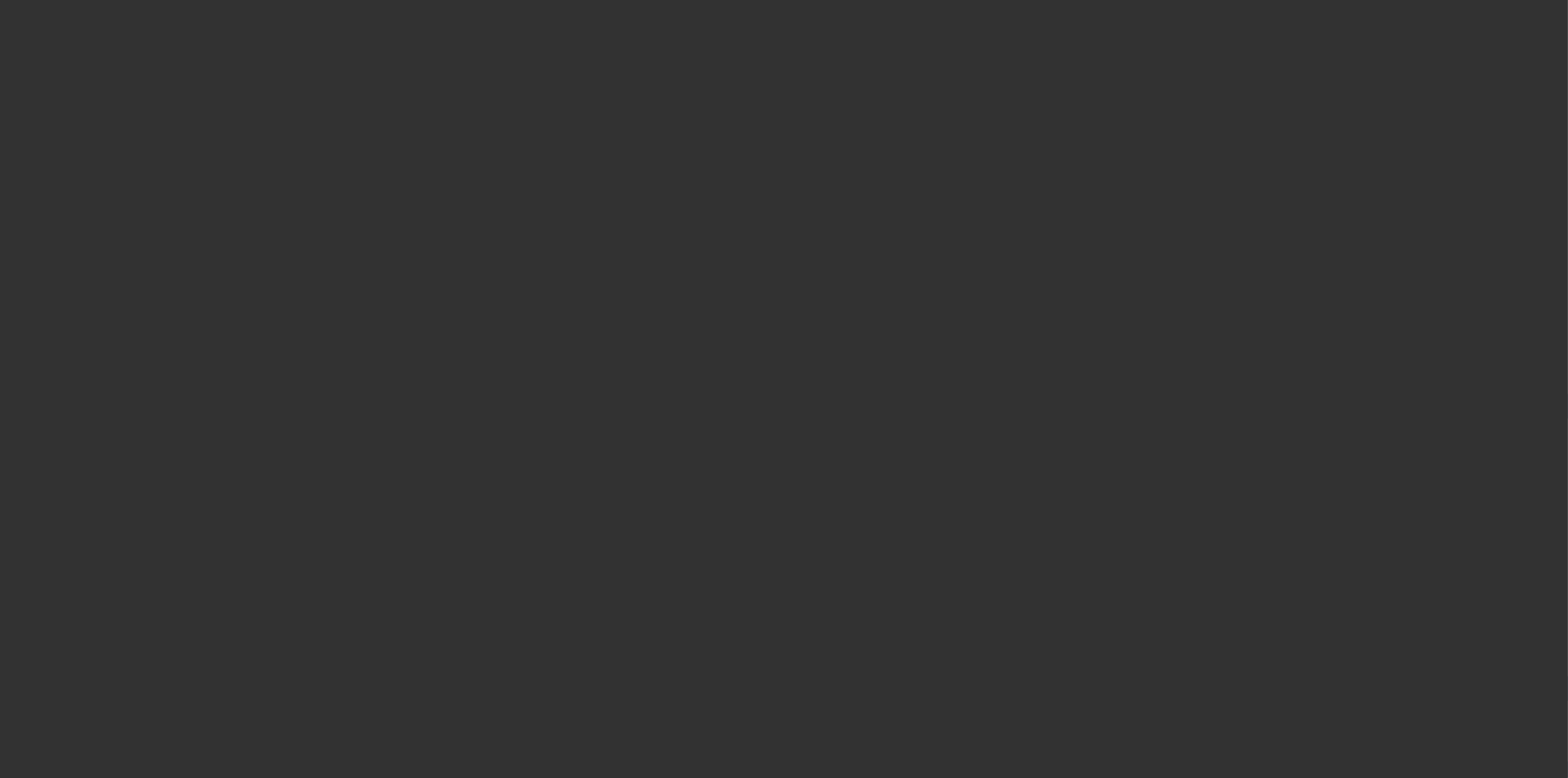
select select "3"
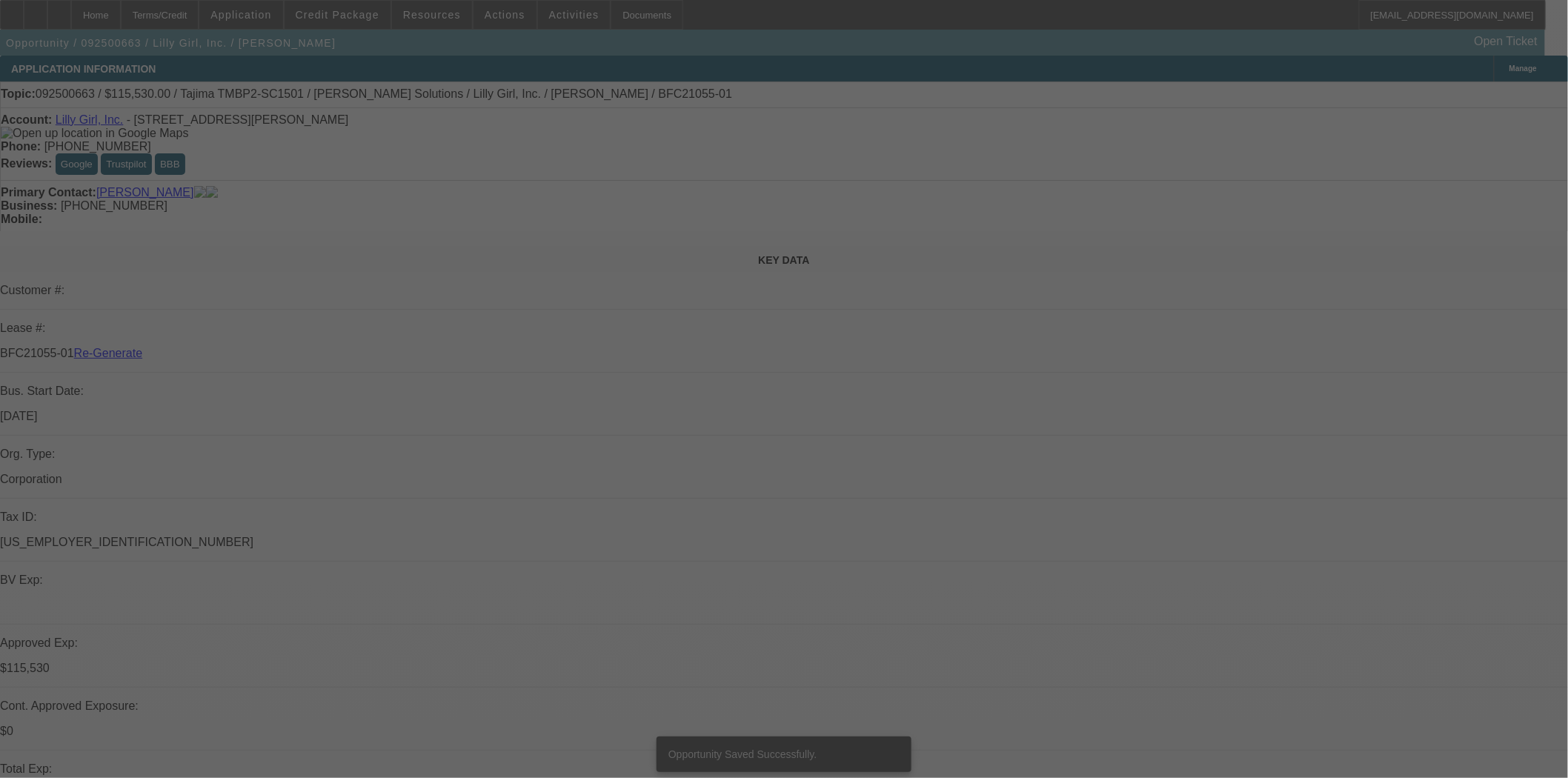
select select "0"
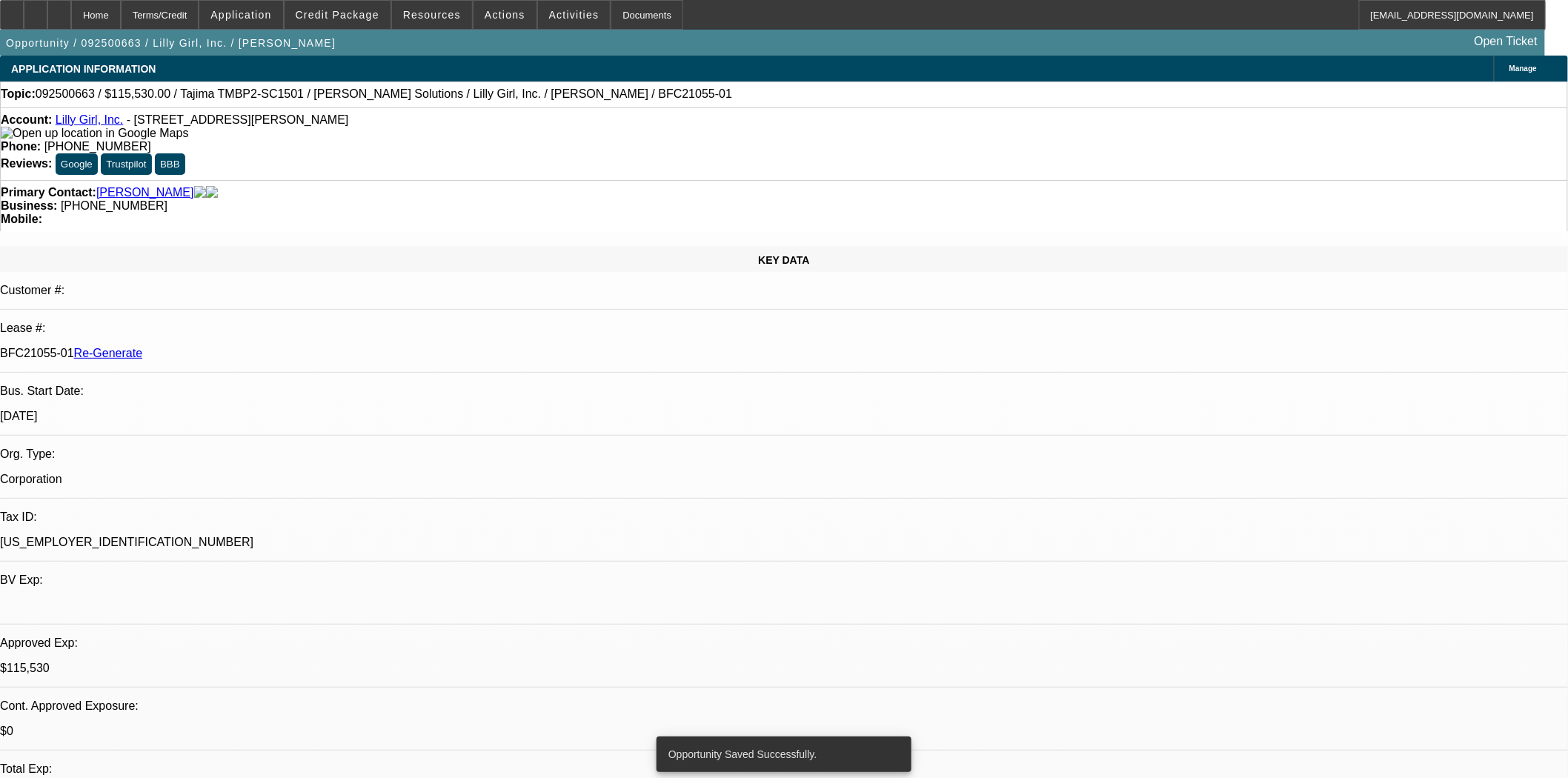
select select "2"
select select "0"
select select "6"
click at [612, 22] on div "Documents" at bounding box center [647, 15] width 72 height 29
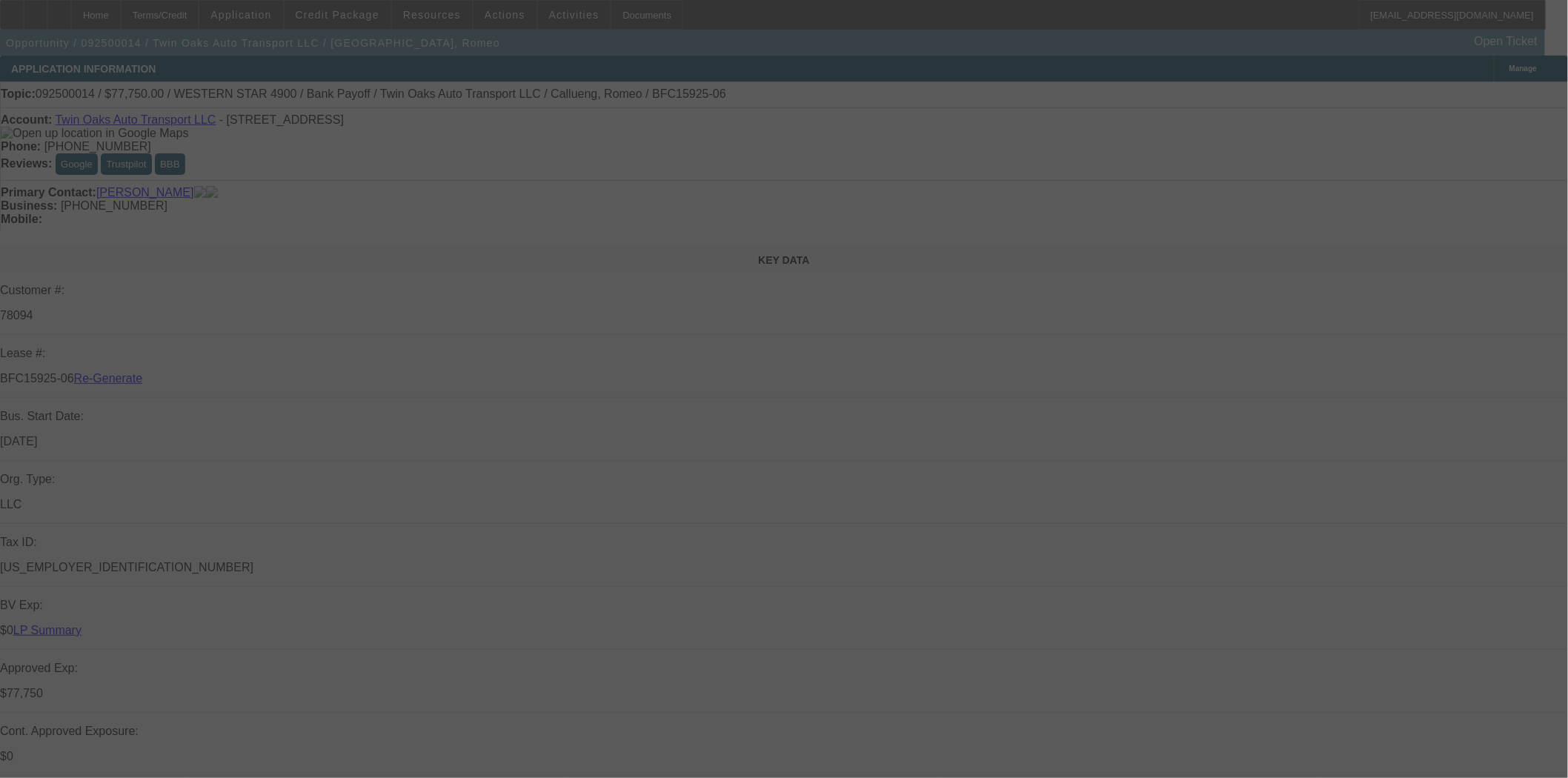
select select "3"
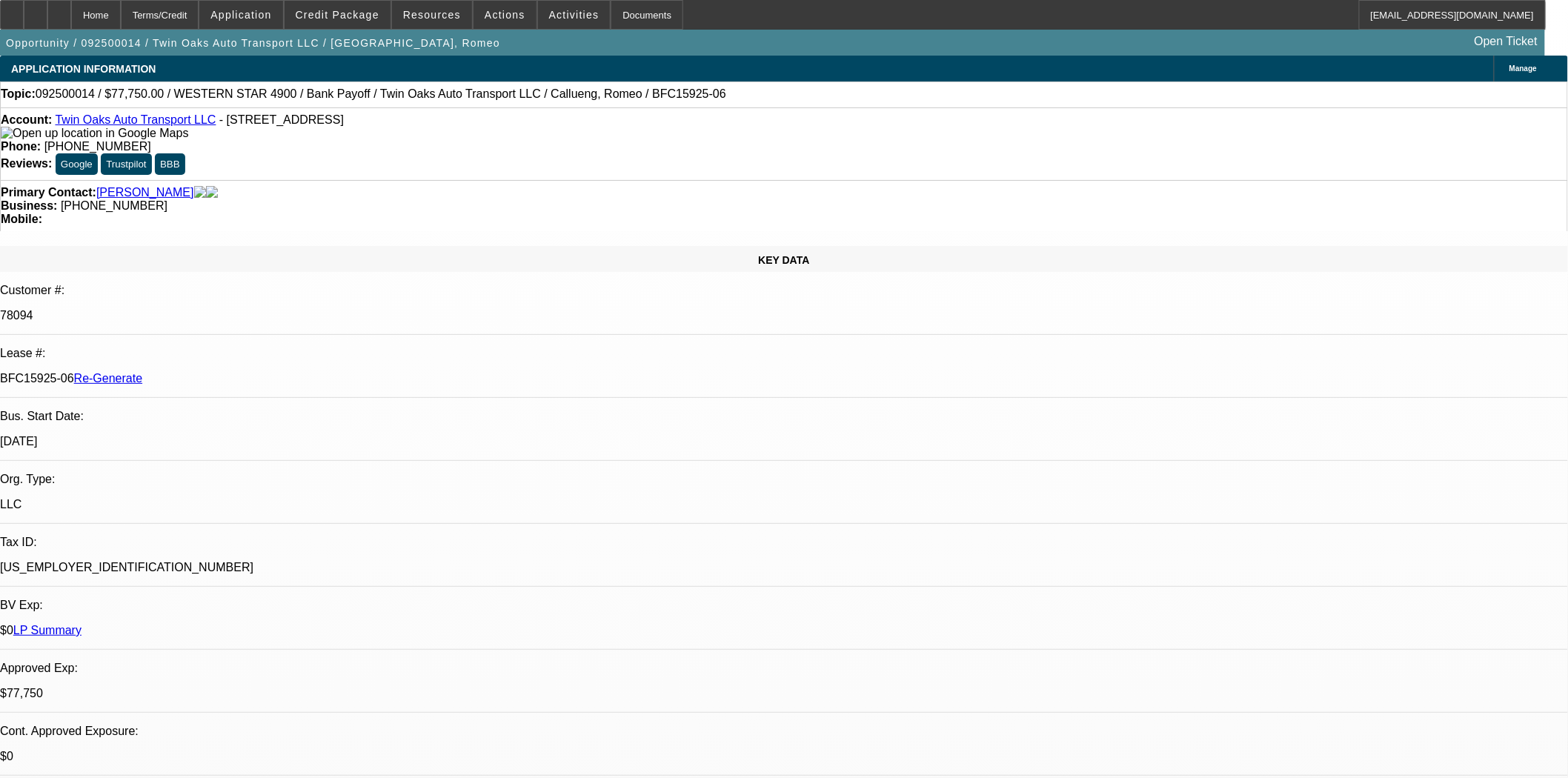
select select "0"
select select "2"
select select "0"
select select "6"
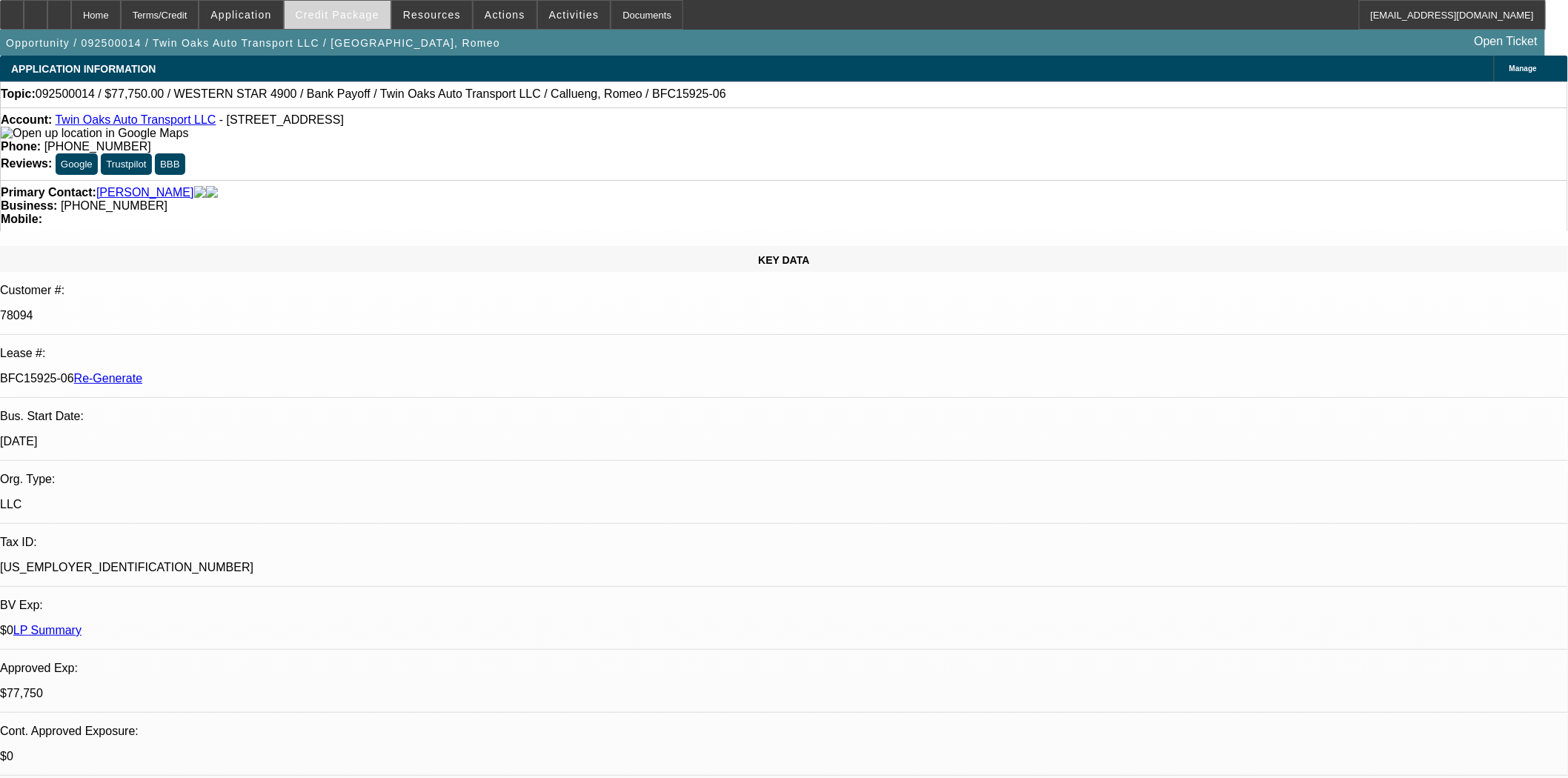
click at [349, 17] on span "Credit Package" at bounding box center [337, 15] width 84 height 12
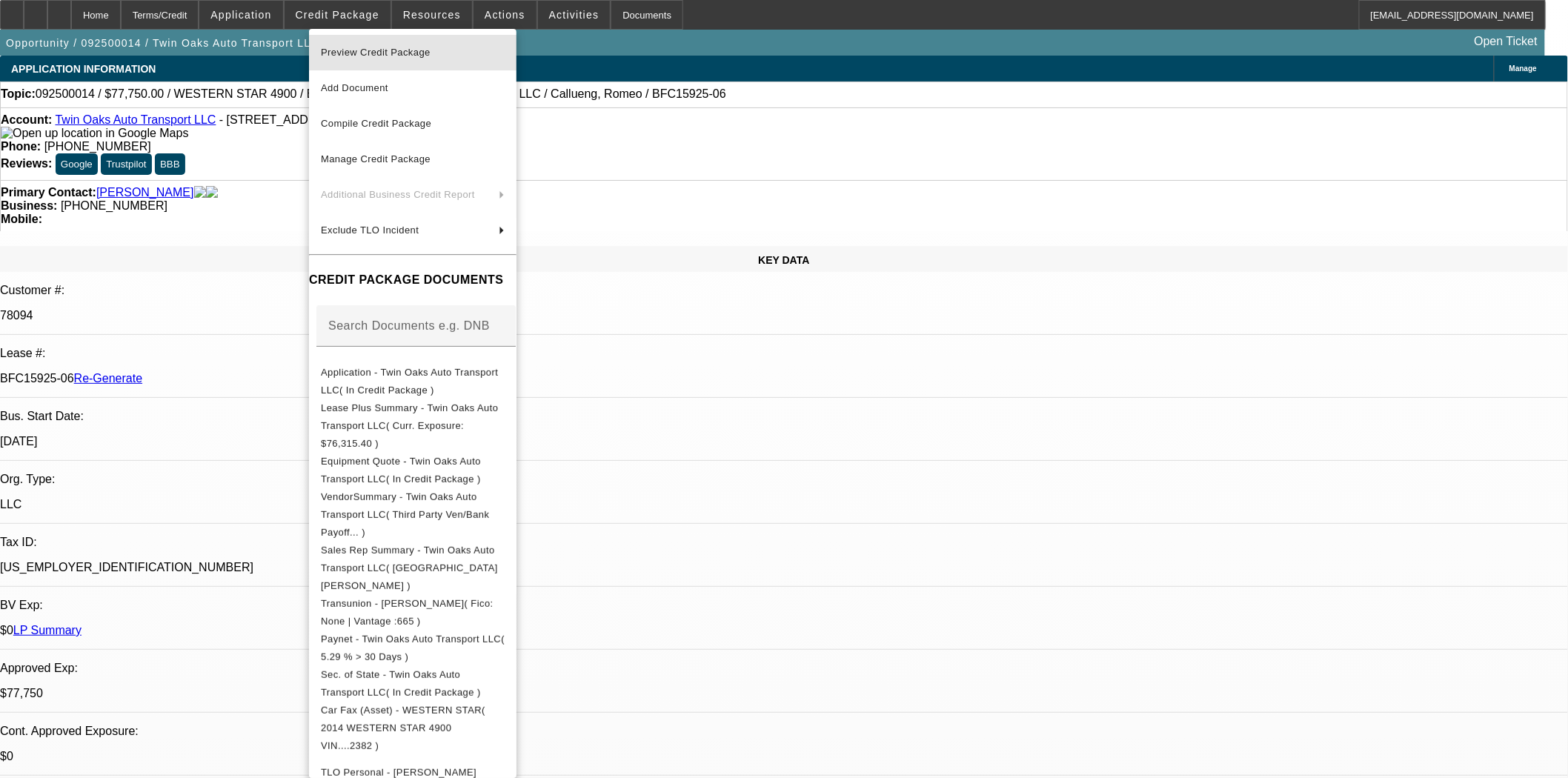
click at [350, 52] on span "Preview Credit Package" at bounding box center [376, 52] width 109 height 11
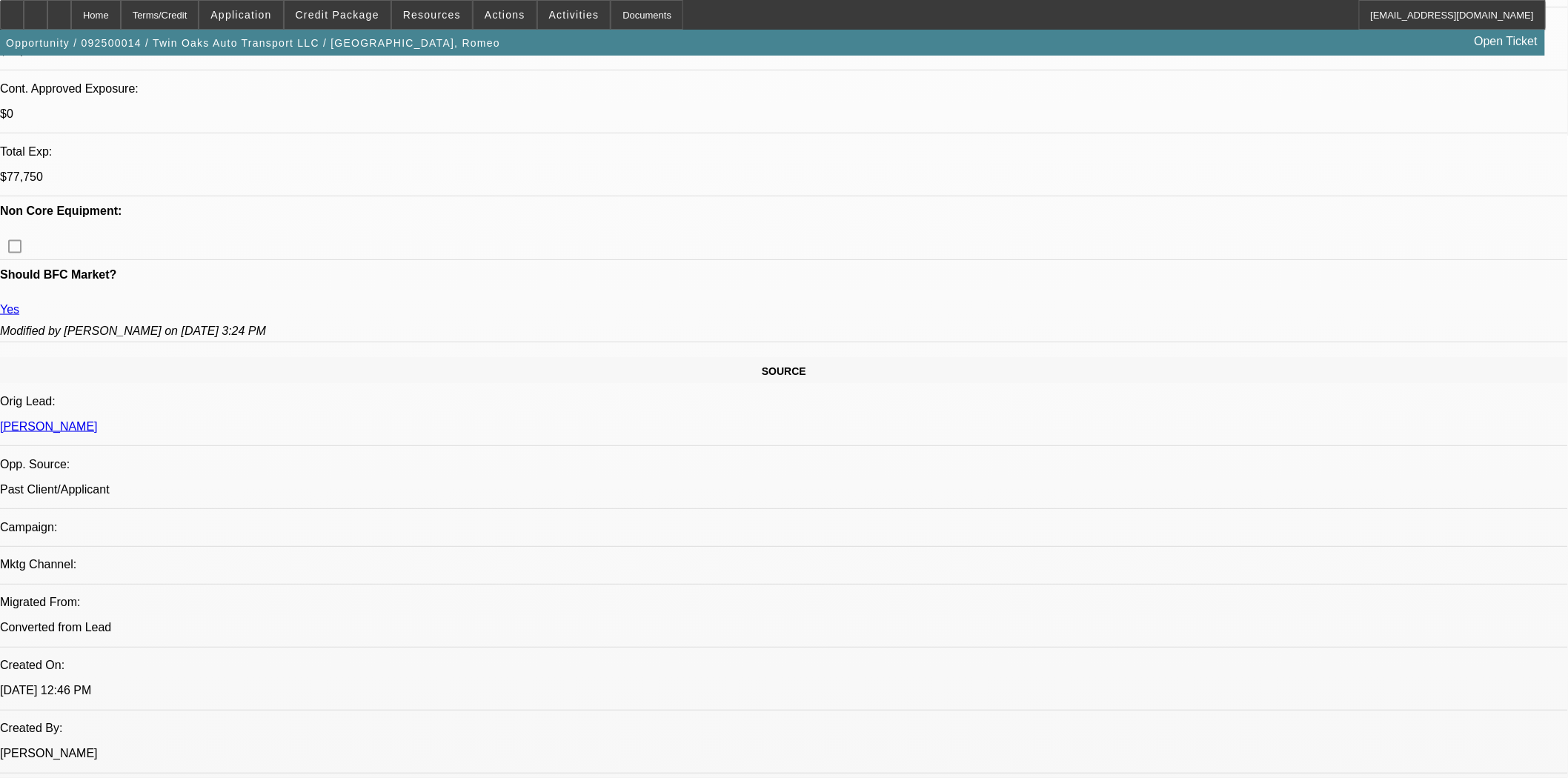
scroll to position [906, 0]
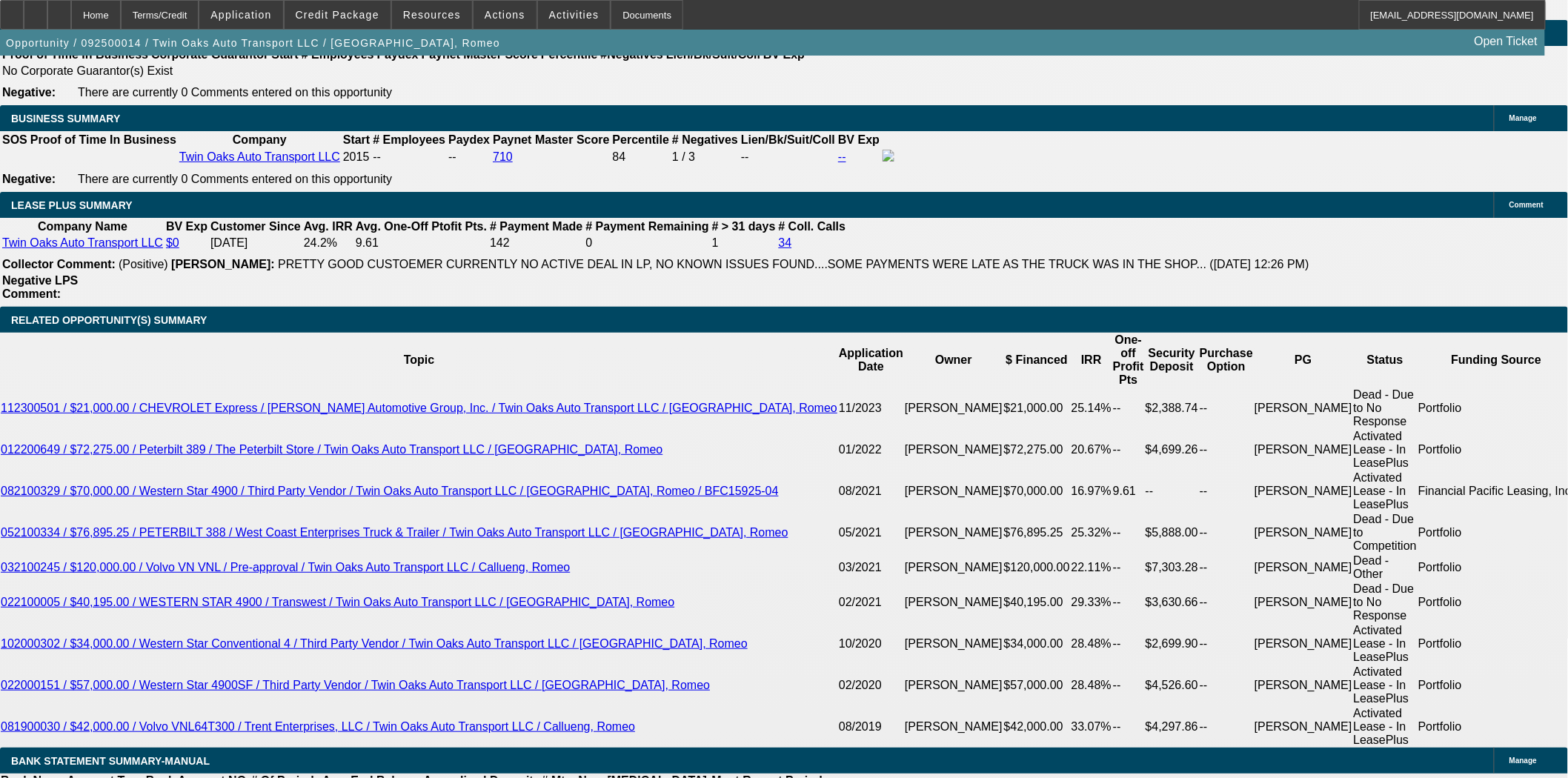
scroll to position [2552, 0]
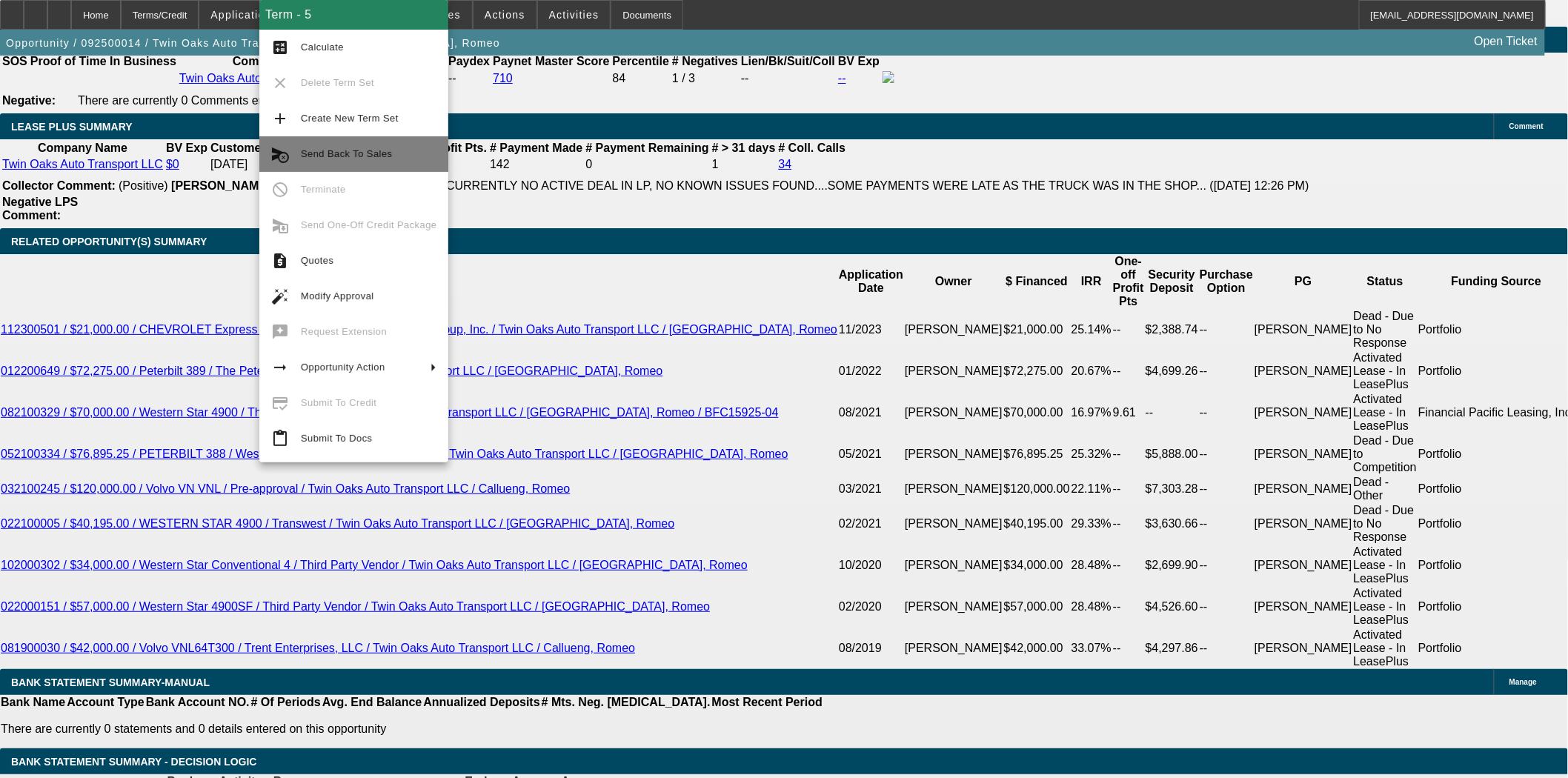
click at [350, 146] on span "Send Back To Sales" at bounding box center [369, 154] width 136 height 18
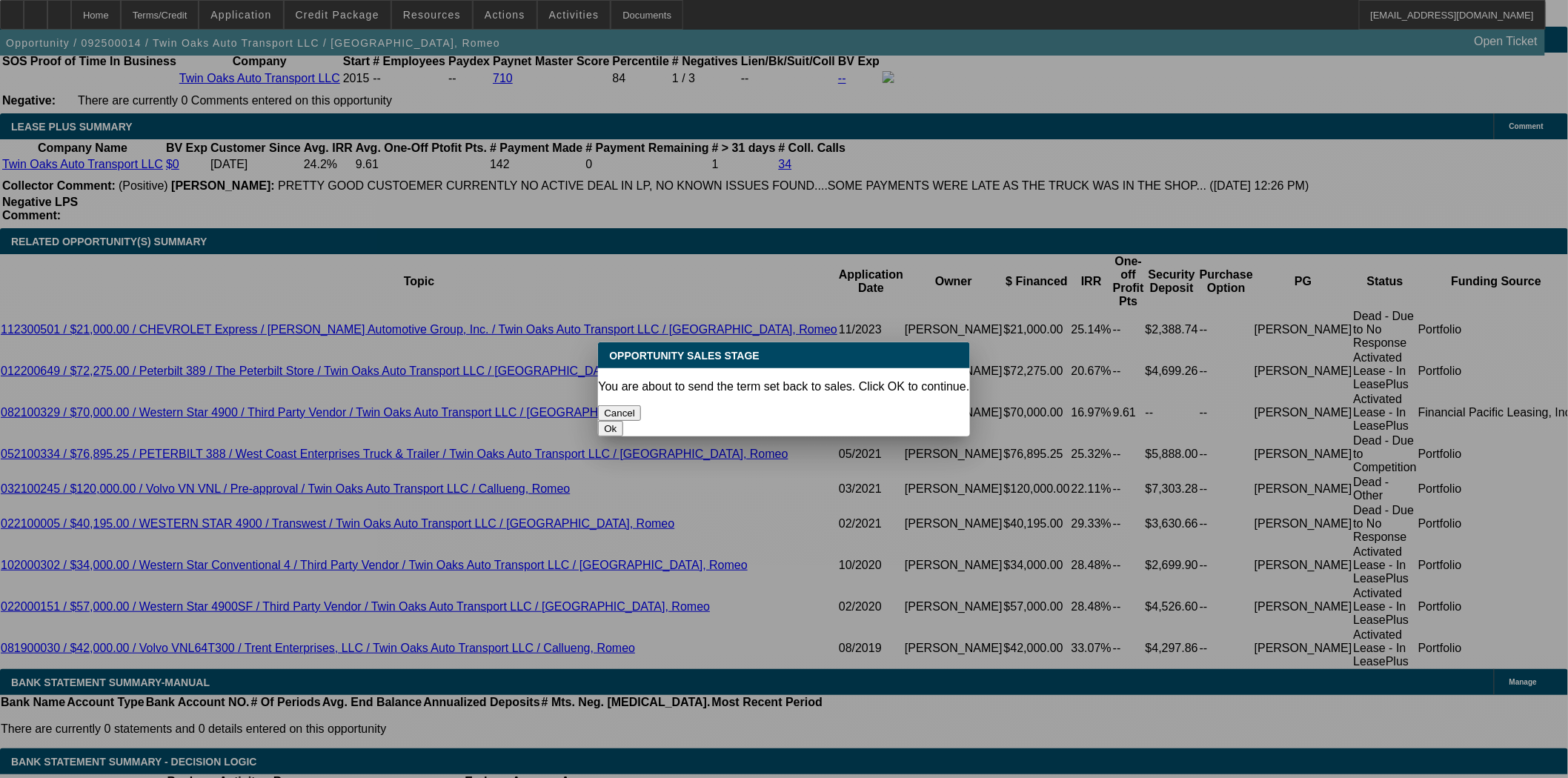
scroll to position [0, 0]
click at [622, 421] on button "Ok" at bounding box center [610, 428] width 25 height 15
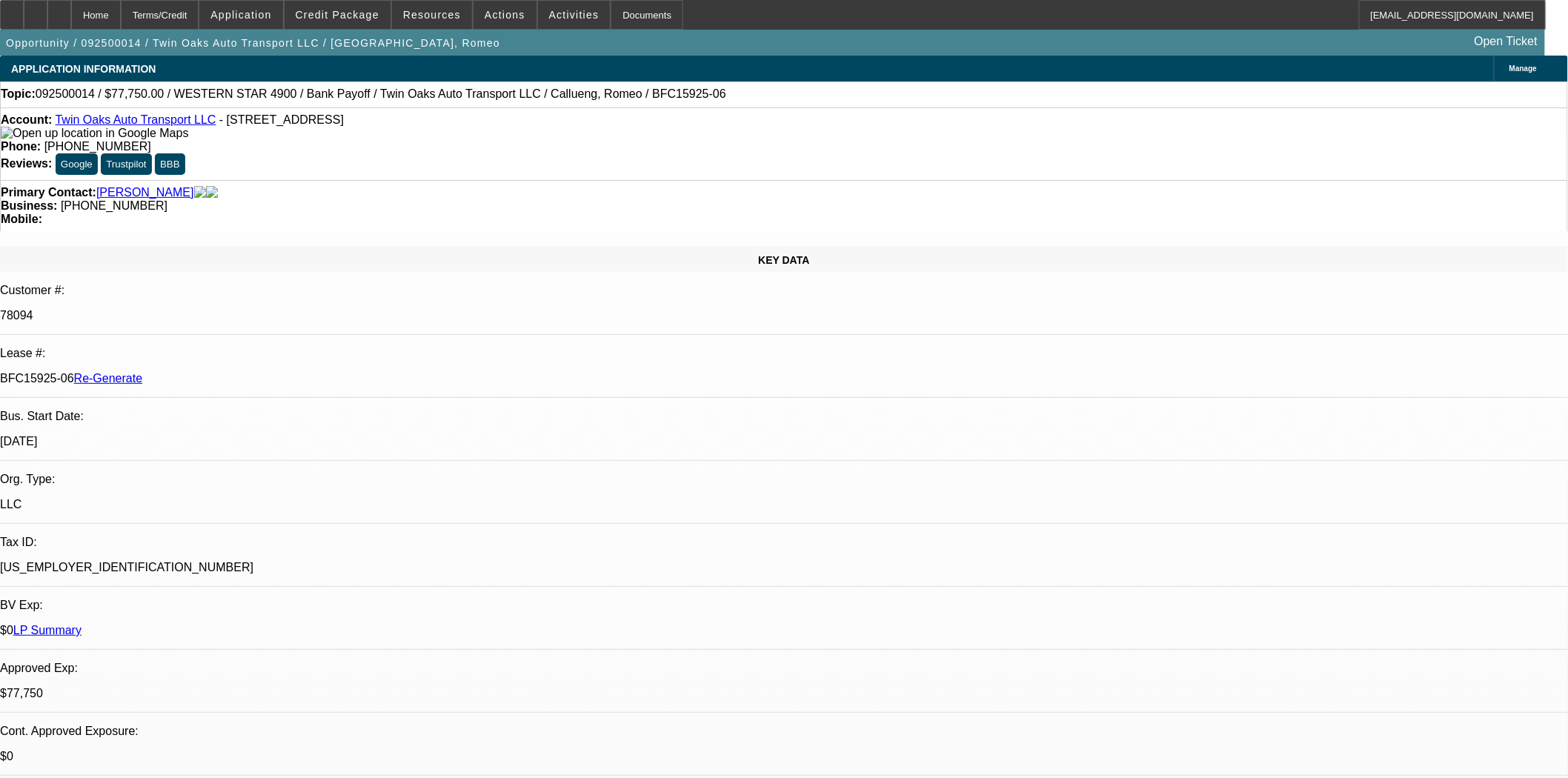
click at [337, 16] on span "Credit Package" at bounding box center [337, 15] width 84 height 12
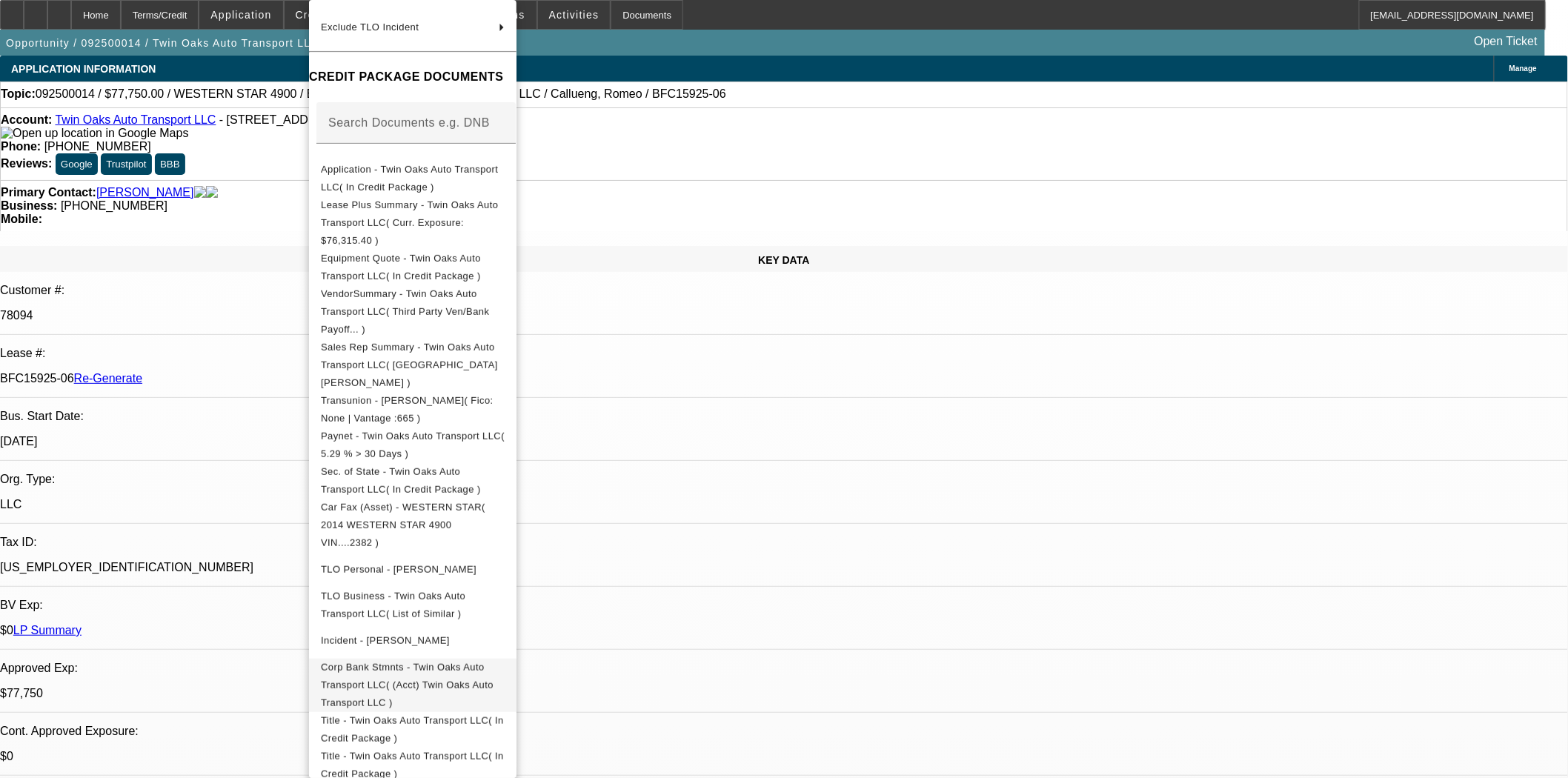
scroll to position [176, 0]
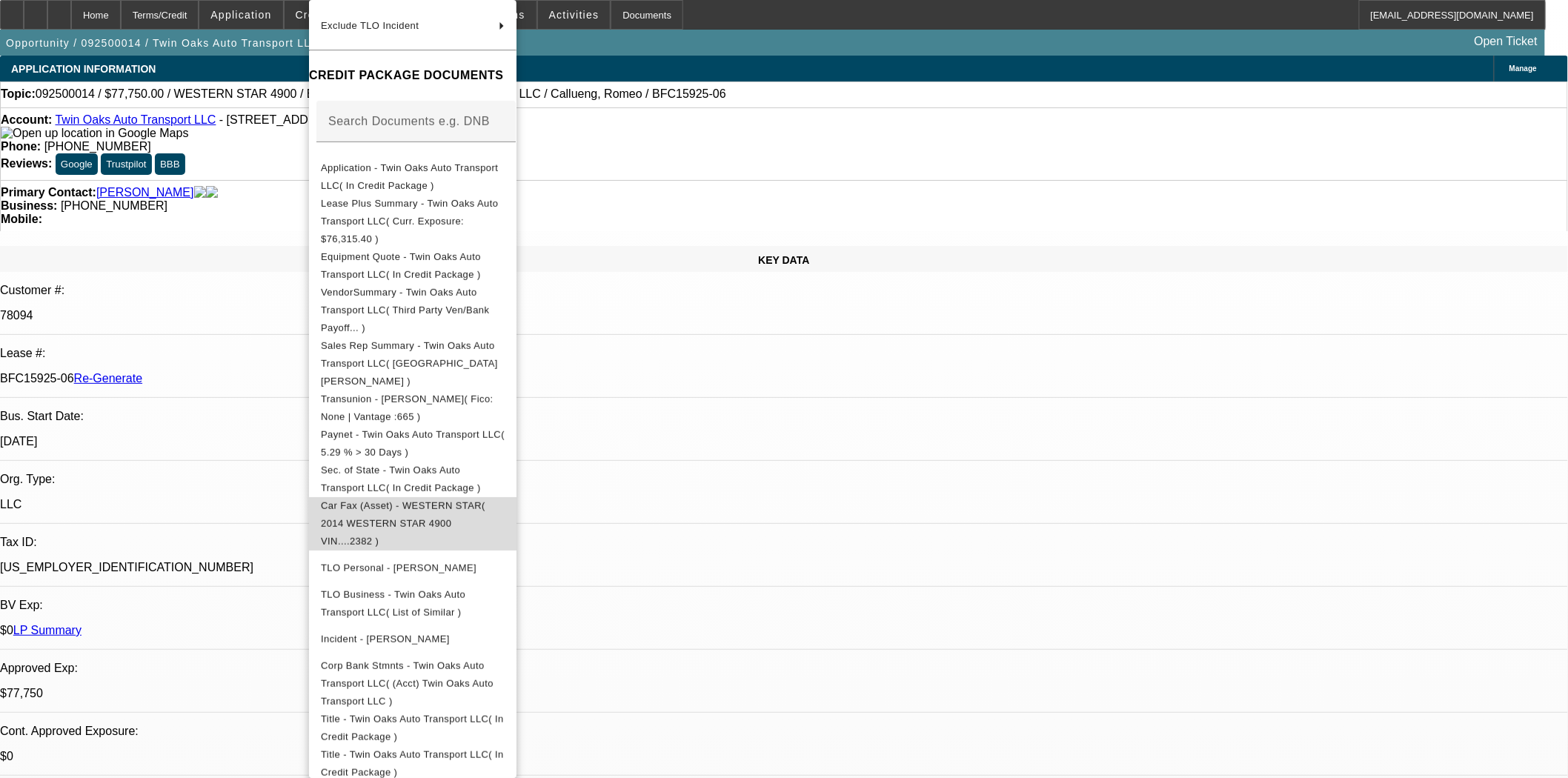
click at [370, 500] on span "Car Fax (Asset) - WESTERN STAR( 2014 WESTERN STAR 4900 VIN....2382 )" at bounding box center [404, 523] width 165 height 47
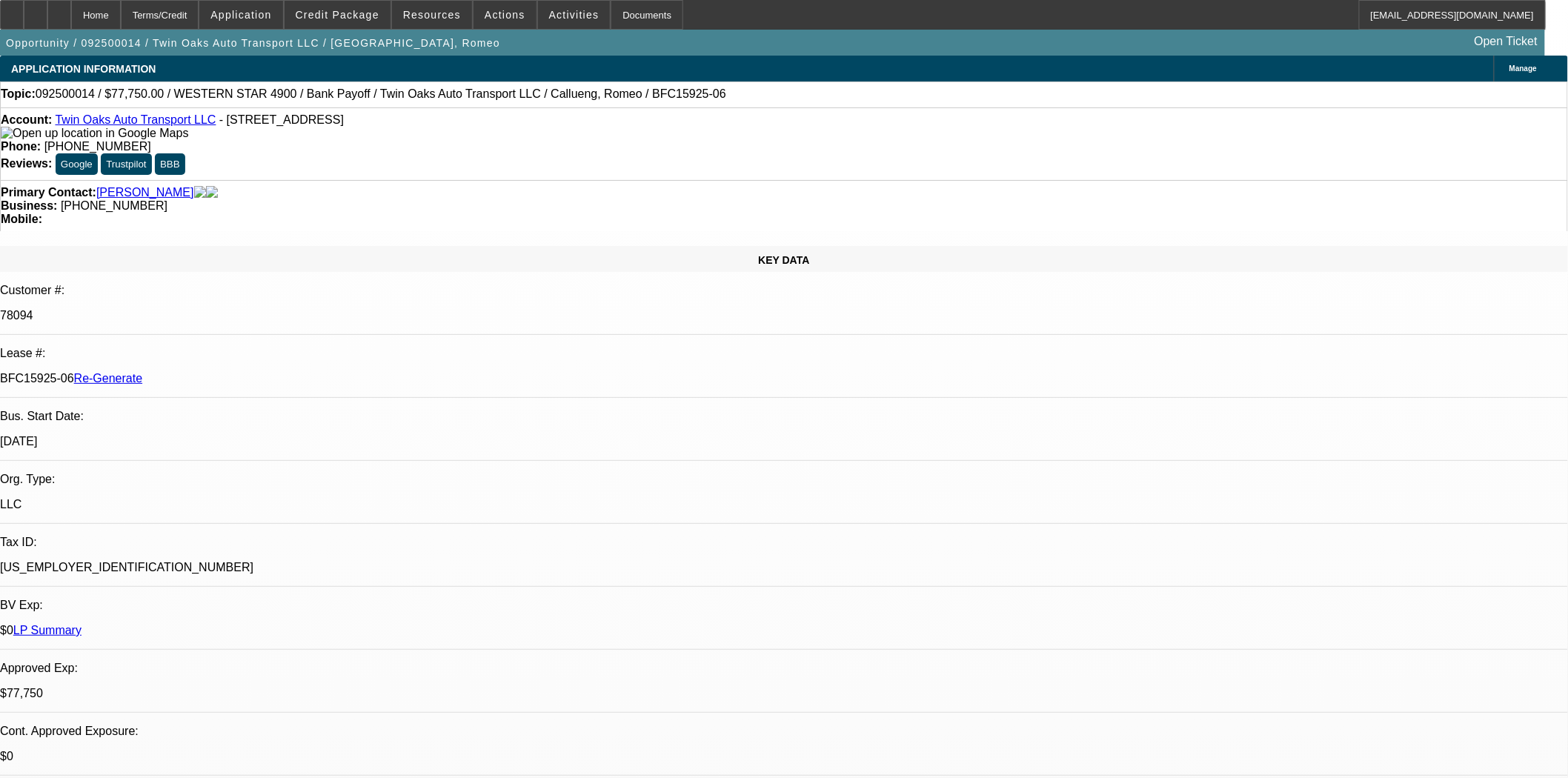
type textarea "Need a copy of the title for the [PERSON_NAME] trailer, you have a title report…"
click at [359, 22] on span at bounding box center [337, 15] width 106 height 35
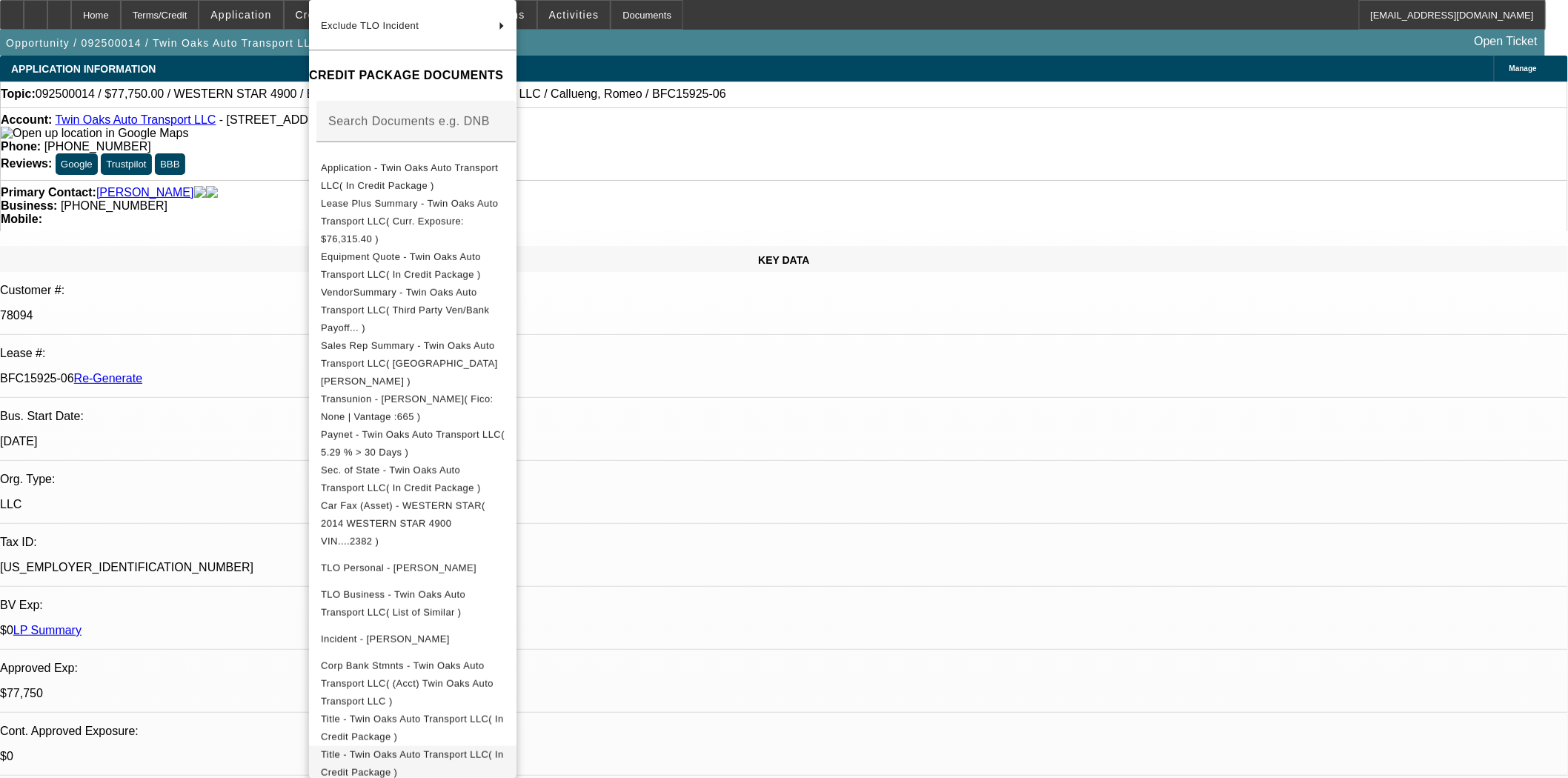
click at [479, 749] on span "Title - Twin Oaks Auto Transport LLC( In Credit Package )" at bounding box center [413, 764] width 183 height 29
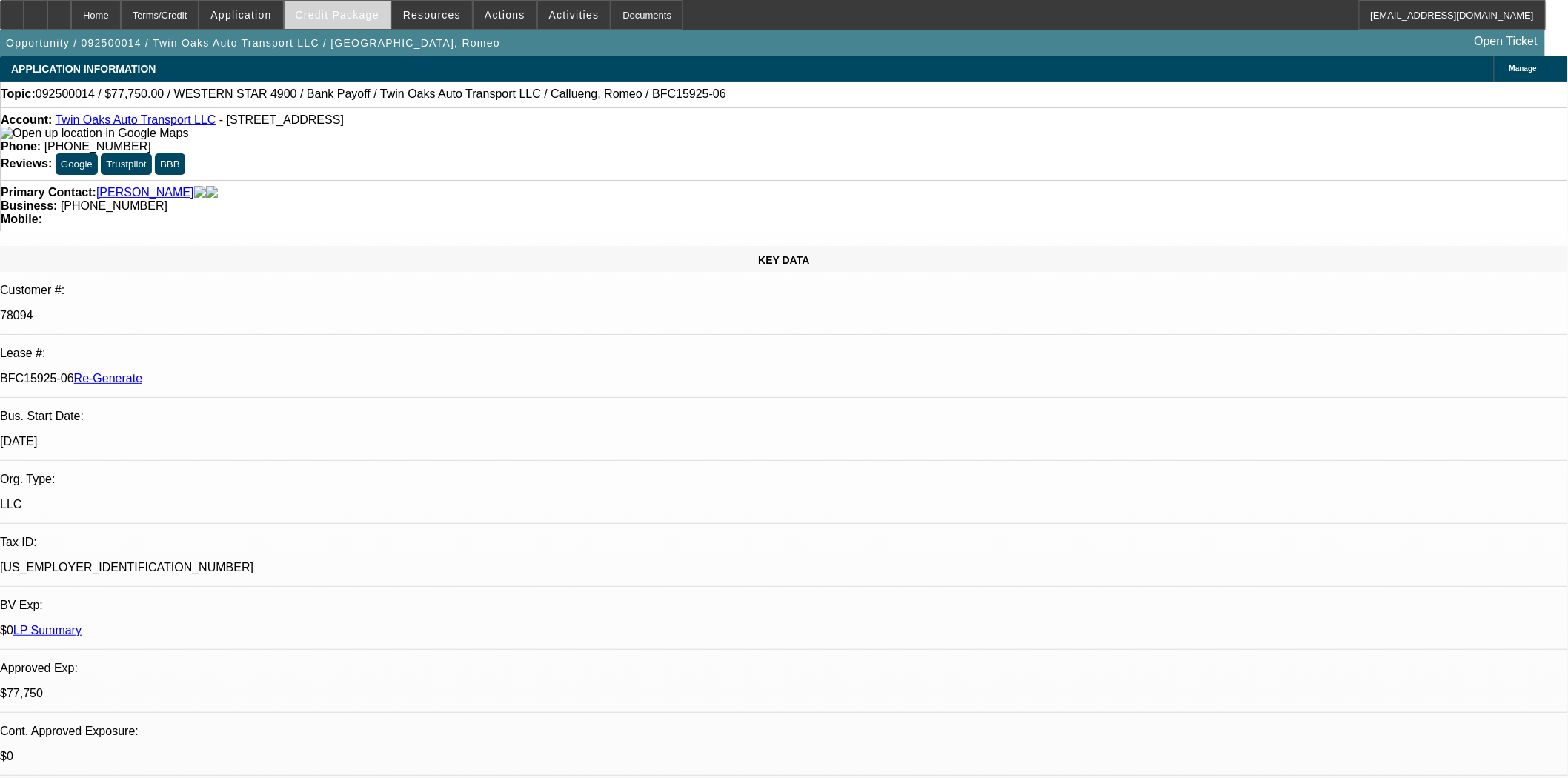
click at [341, 8] on span at bounding box center [337, 15] width 106 height 35
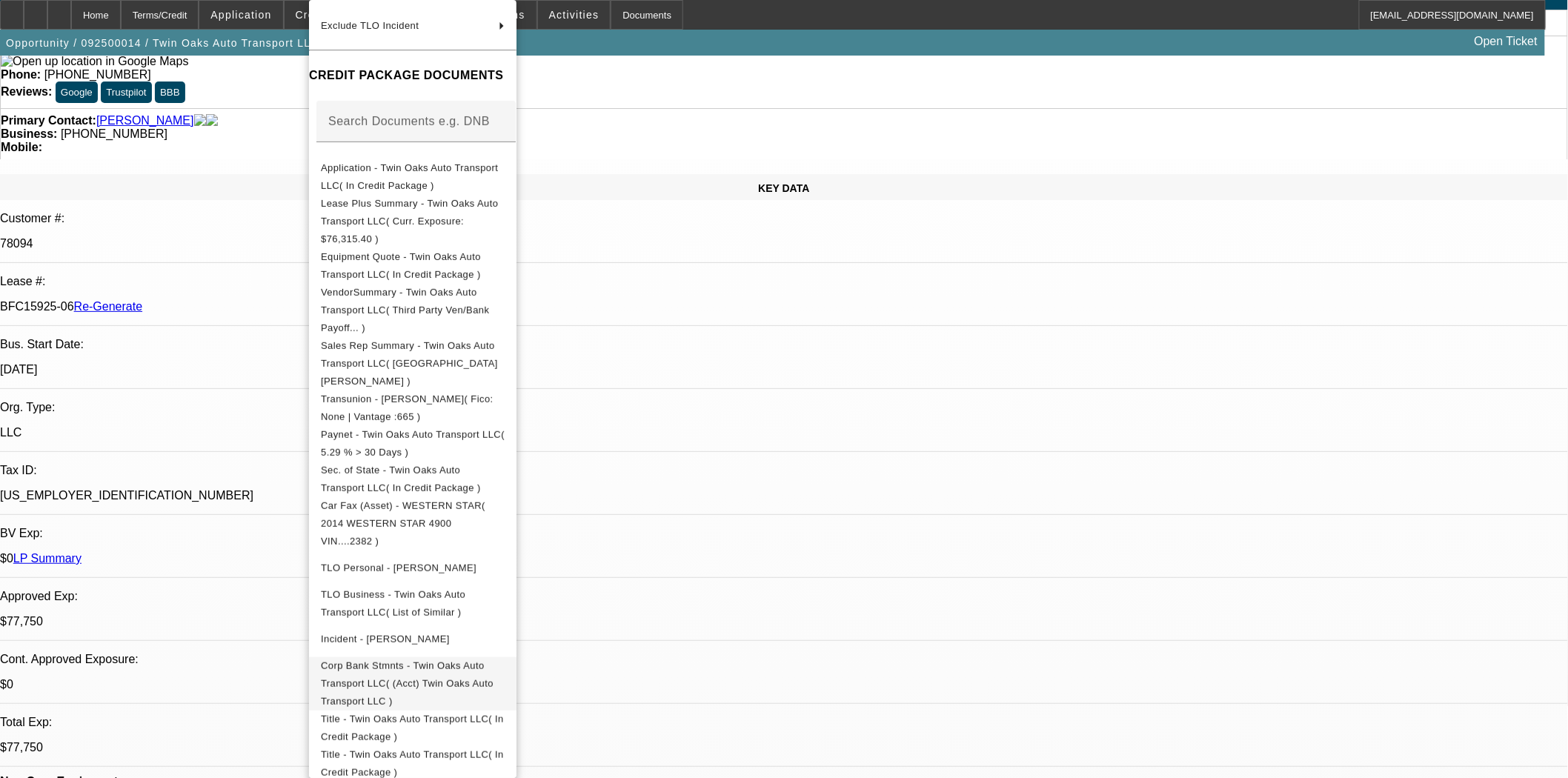
scroll to position [246, 0]
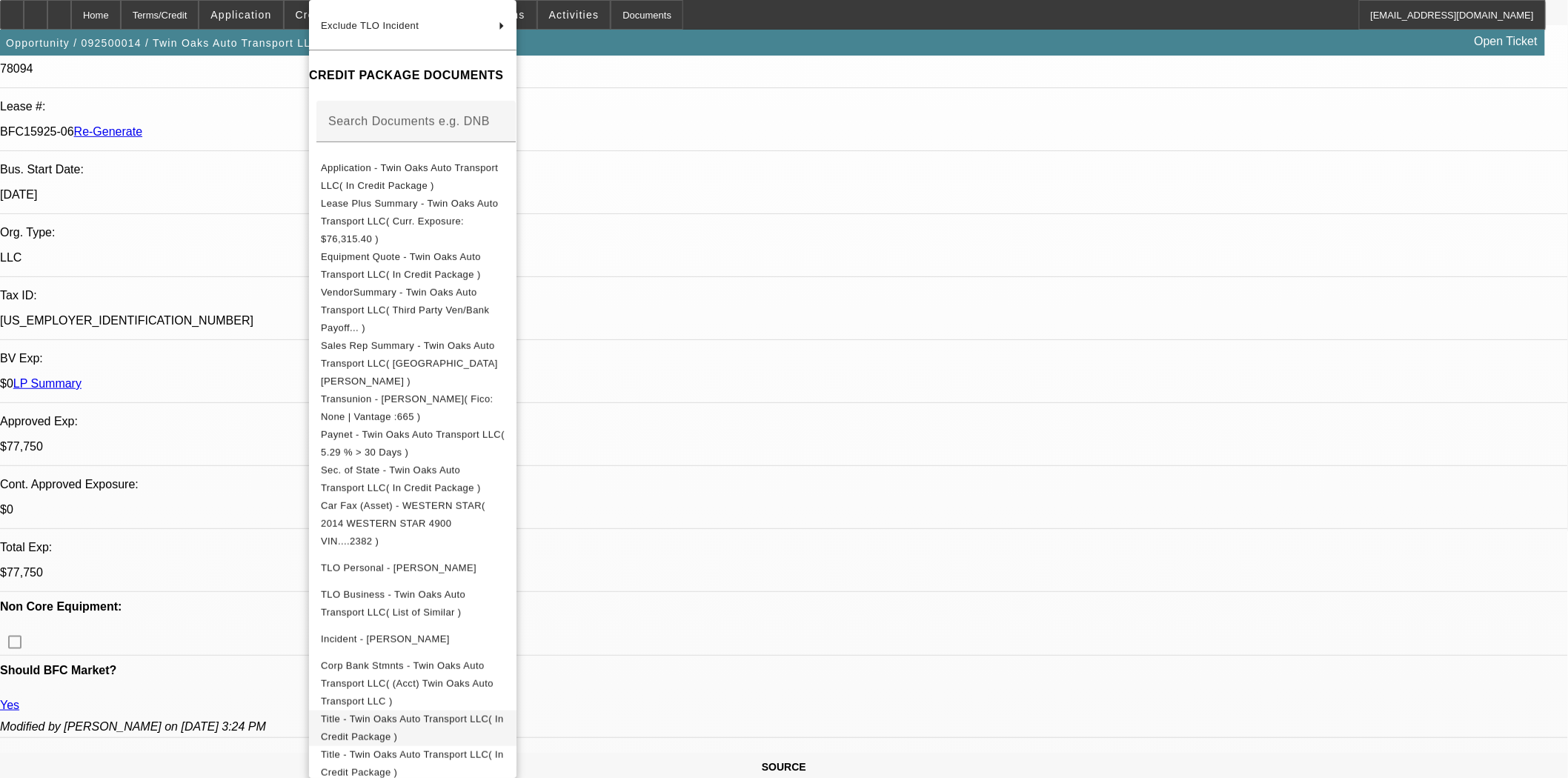
click at [451, 713] on span "Title - Twin Oaks Auto Transport LLC( In Credit Package )" at bounding box center [413, 728] width 183 height 29
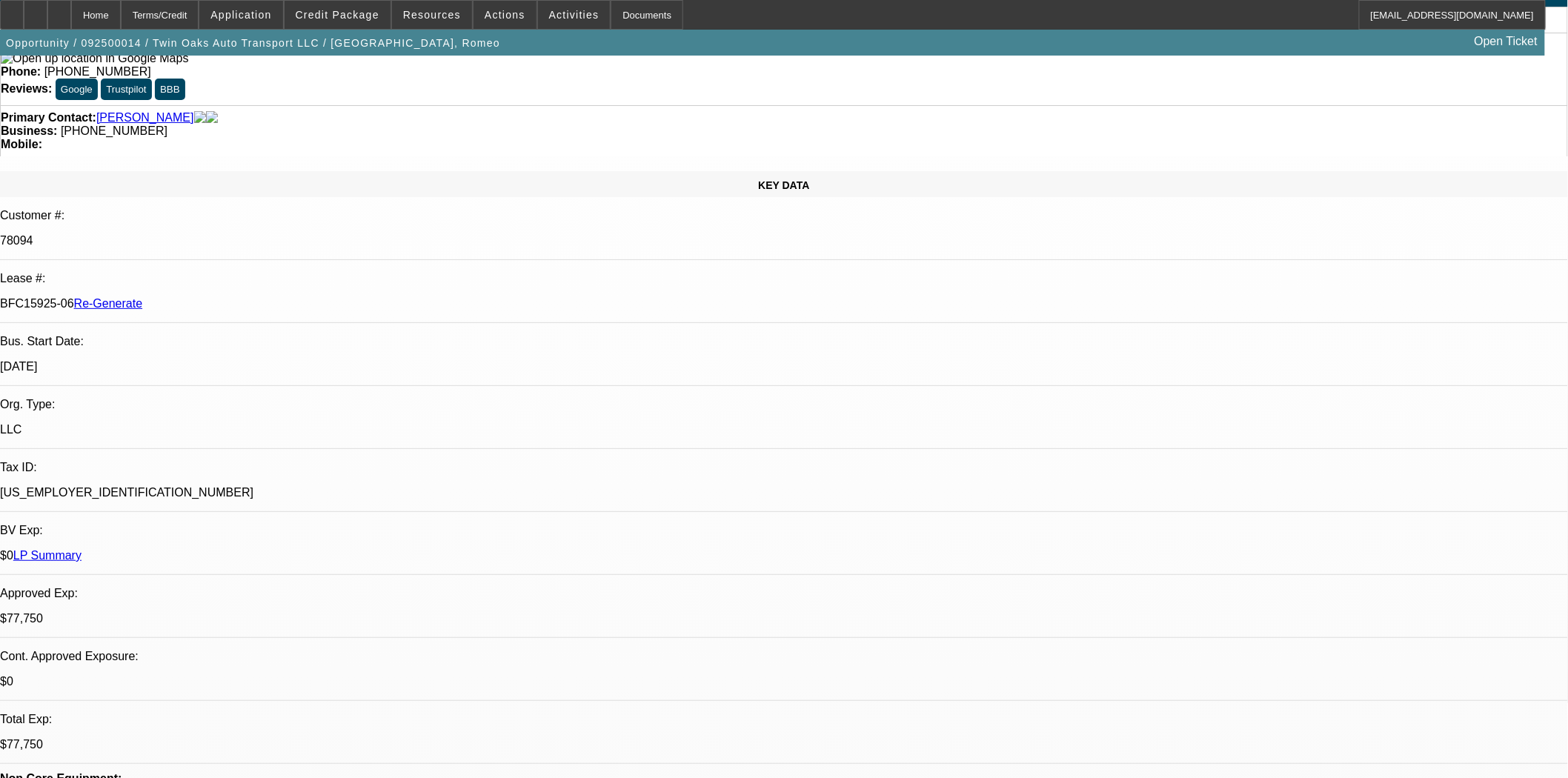
scroll to position [0, 0]
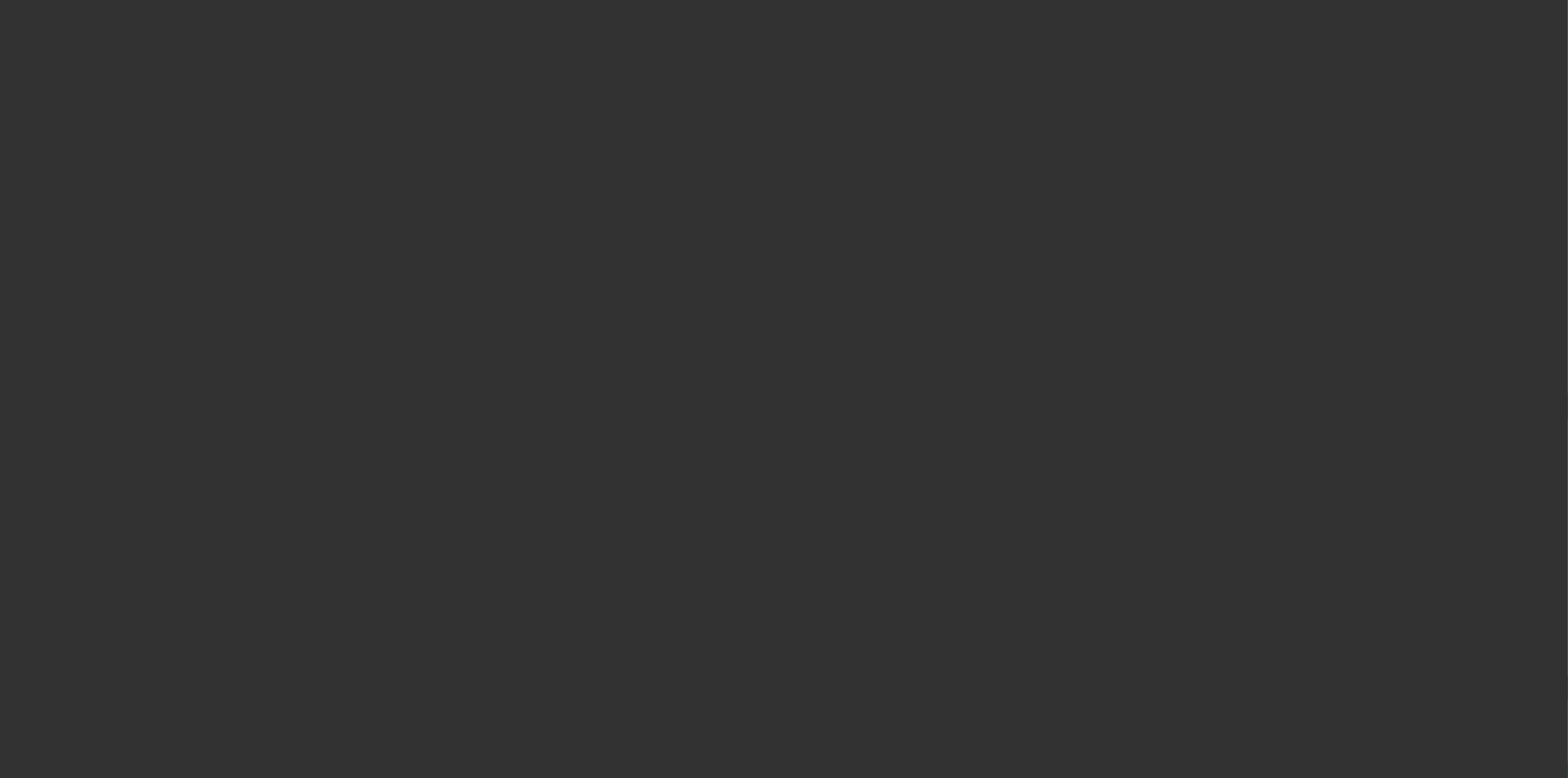
select select "4"
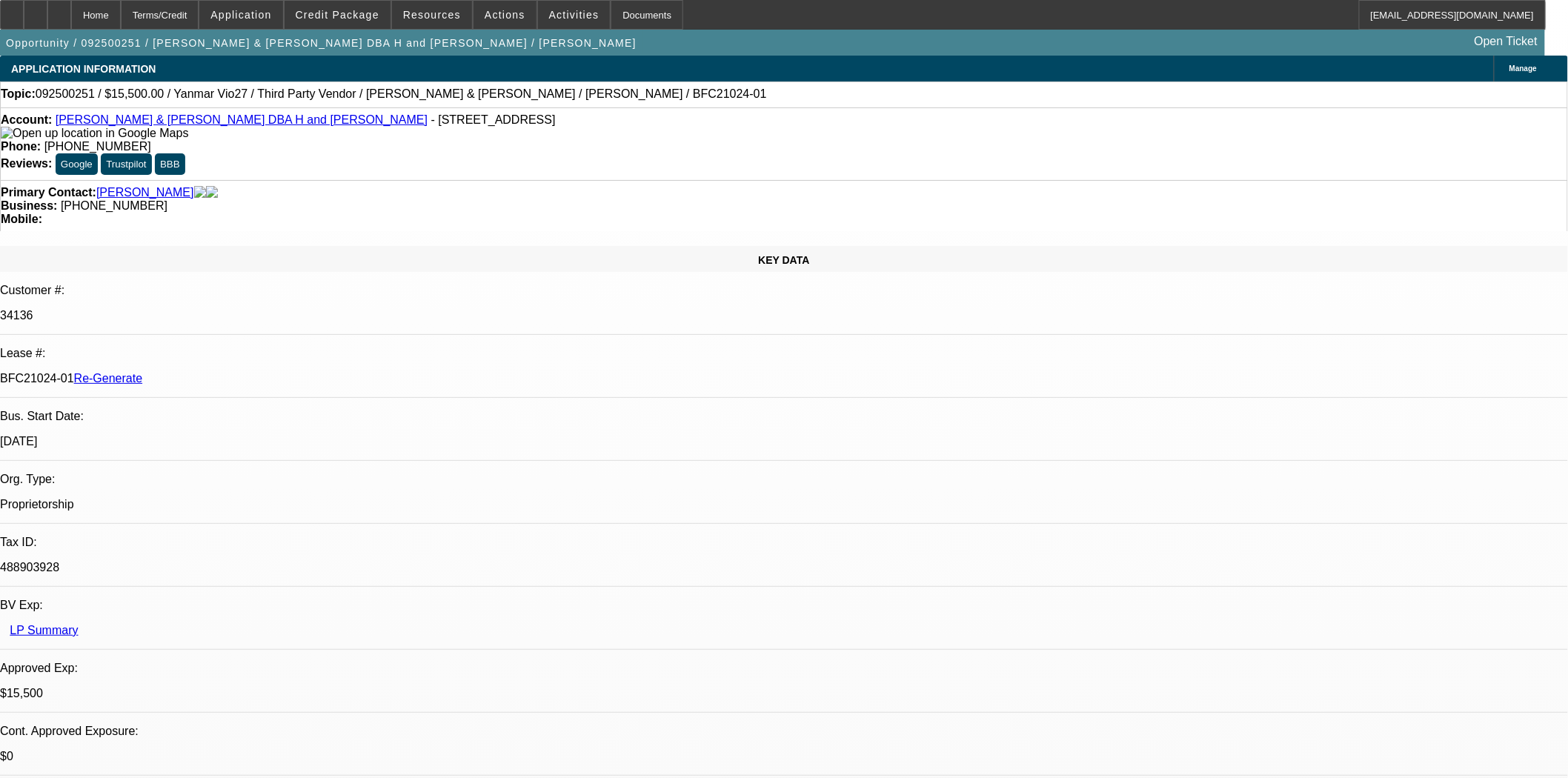
select select "0"
select select "6"
click at [625, 6] on div "Documents" at bounding box center [647, 15] width 72 height 29
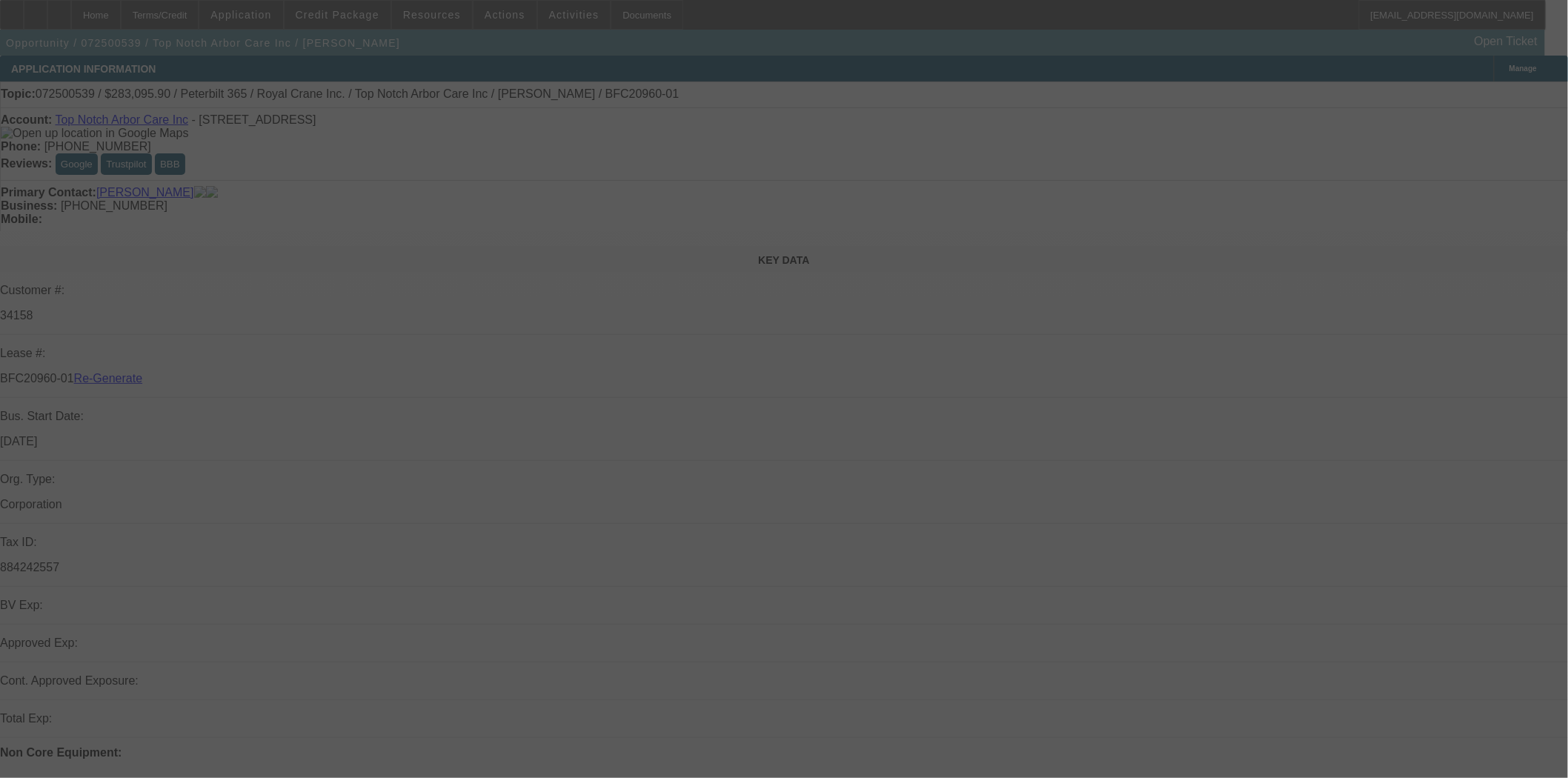
select select "3"
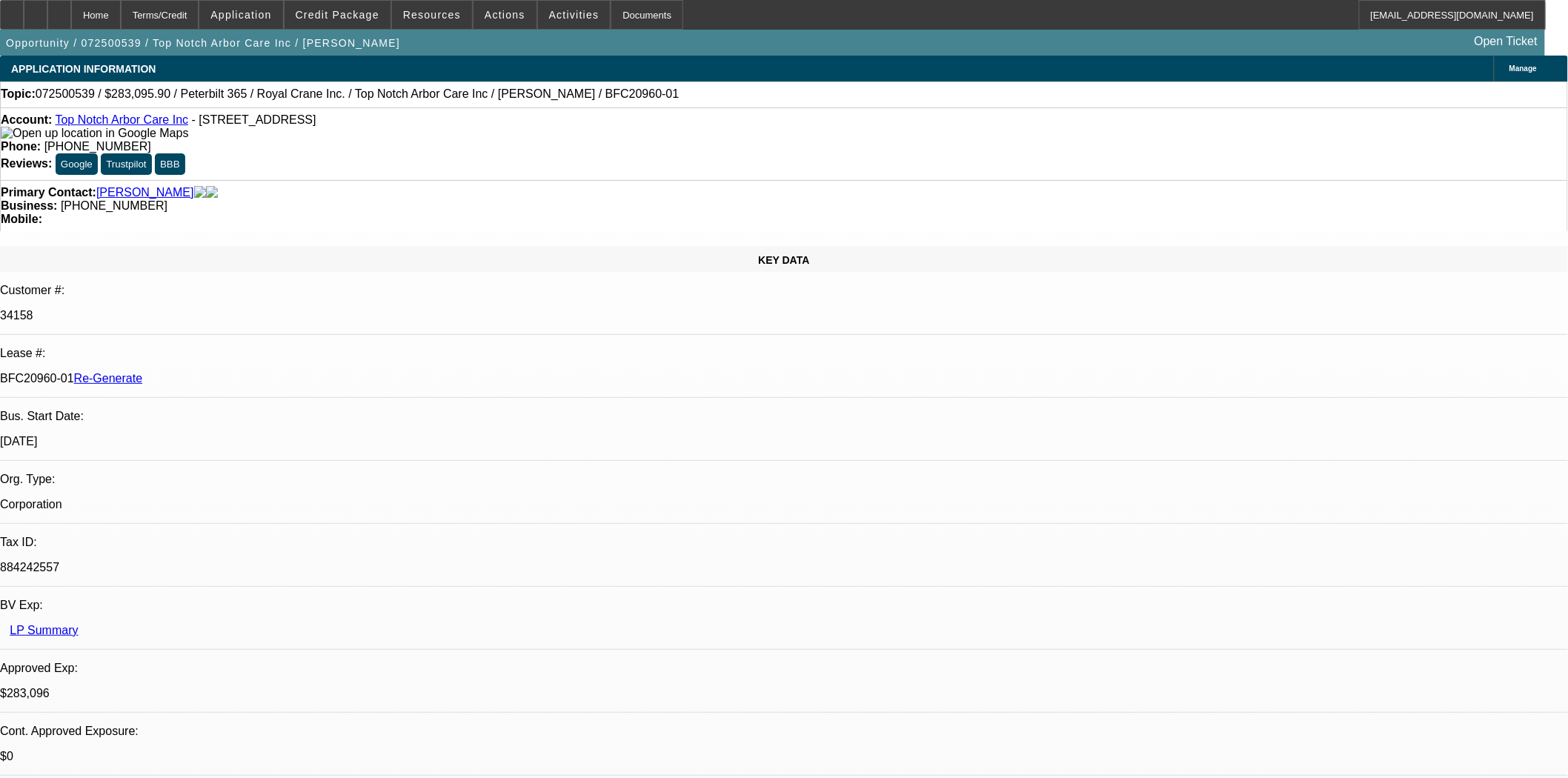
select select "0"
select select "2"
select select "0"
select select "6"
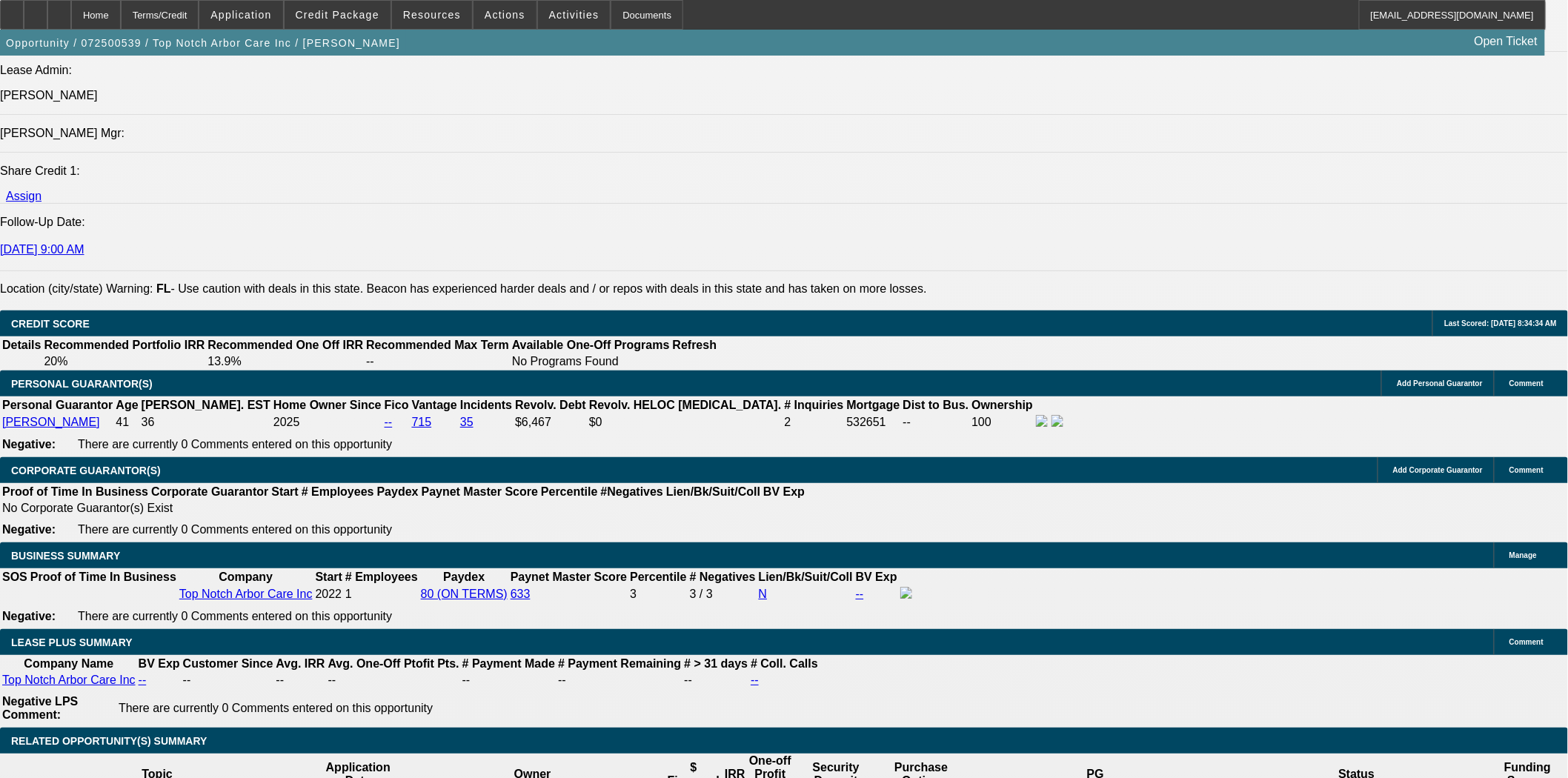
scroll to position [1976, 0]
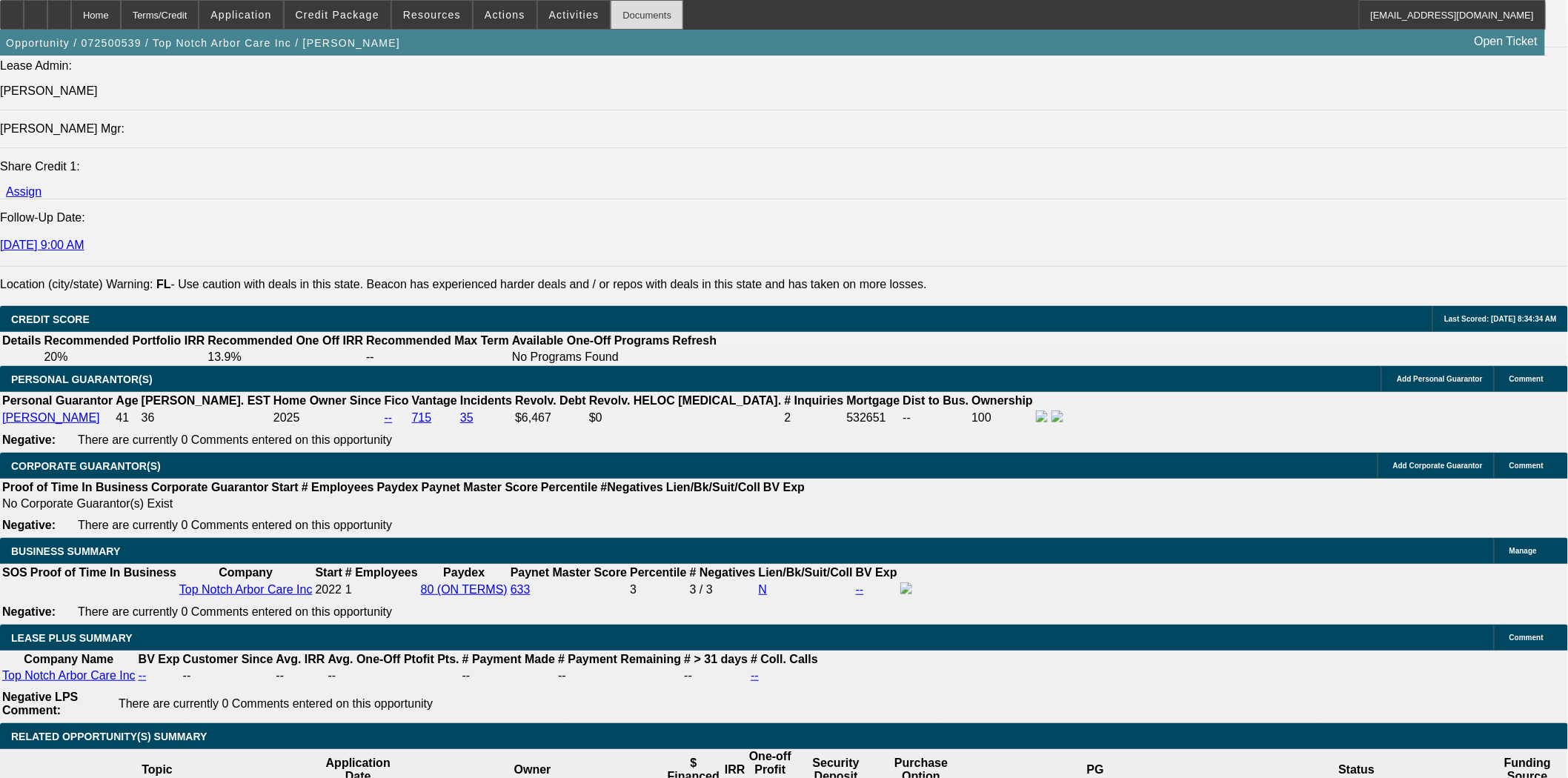
click at [611, 25] on div "Documents" at bounding box center [647, 15] width 72 height 29
click at [324, 15] on span "Credit Package" at bounding box center [337, 15] width 84 height 12
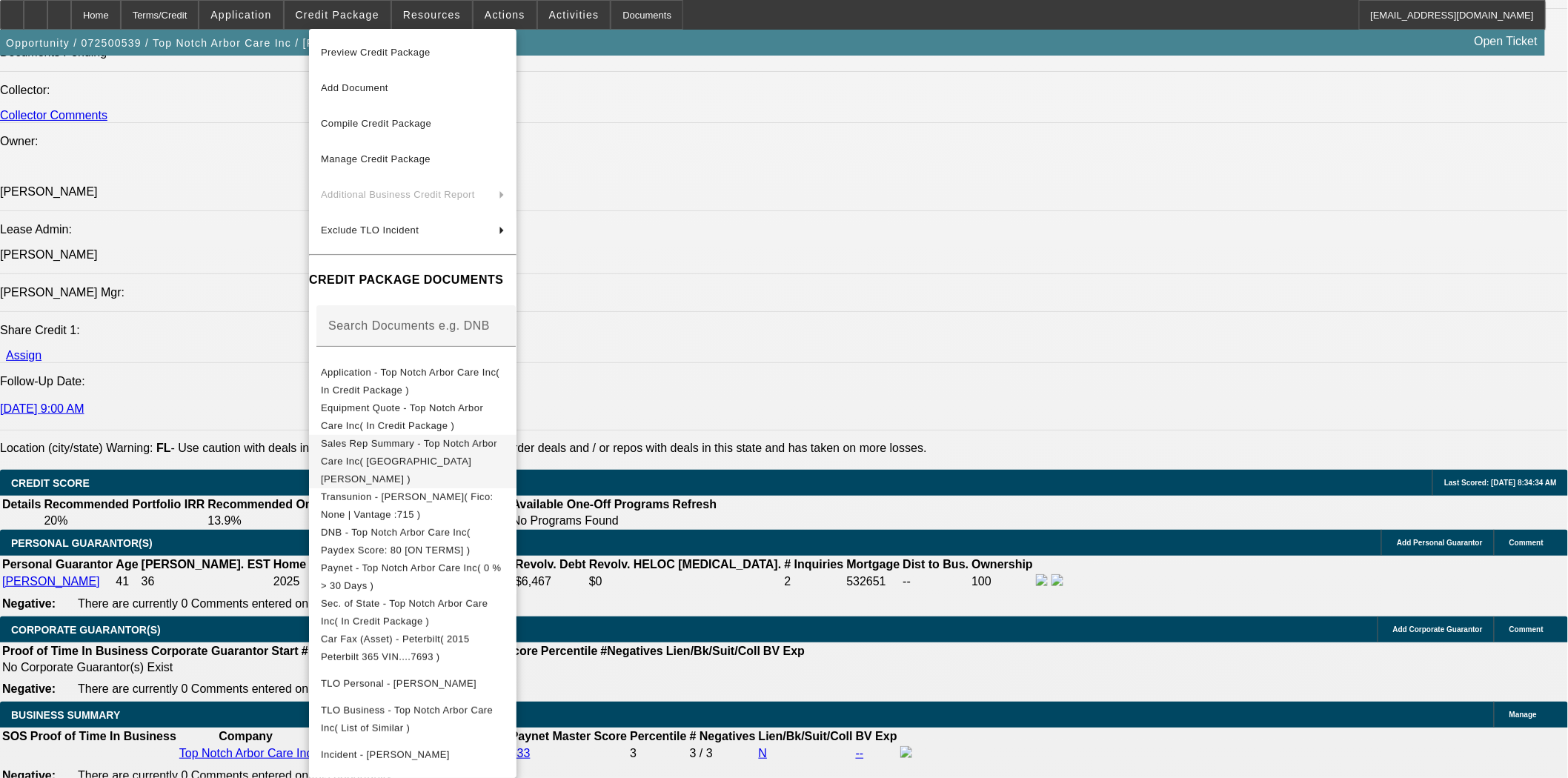
scroll to position [1811, 0]
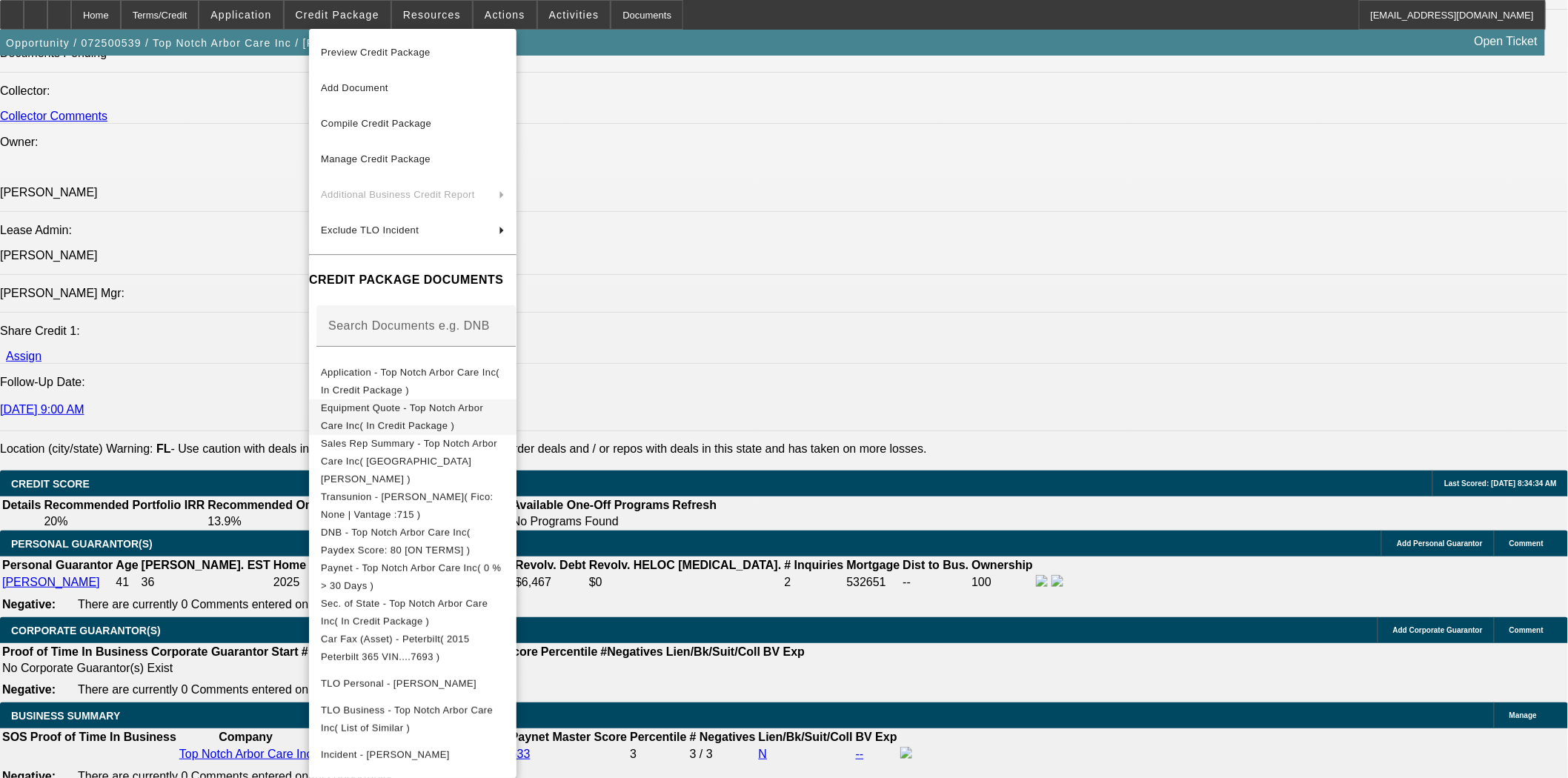
click at [411, 406] on span "Equipment Quote - Top Notch Arbor Care Inc( In Credit Package )" at bounding box center [402, 416] width 162 height 29
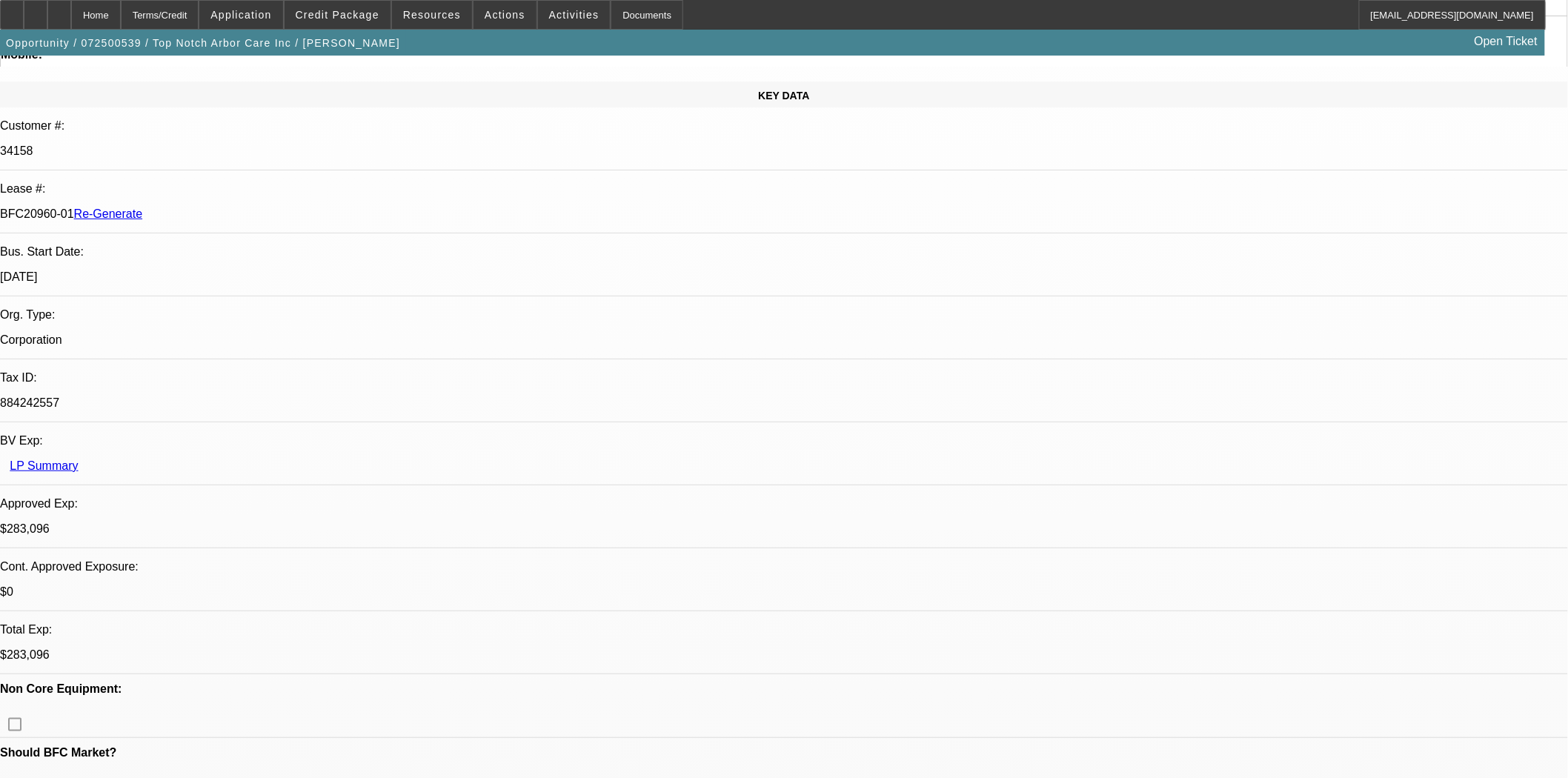
scroll to position [0, 0]
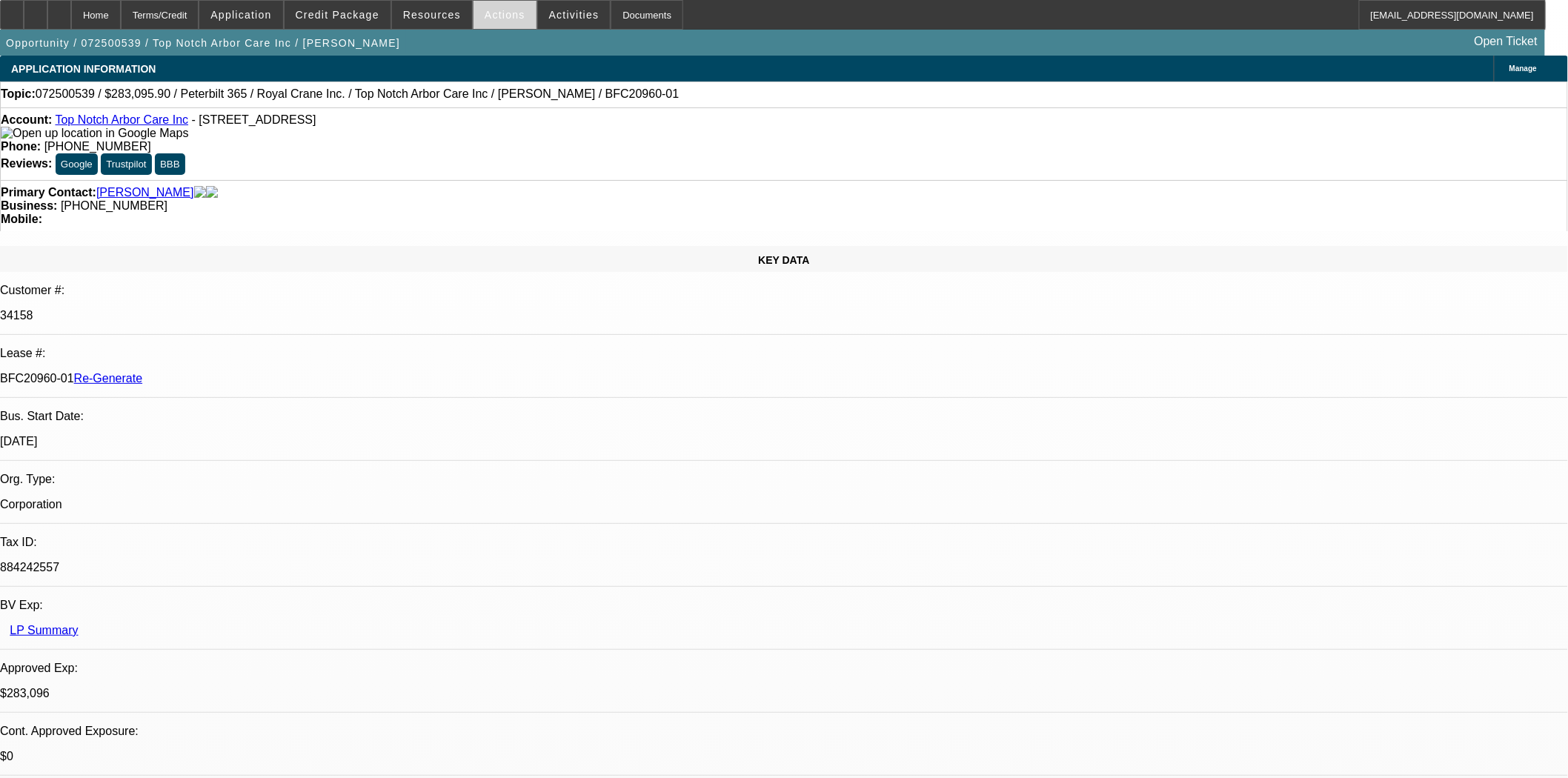
click at [484, 15] on span "Actions" at bounding box center [504, 15] width 41 height 12
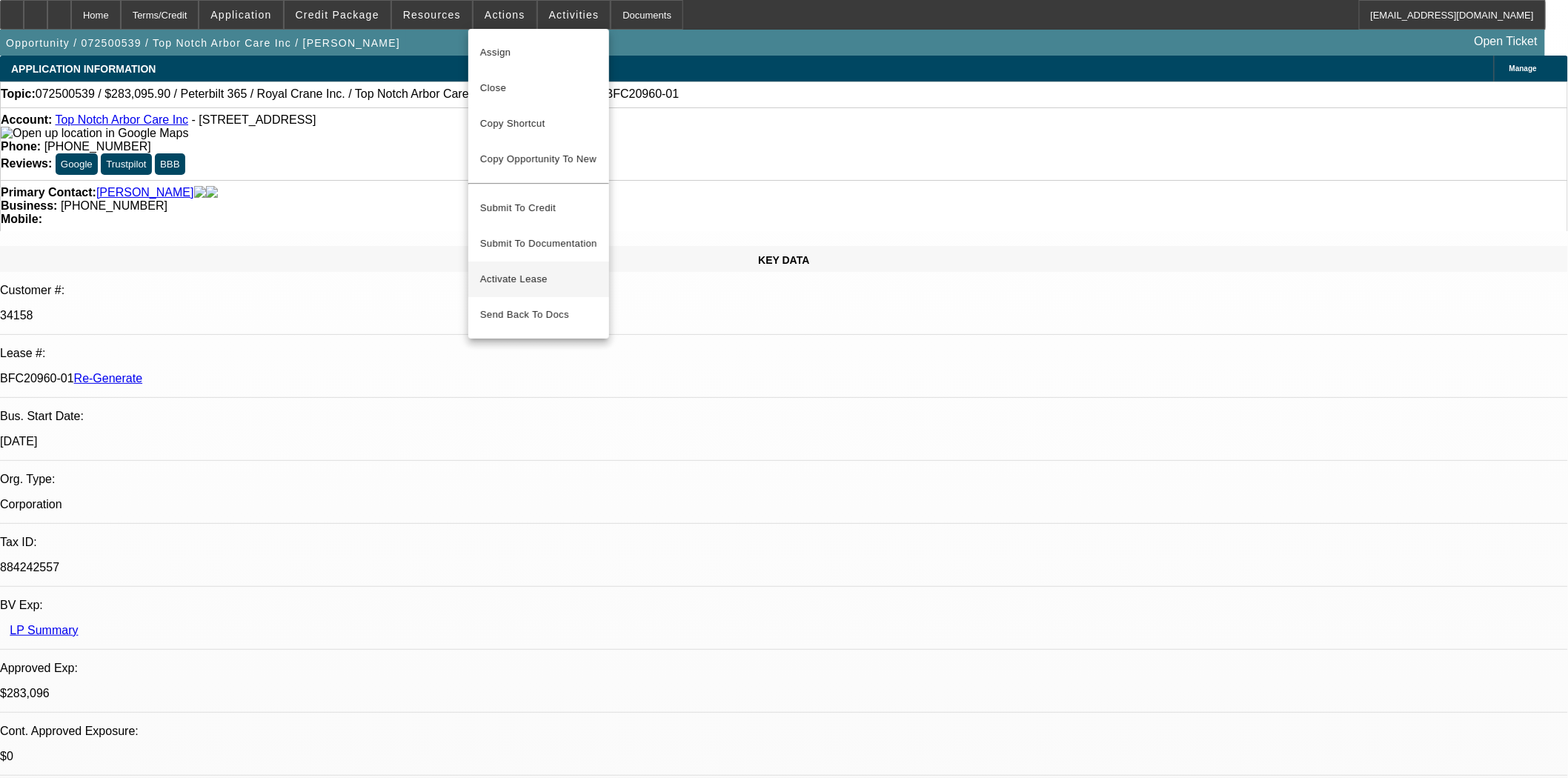
click at [495, 270] on span "Activate Lease" at bounding box center [538, 279] width 117 height 18
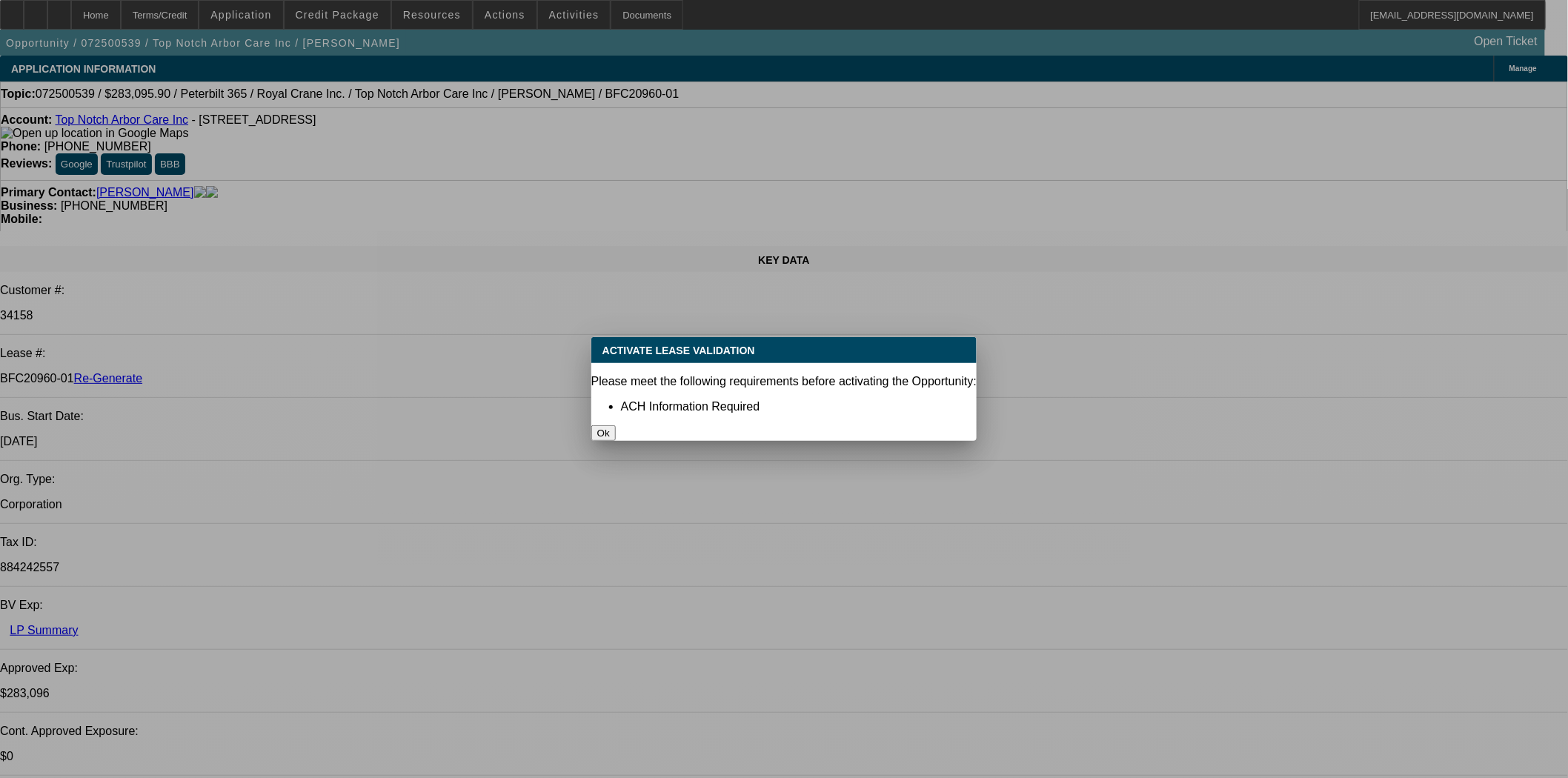
click at [615, 425] on button "Ok" at bounding box center [604, 433] width 25 height 15
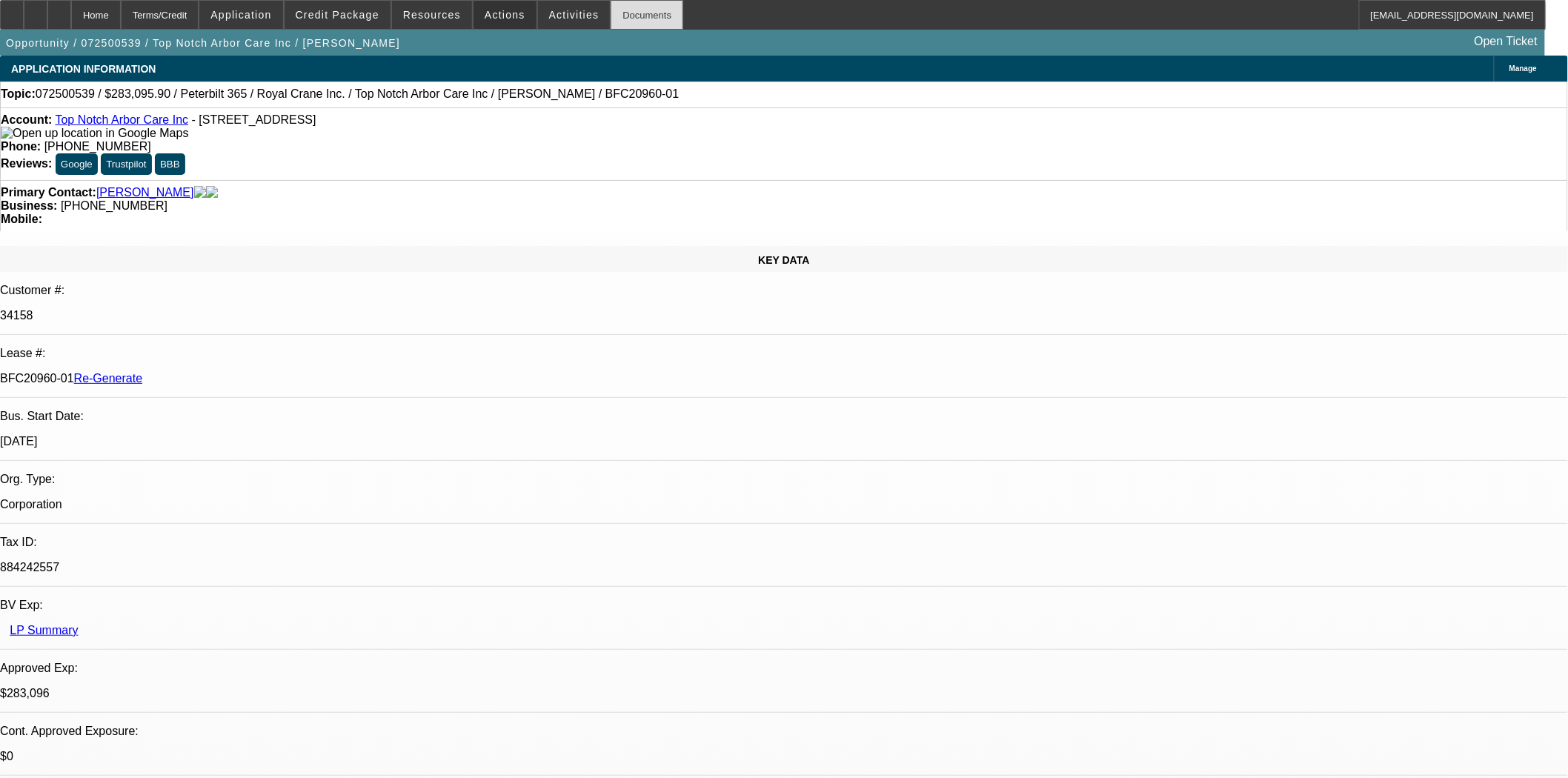
click at [623, 10] on div "Documents" at bounding box center [647, 15] width 72 height 29
click at [484, 19] on span "Actions" at bounding box center [504, 15] width 41 height 12
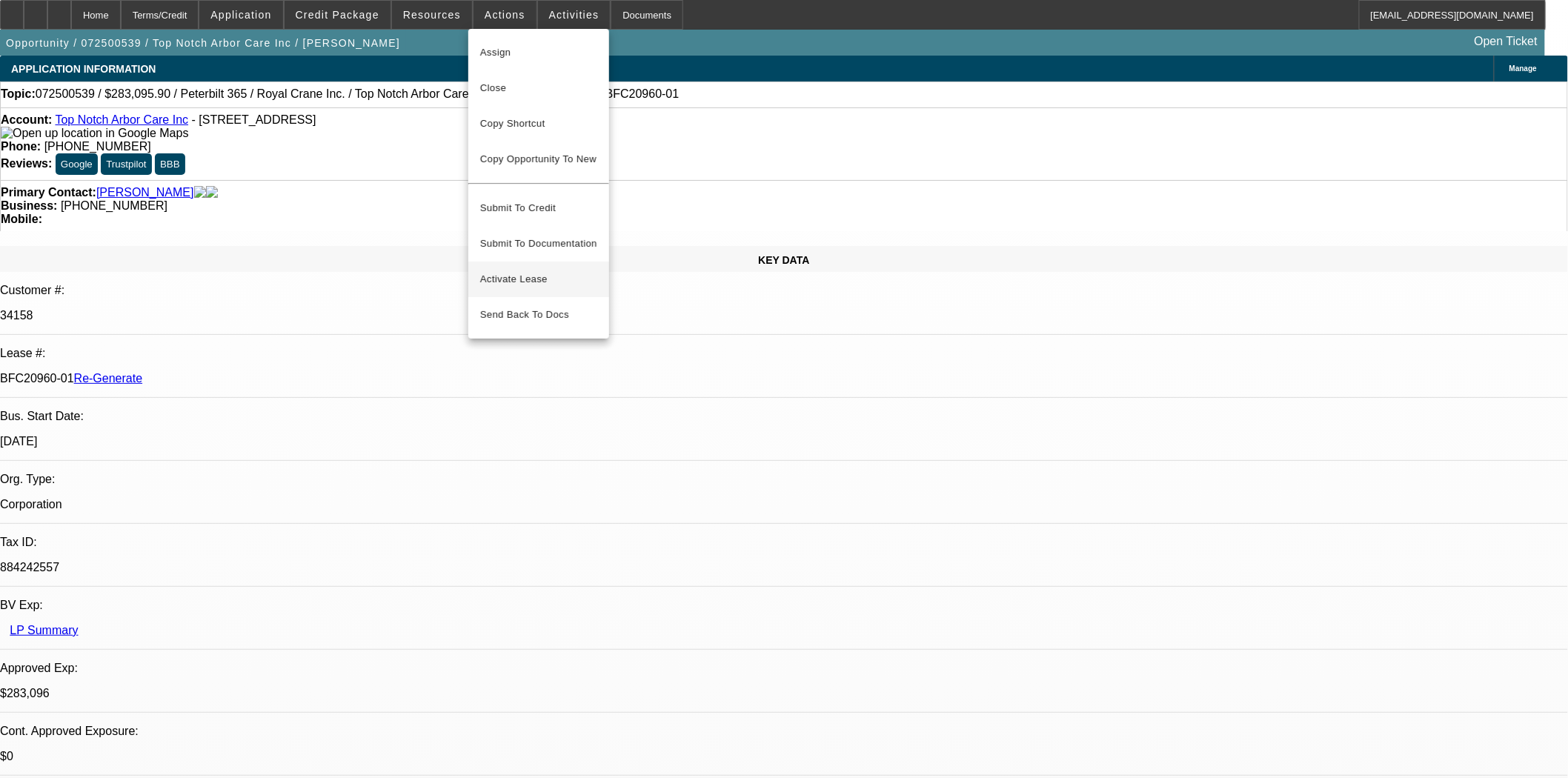
click at [509, 270] on span "Activate Lease" at bounding box center [538, 279] width 117 height 18
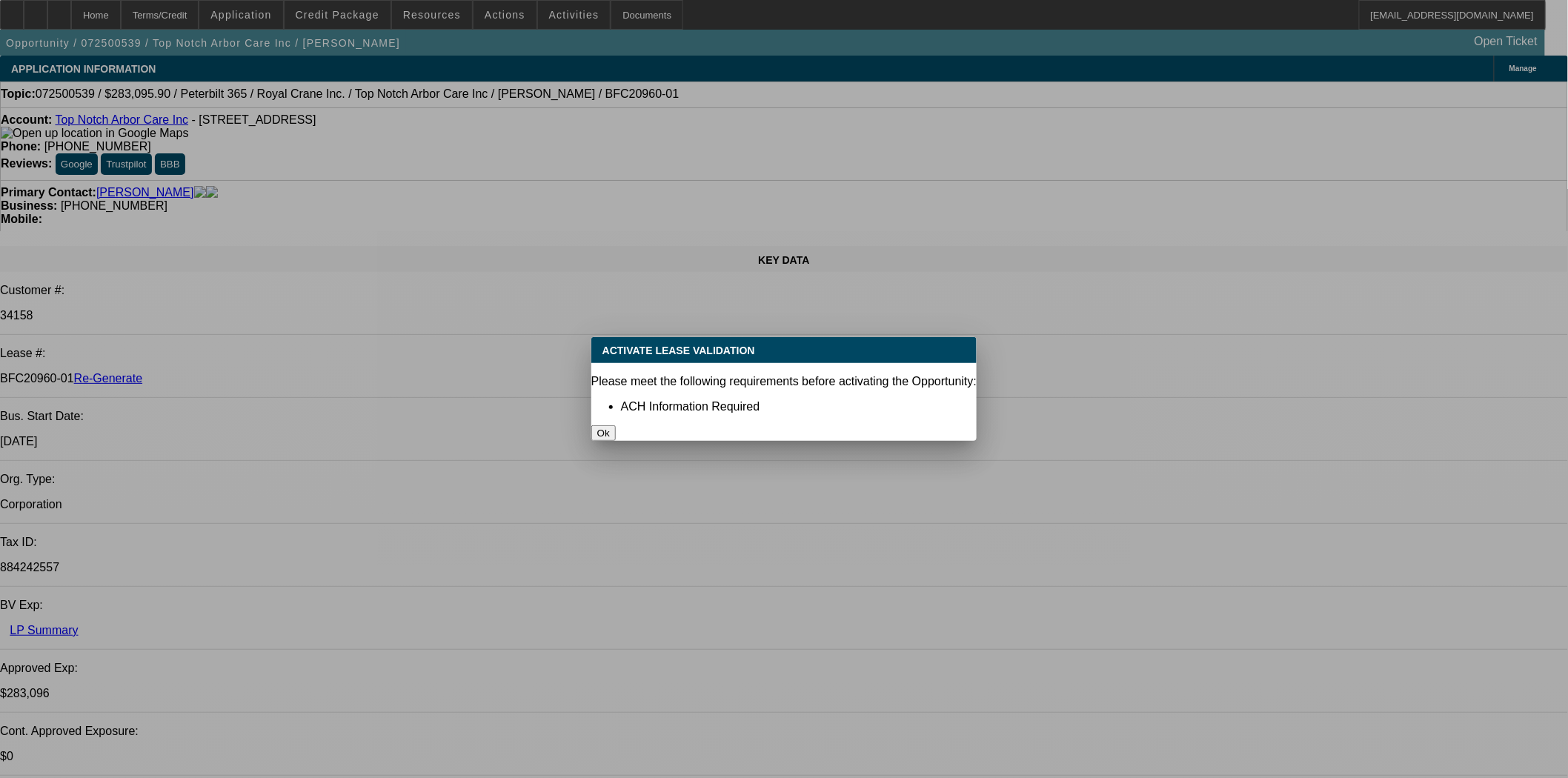
click at [615, 425] on button "Ok" at bounding box center [604, 433] width 25 height 15
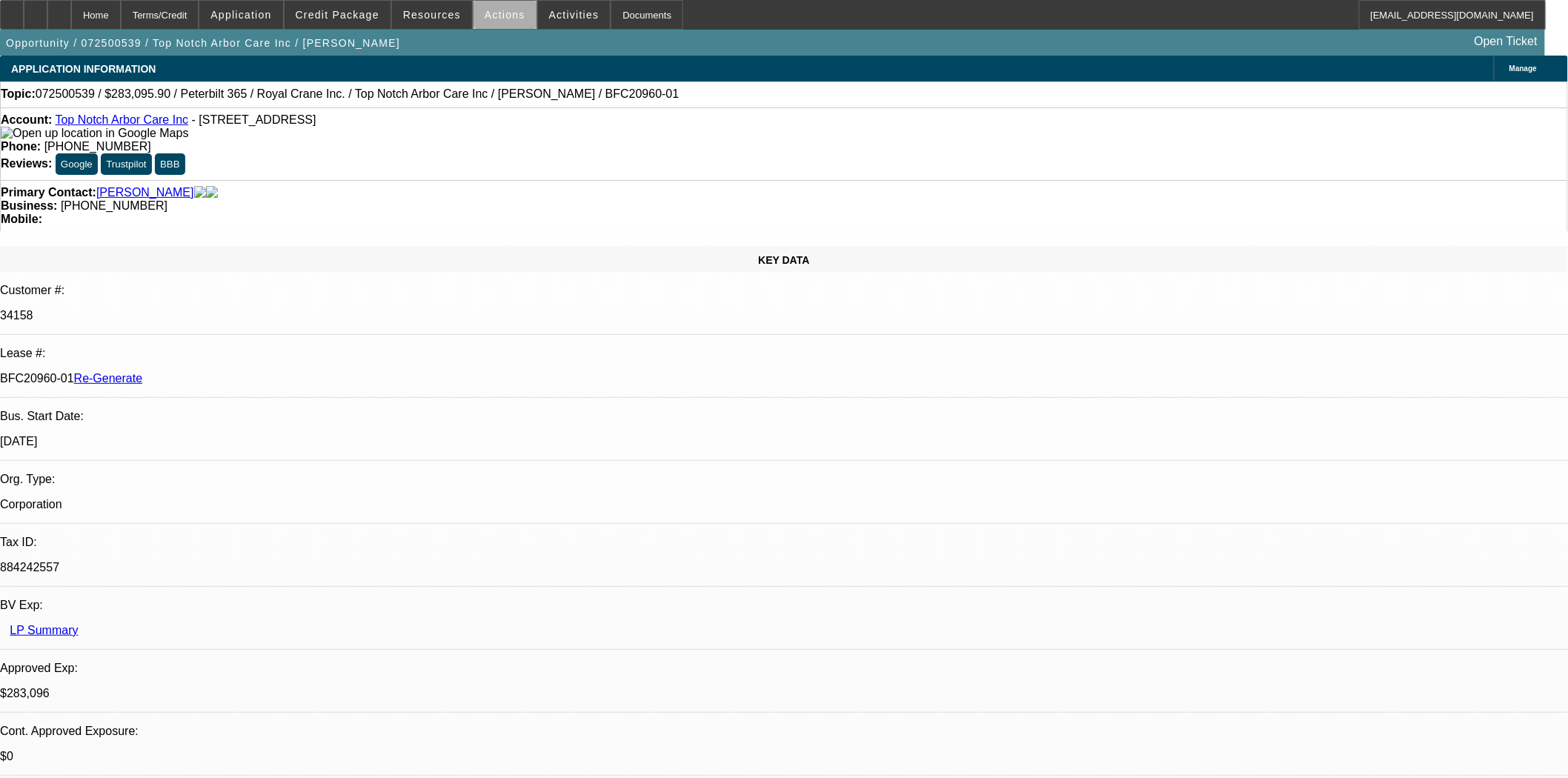
click at [501, 16] on span "Actions" at bounding box center [504, 15] width 41 height 12
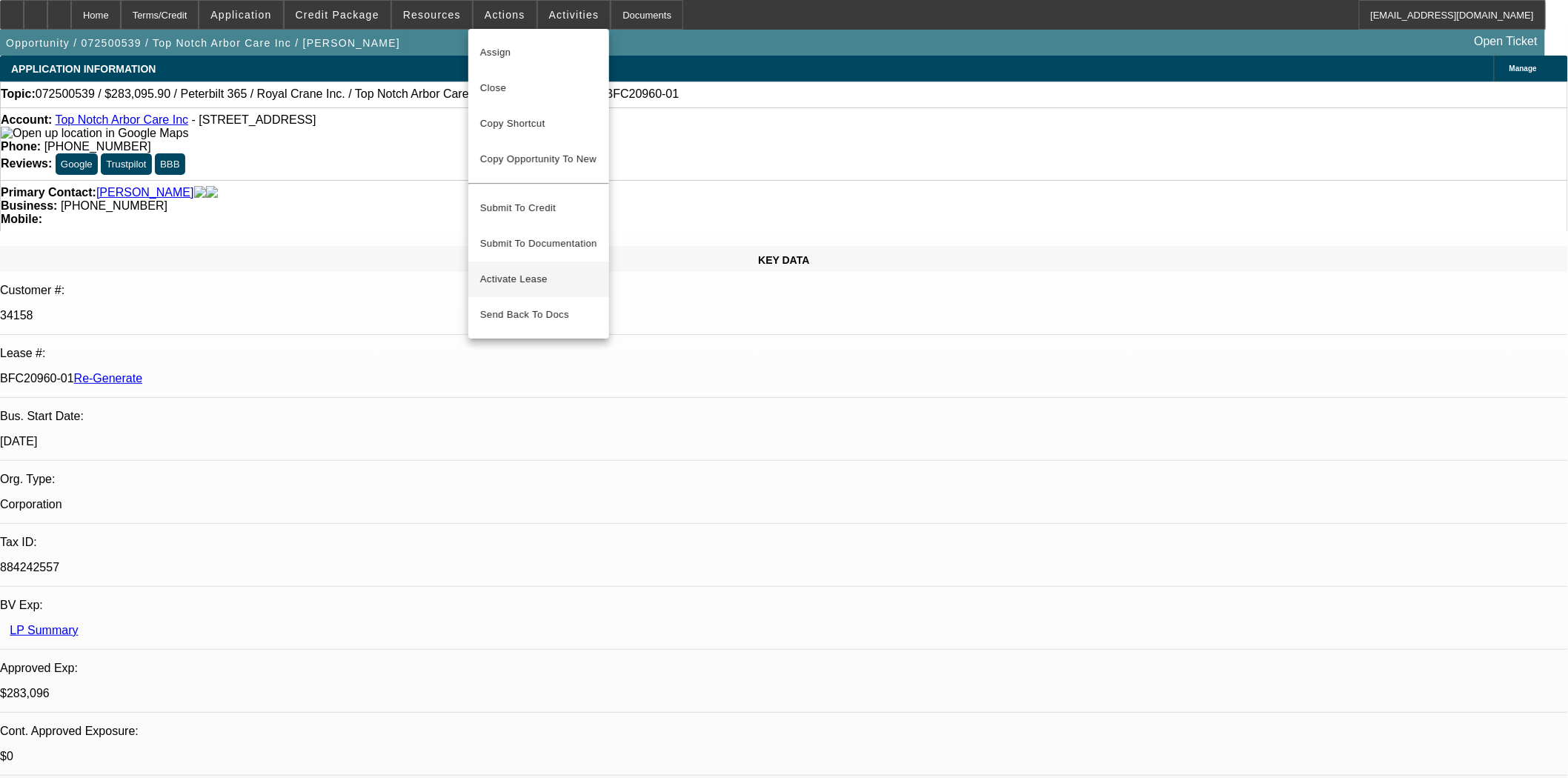
click at [516, 262] on button "Activate Lease" at bounding box center [538, 280] width 141 height 35
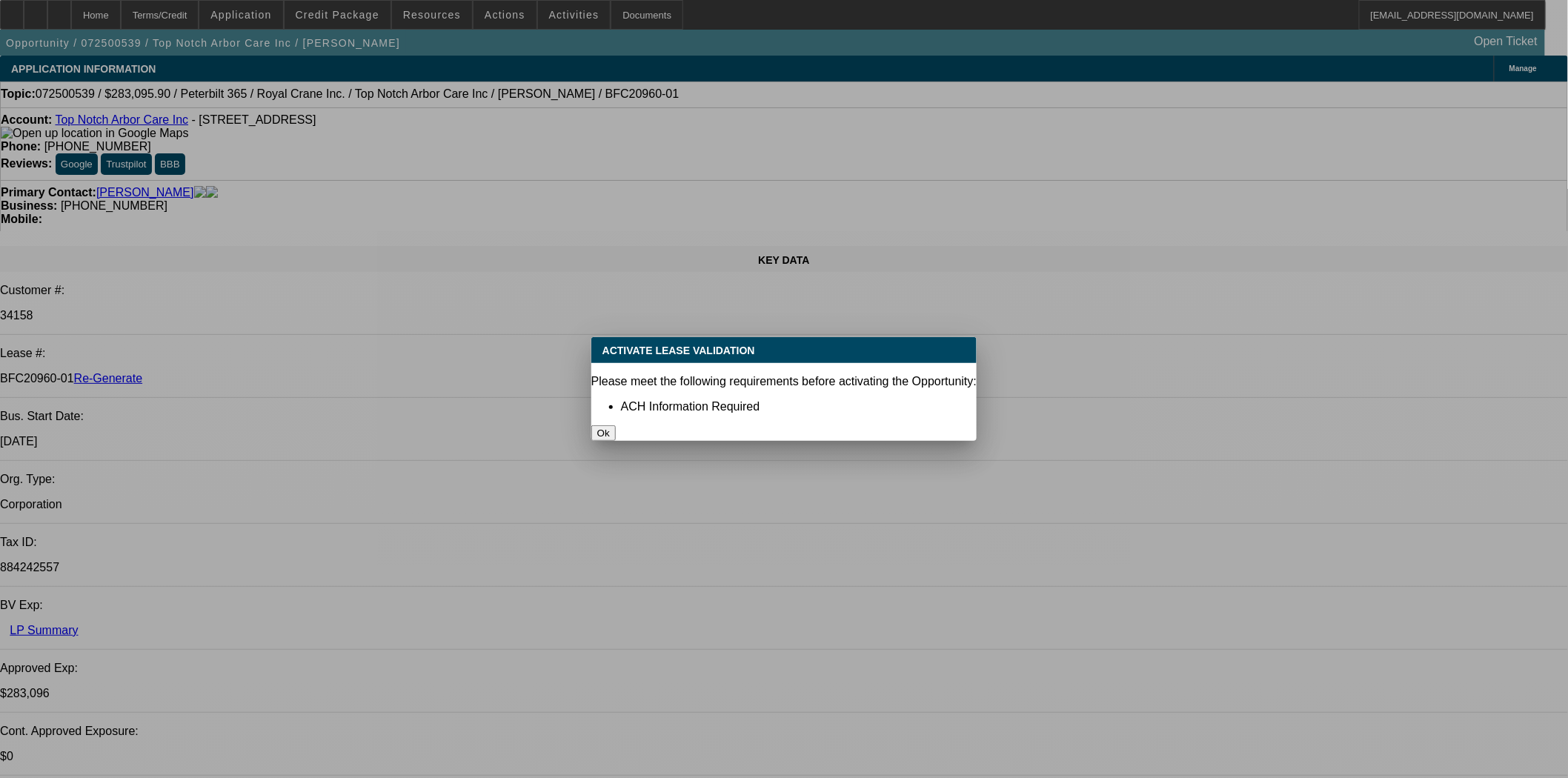
click at [615, 425] on button "Ok" at bounding box center [604, 433] width 25 height 15
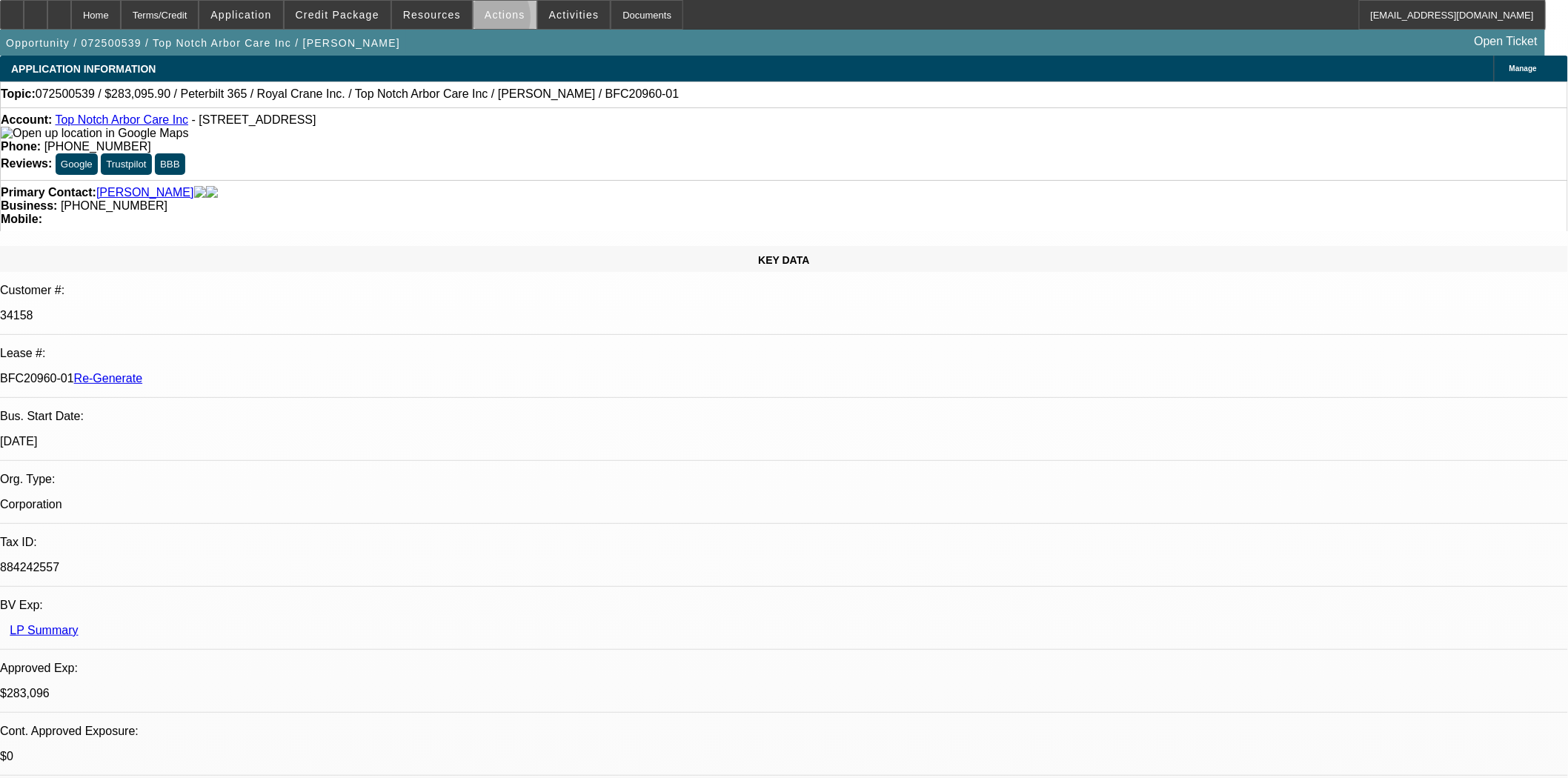
click at [478, 21] on span at bounding box center [505, 15] width 63 height 35
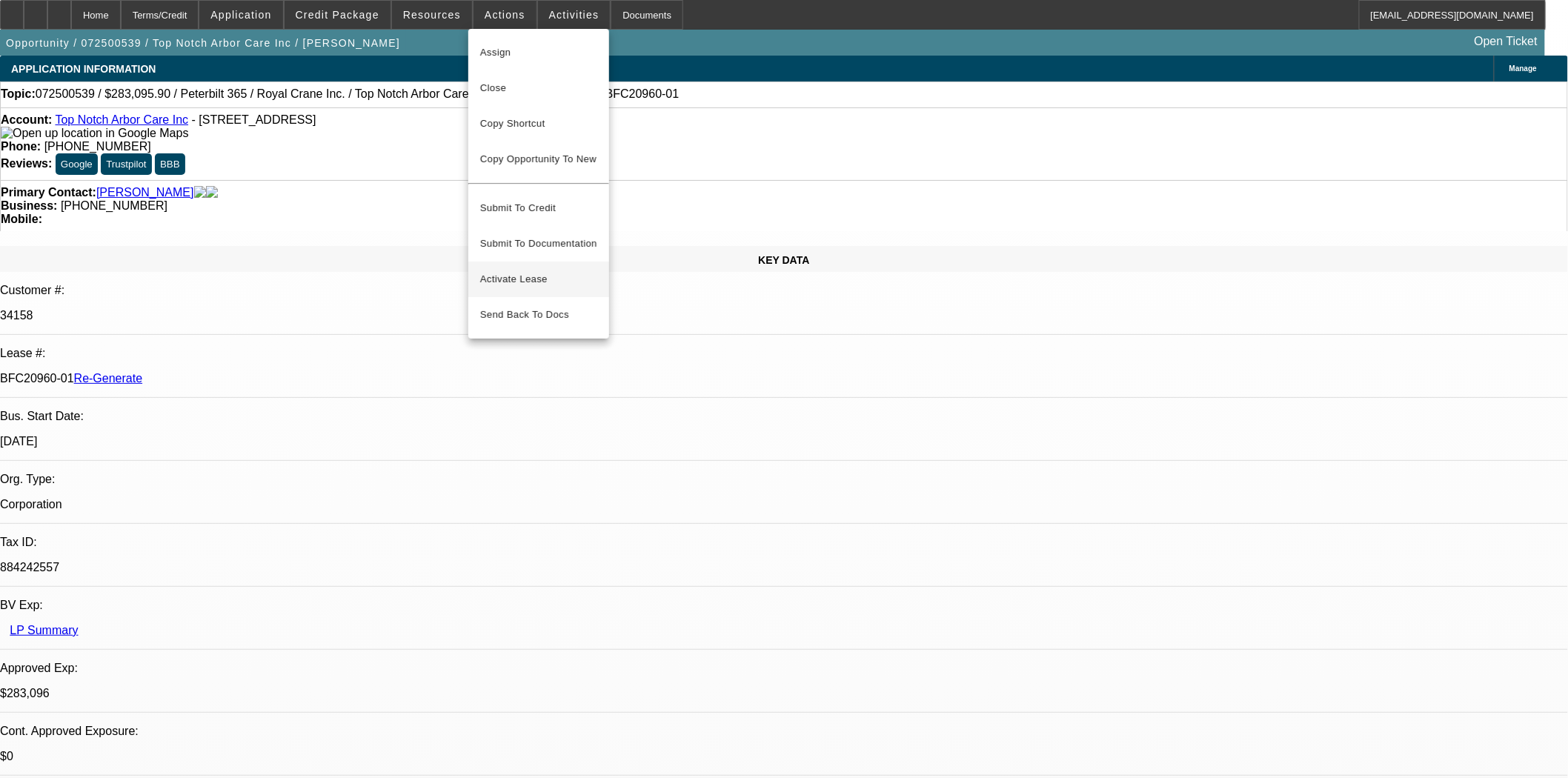
click at [509, 271] on span "Activate Lease" at bounding box center [538, 279] width 117 height 18
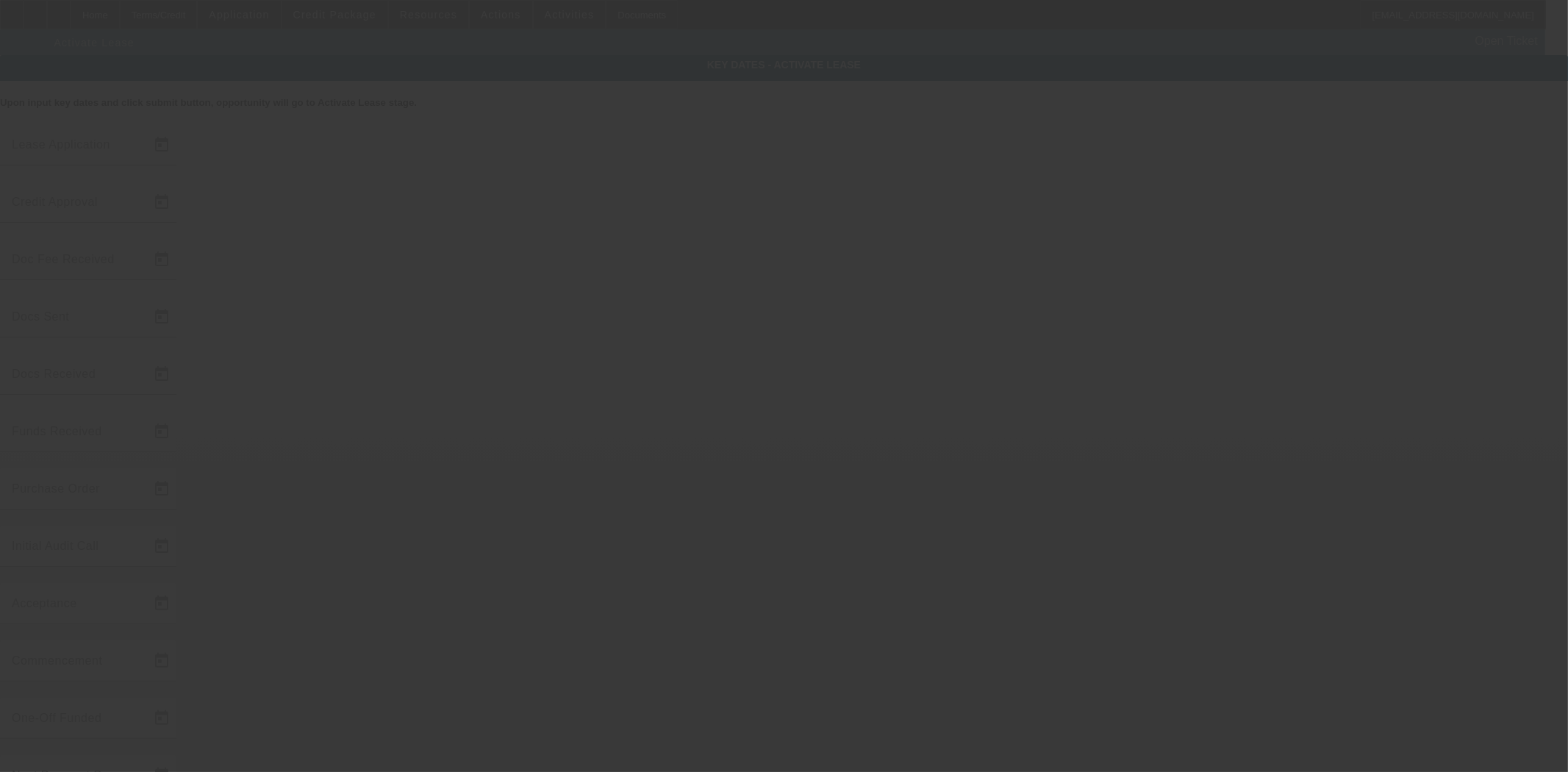
type input "7/23/2025"
type input "8/22/2025"
type input "8/25/2025"
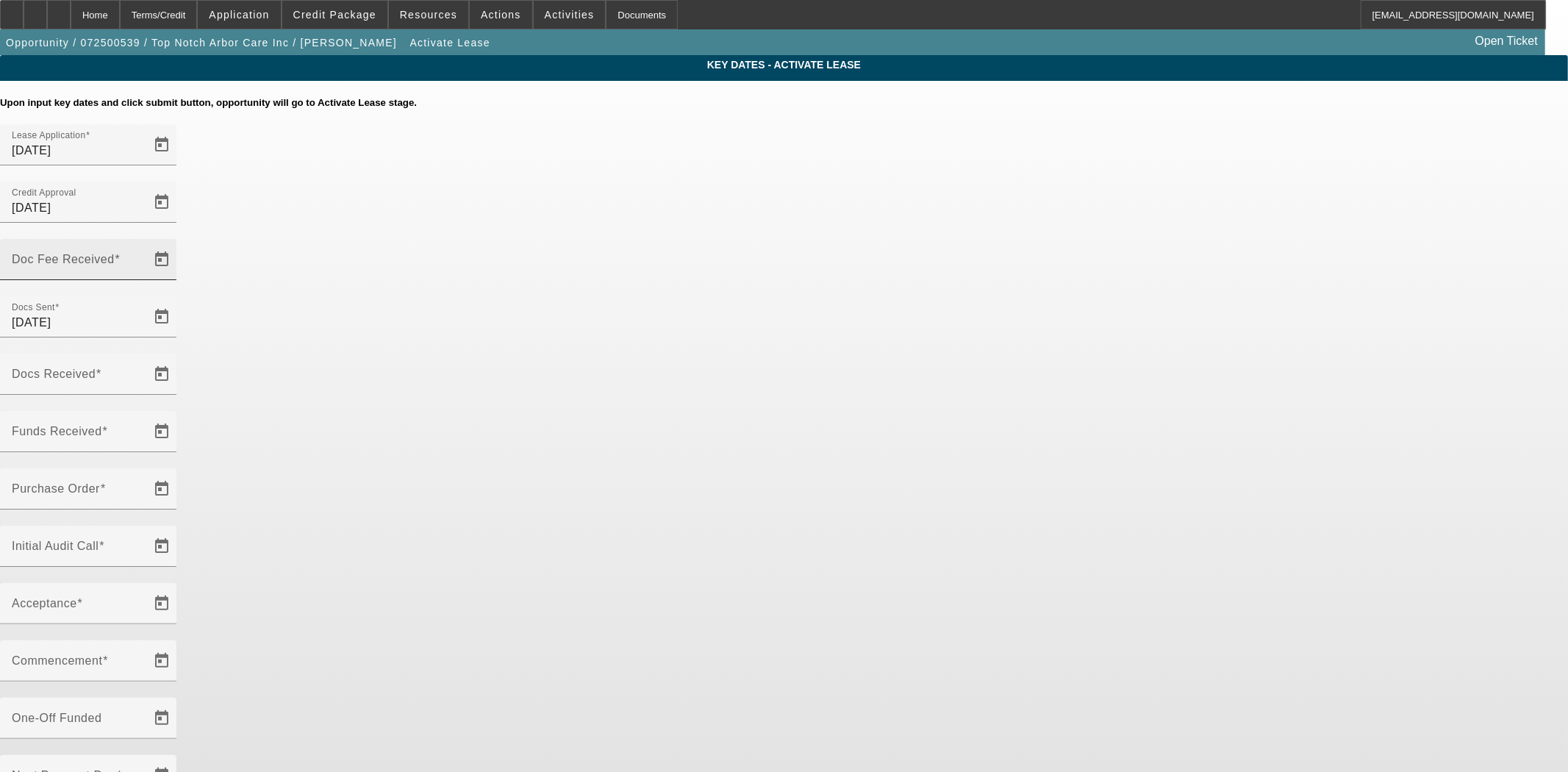
click at [115, 253] on mat-label "Doc Fee Received" at bounding box center [63, 259] width 103 height 12
click at [144, 257] on input "Doc Fee Received" at bounding box center [77, 265] width 132 height 18
type input "10/8/2025"
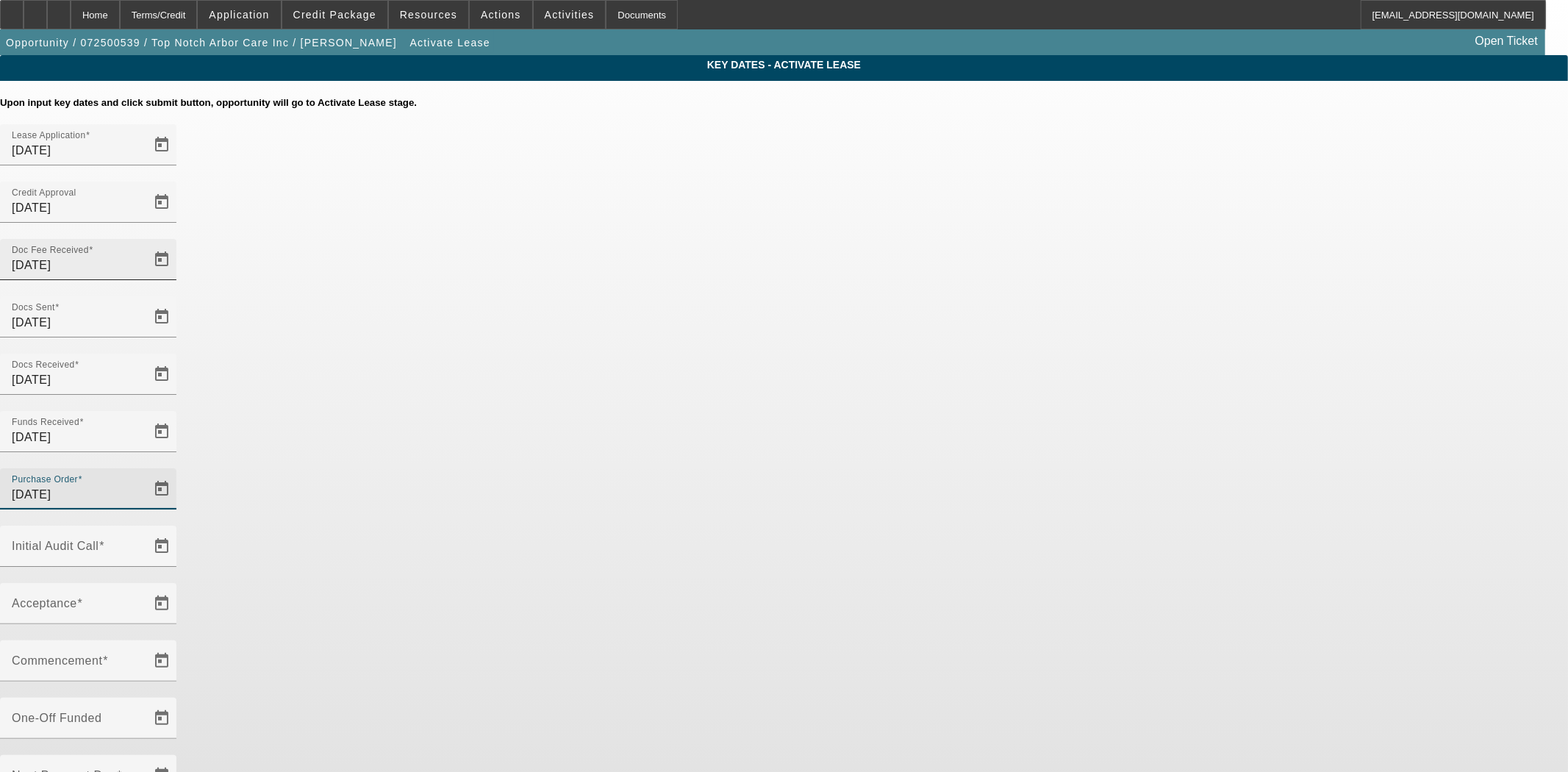
type input "10/8/2025"
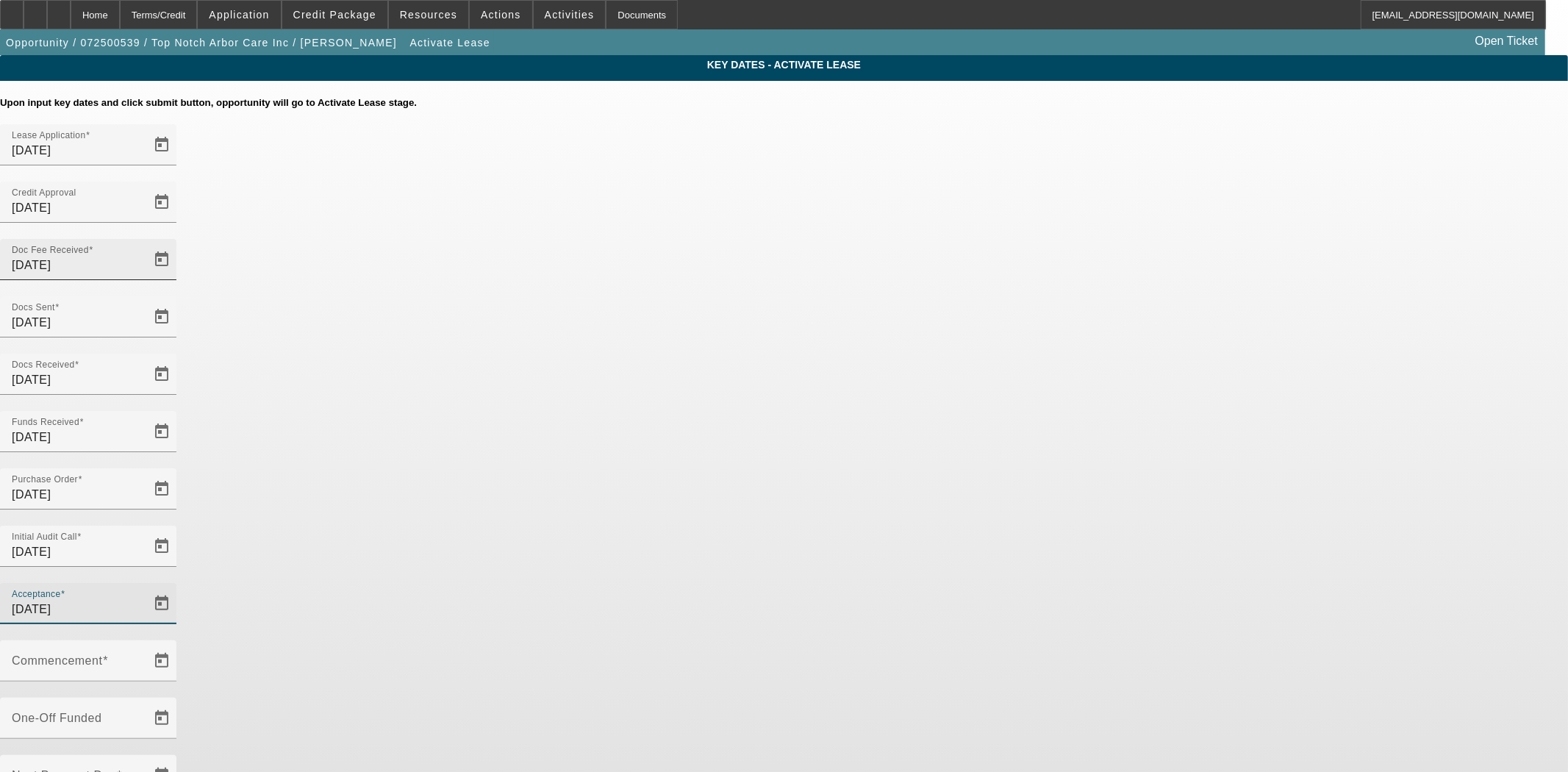
type input "10/8/2025"
type input "11/1/2025"
type input "12/1/2025"
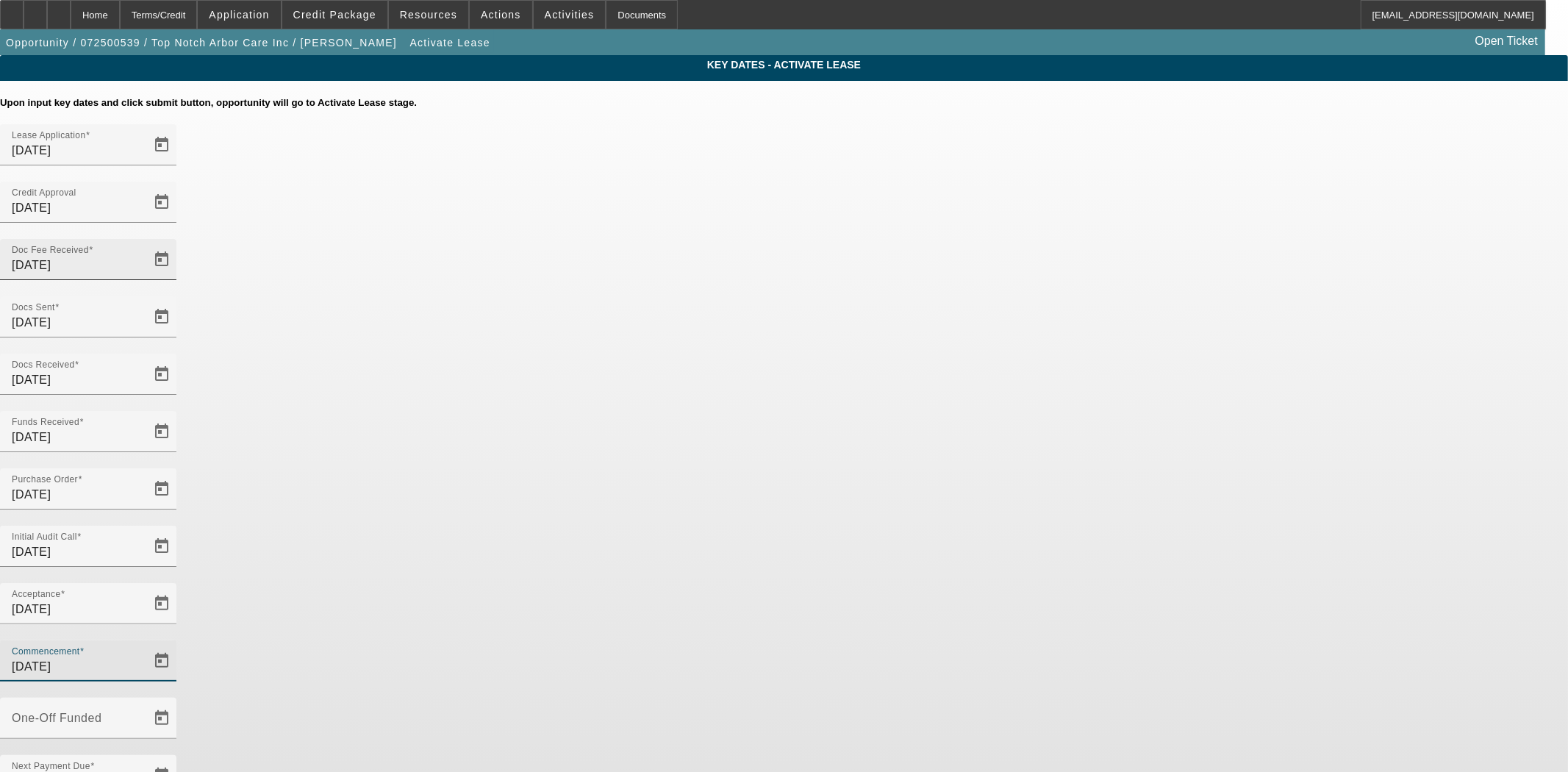
type input "10/15/2025"
type input "11/15/2025"
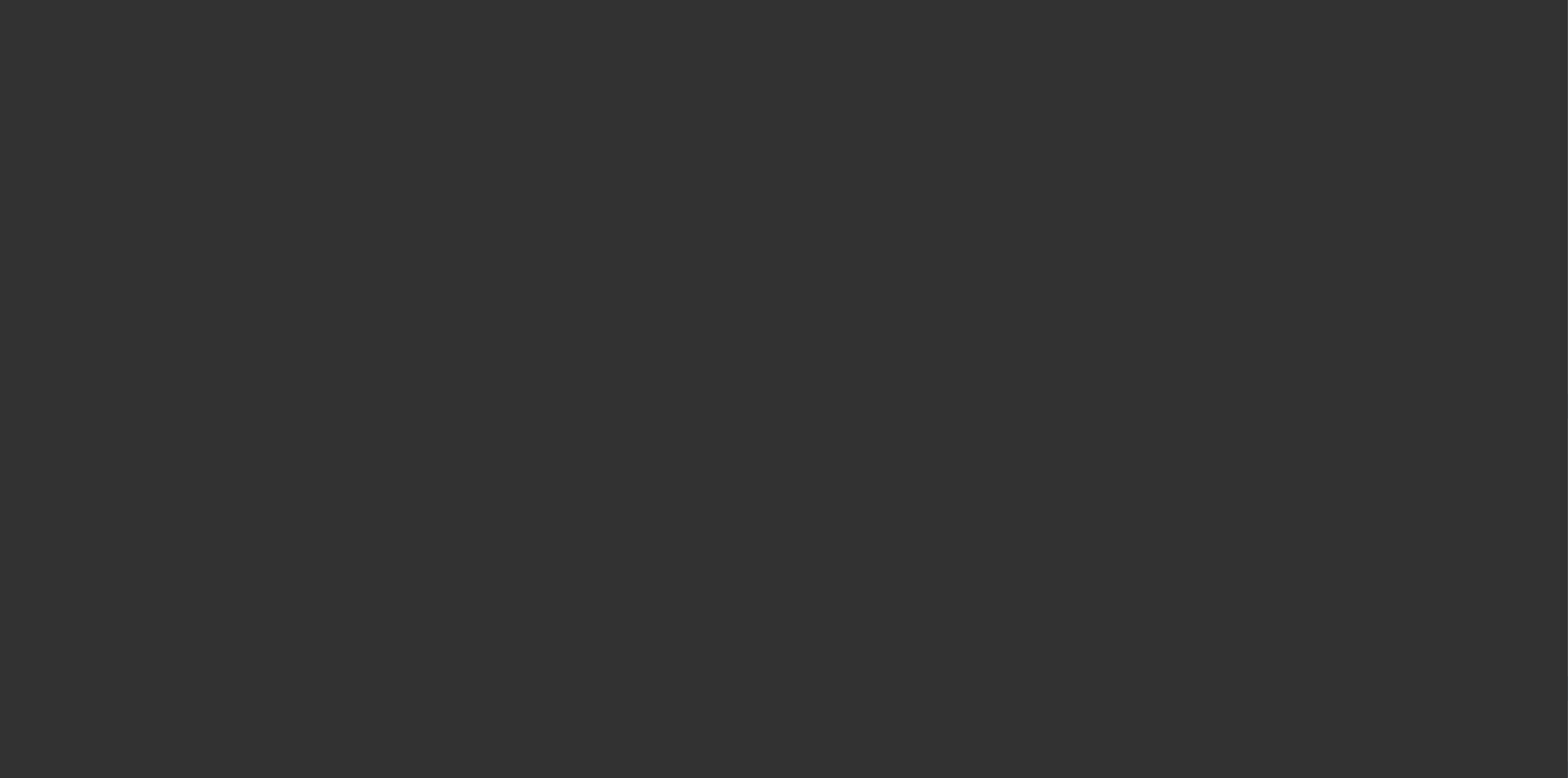
select select "4"
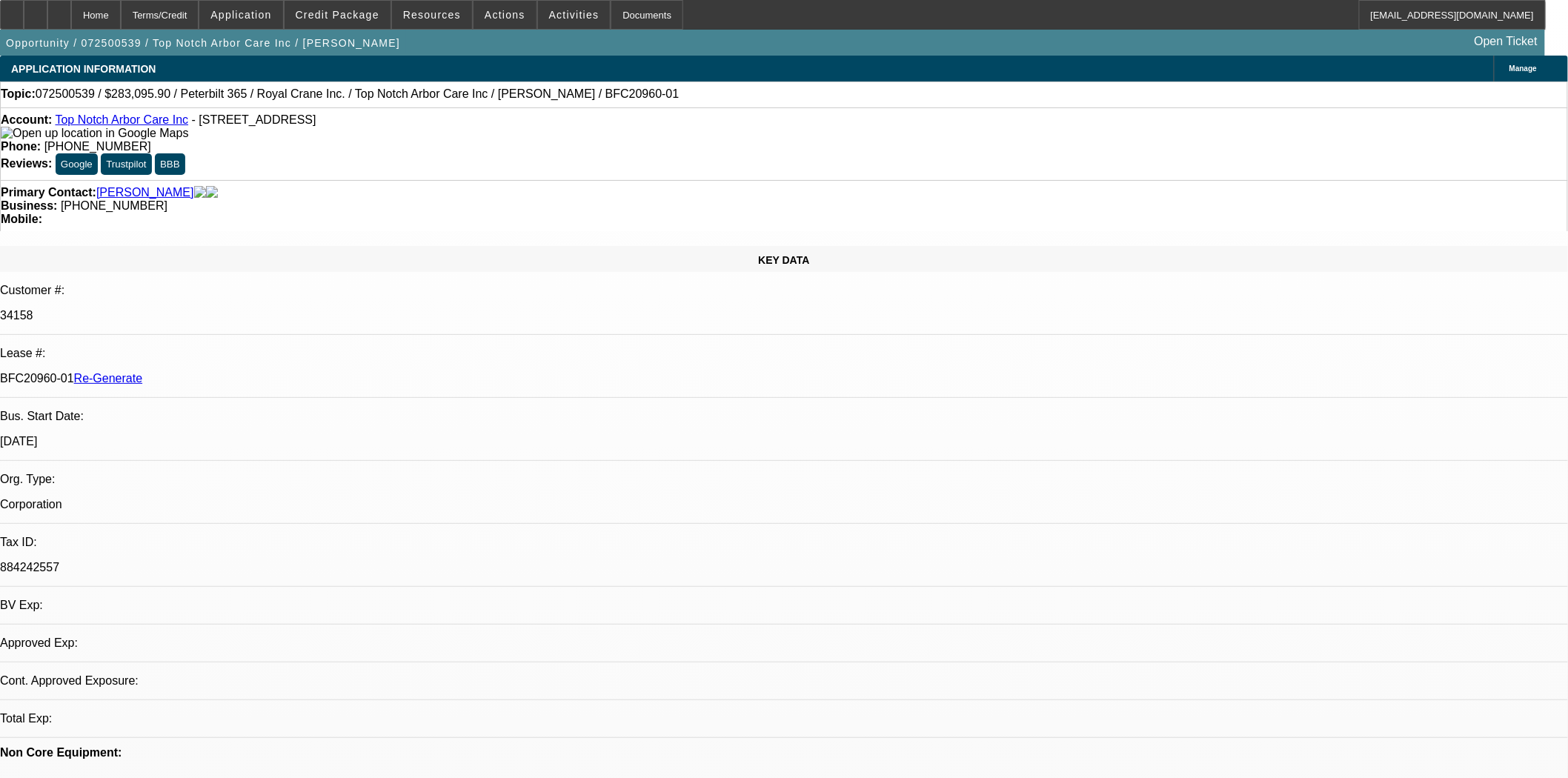
select select "0"
select select "2"
select select "0"
select select "6"
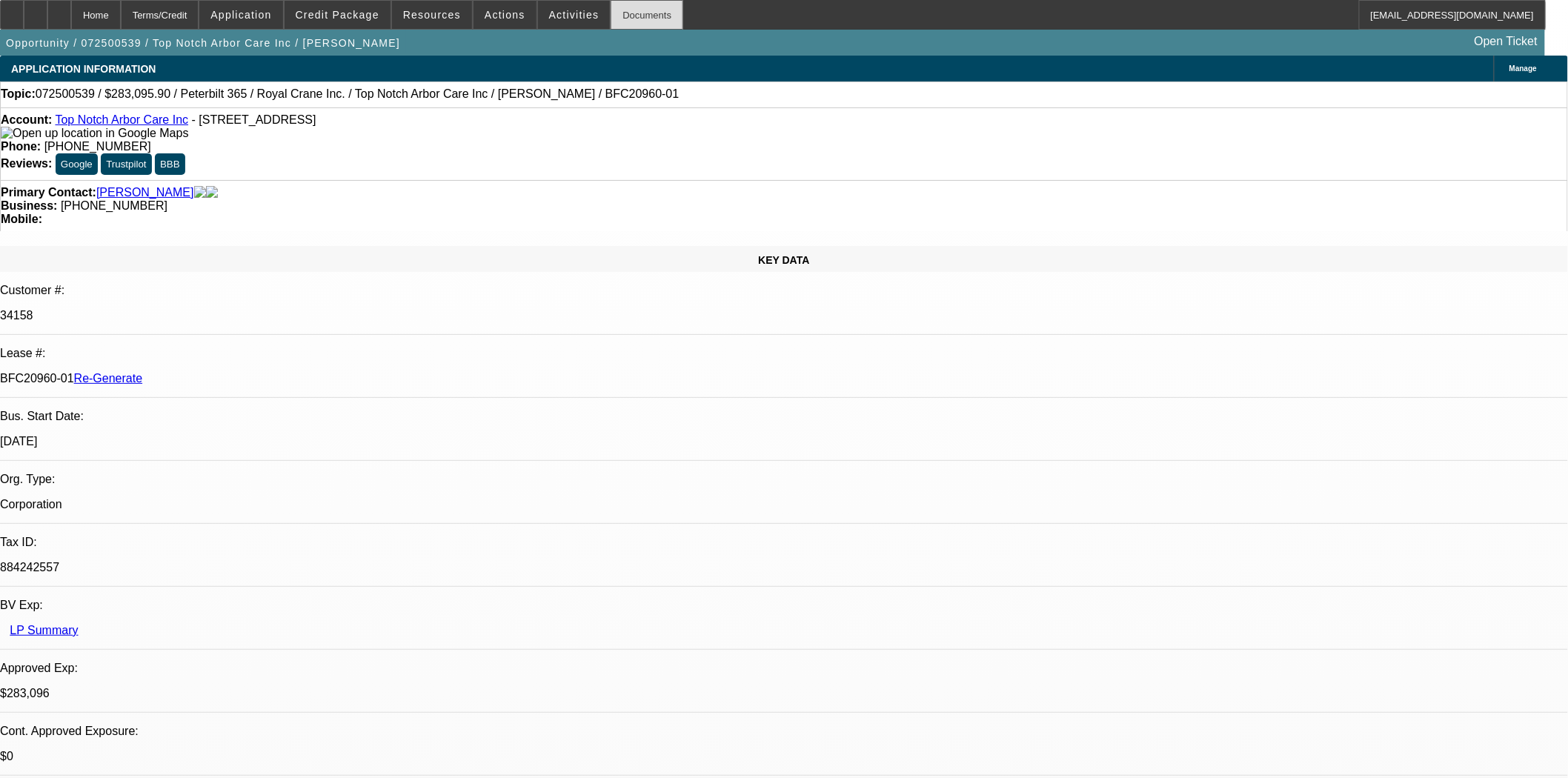
click at [611, 11] on div "Documents" at bounding box center [647, 15] width 72 height 29
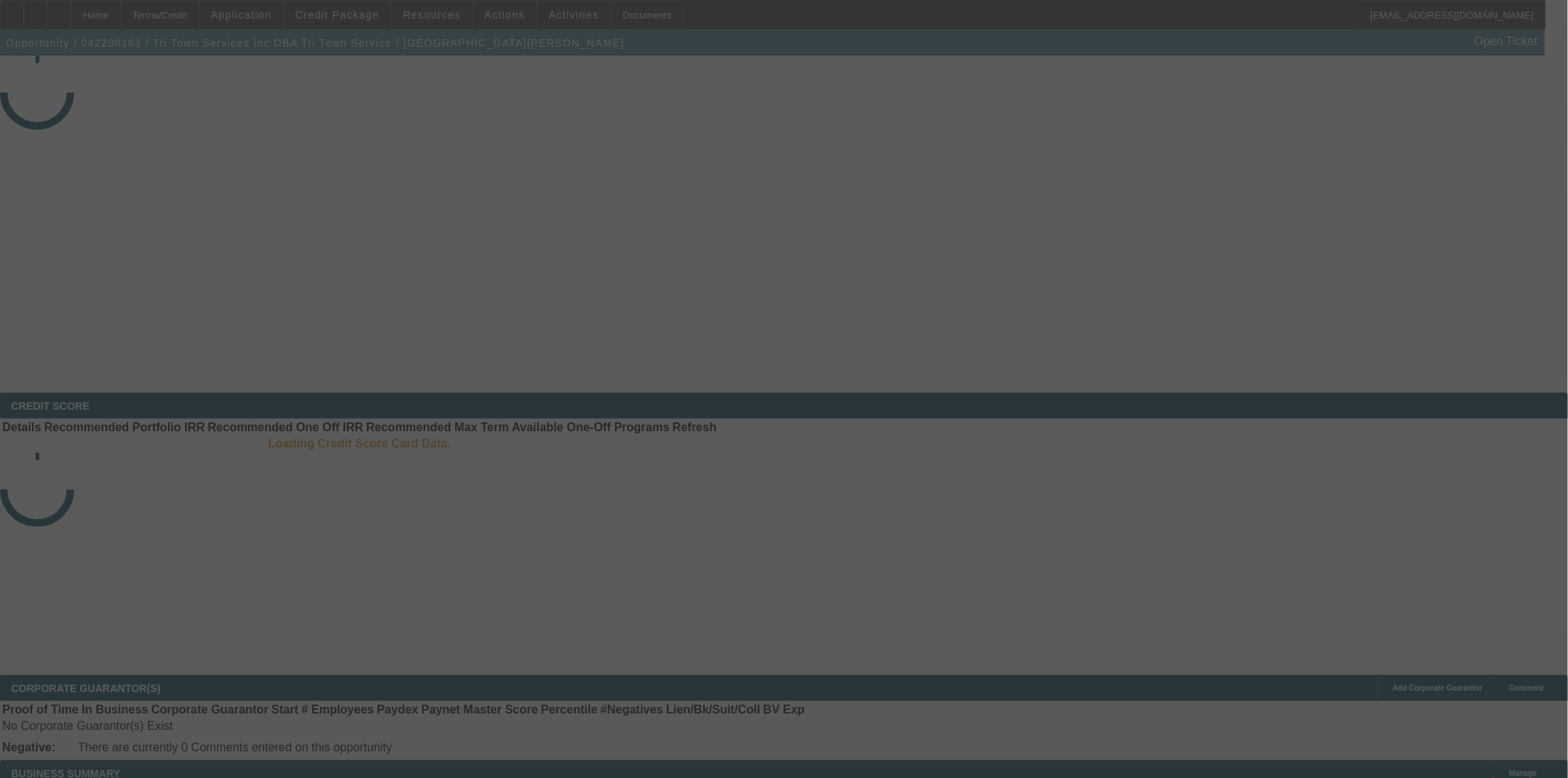
select select "4"
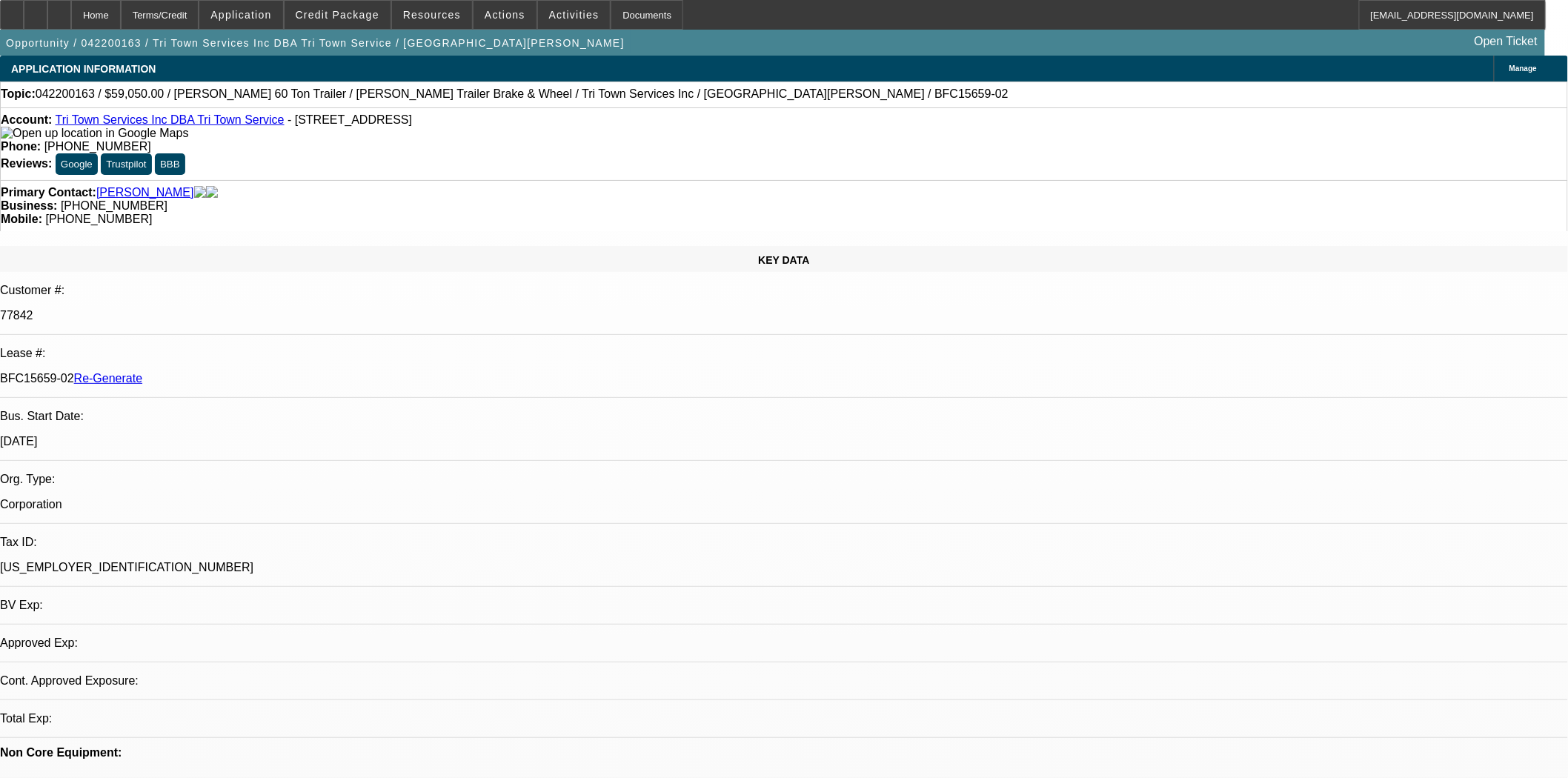
select select "0"
select select "3"
select select "0.1"
select select "4"
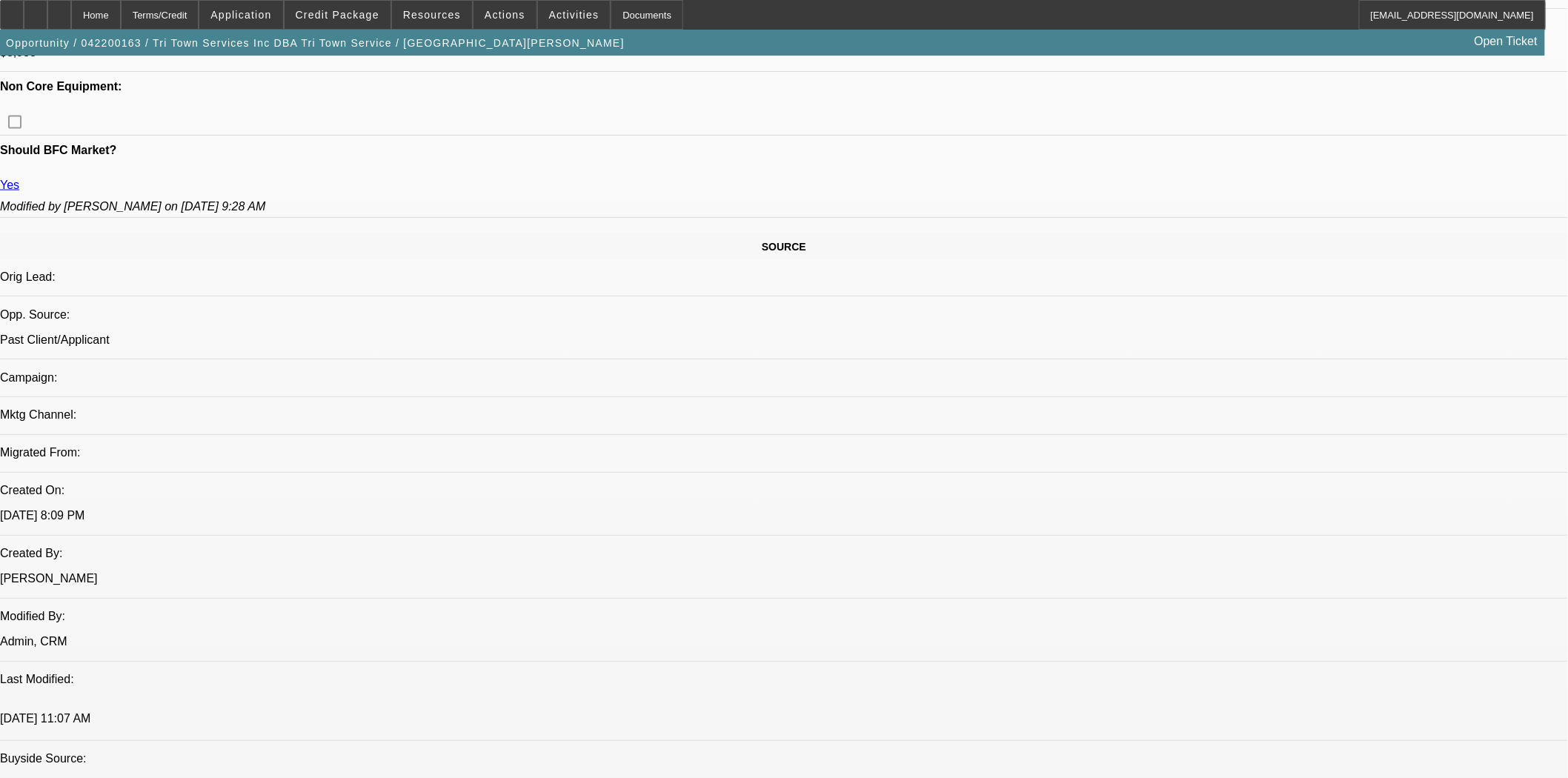
scroll to position [494, 0]
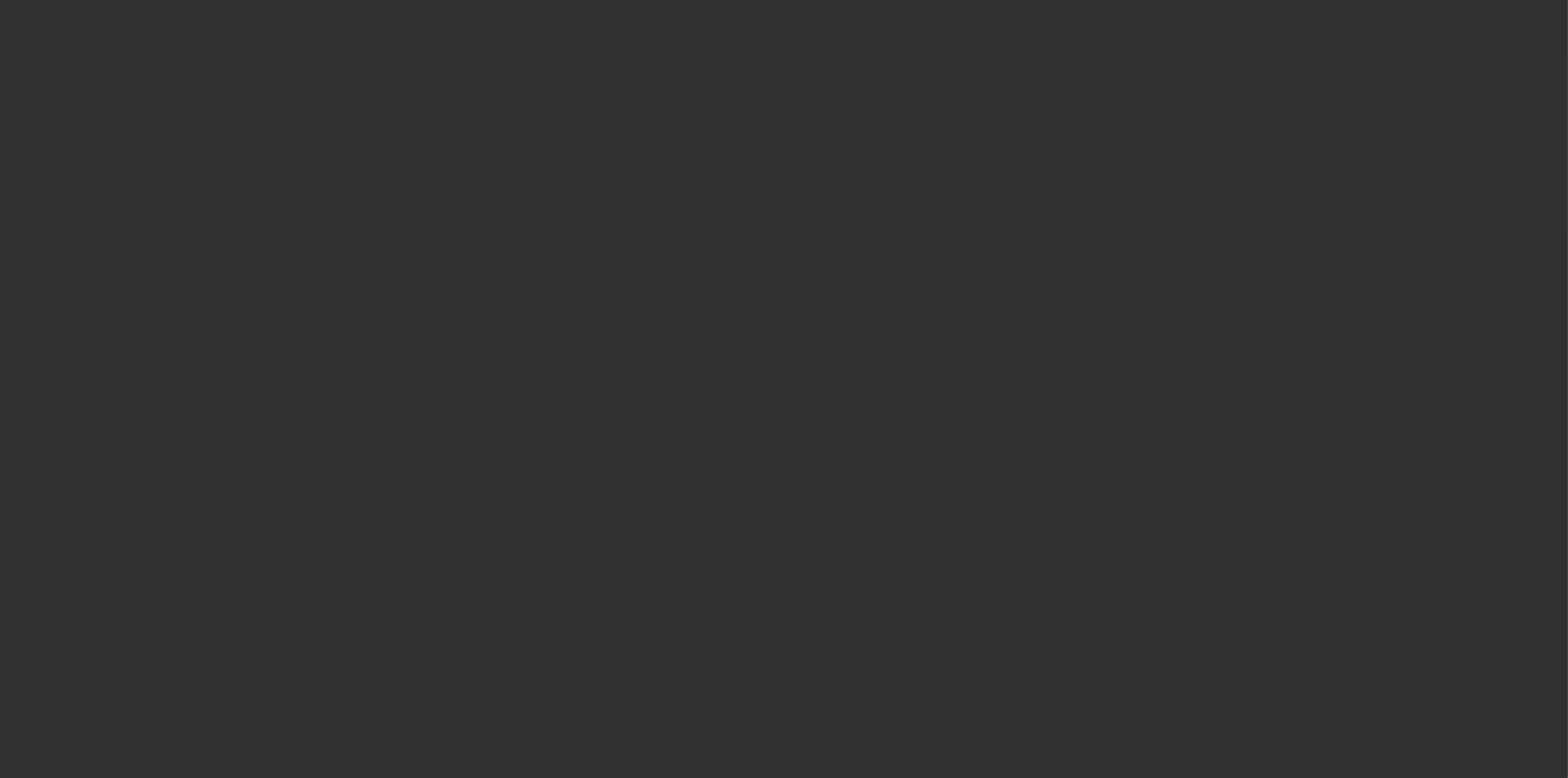
select select "3"
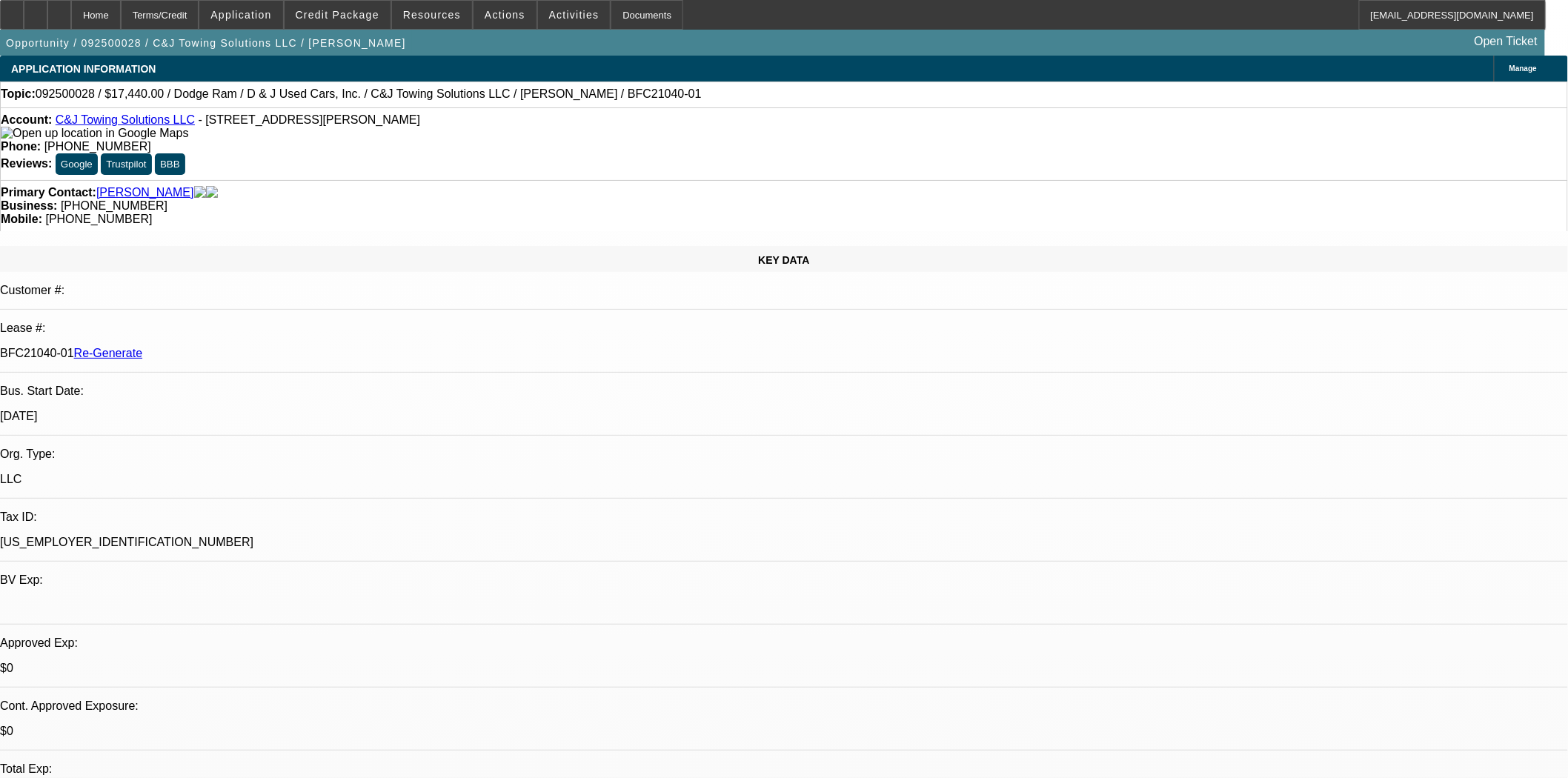
select select "0"
select select "2"
select select "0"
select select "21"
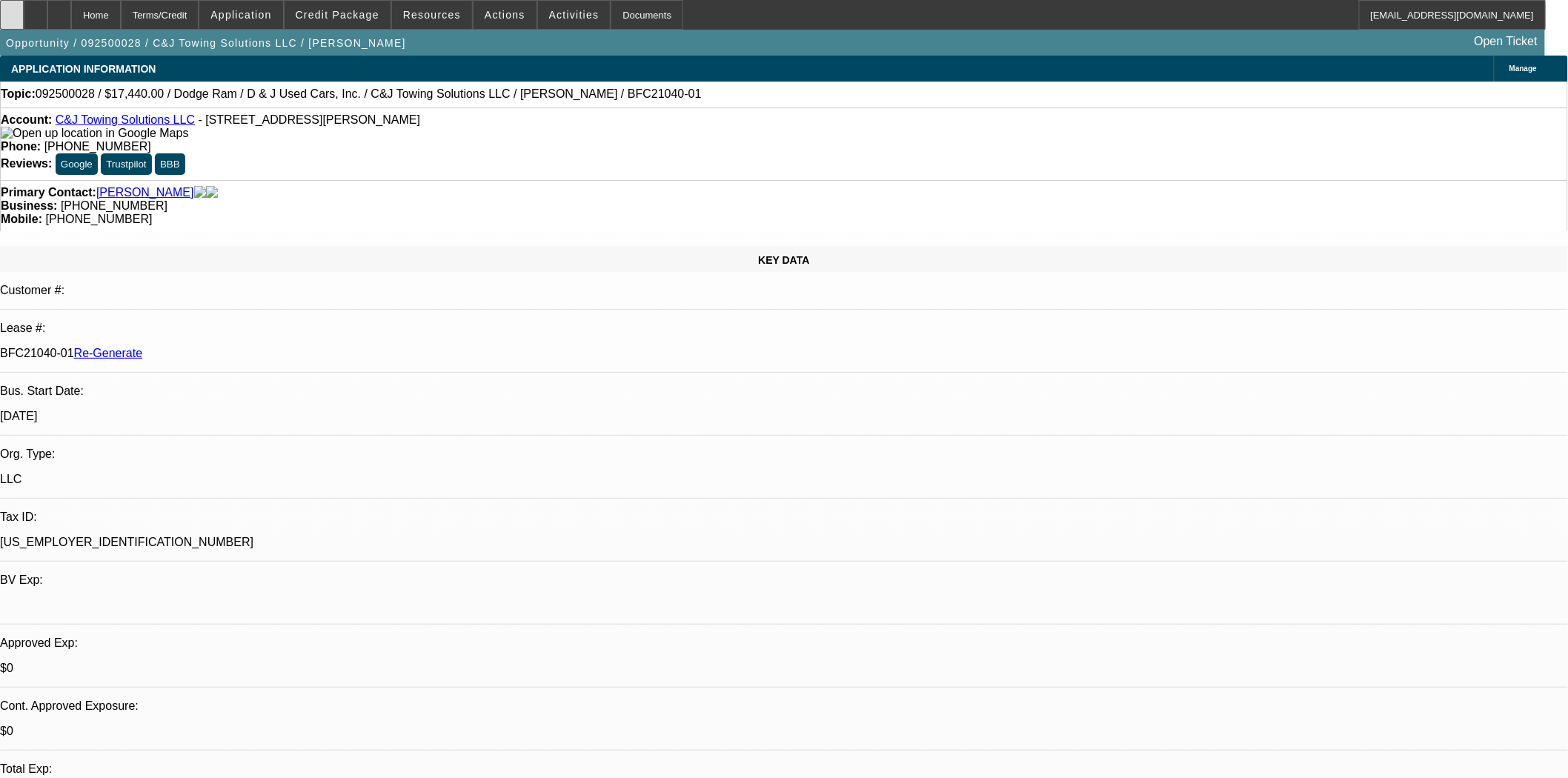
click at [24, 21] on div at bounding box center [12, 15] width 24 height 29
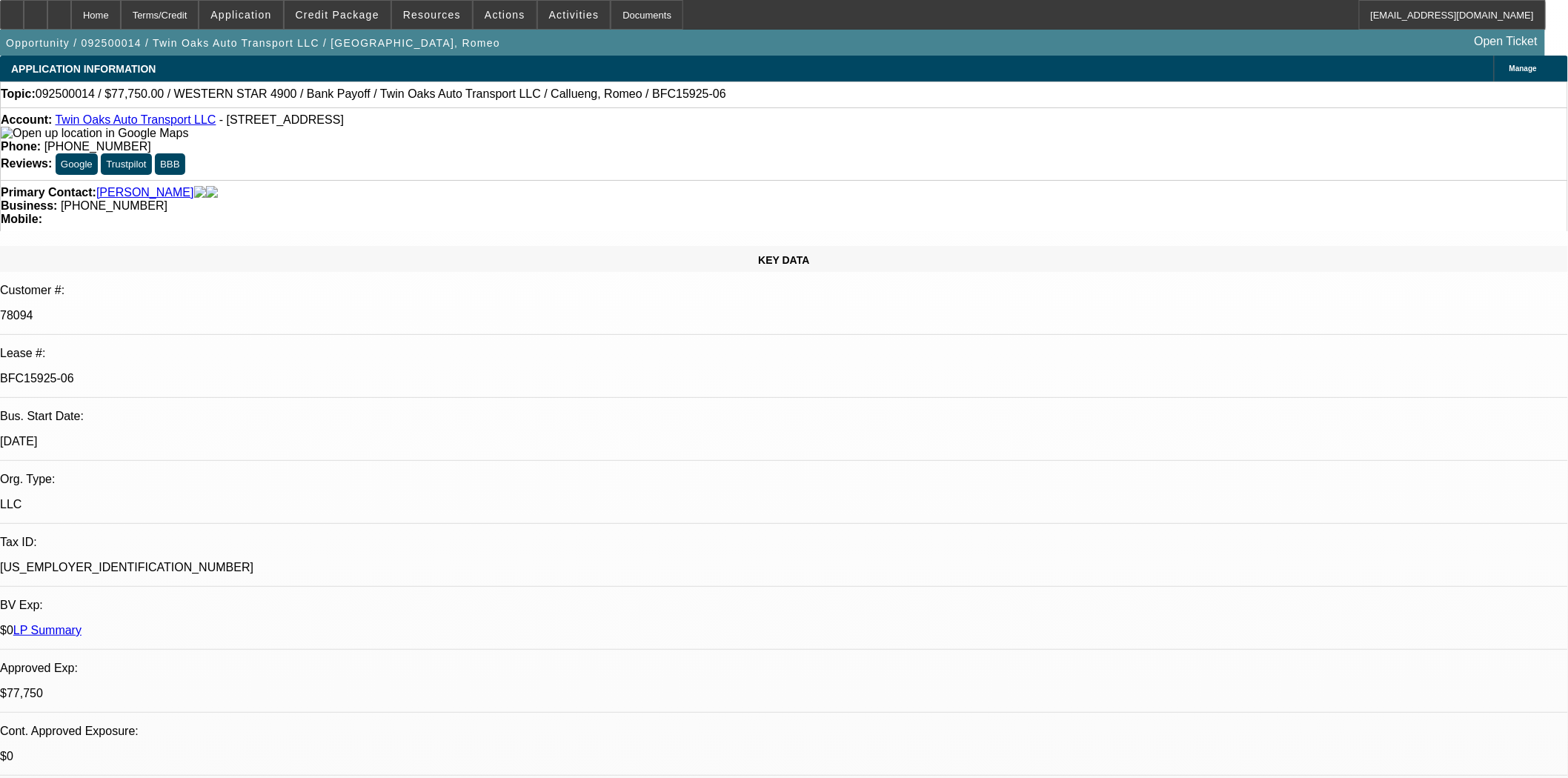
select select "0"
select select "2"
select select "0"
select select "6"
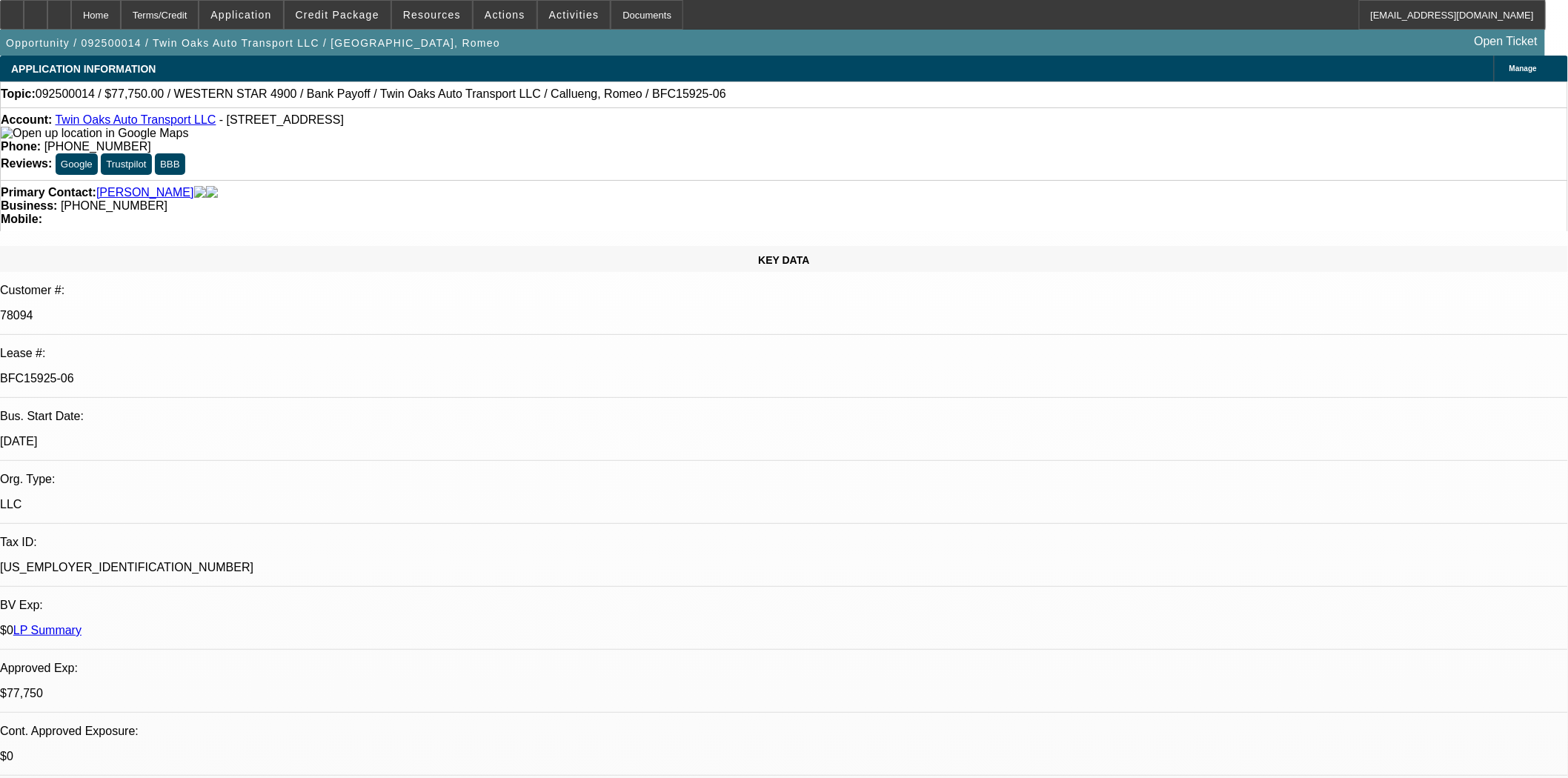
select select "0"
select select "2"
select select "0"
select select "6"
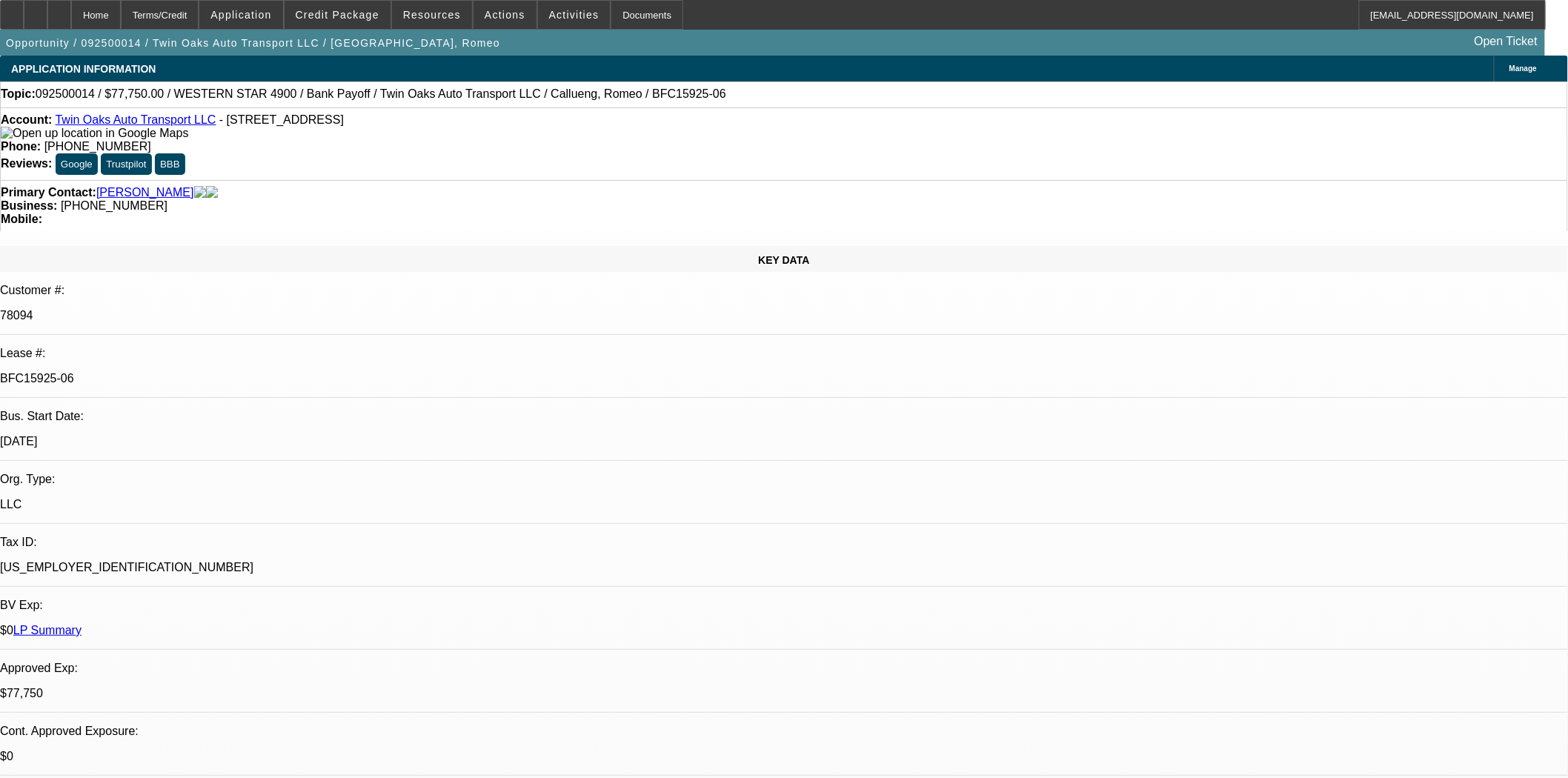
select select "0"
select select "2"
select select "0"
select select "6"
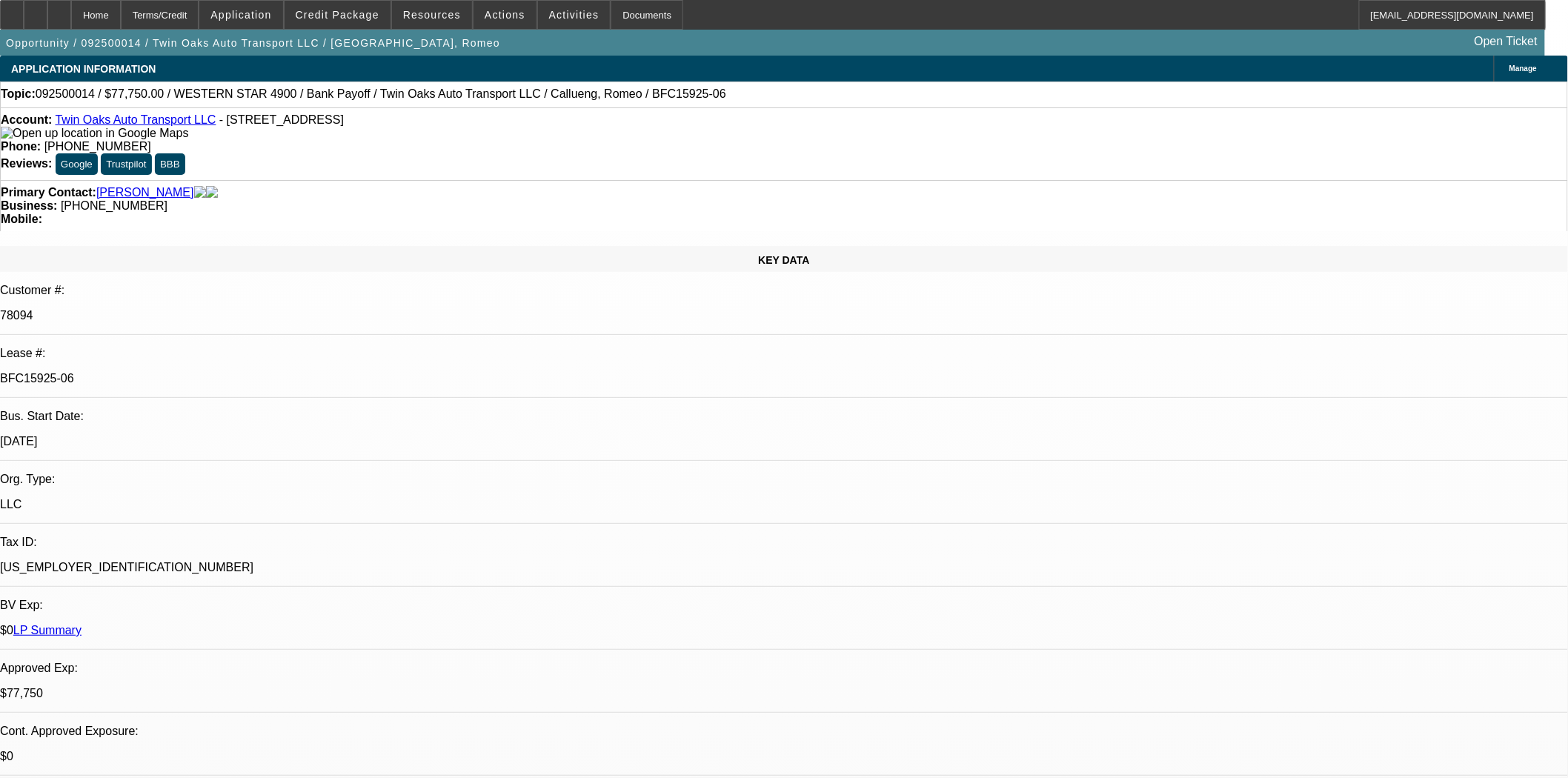
select select "0"
select select "6"
click at [322, 16] on span "Credit Package" at bounding box center [337, 15] width 84 height 12
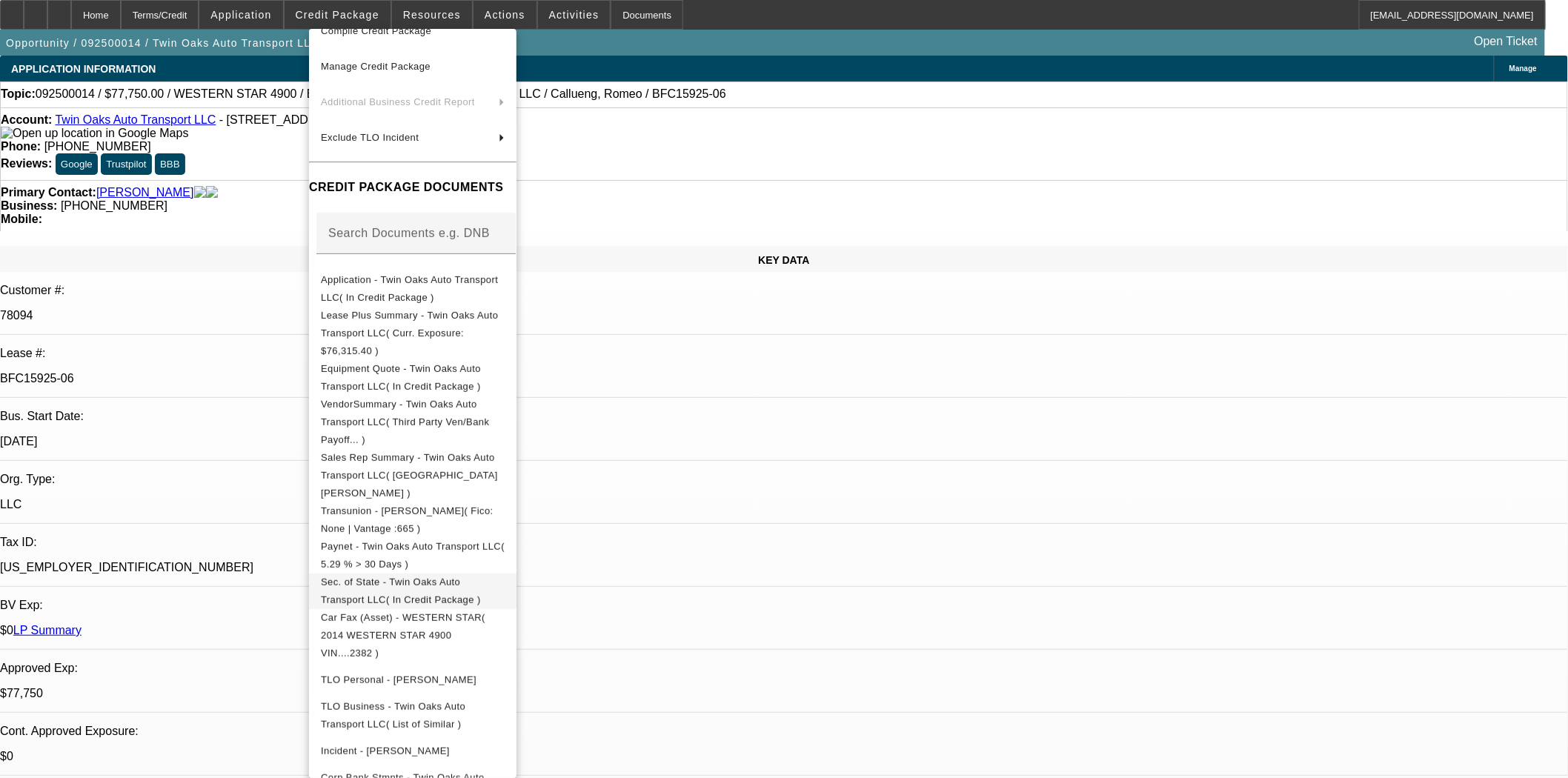
scroll to position [205, 0]
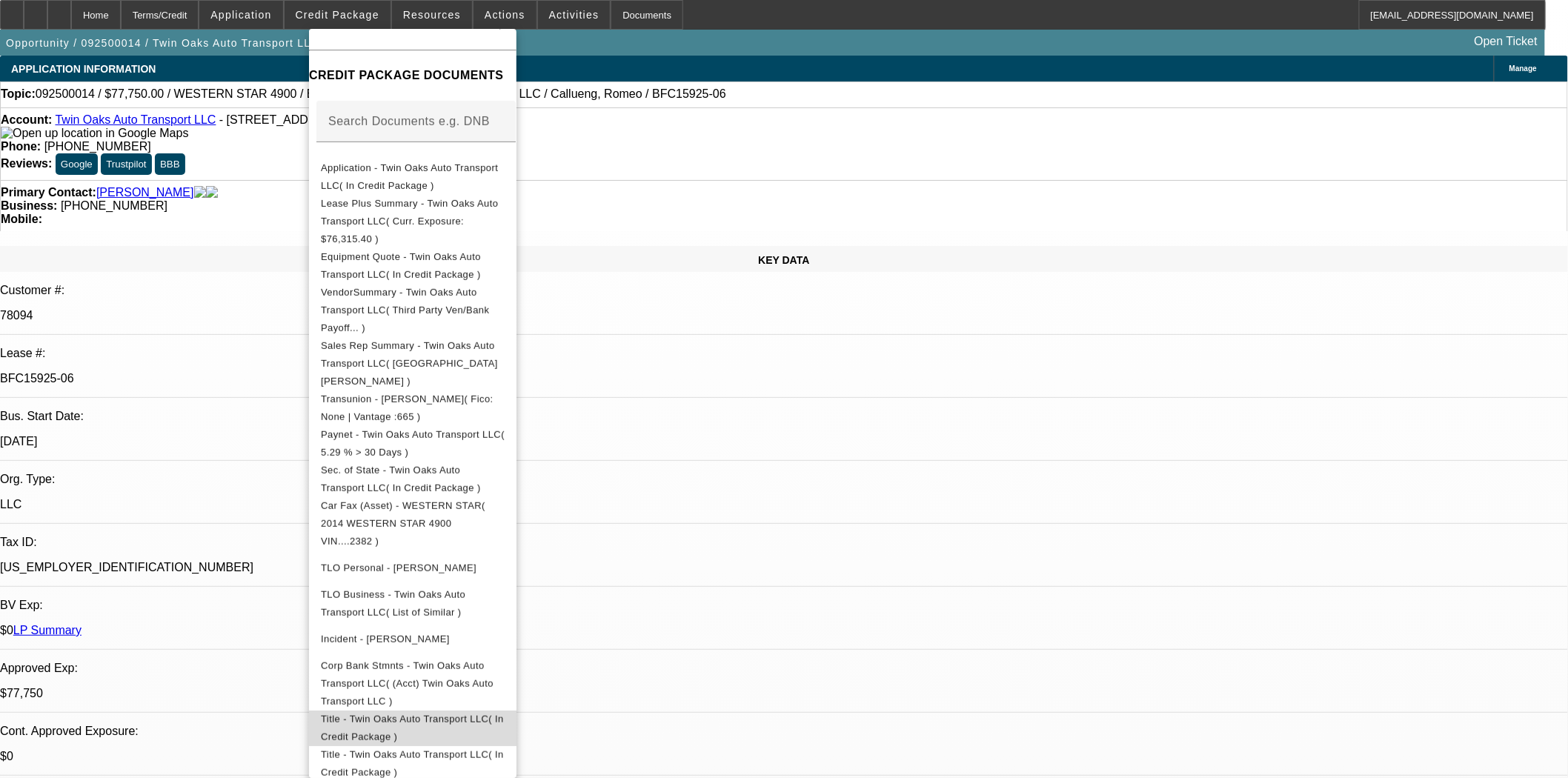
click at [420, 713] on span "Title - Twin Oaks Auto Transport LLC( In Credit Package )" at bounding box center [413, 727] width 183 height 29
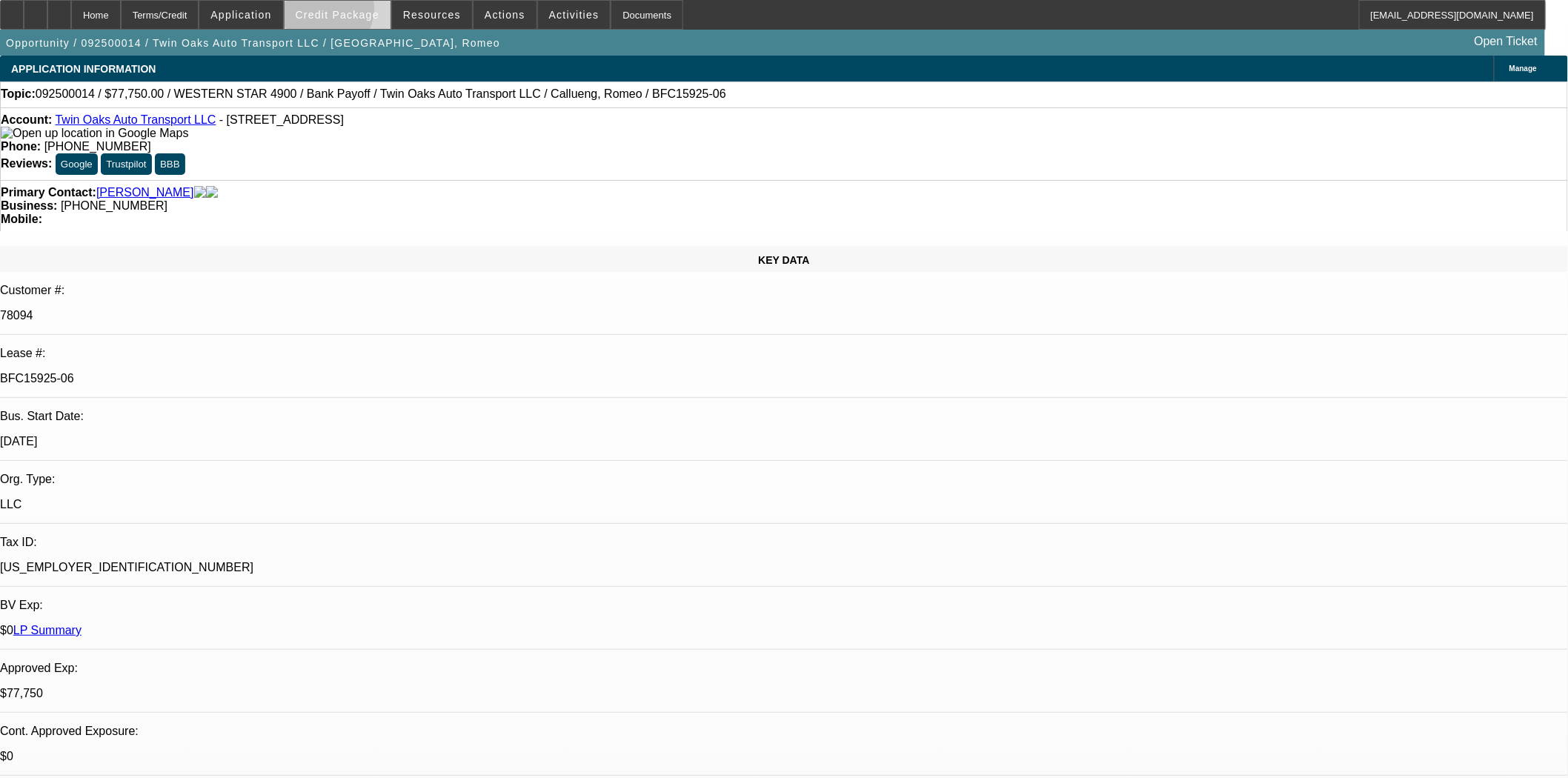
click at [344, 12] on span "Credit Package" at bounding box center [337, 15] width 84 height 12
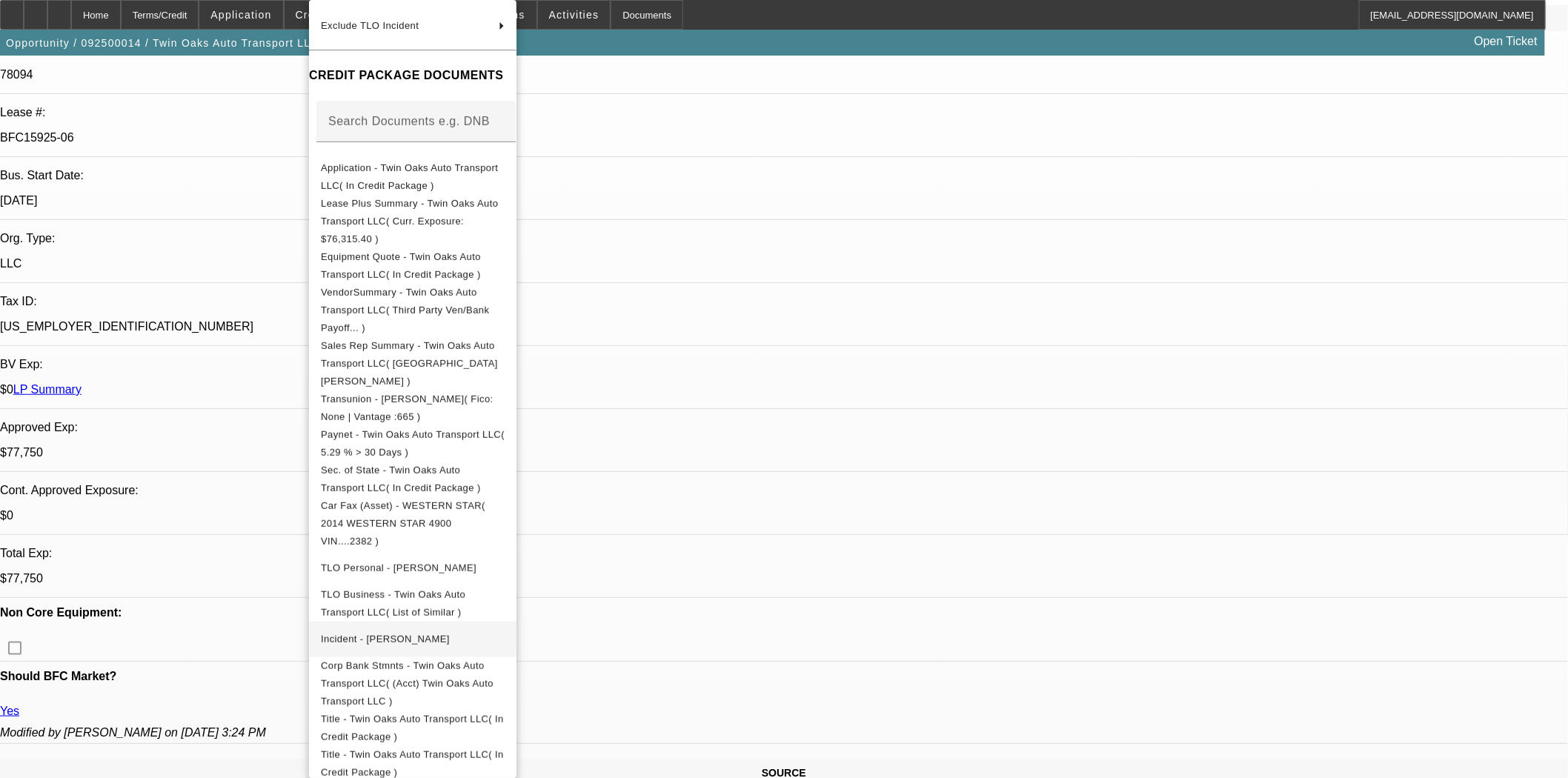
scroll to position [246, 0]
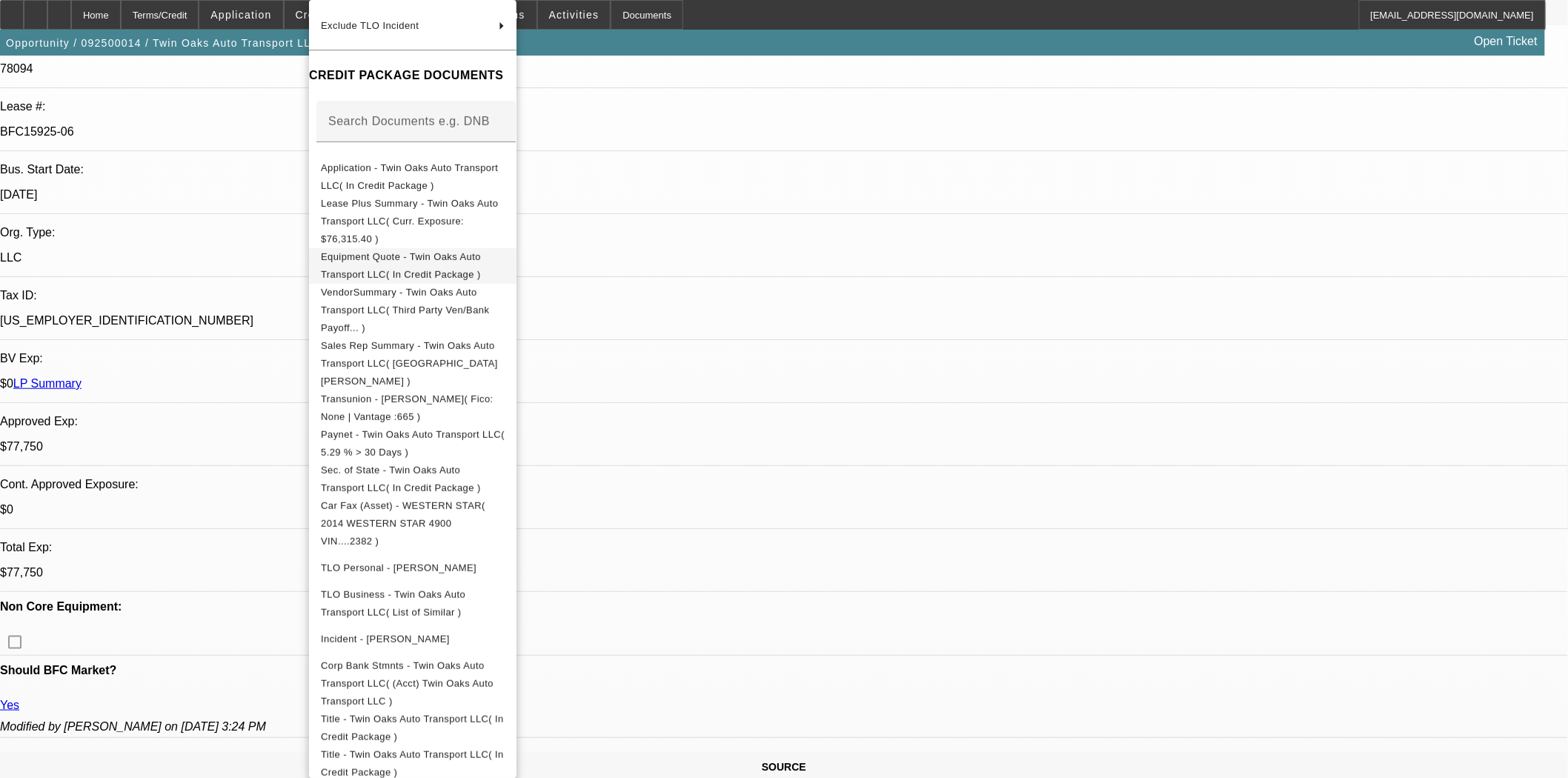
click at [370, 253] on span "Equipment Quote - Twin Oaks Auto Transport LLC( In Credit Package )" at bounding box center [401, 266] width 160 height 29
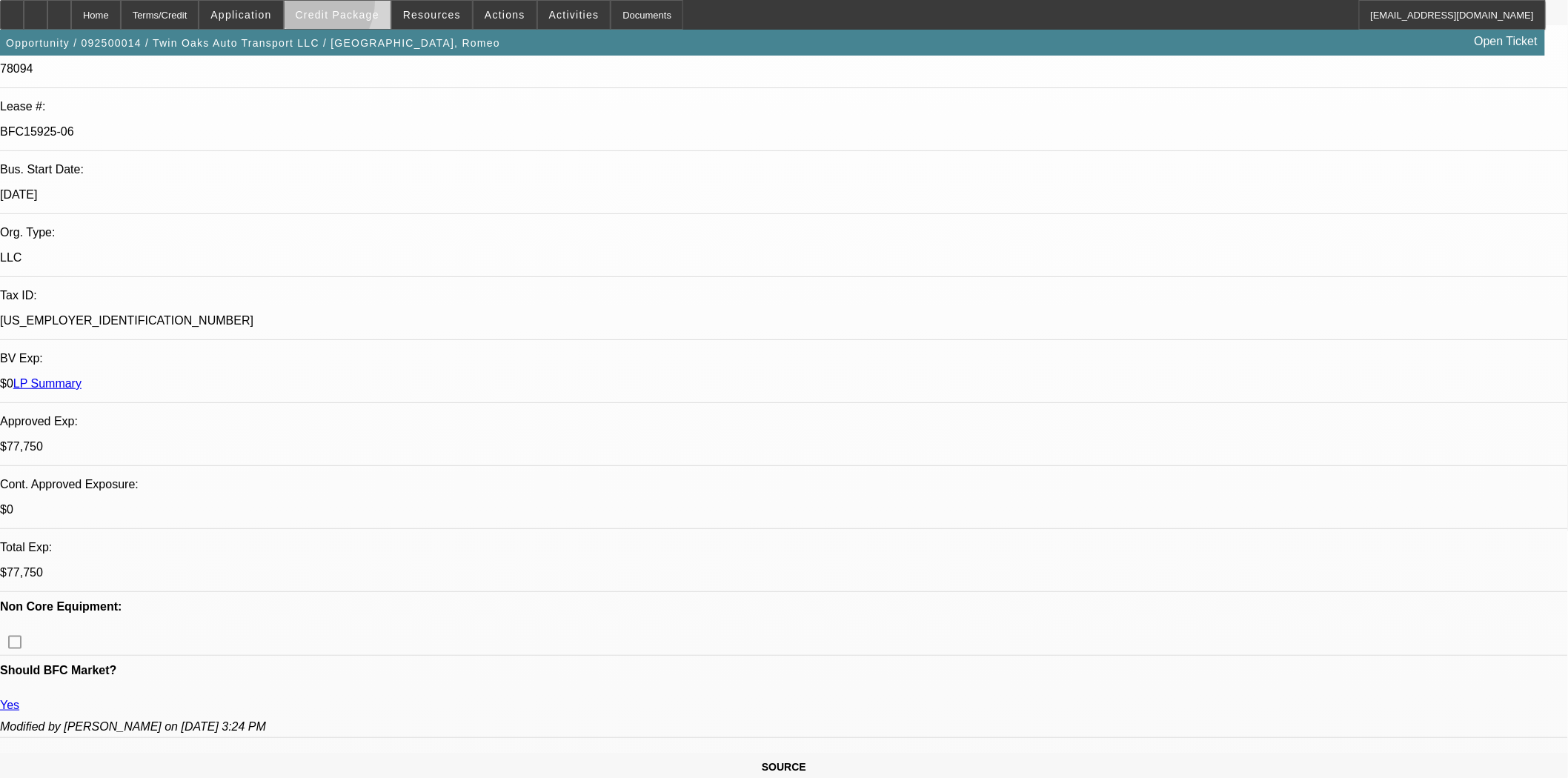
click at [329, 5] on span at bounding box center [337, 15] width 106 height 35
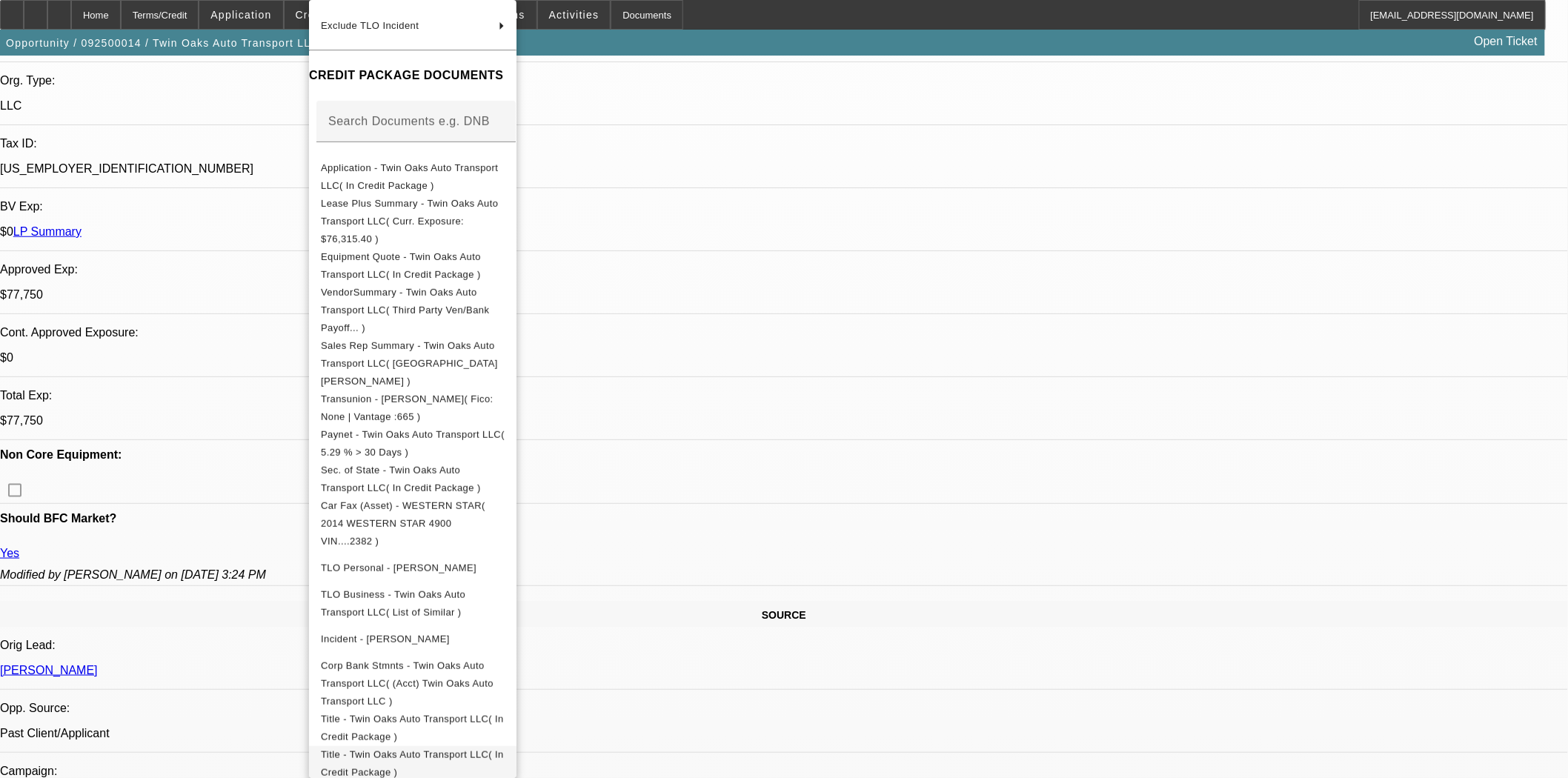
scroll to position [576, 0]
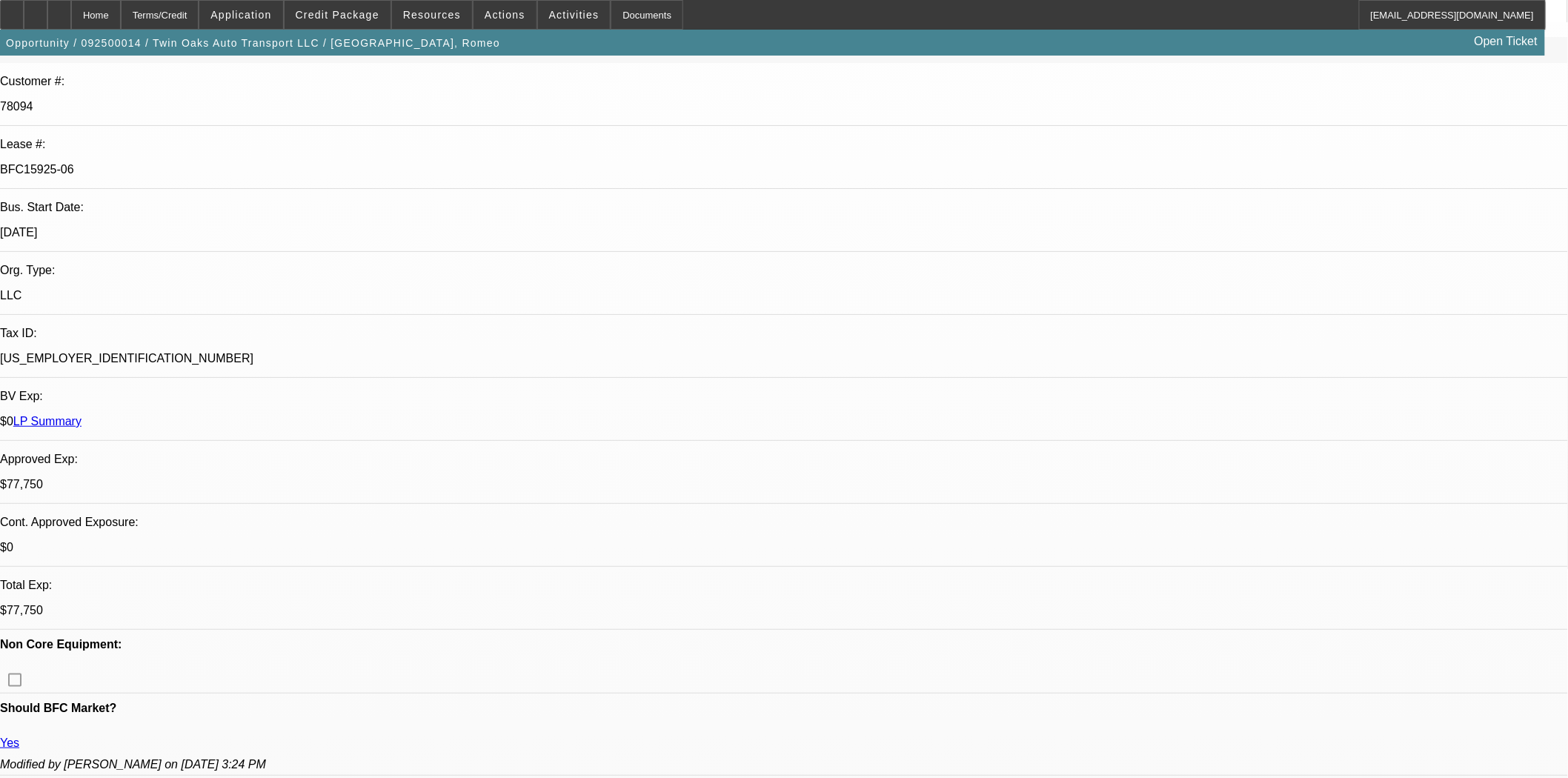
scroll to position [0, 0]
